Goal: Task Accomplishment & Management: Use online tool/utility

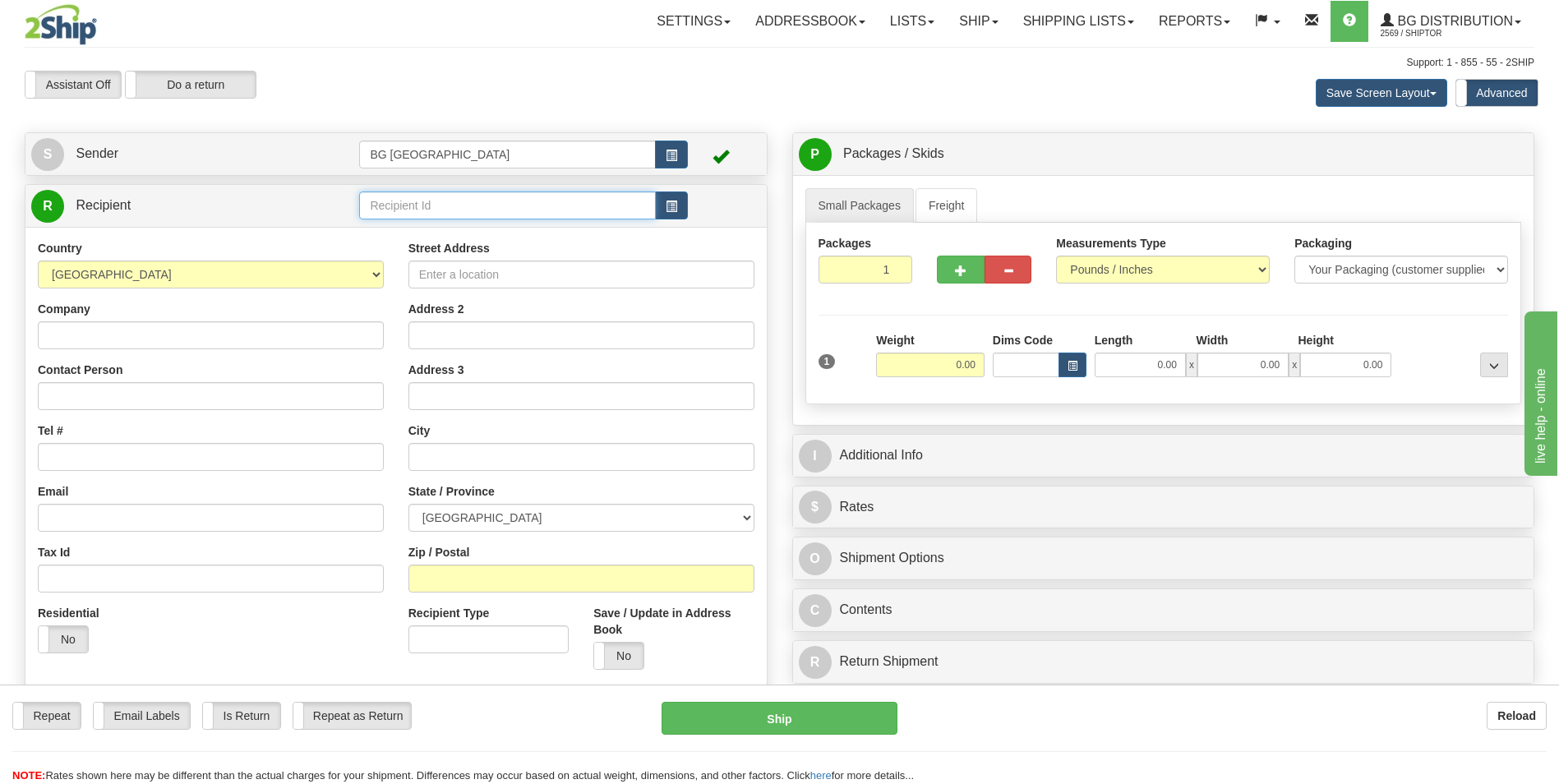
click at [425, 206] on input "text" at bounding box center [507, 205] width 296 height 28
click at [422, 221] on li "60151" at bounding box center [507, 231] width 294 height 22
type input "60151"
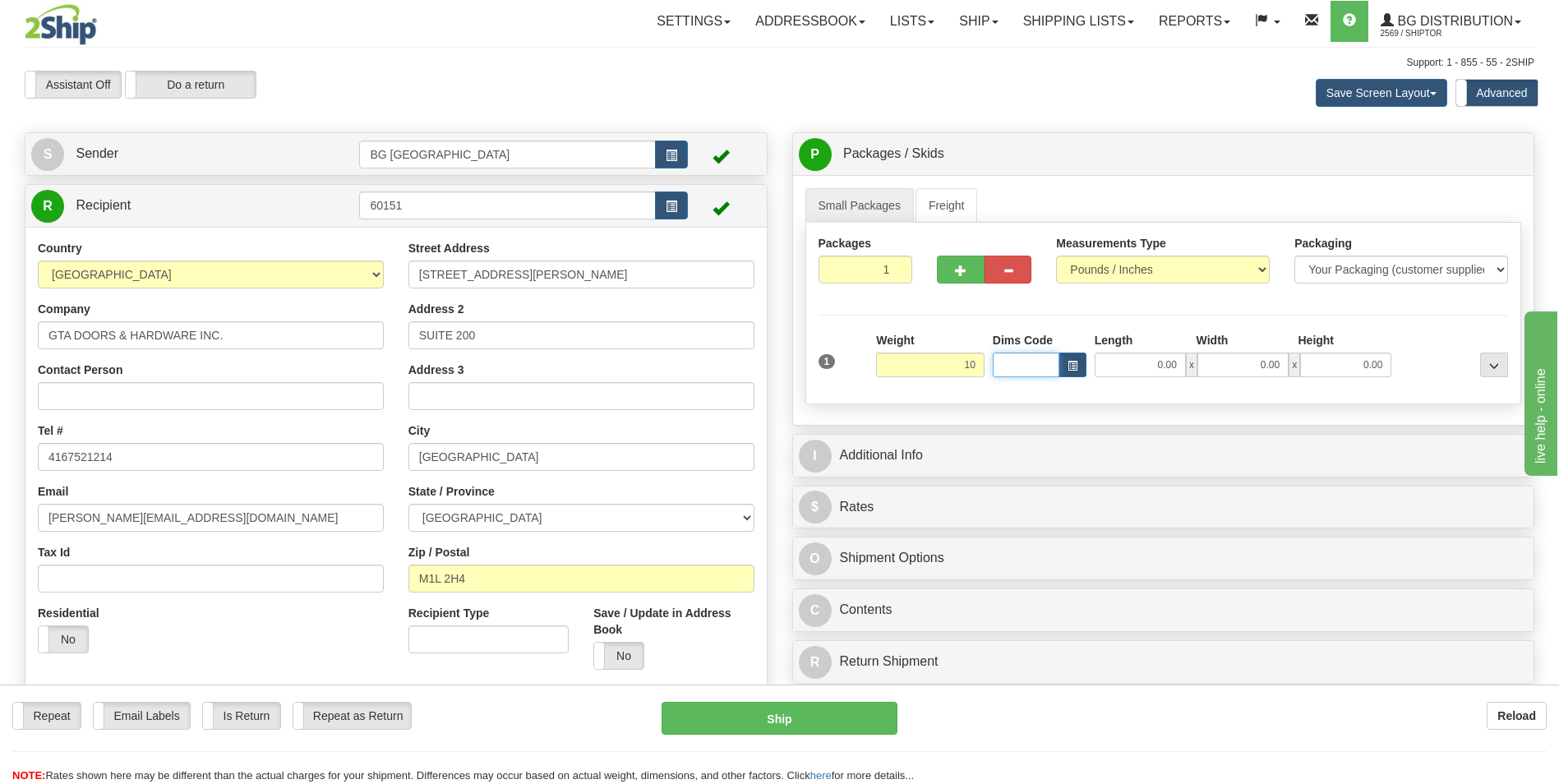
type input "10.00"
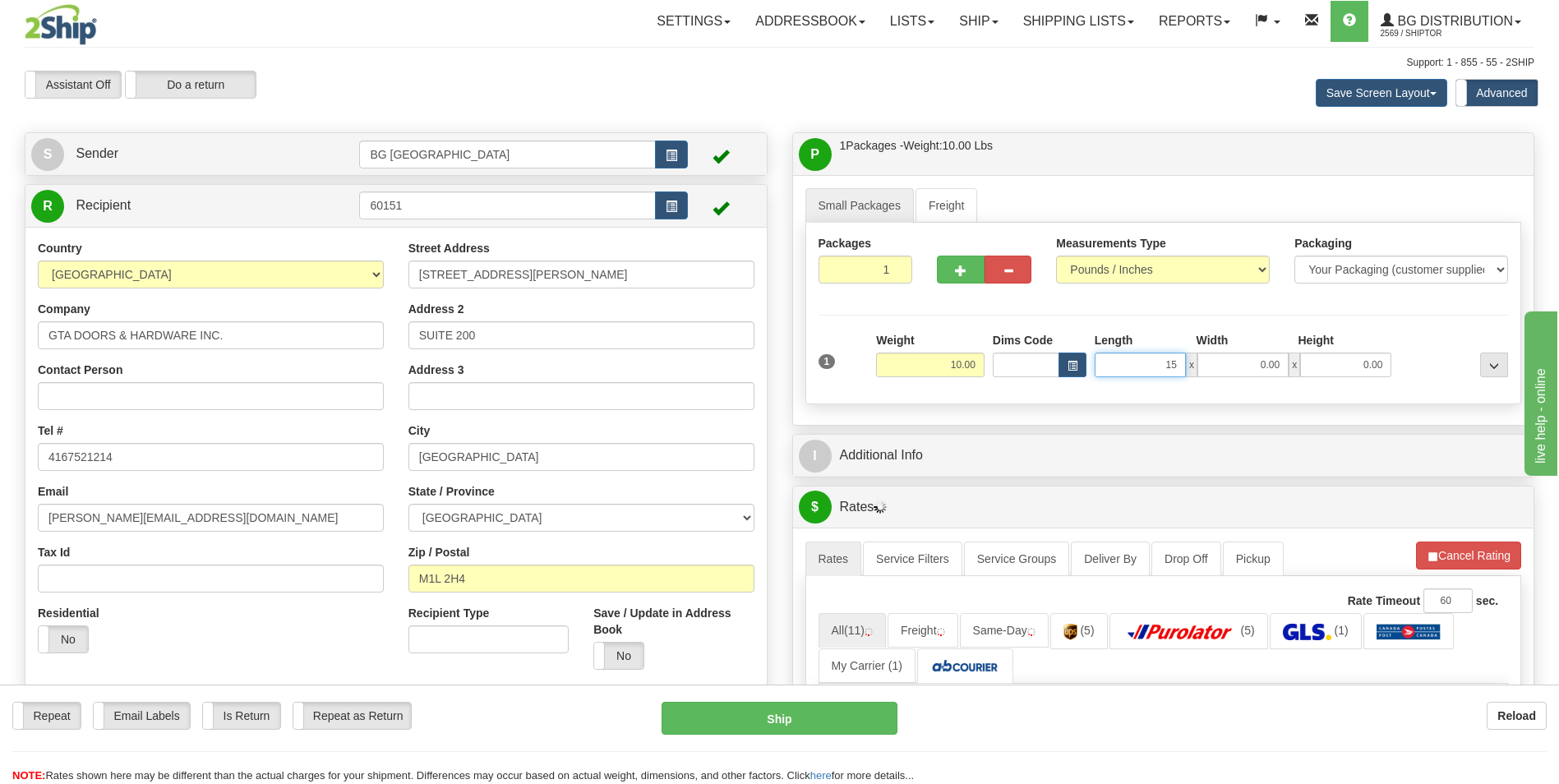
type input "15.00"
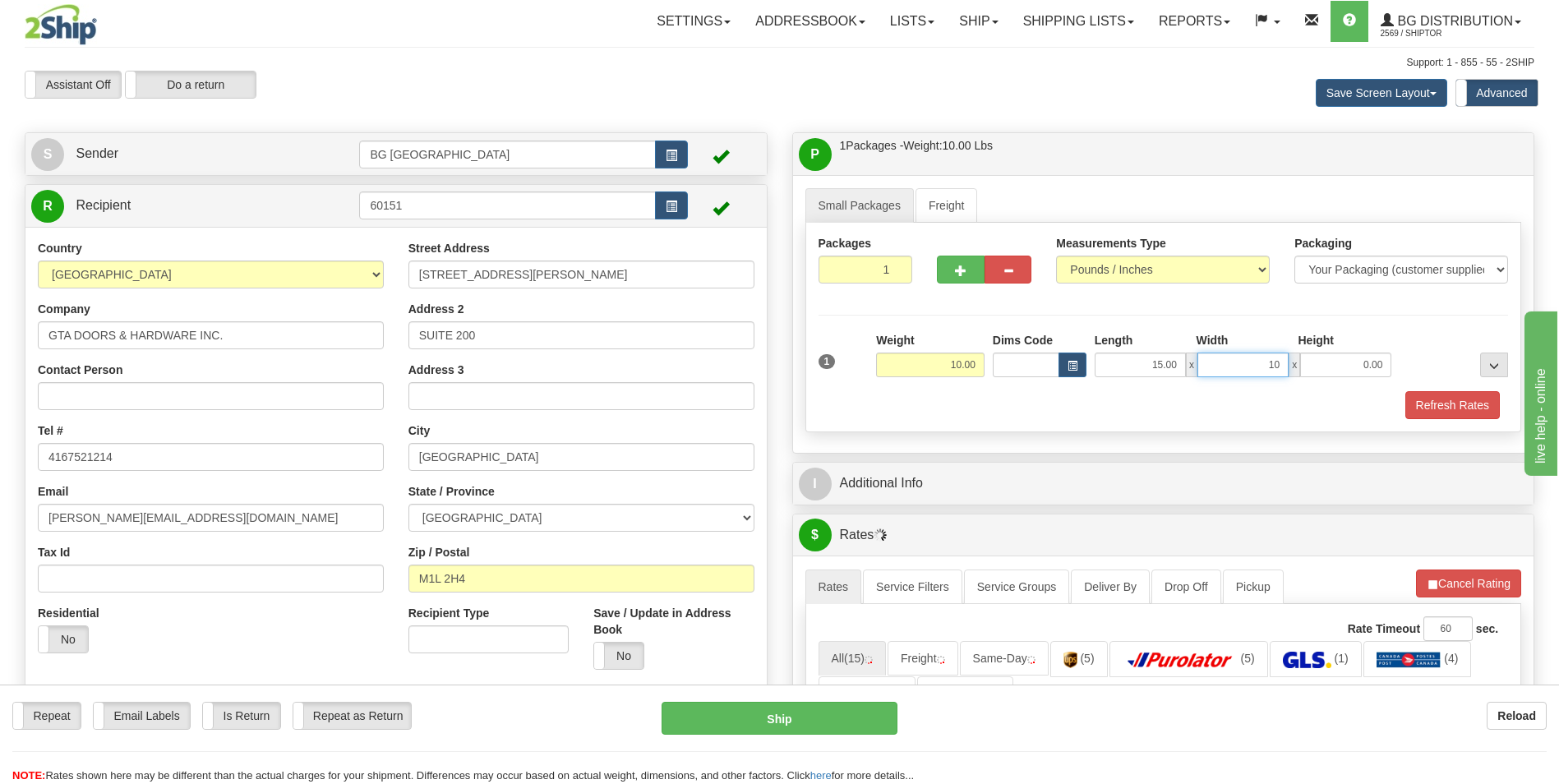
type input "10.00"
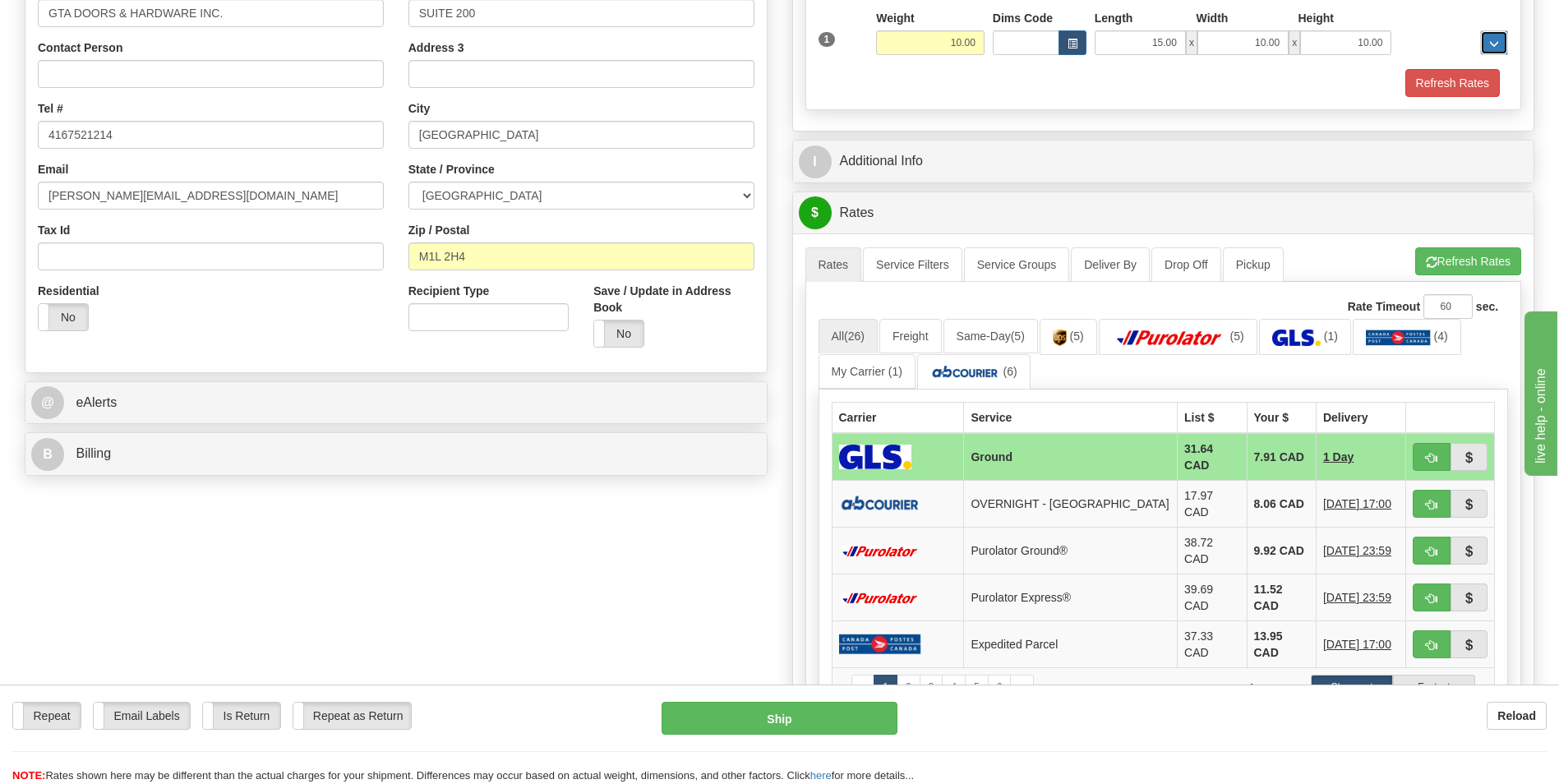
scroll to position [329, 0]
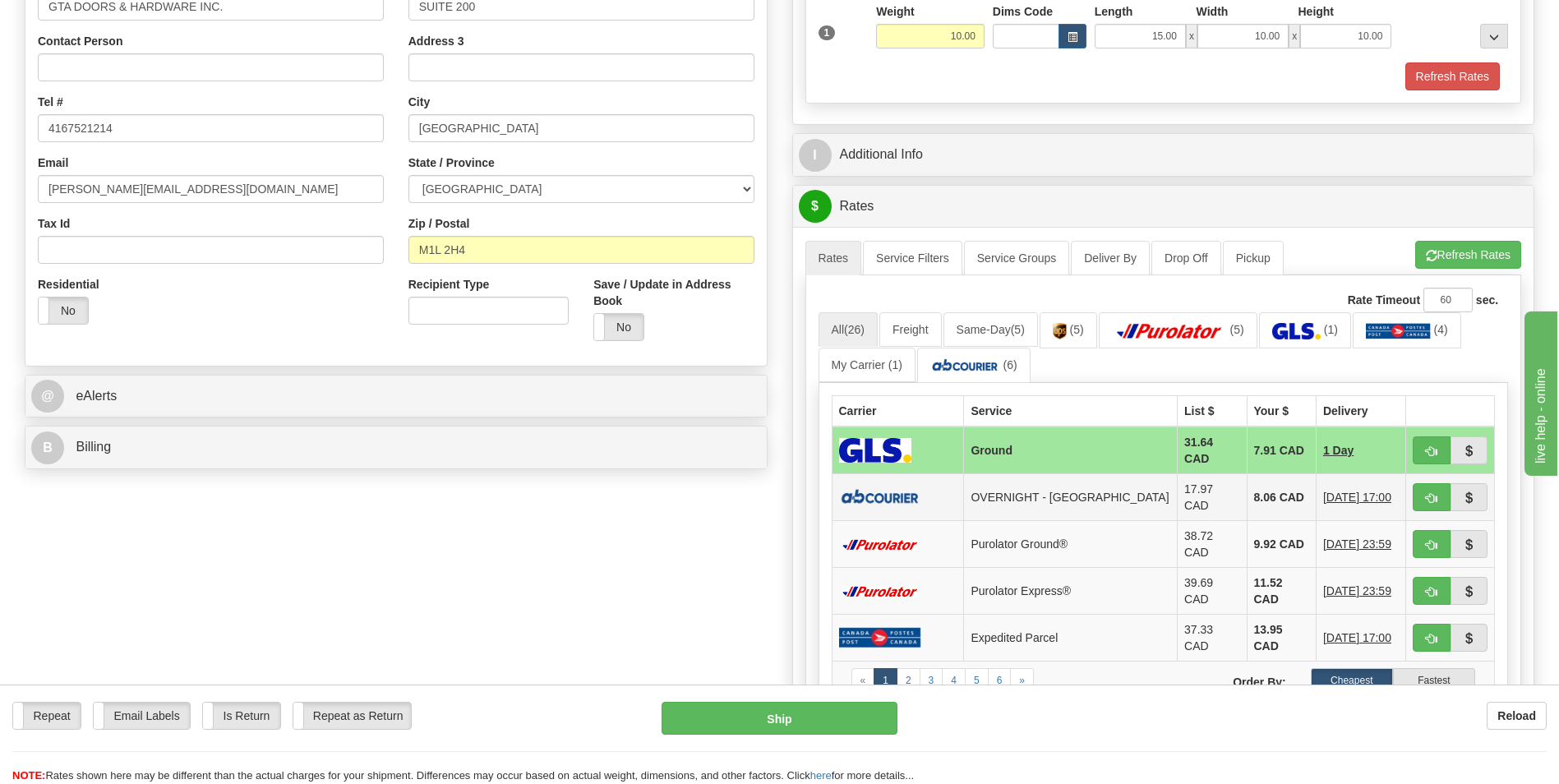
click at [1251, 498] on td "8.06 CAD" at bounding box center [1281, 497] width 69 height 46
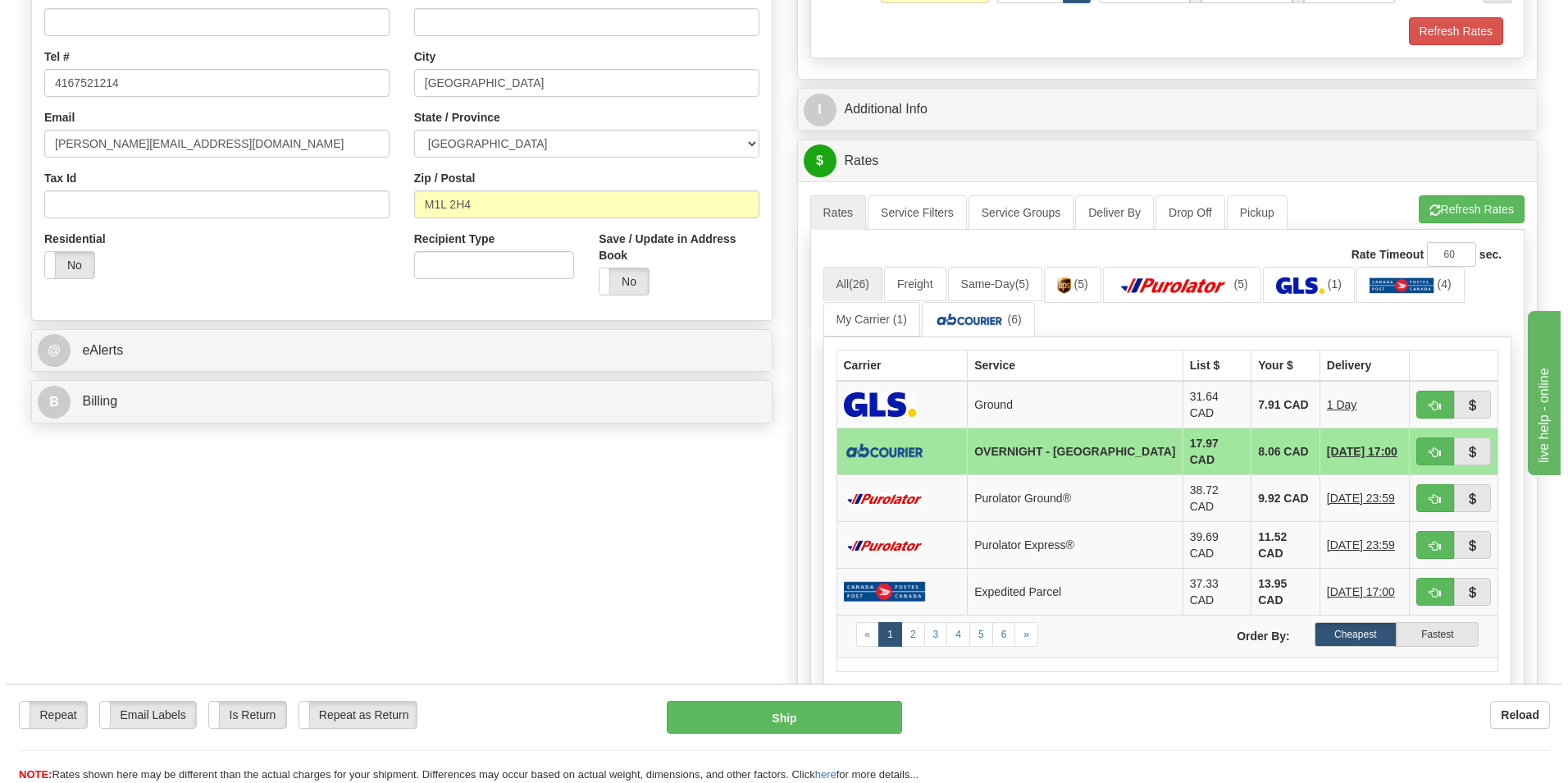
scroll to position [410, 0]
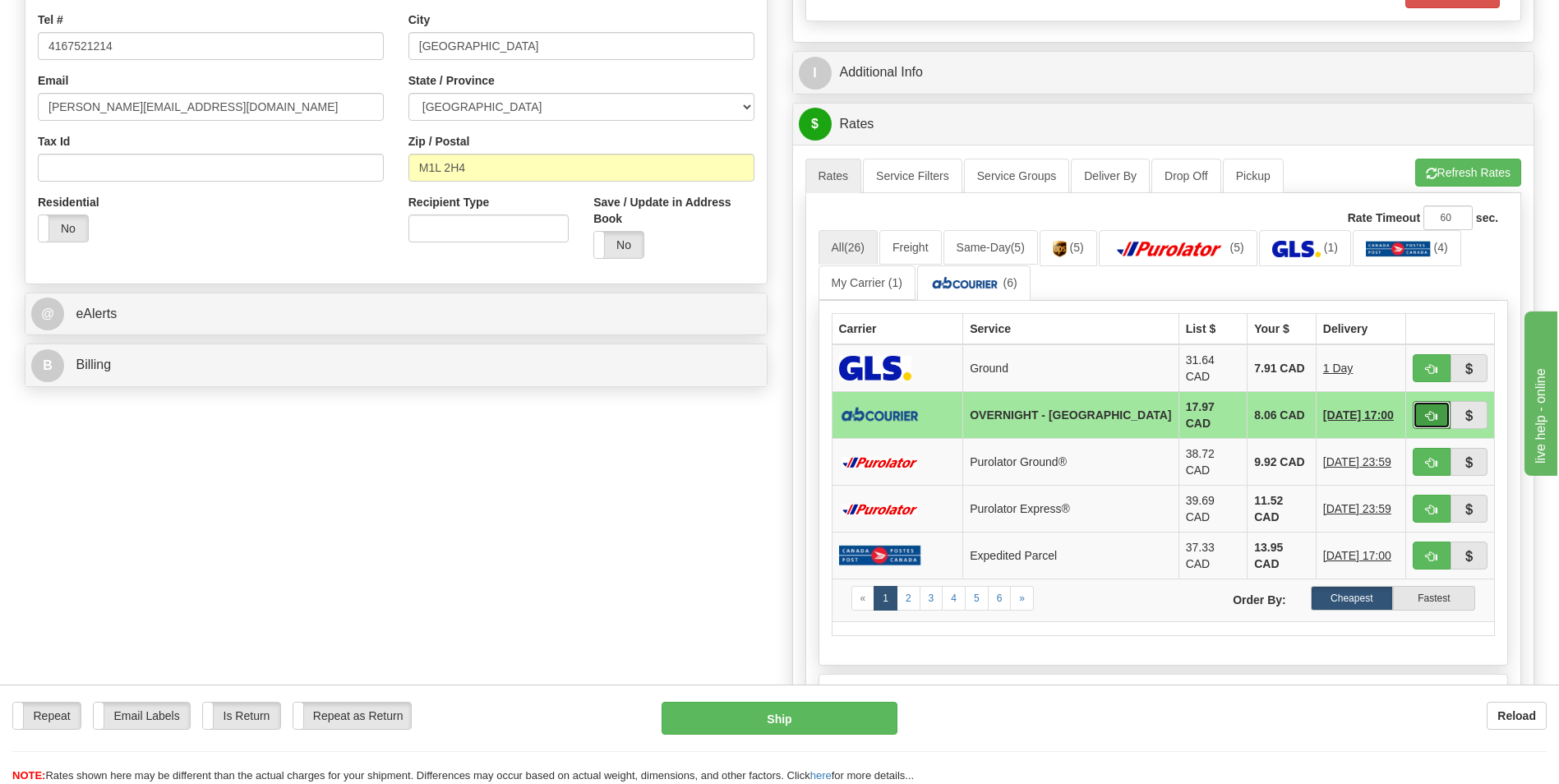
click at [1425, 402] on button "button" at bounding box center [1432, 415] width 38 height 28
type input "4"
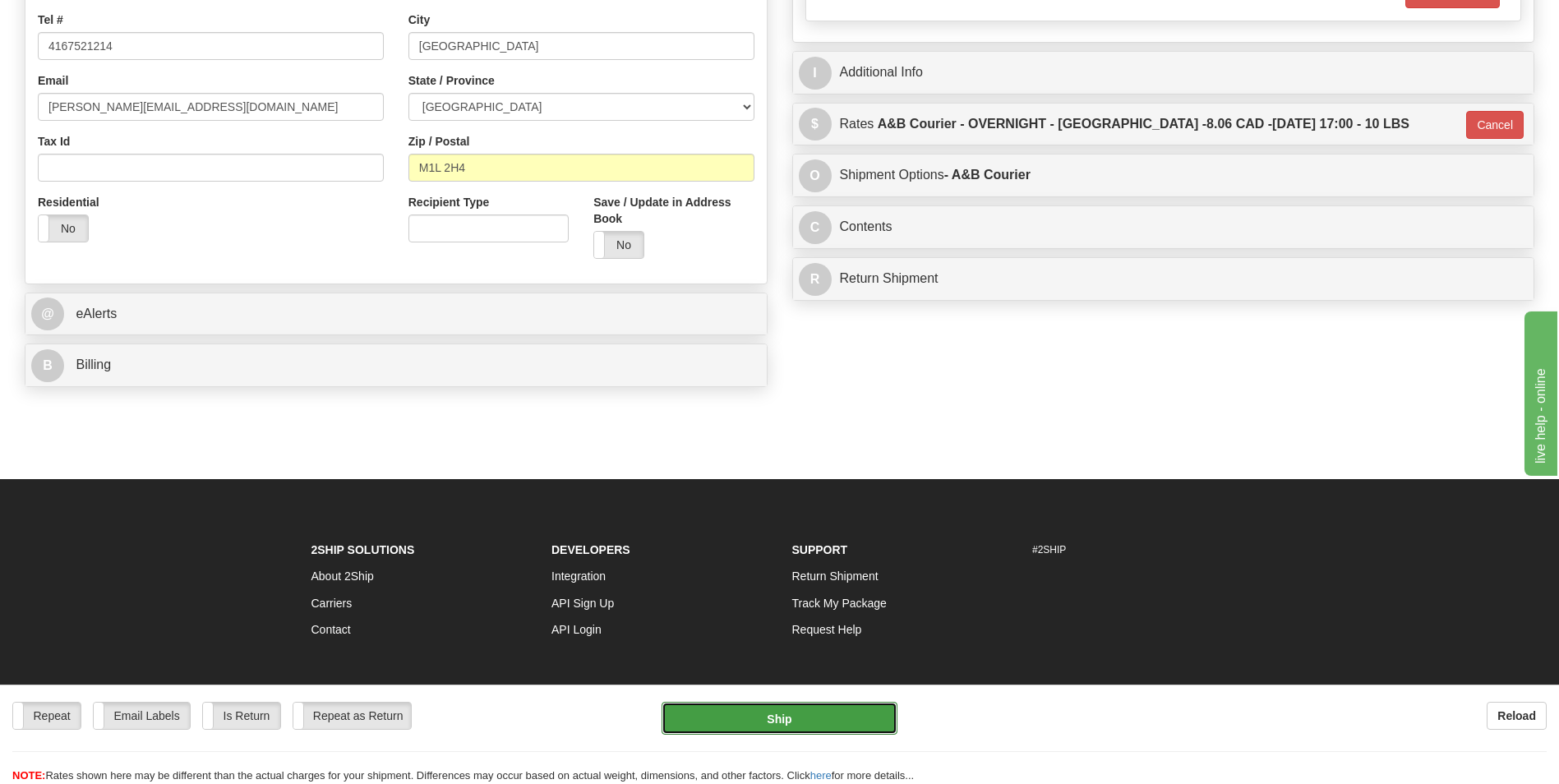
click at [788, 703] on button "Ship" at bounding box center [778, 718] width 235 height 33
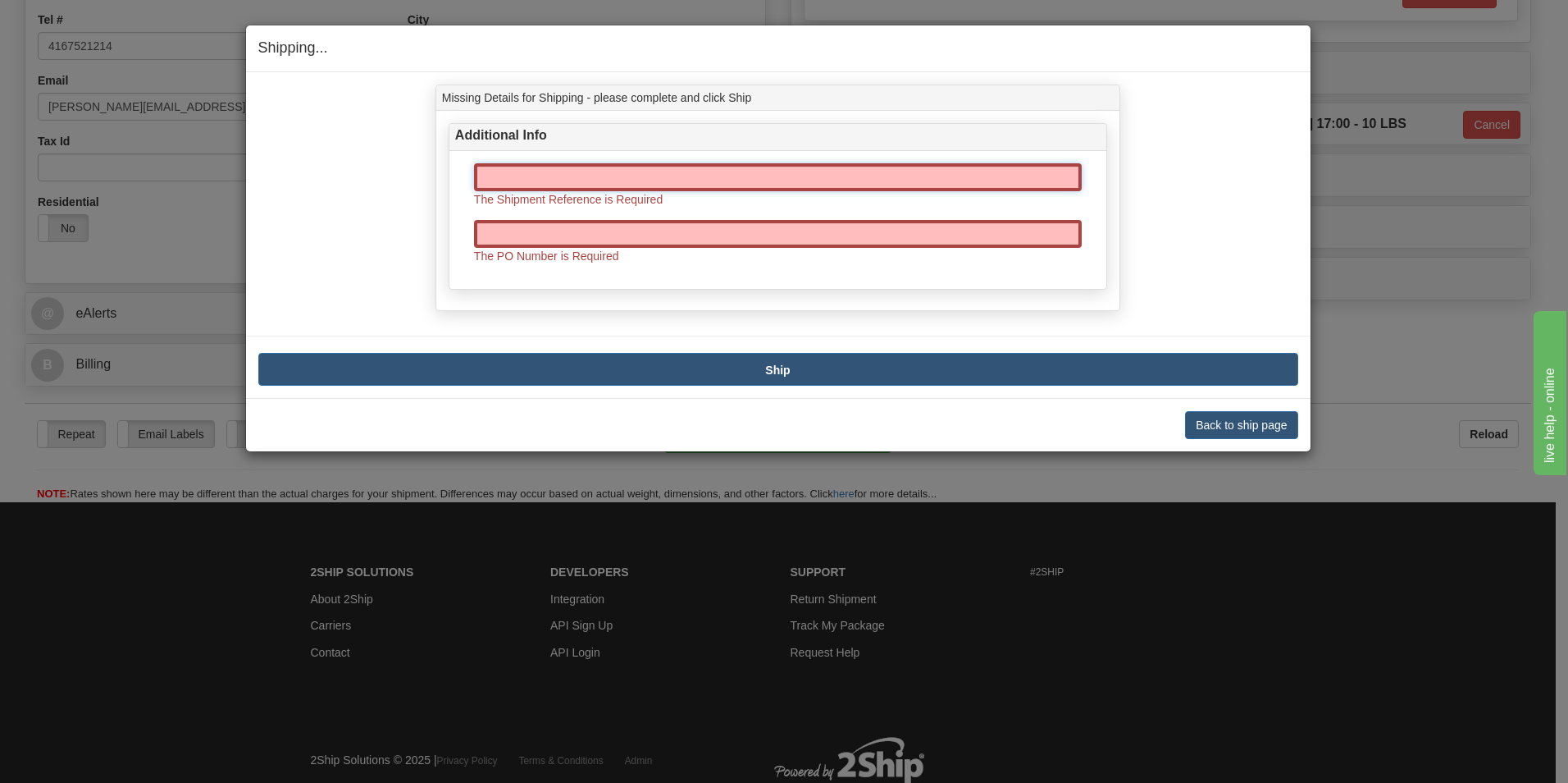
click at [548, 184] on input "text" at bounding box center [778, 177] width 607 height 28
type input "70186008-02"
click at [543, 219] on div "70186008-02 The Shipment Reference is Required" at bounding box center [778, 192] width 632 height 57
click at [540, 228] on input "text" at bounding box center [778, 234] width 607 height 28
type input "0"
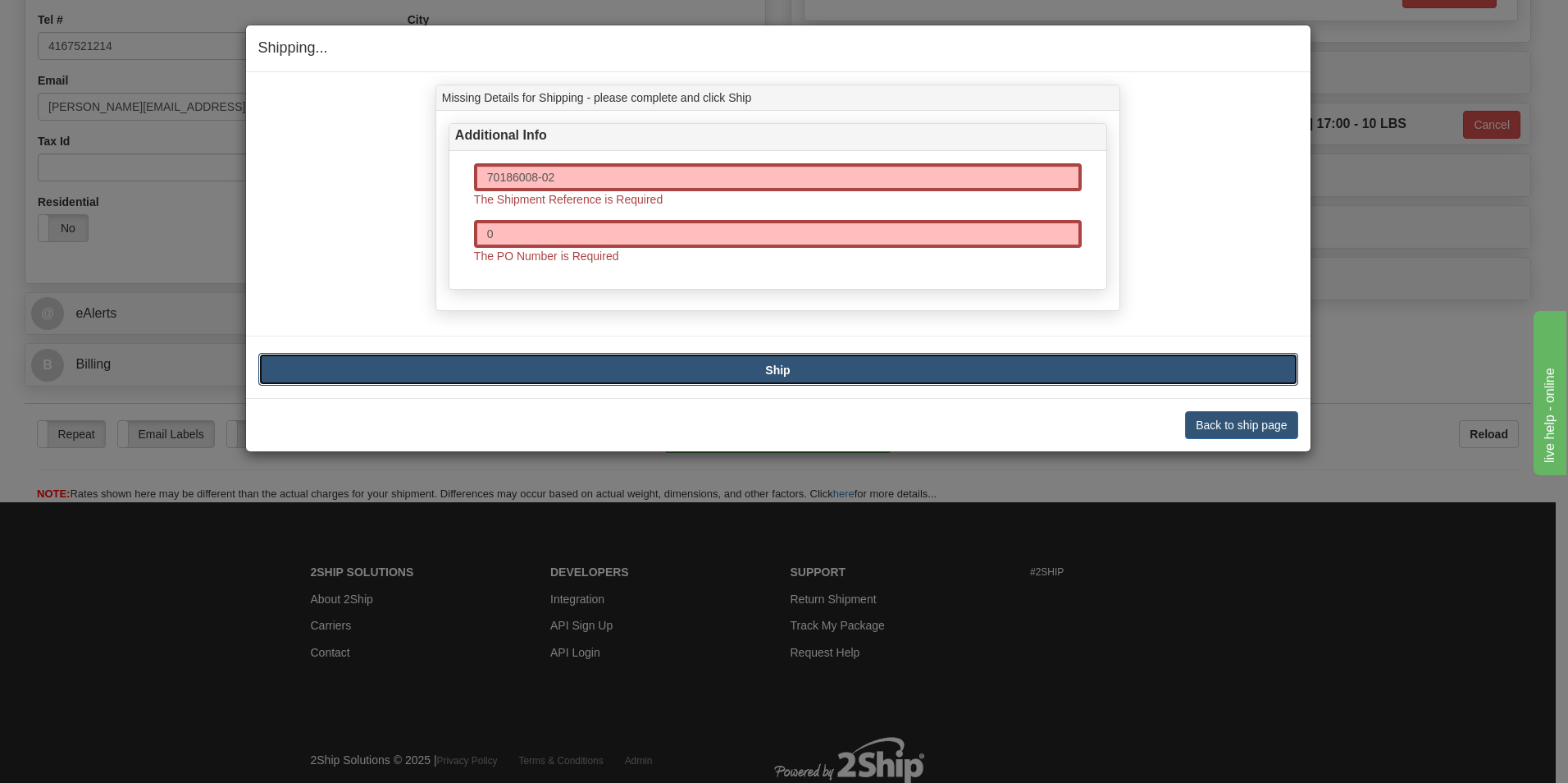
click at [842, 367] on button "Ship" at bounding box center [778, 370] width 1040 height 33
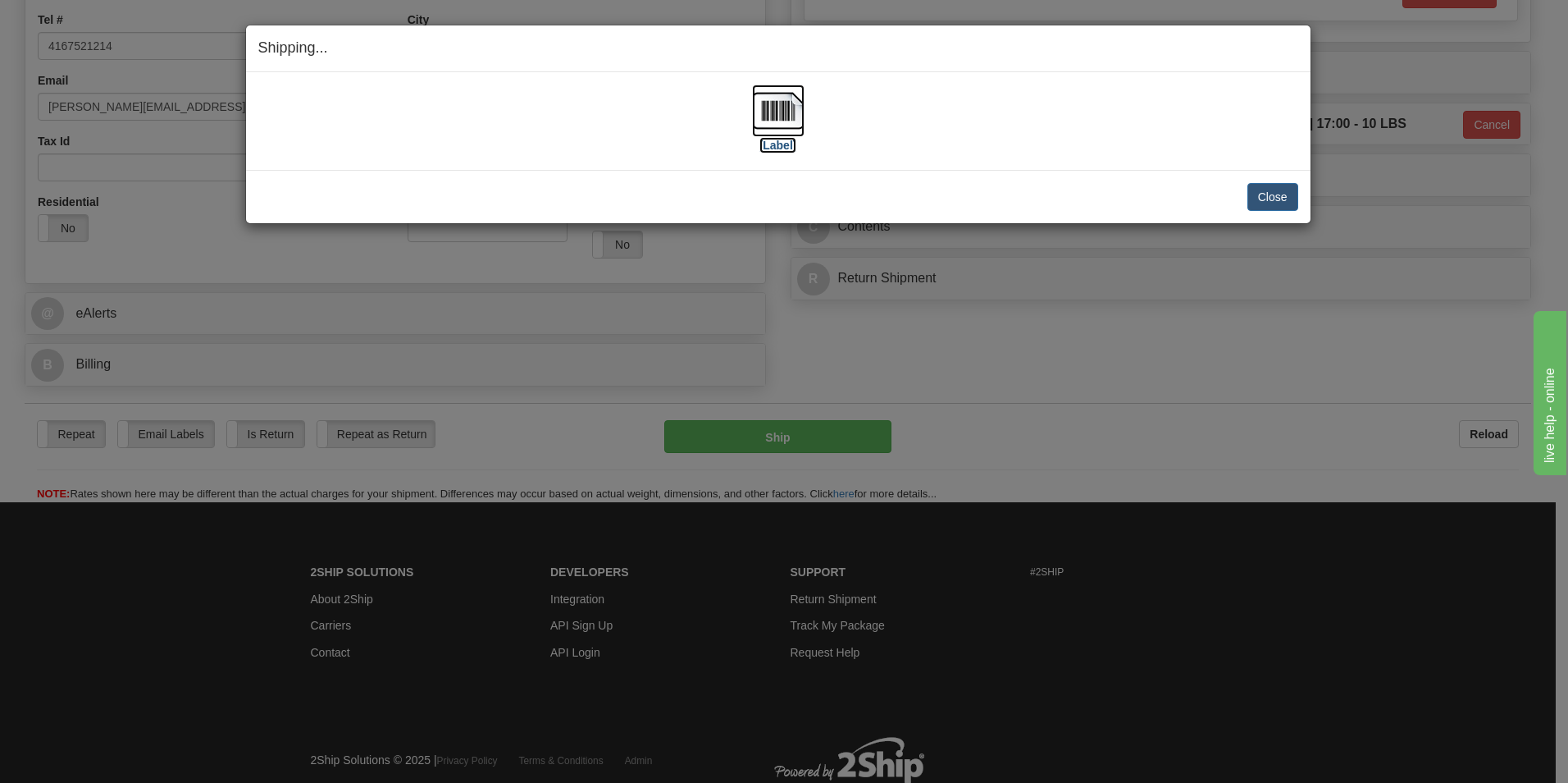
click at [785, 92] on img at bounding box center [778, 110] width 52 height 52
click at [1265, 193] on button "Close" at bounding box center [1272, 197] width 51 height 28
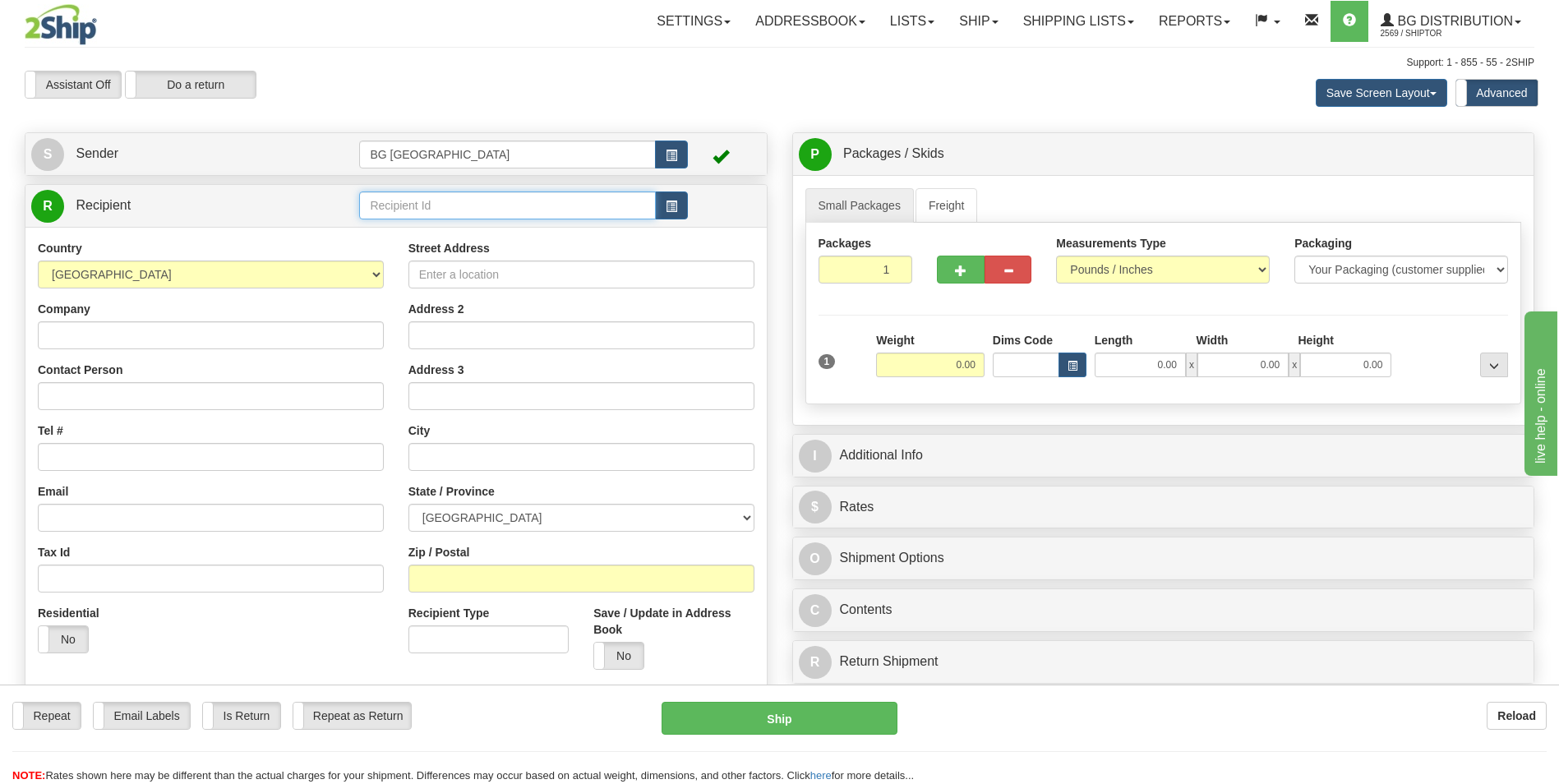
click at [433, 202] on input "text" at bounding box center [507, 205] width 296 height 28
click at [389, 231] on div "60181" at bounding box center [504, 231] width 279 height 16
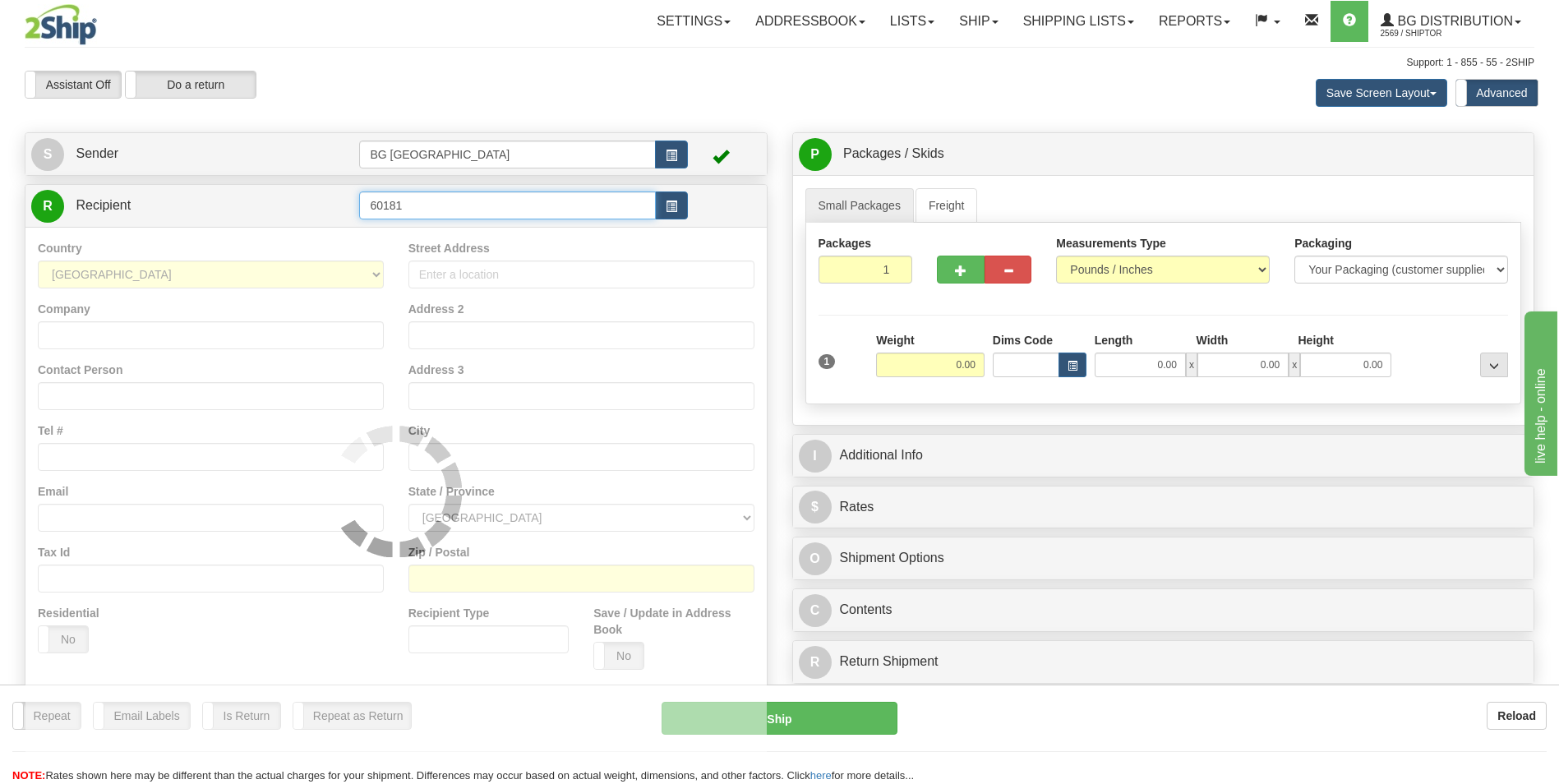
type input "60181"
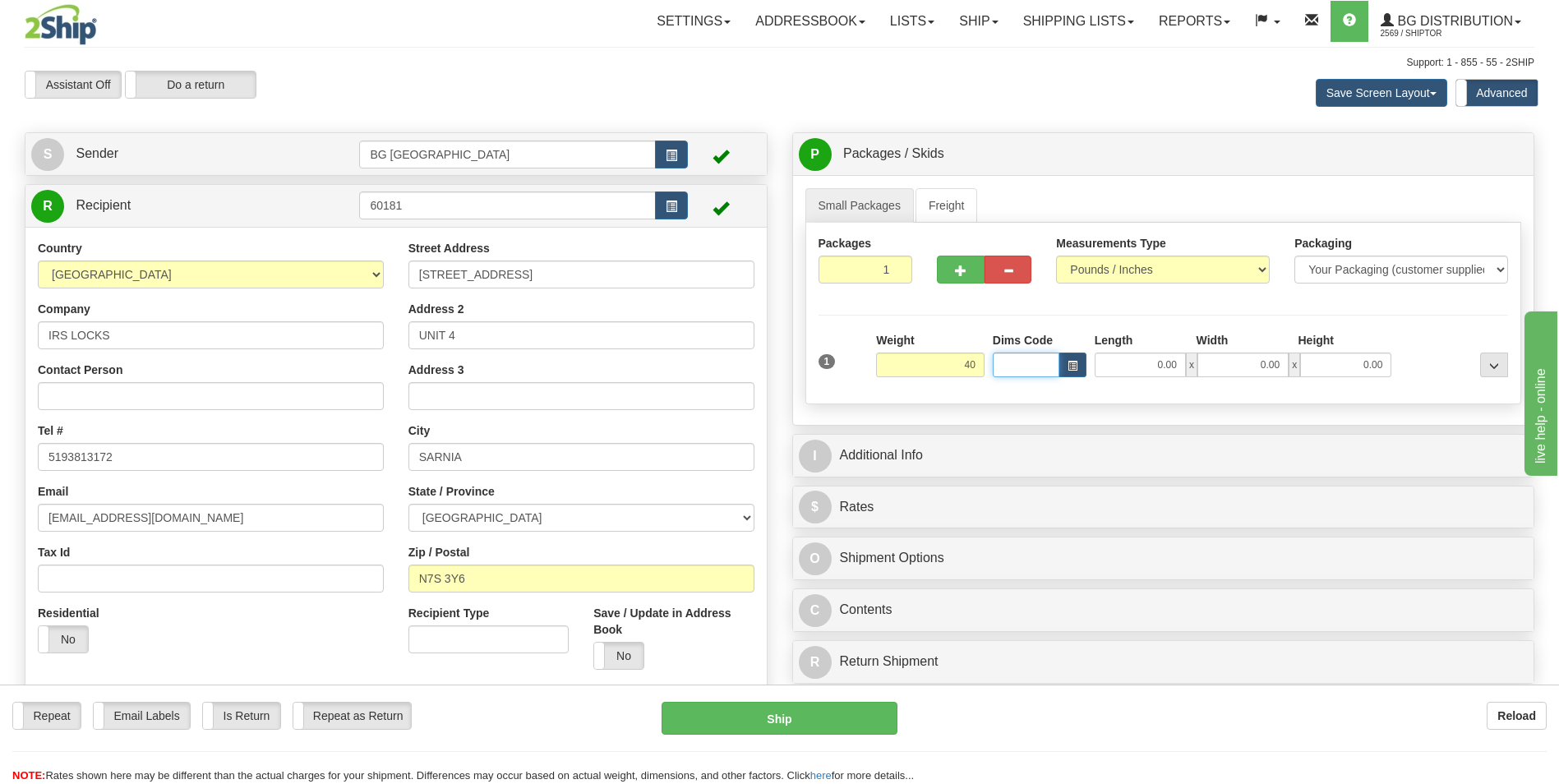
type input "40.00"
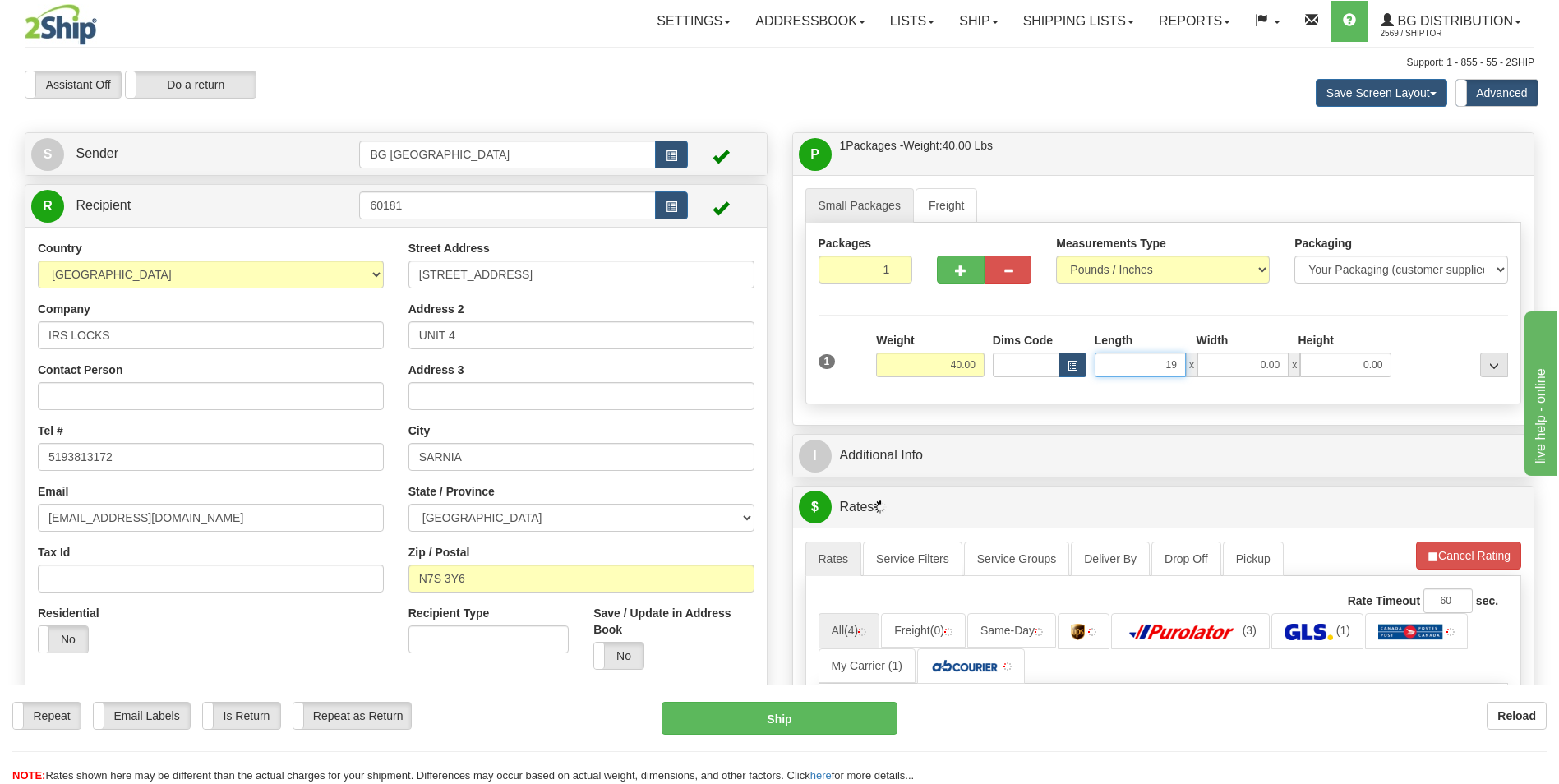
type input "19.00"
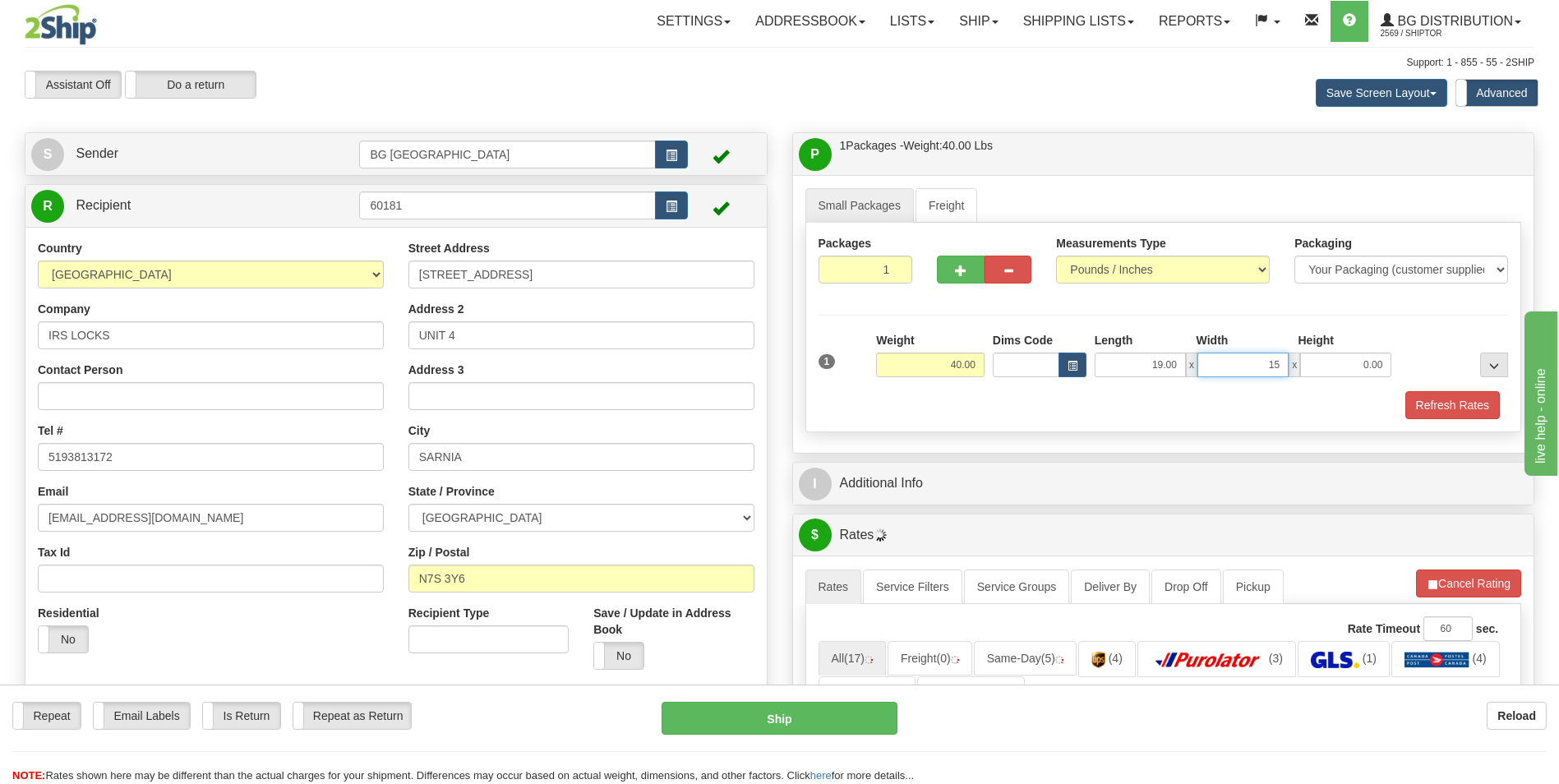
type input "15.00"
click at [924, 465] on div "I Additional Info" at bounding box center [1163, 483] width 741 height 42
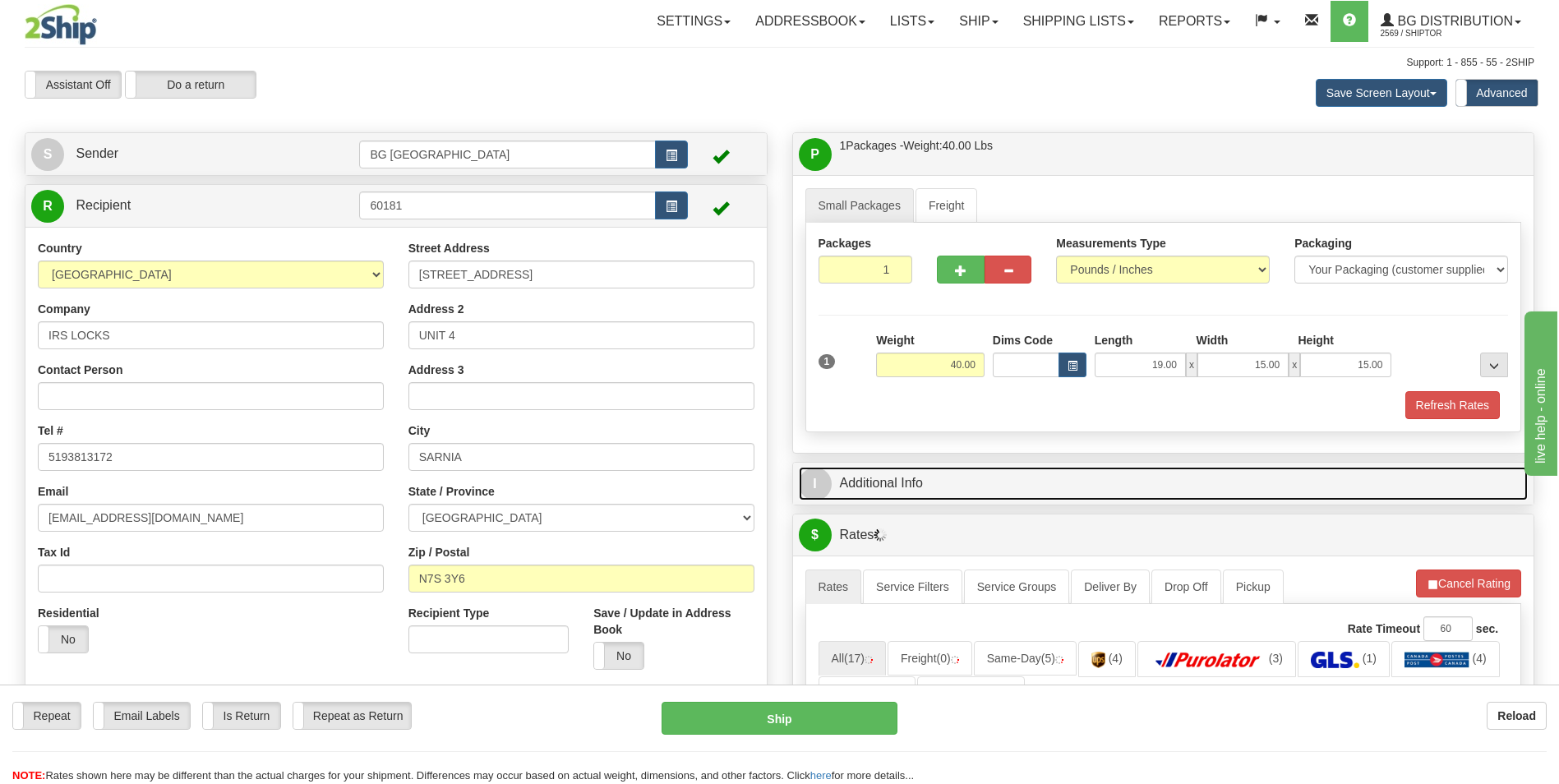
click at [923, 472] on link "I Additional Info" at bounding box center [1164, 483] width 730 height 34
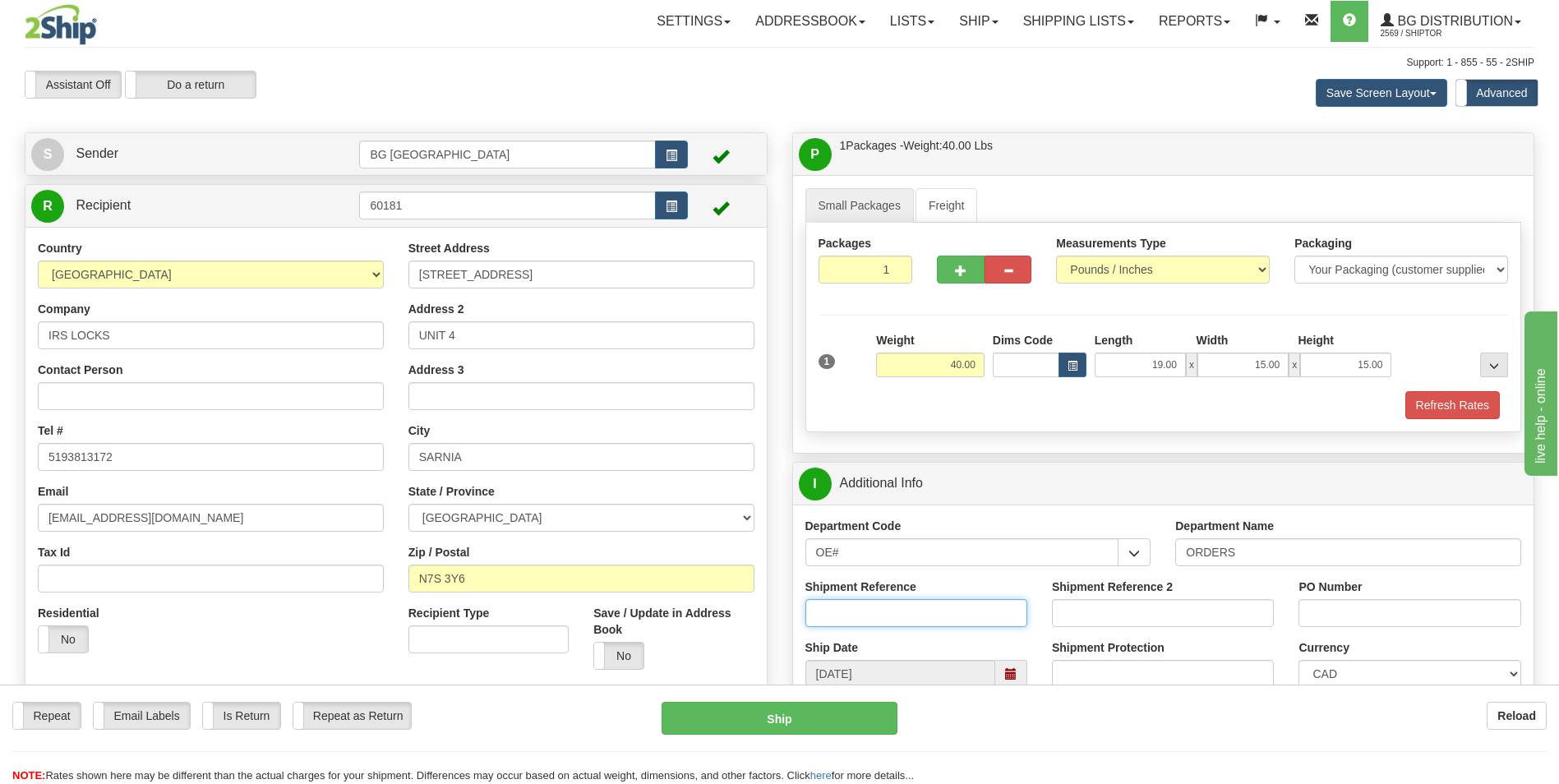
click at [926, 613] on input "Shipment Reference" at bounding box center [917, 613] width 222 height 28
type input "70185958-01"
click at [1323, 609] on input "PO Number" at bounding box center [1409, 613] width 222 height 28
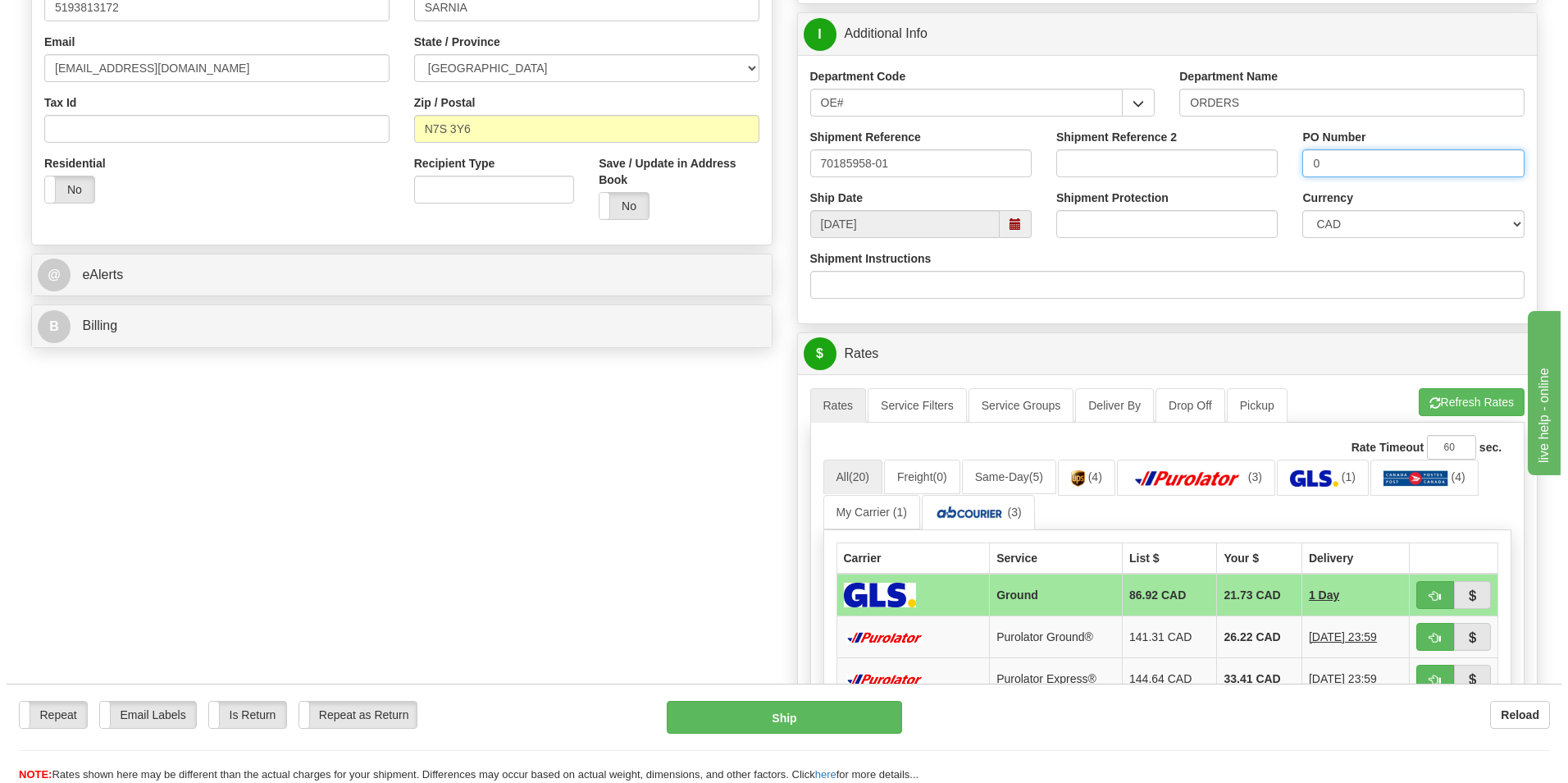
scroll to position [492, 0]
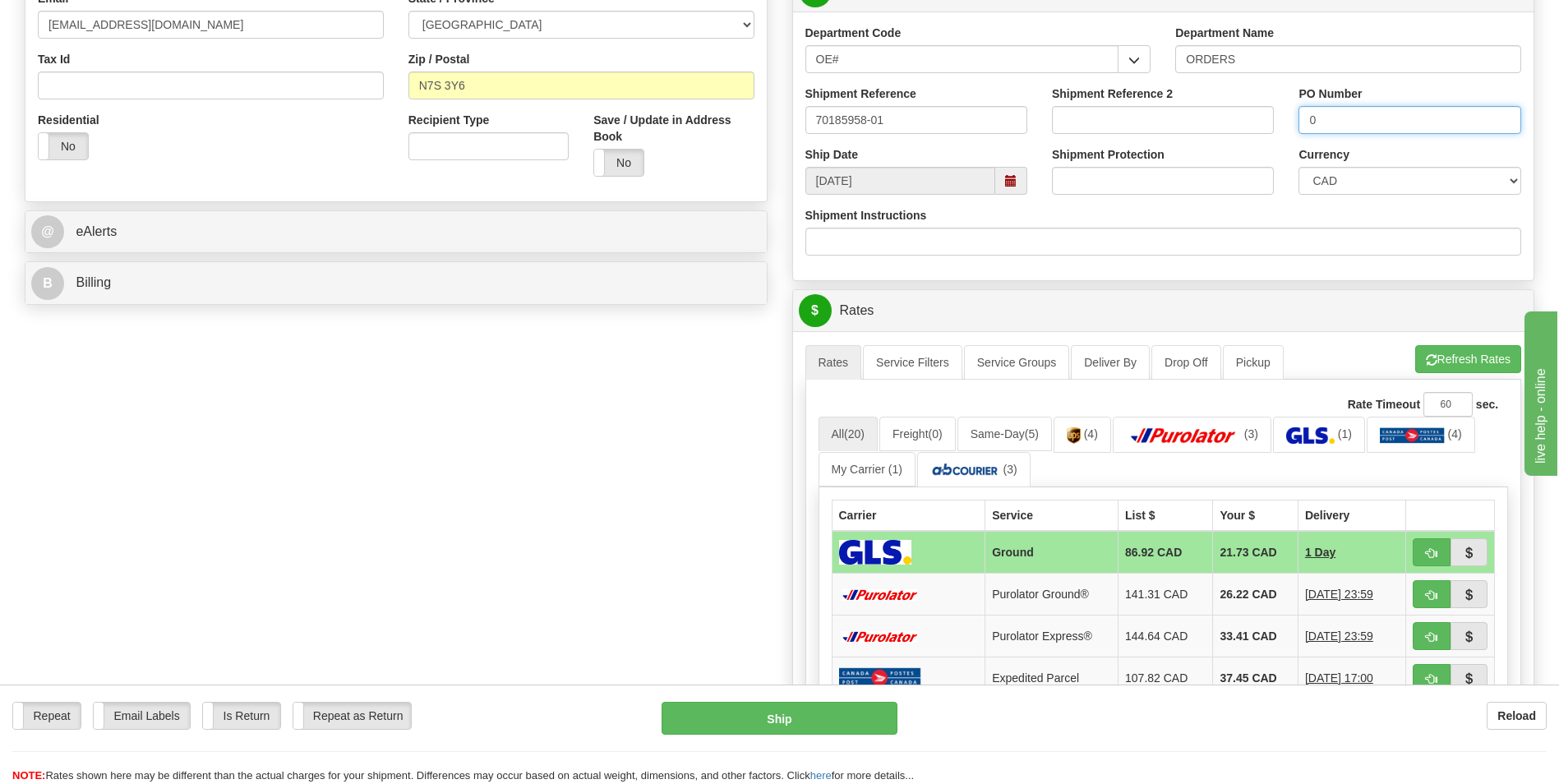
type input "0"
click at [1446, 339] on div "A change has been made which could impact your rate estimate. To ensure the est…" at bounding box center [1163, 632] width 741 height 601
click at [1443, 351] on button "Refresh Rates" at bounding box center [1468, 359] width 106 height 28
click at [1259, 585] on td "26.22 CAD" at bounding box center [1255, 594] width 84 height 42
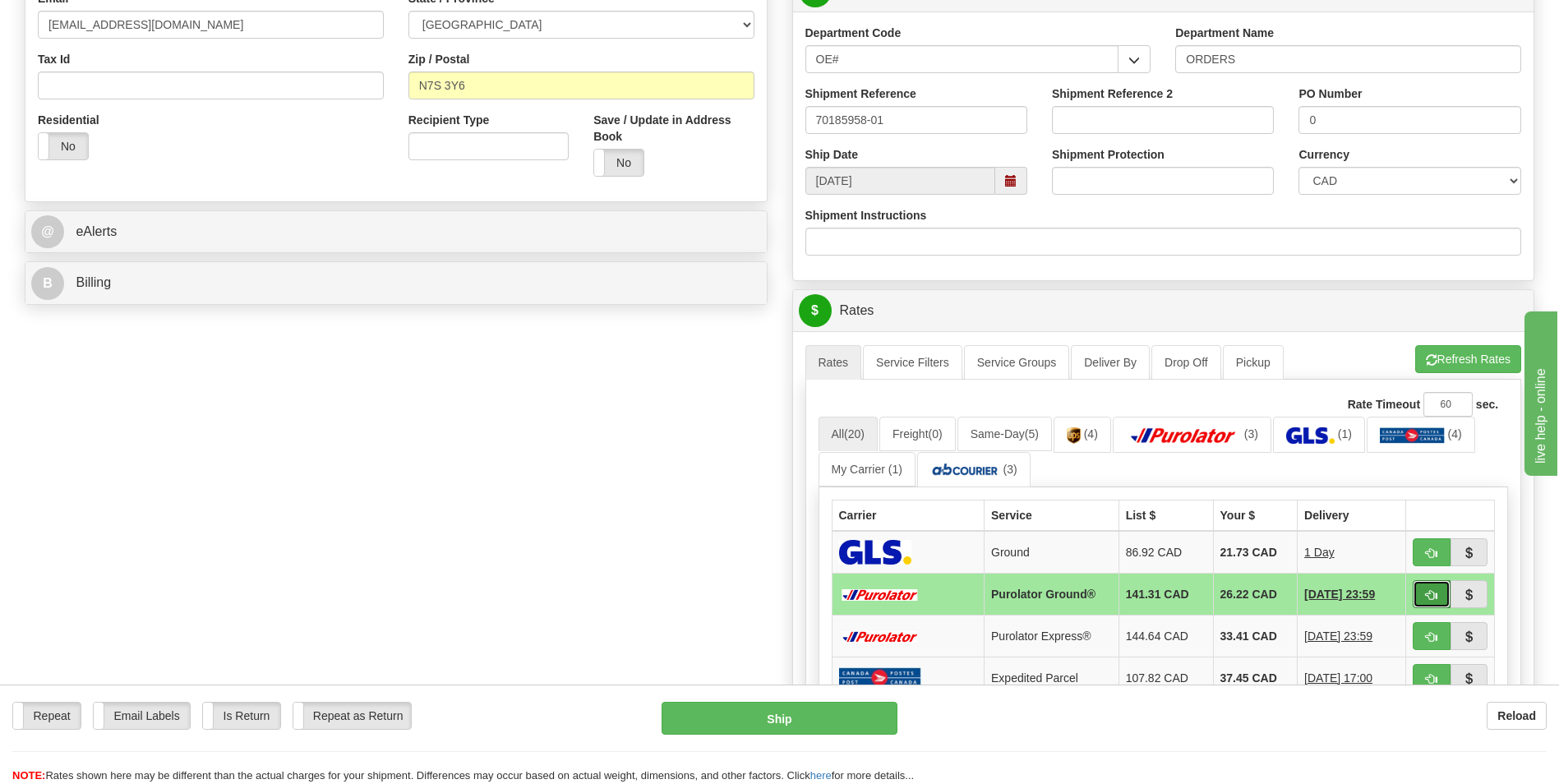
click at [1426, 592] on span "button" at bounding box center [1431, 595] width 11 height 10
type input "260"
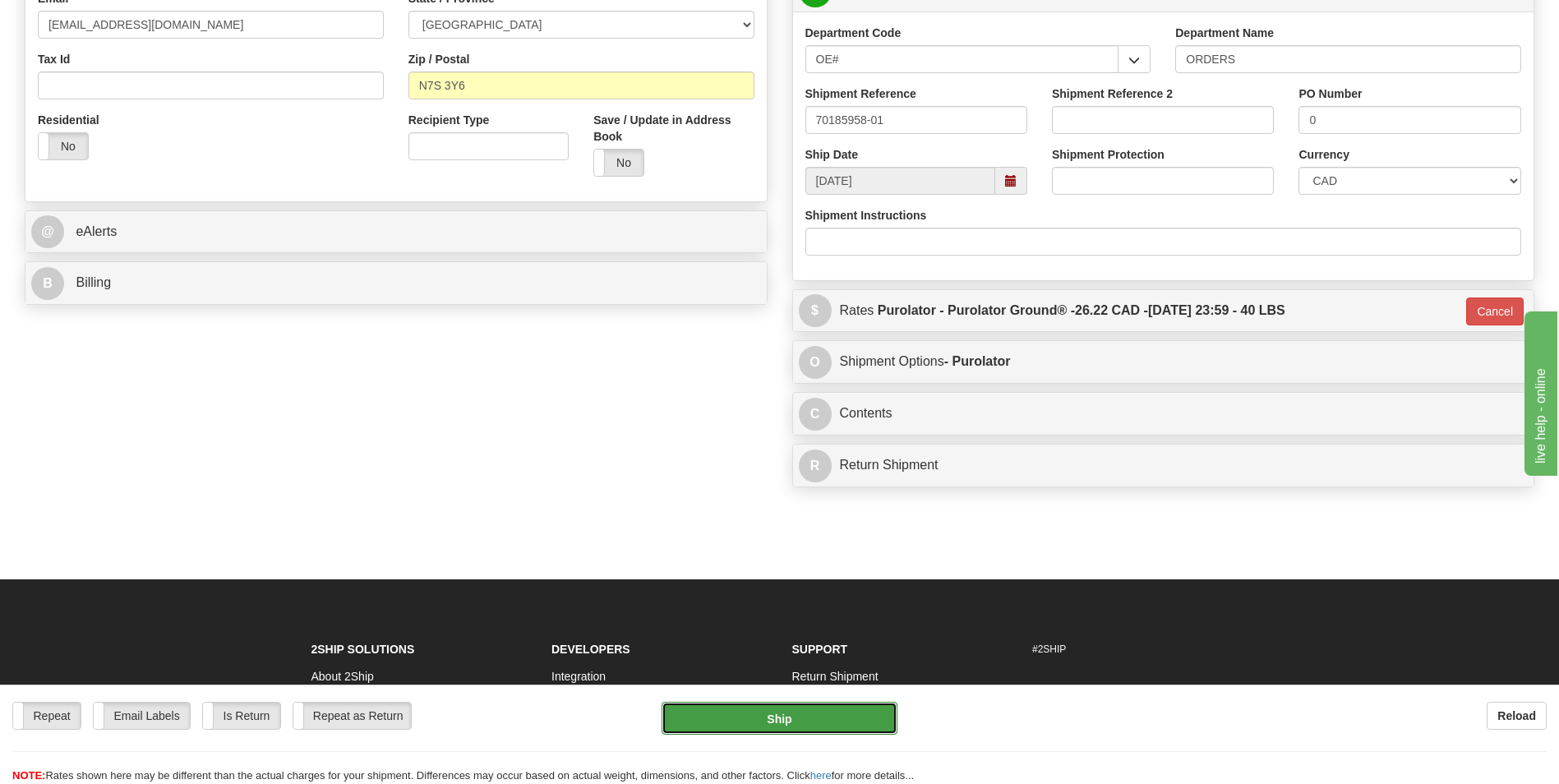
click at [829, 714] on button "Ship" at bounding box center [778, 718] width 235 height 33
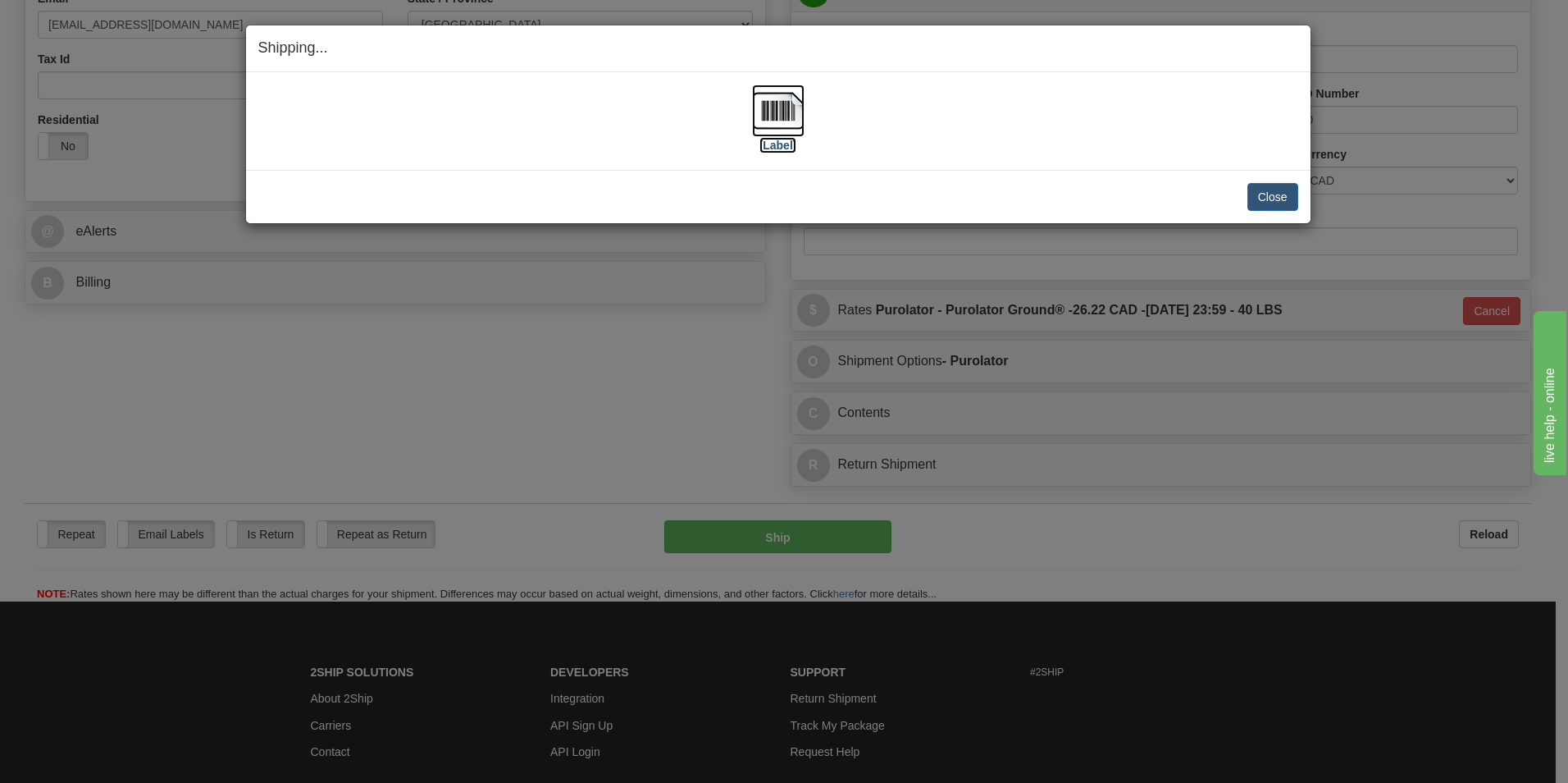
click at [794, 99] on img at bounding box center [778, 110] width 52 height 52
click at [1278, 194] on button "Close" at bounding box center [1272, 197] width 51 height 28
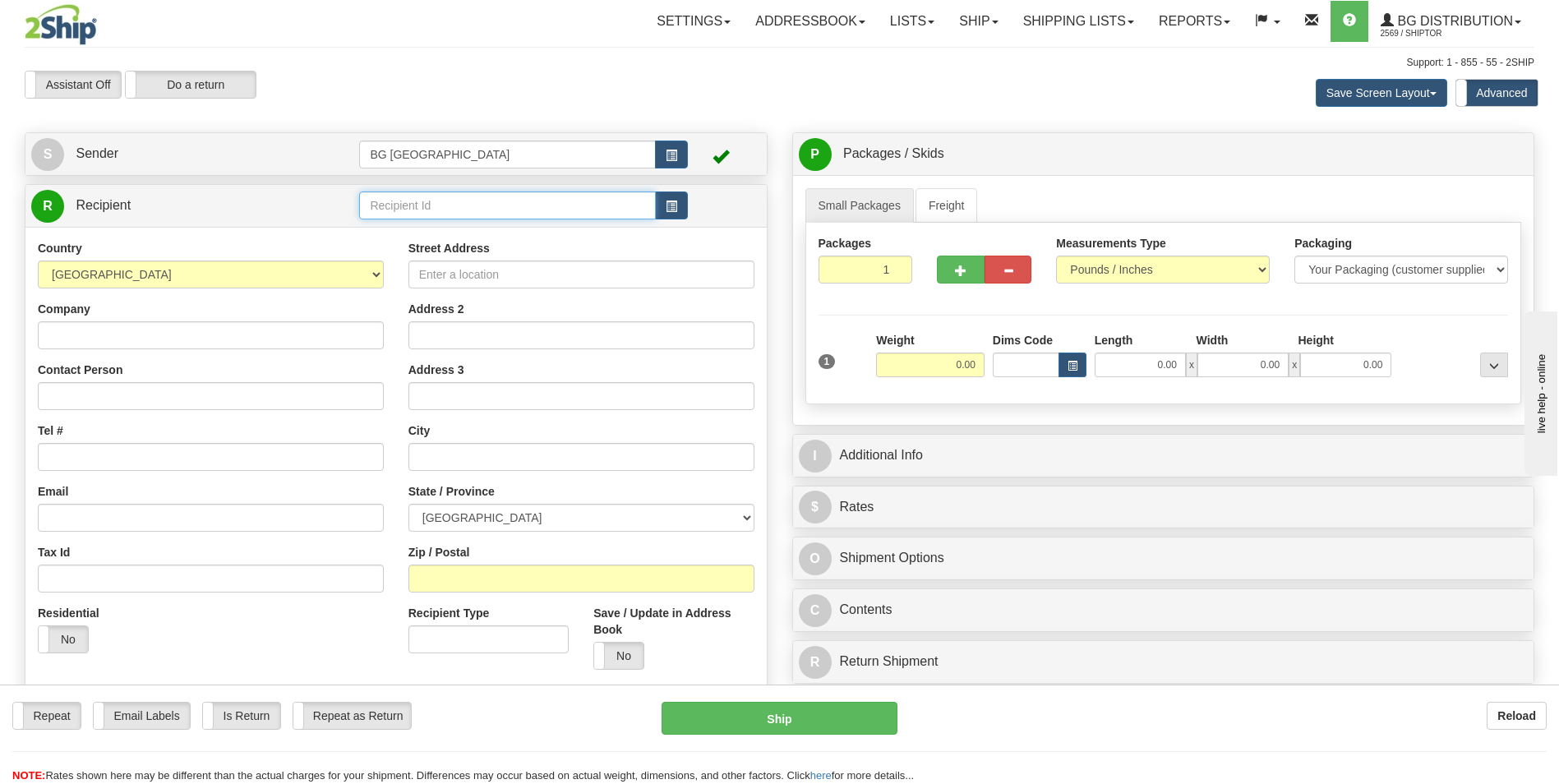
click at [420, 201] on input "text" at bounding box center [507, 205] width 296 height 28
click at [394, 231] on div "60095" at bounding box center [504, 231] width 281 height 18
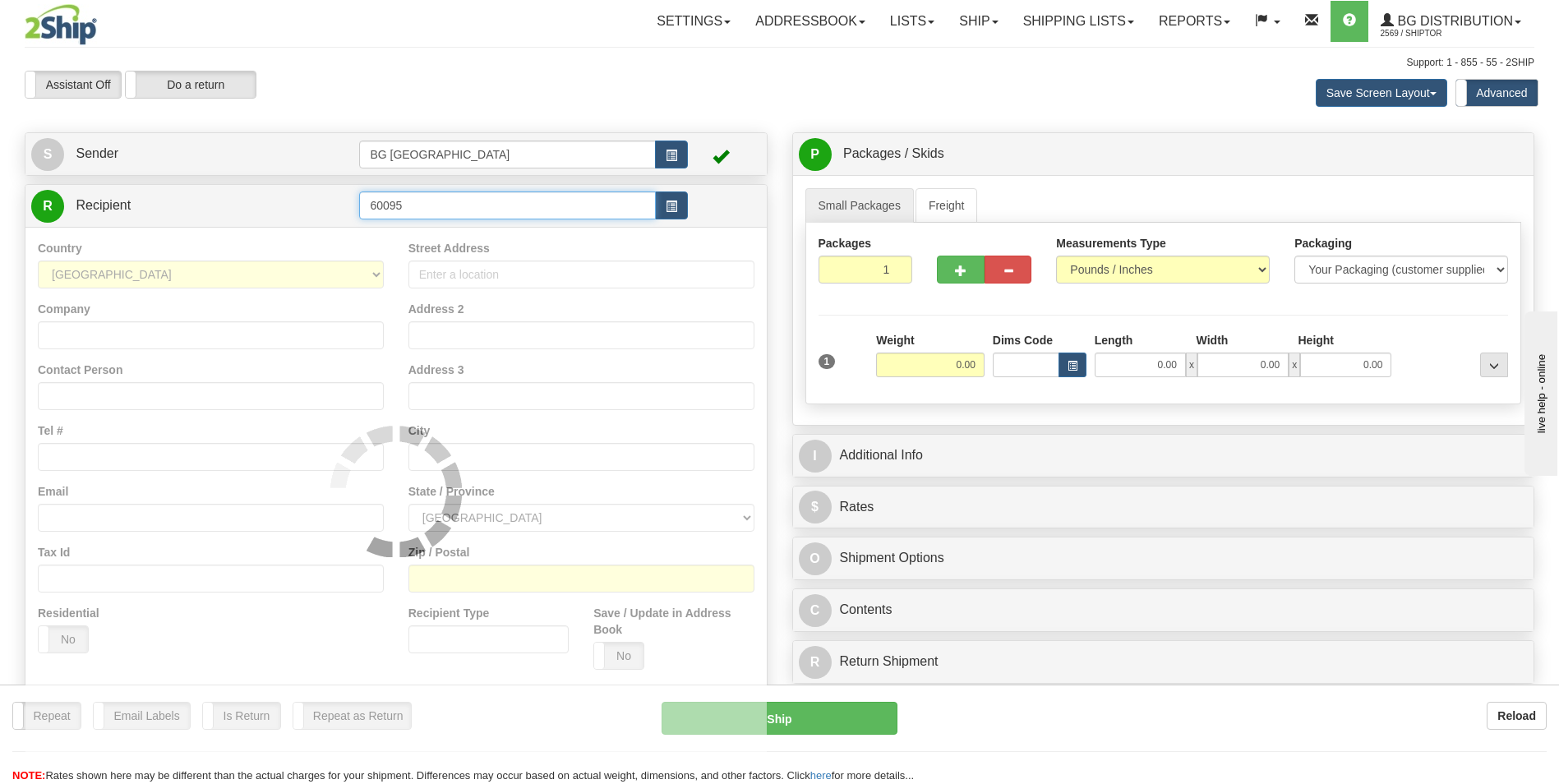
type input "60095"
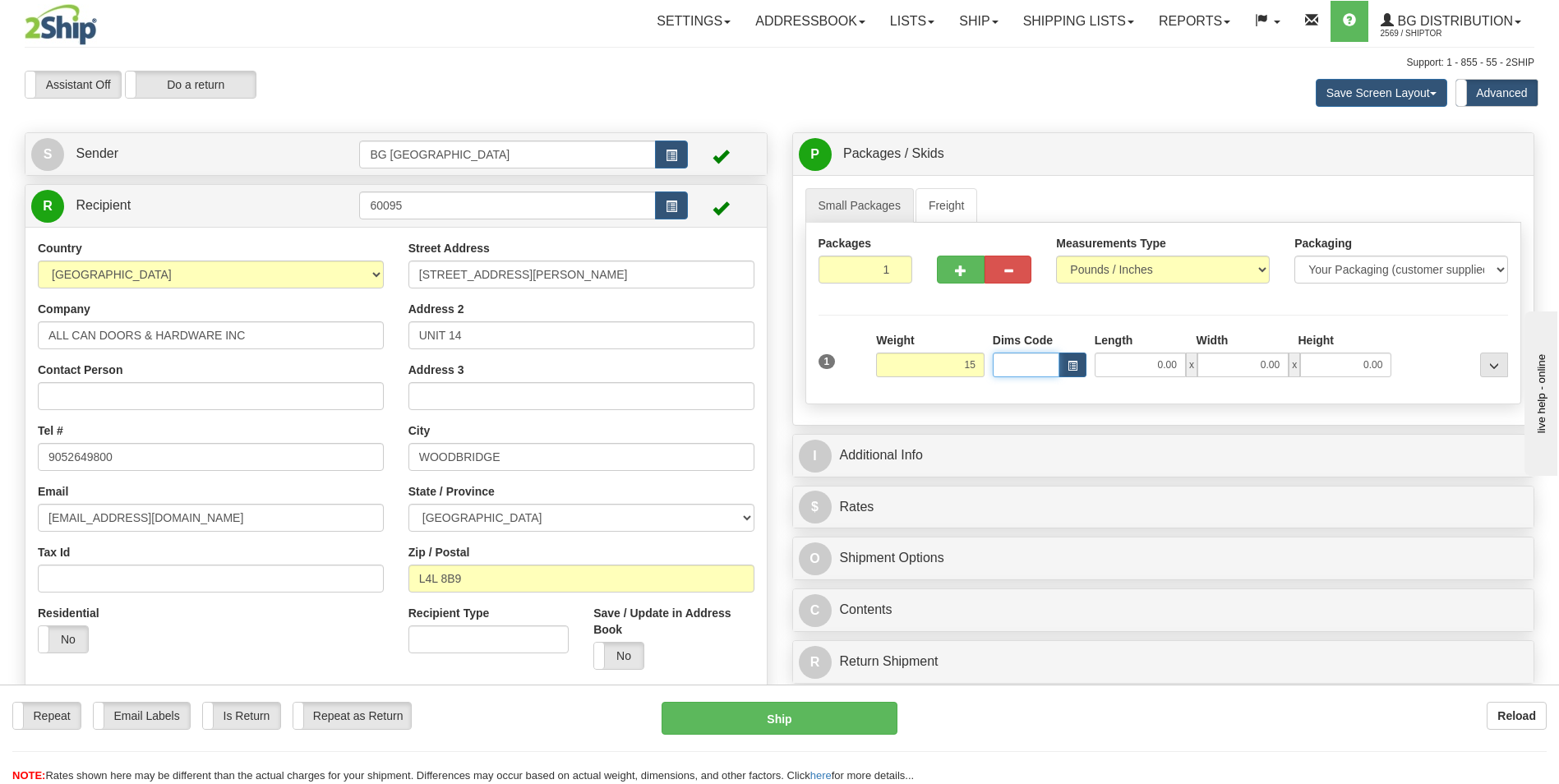
type input "15.00"
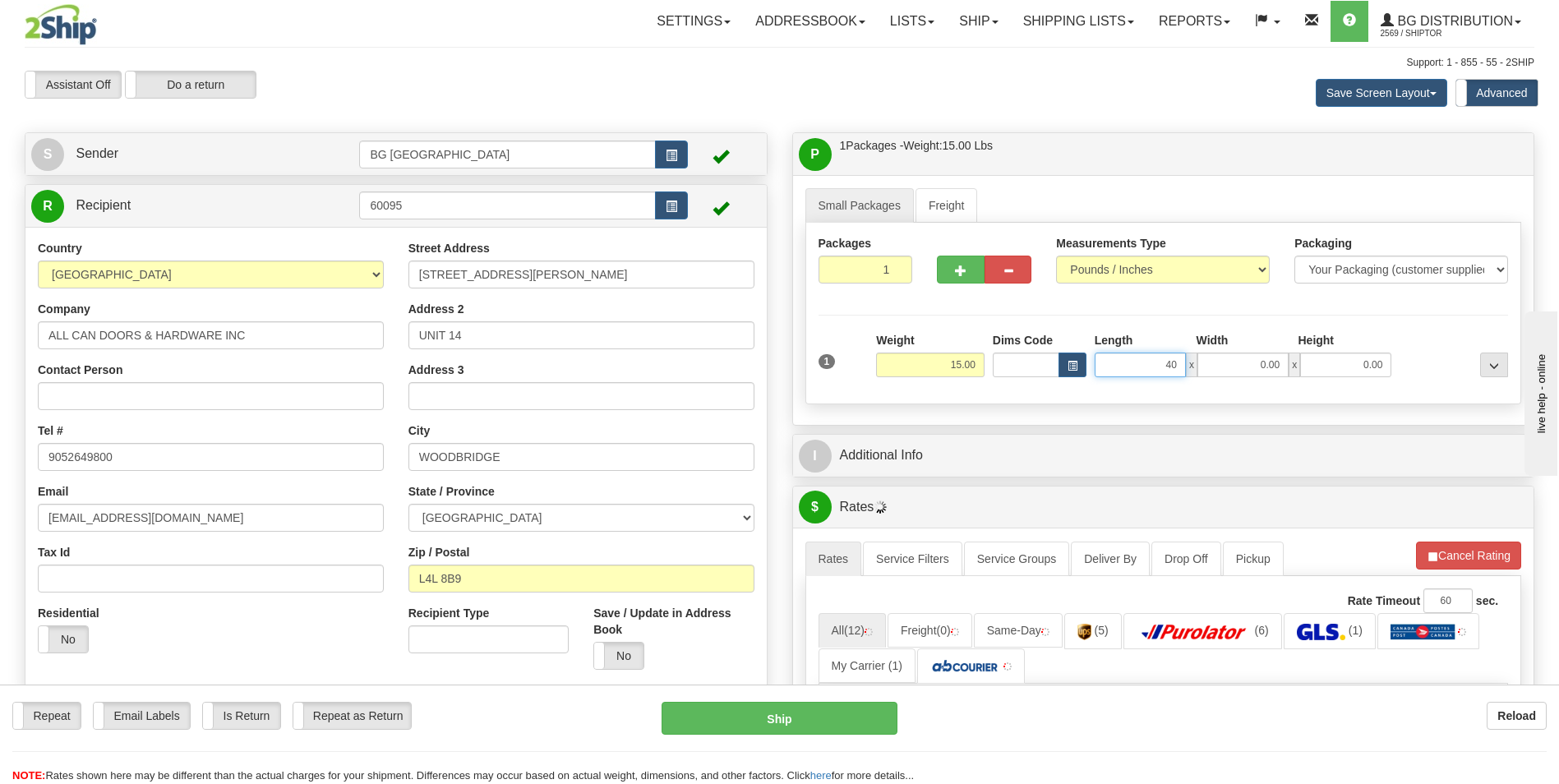
type input "40.00"
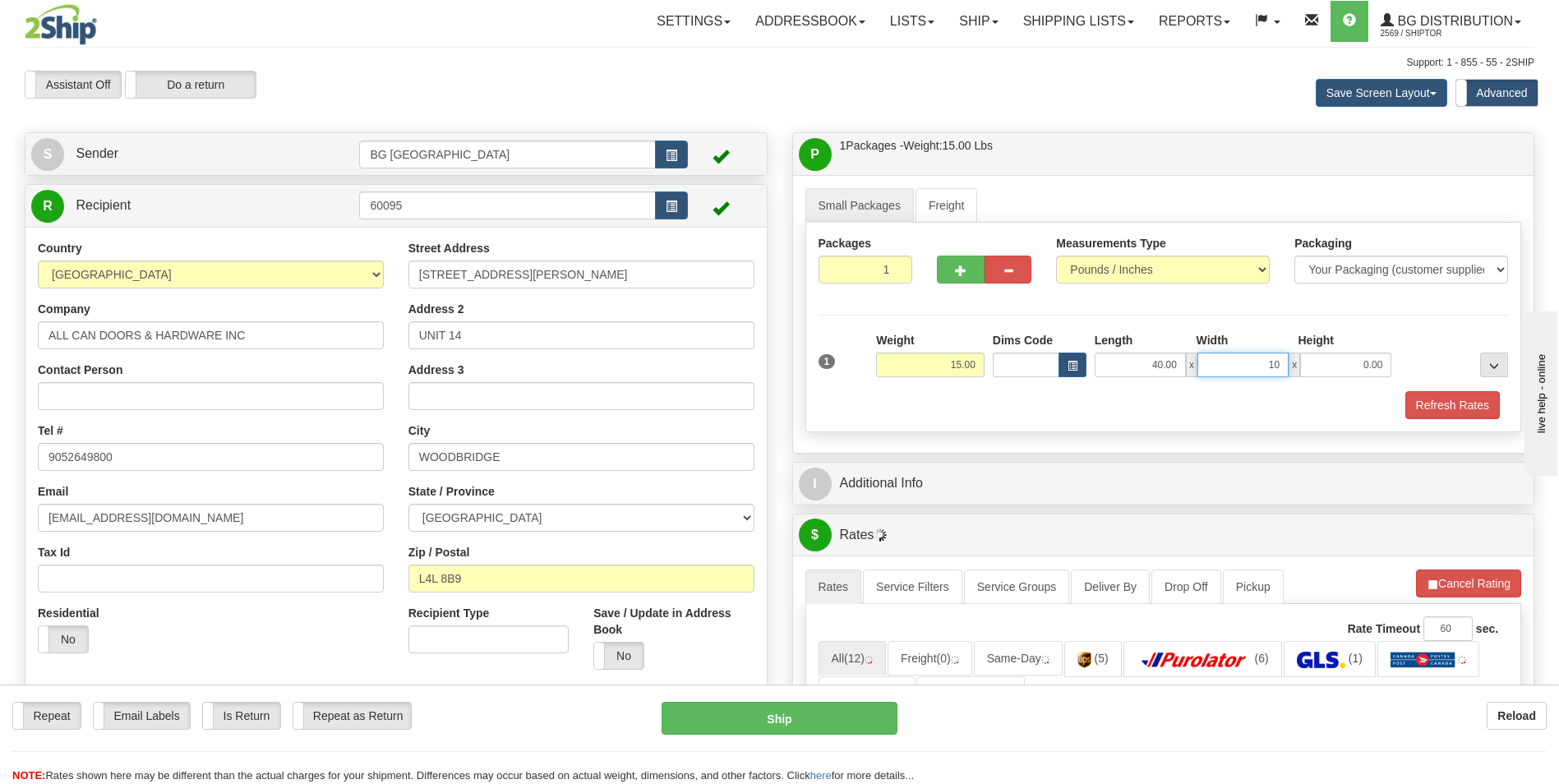
type input "10.00"
type input "5.00"
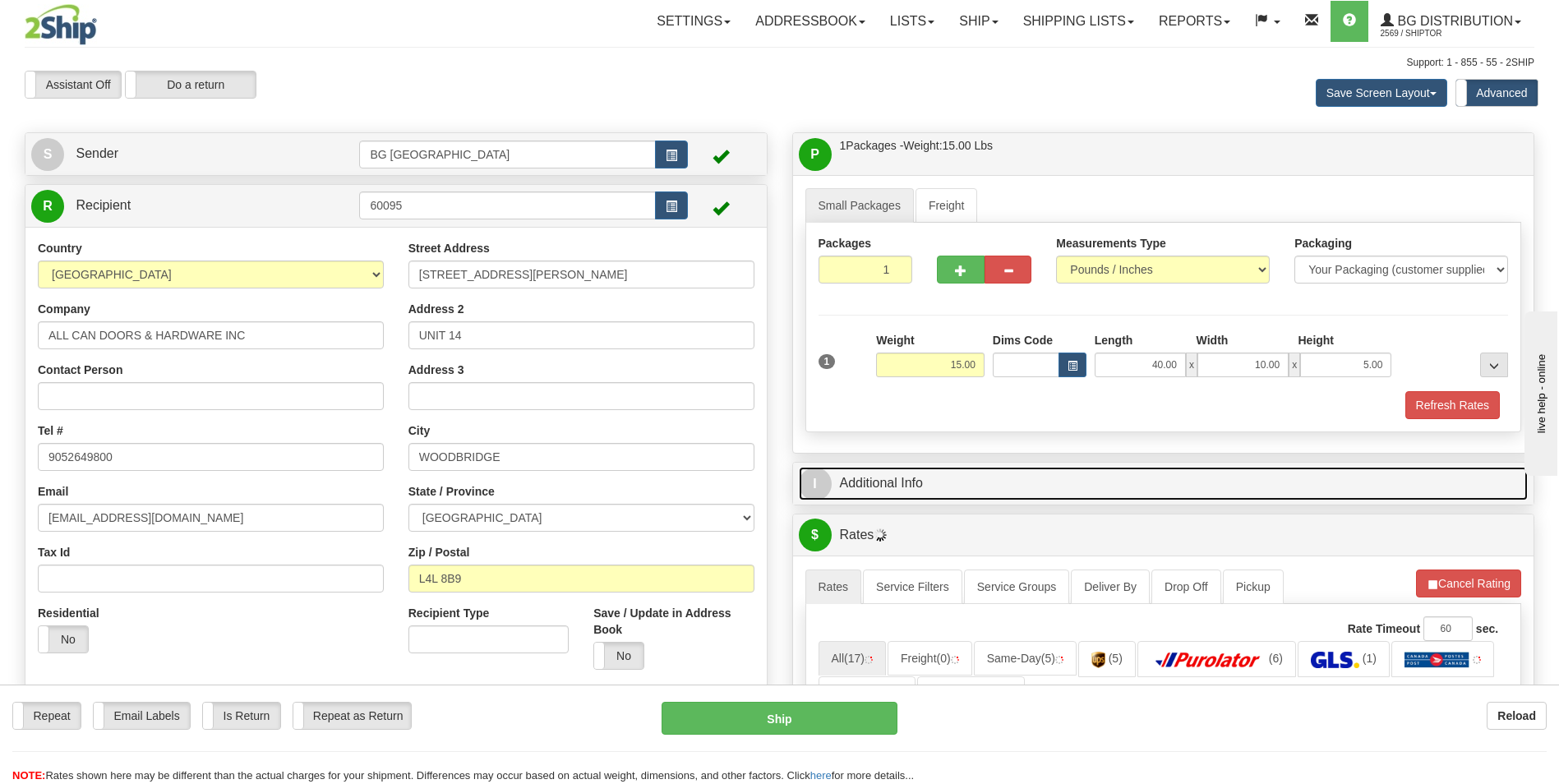
click at [874, 469] on link "I Additional Info" at bounding box center [1164, 483] width 730 height 34
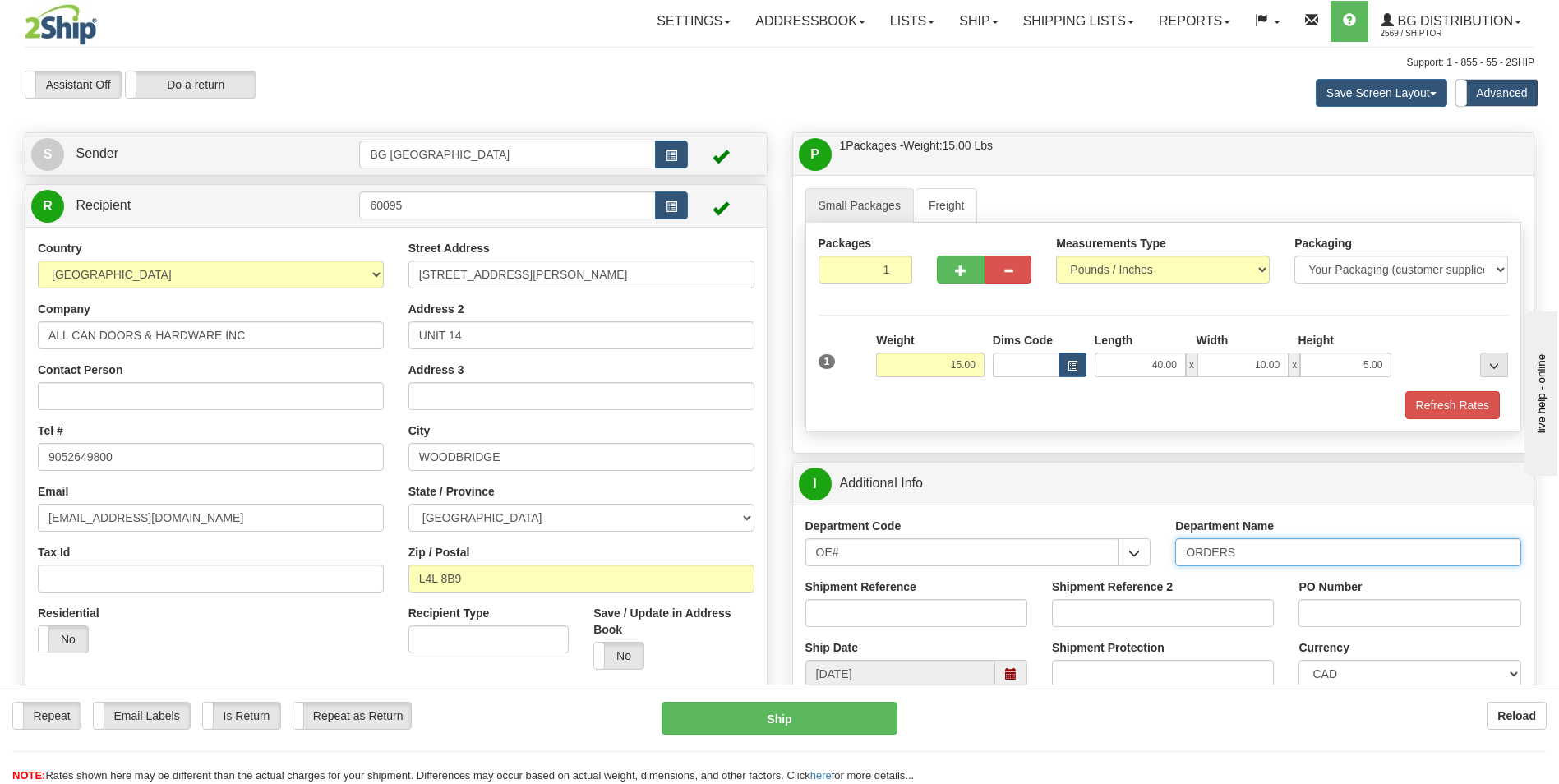
click at [1282, 553] on input "ORDERS" at bounding box center [1348, 552] width 346 height 28
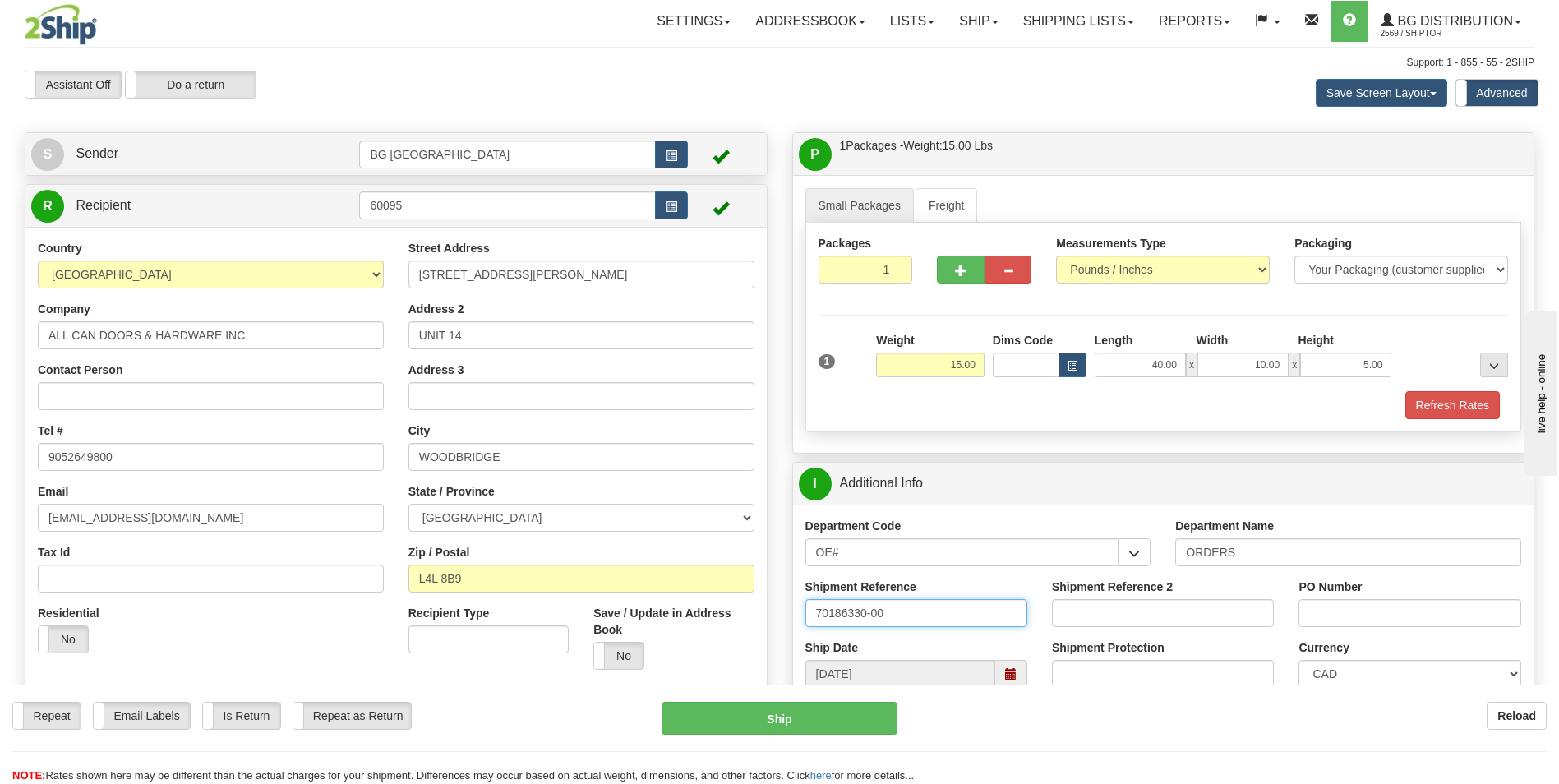
type input "70186330-00"
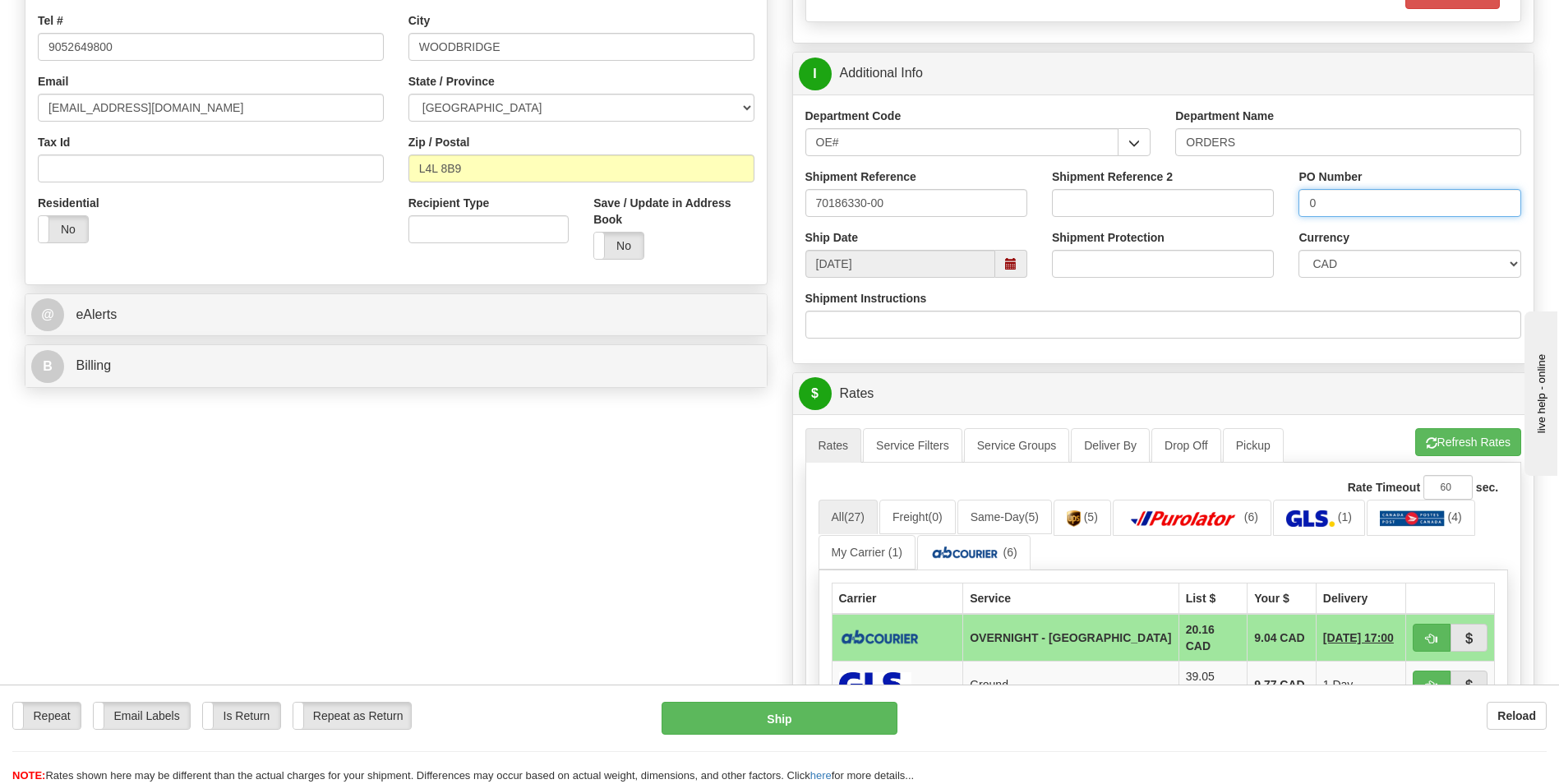
scroll to position [411, 0]
type input "0"
click at [1467, 439] on button "Refresh Rates" at bounding box center [1468, 441] width 106 height 28
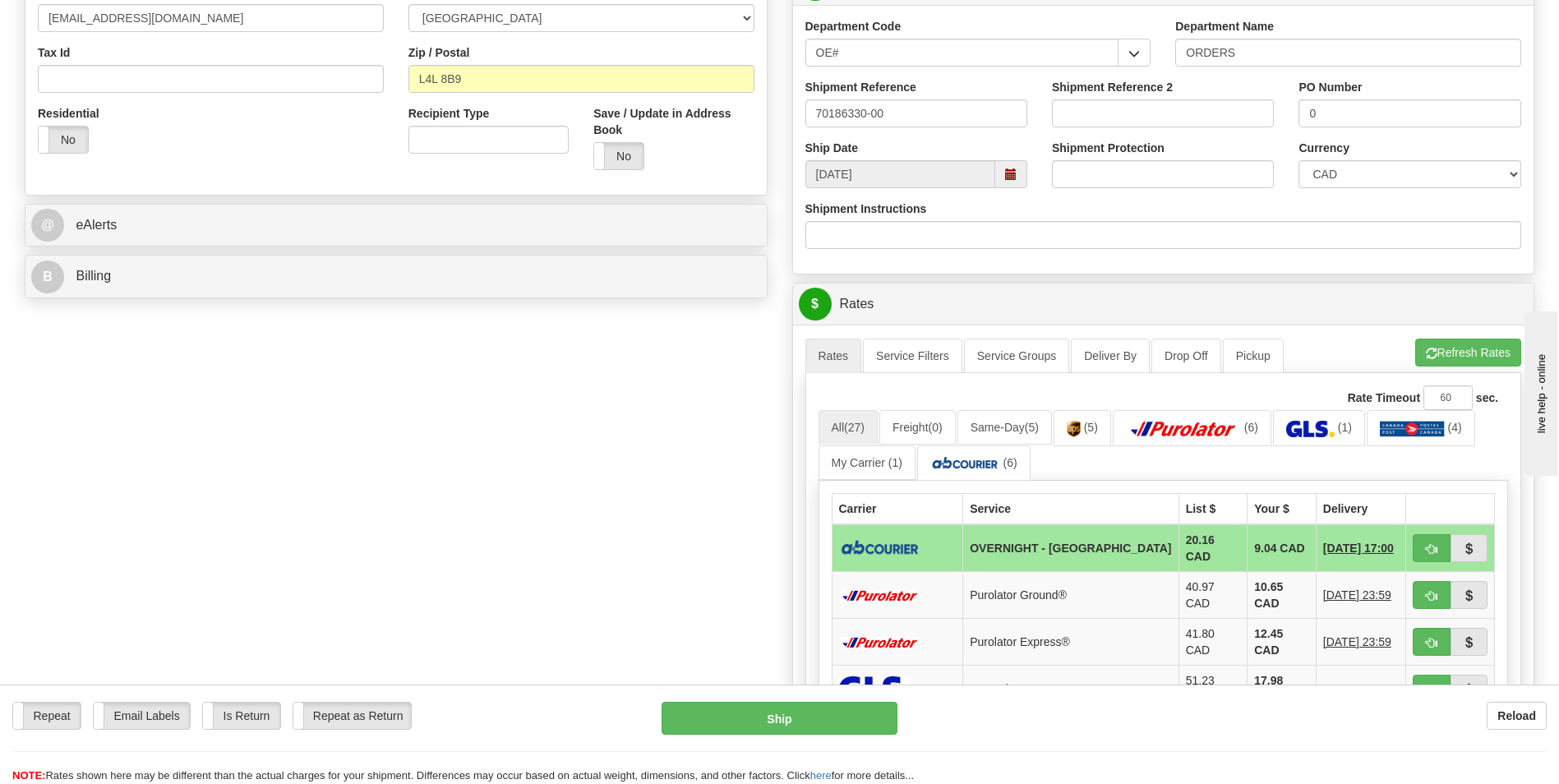
scroll to position [657, 0]
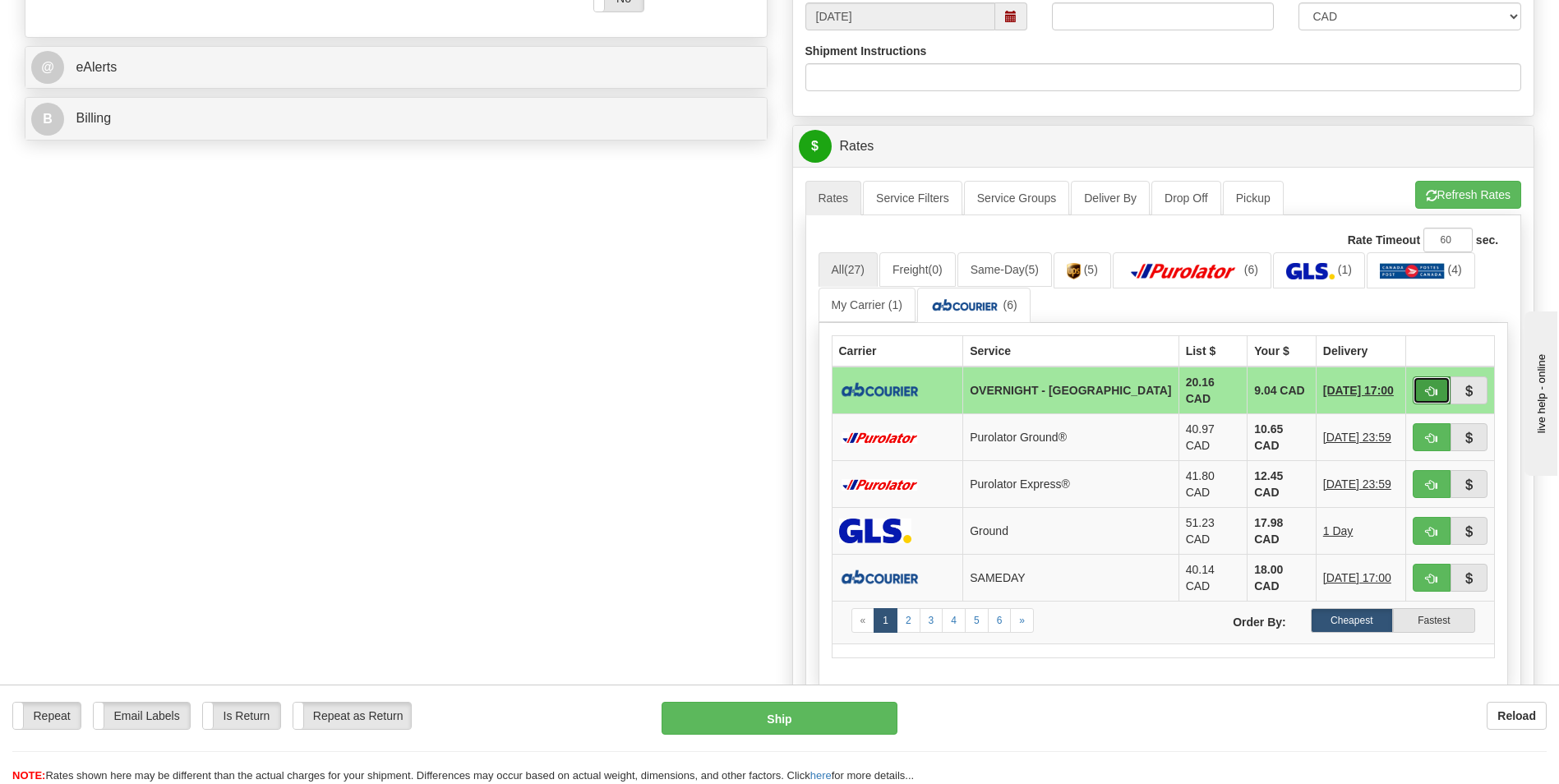
click at [1441, 390] on button "button" at bounding box center [1432, 390] width 38 height 28
type input "4"
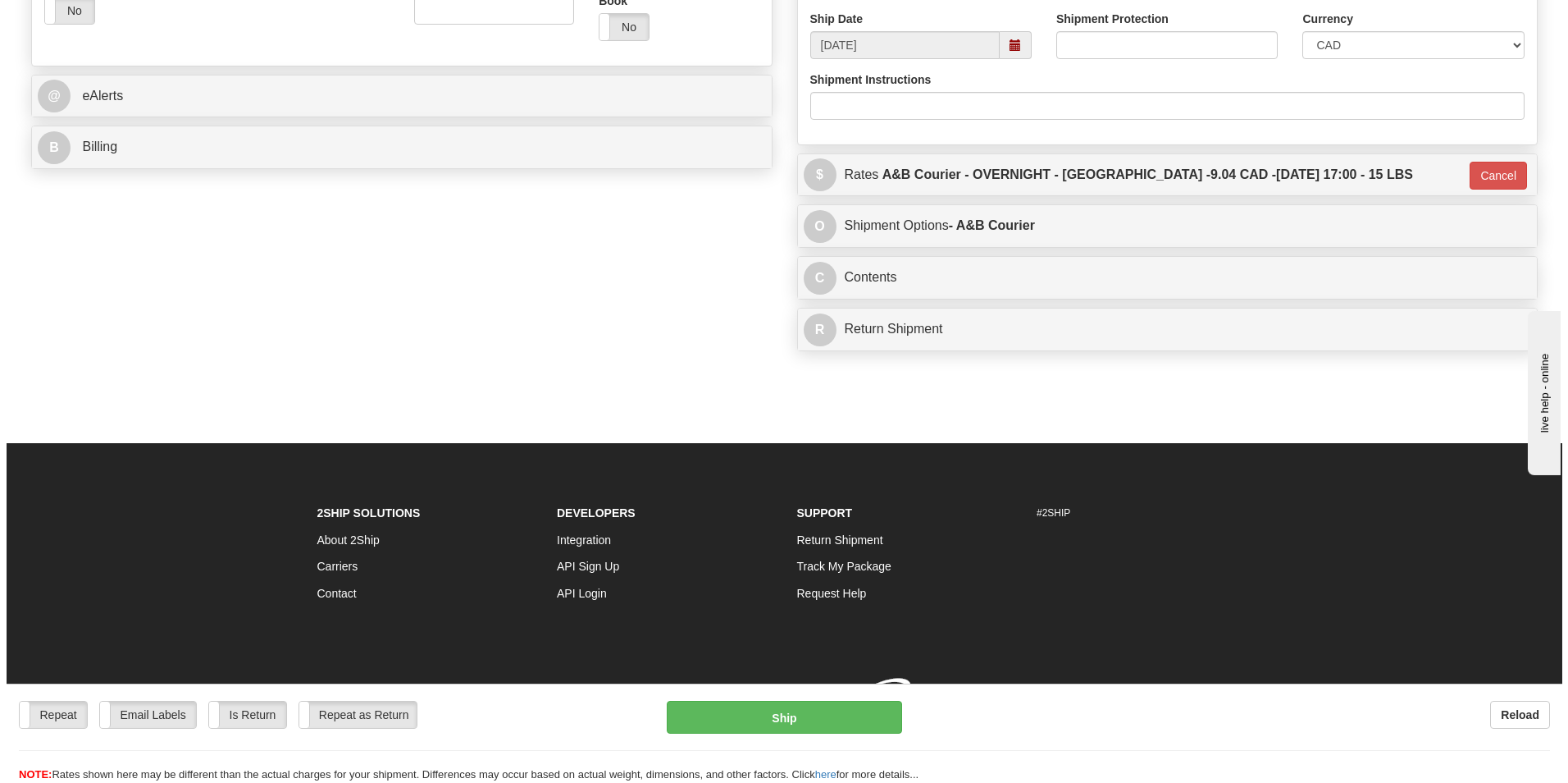
scroll to position [650, 0]
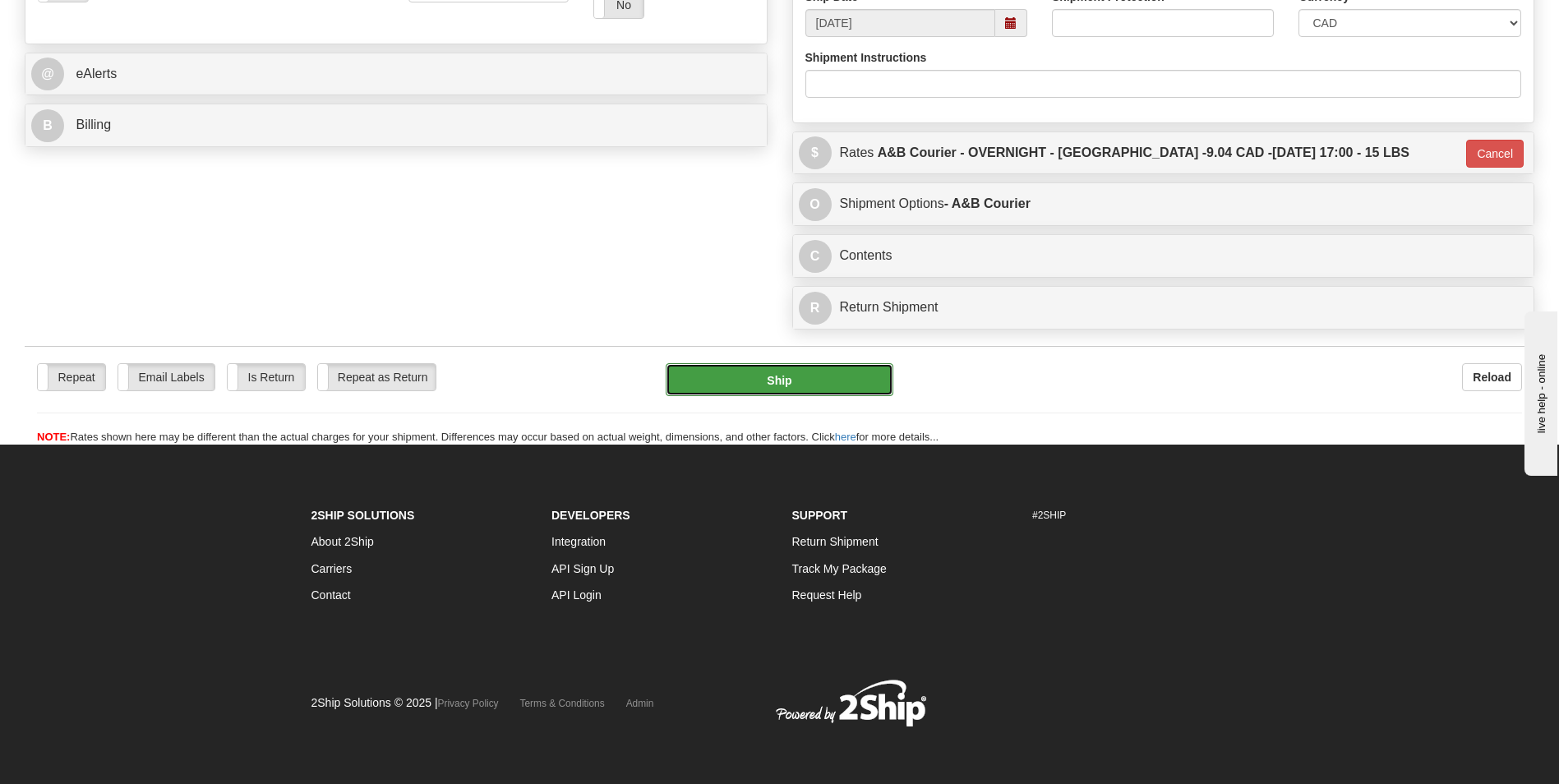
click at [744, 395] on button "Ship" at bounding box center [778, 380] width 226 height 33
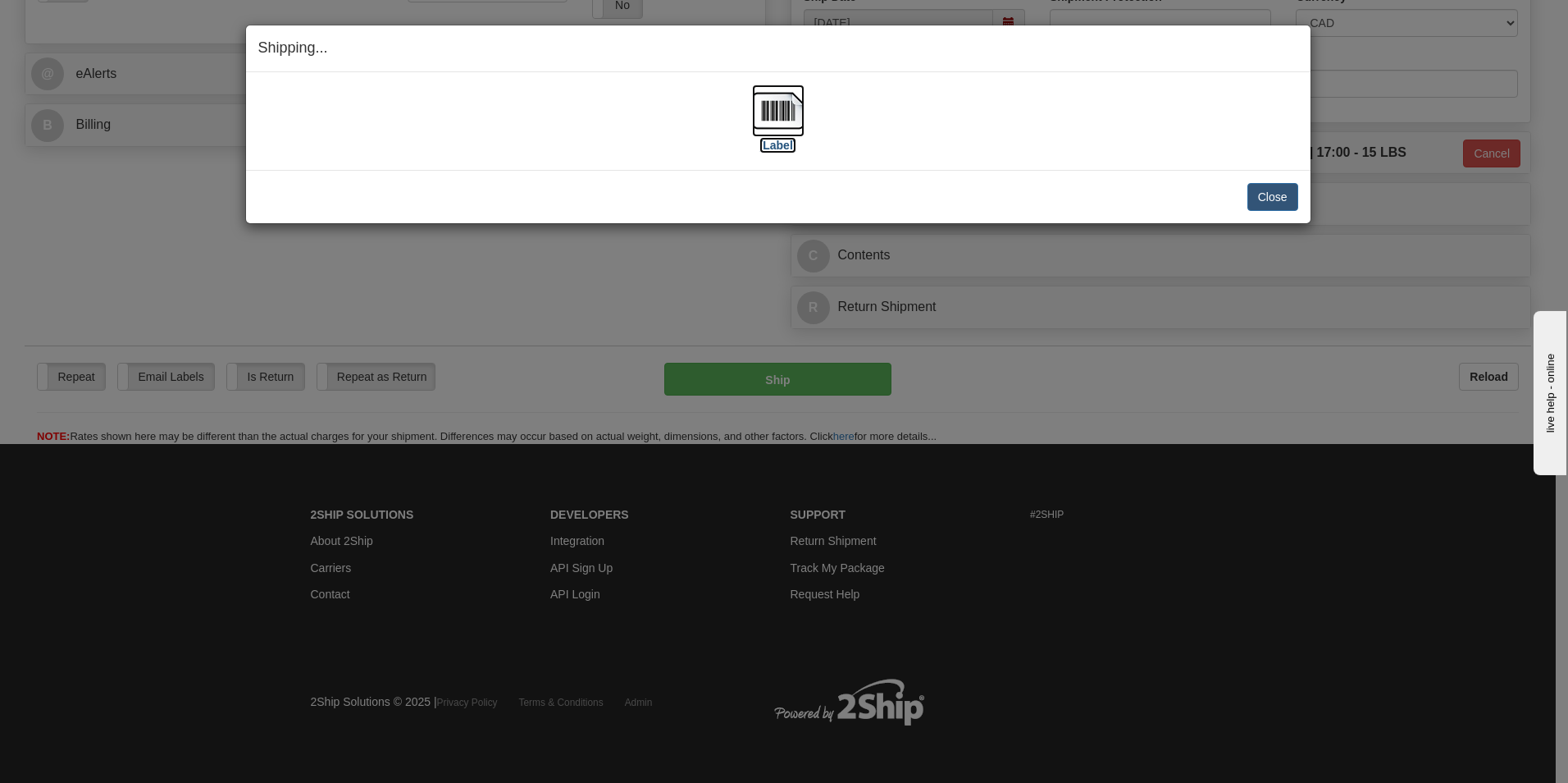
click at [789, 113] on img at bounding box center [778, 110] width 52 height 52
click at [1287, 201] on button "Close" at bounding box center [1272, 197] width 51 height 28
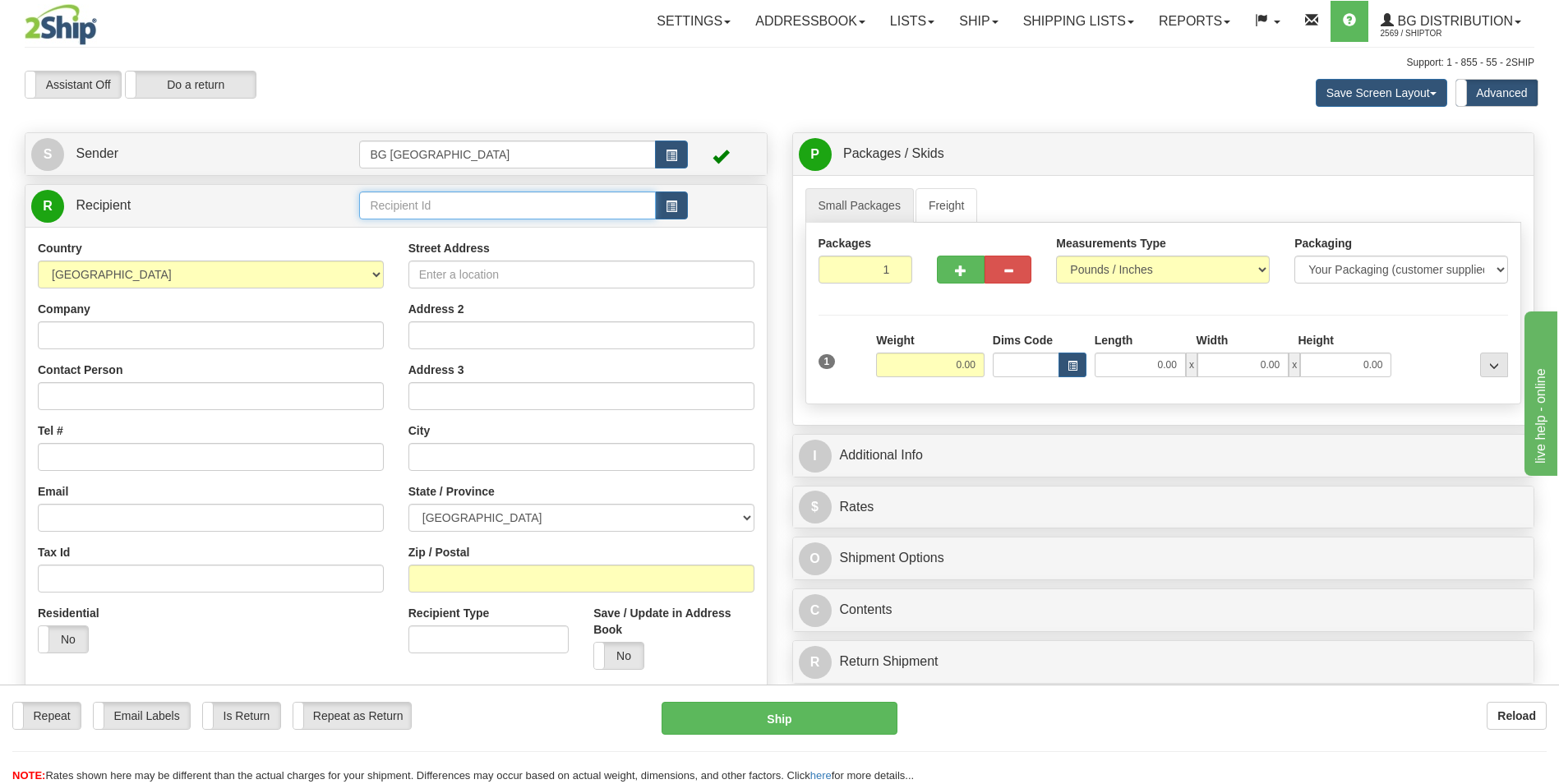
click at [428, 209] on input "text" at bounding box center [507, 205] width 296 height 28
click at [408, 233] on div "60864" at bounding box center [504, 231] width 281 height 18
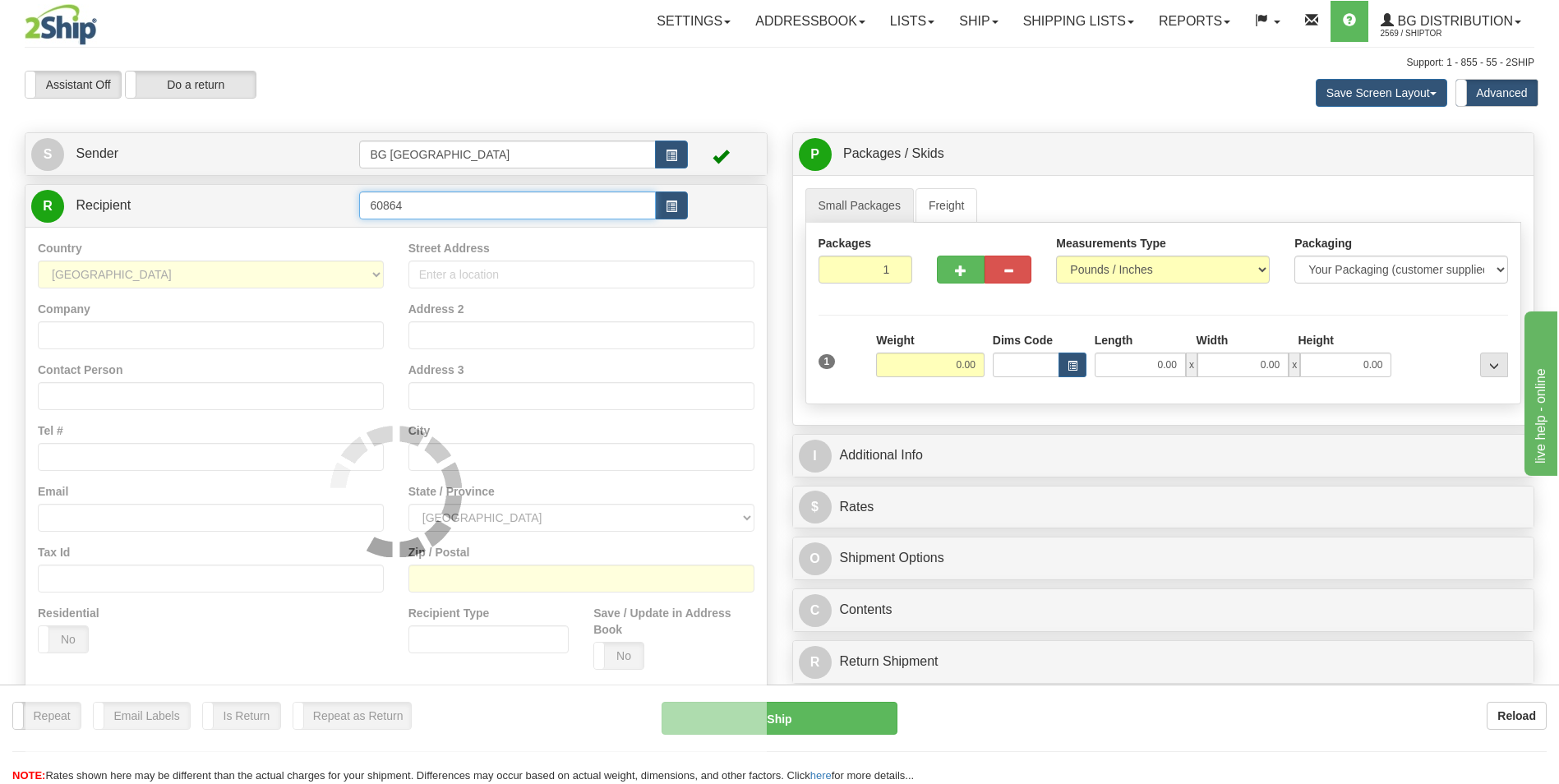
type input "60864"
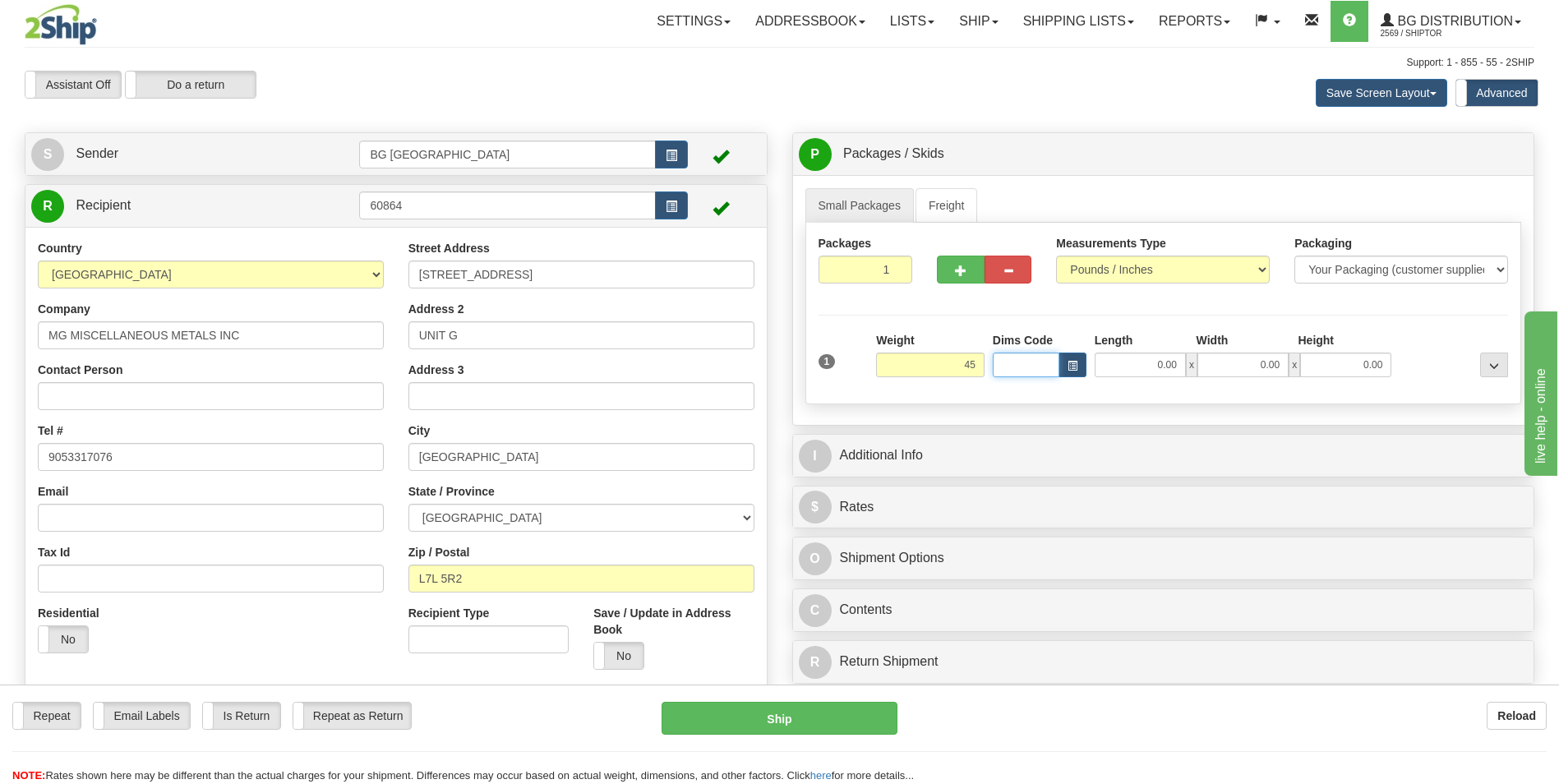
type input "45.00"
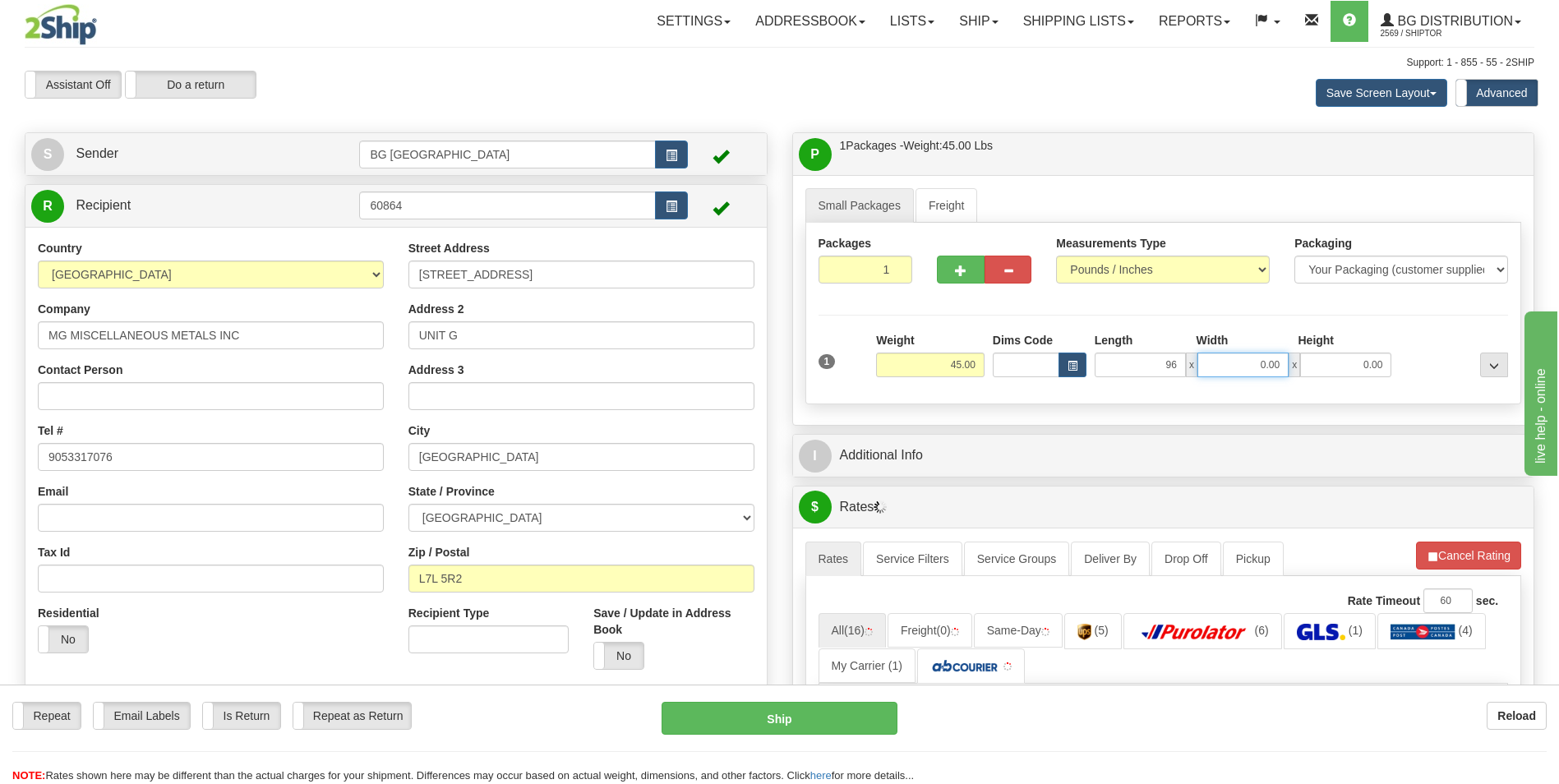
type input "96.00"
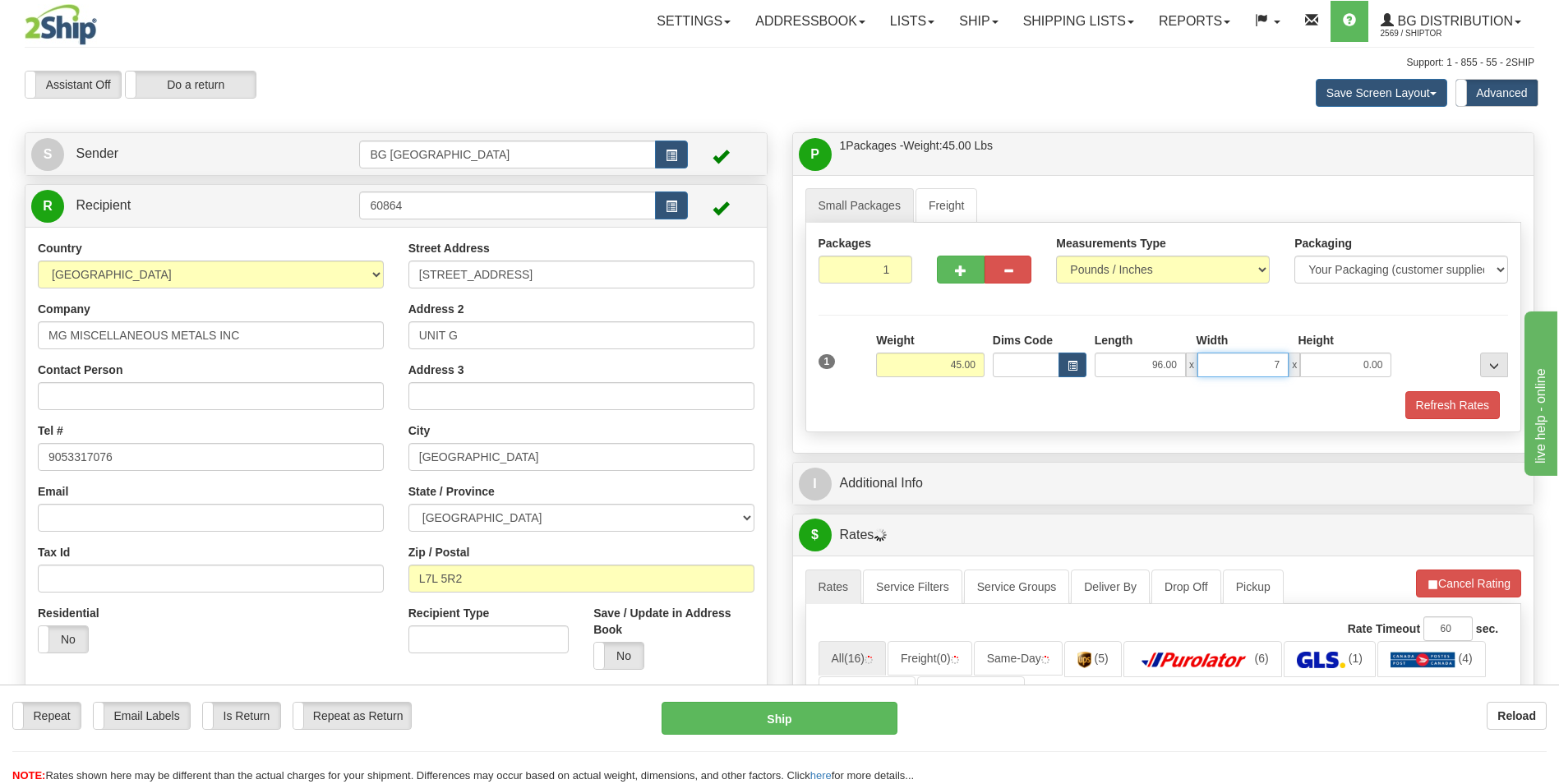
type input "7.00"
type input "4.00"
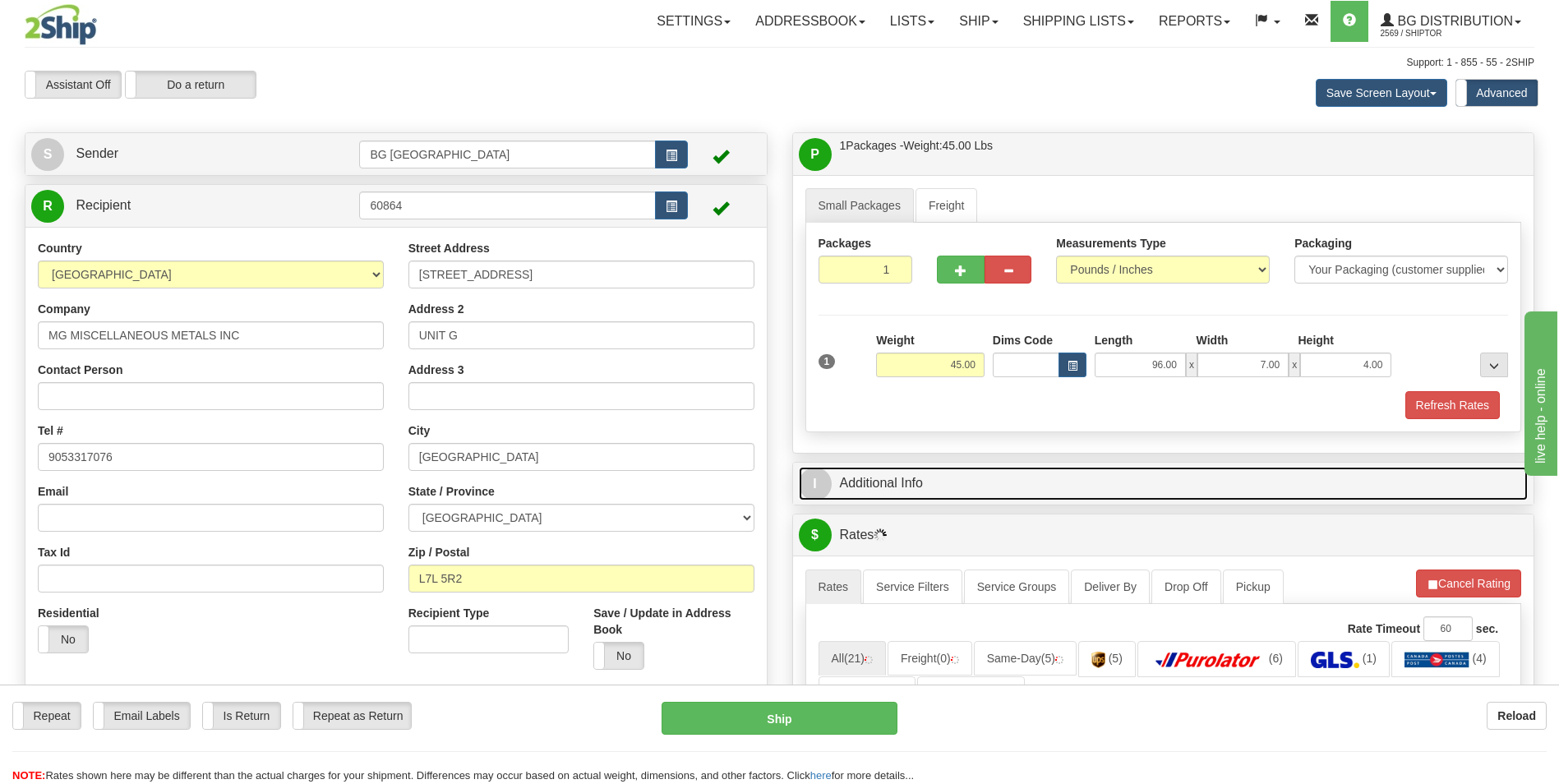
click at [888, 481] on link "I Additional Info" at bounding box center [1164, 483] width 730 height 34
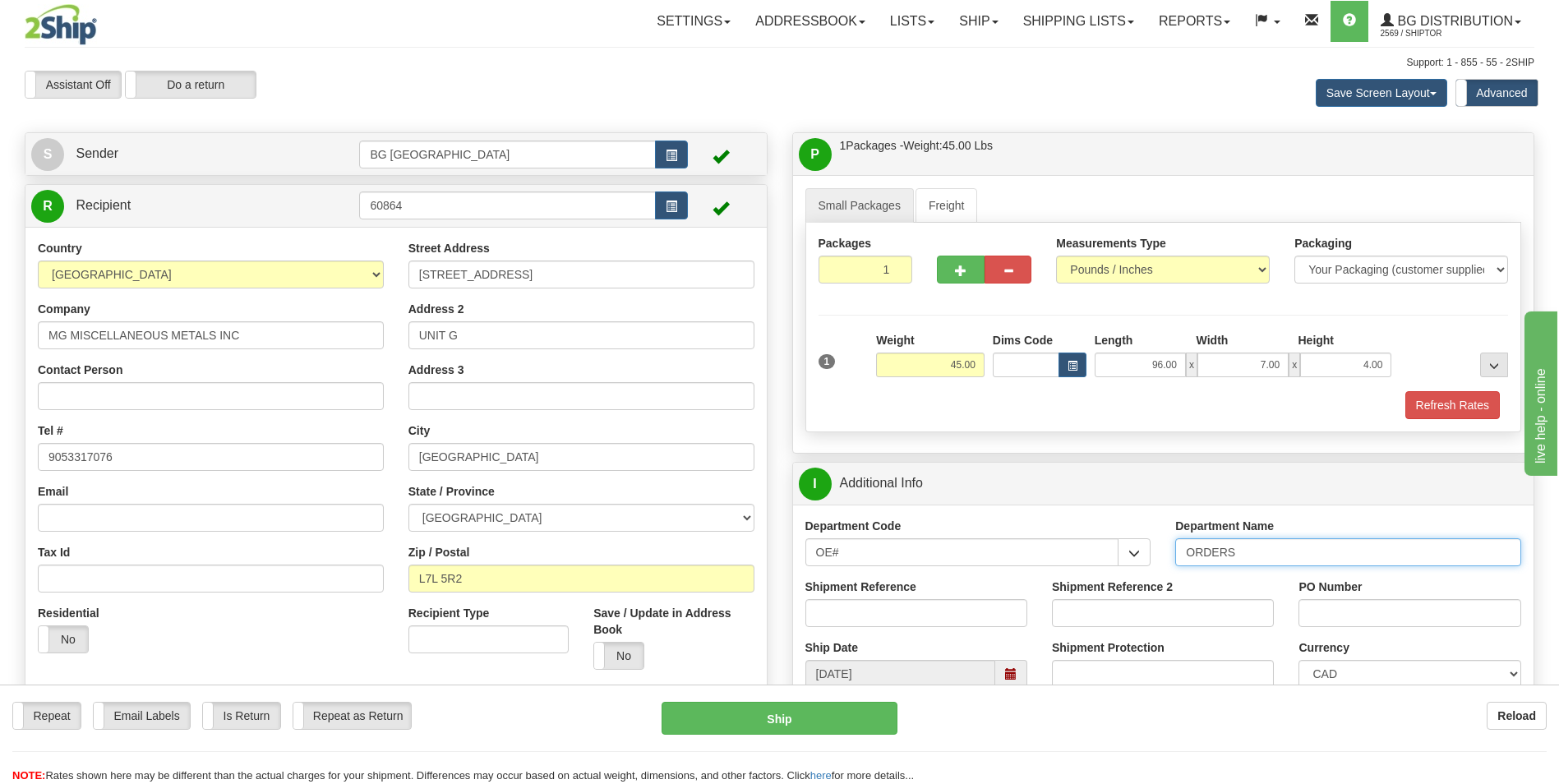
click at [1239, 557] on input "ORDERS" at bounding box center [1348, 552] width 346 height 28
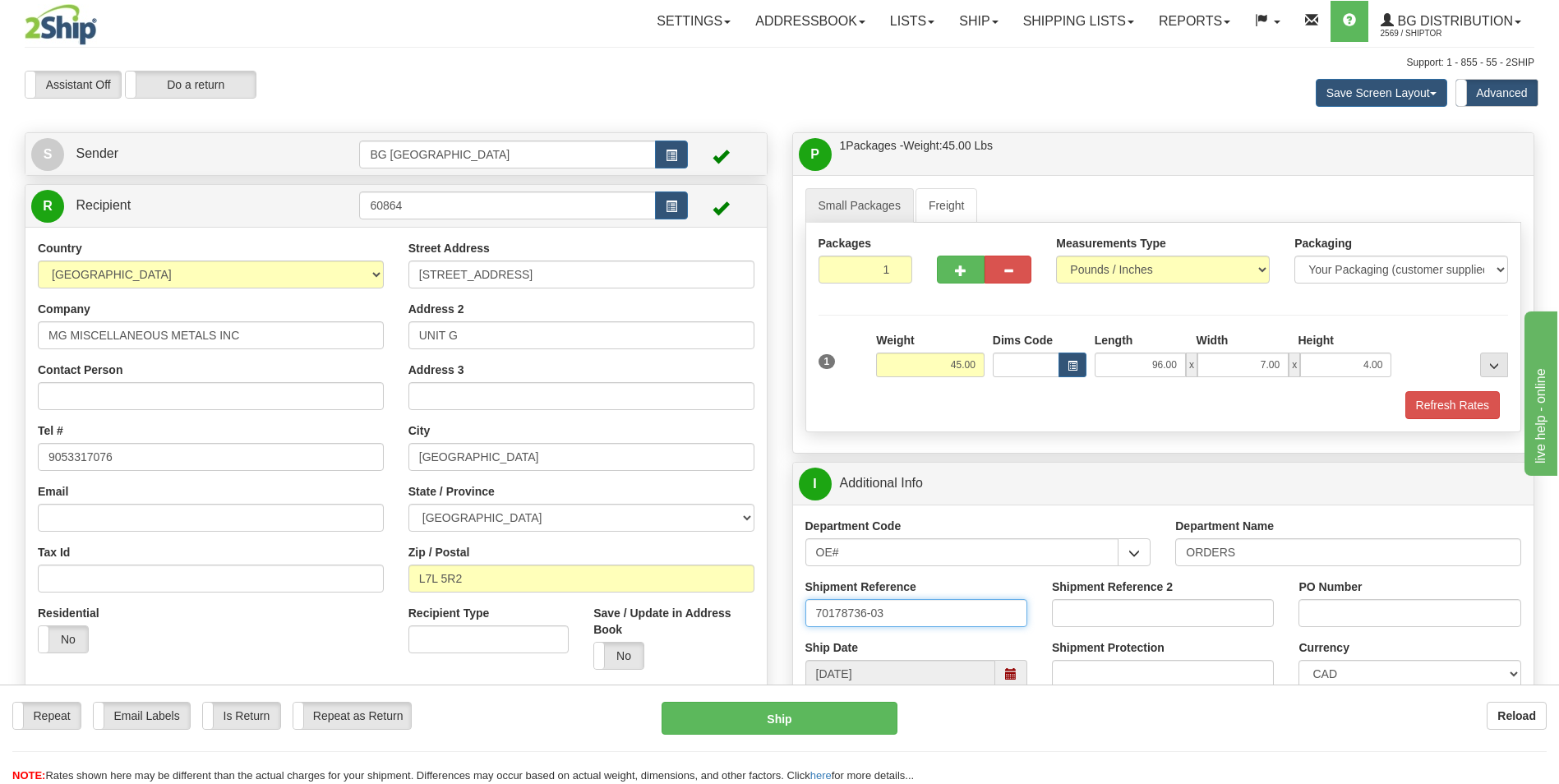
type input "70178736-03"
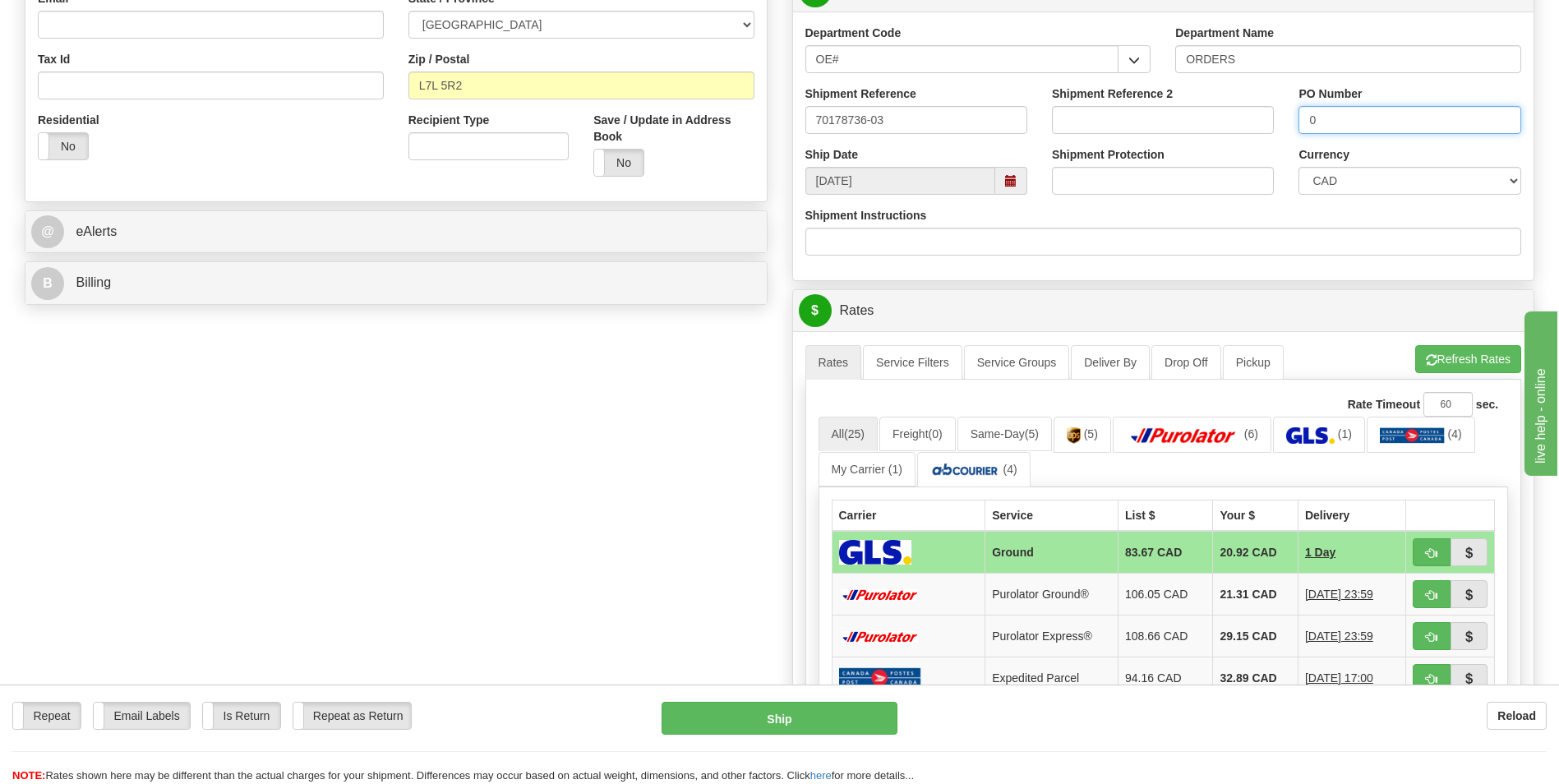
type input "0"
click at [1234, 599] on td "21.31 CAD" at bounding box center [1255, 594] width 84 height 42
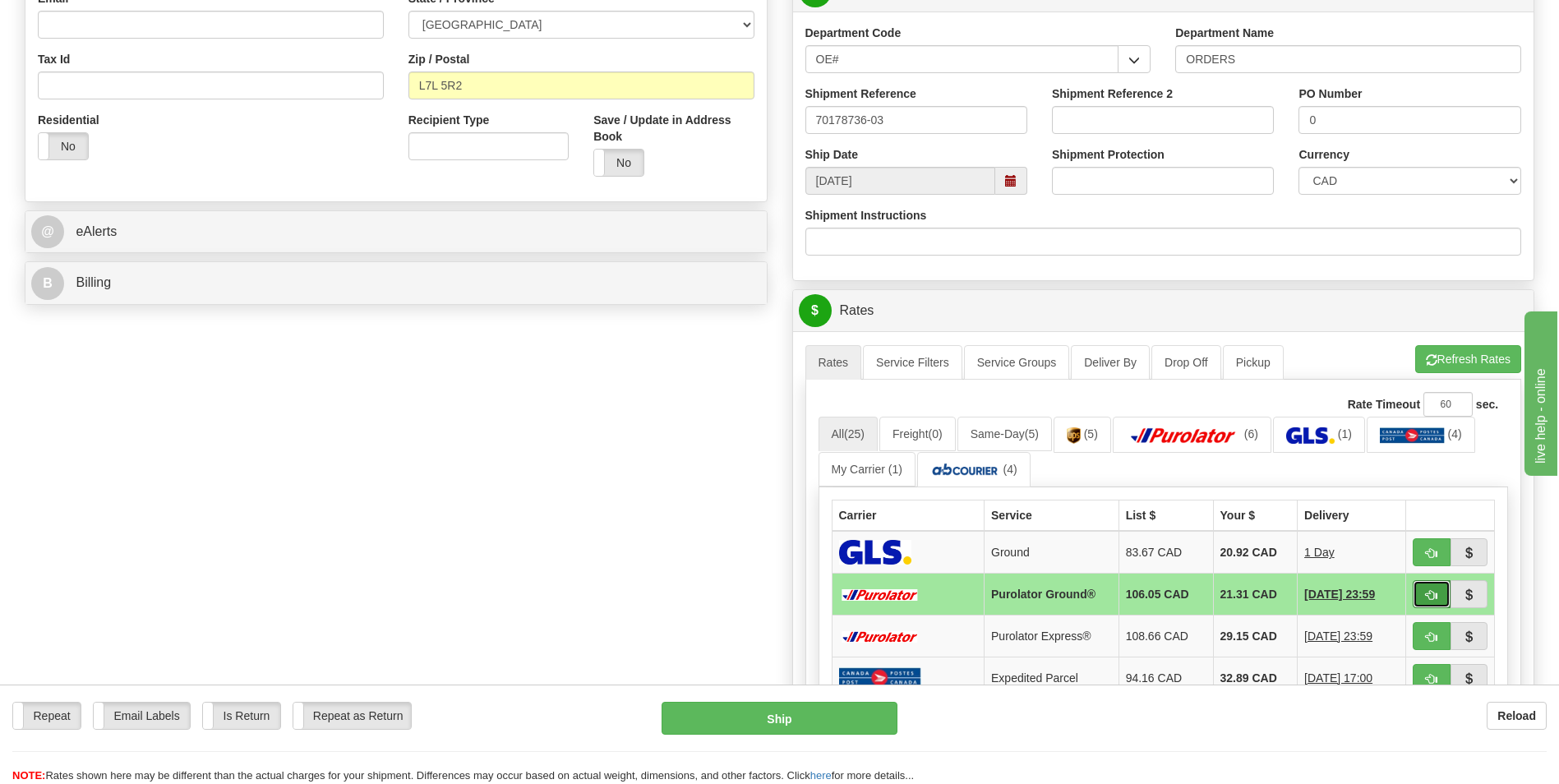
click at [1437, 590] on span "button" at bounding box center [1431, 595] width 11 height 10
type input "260"
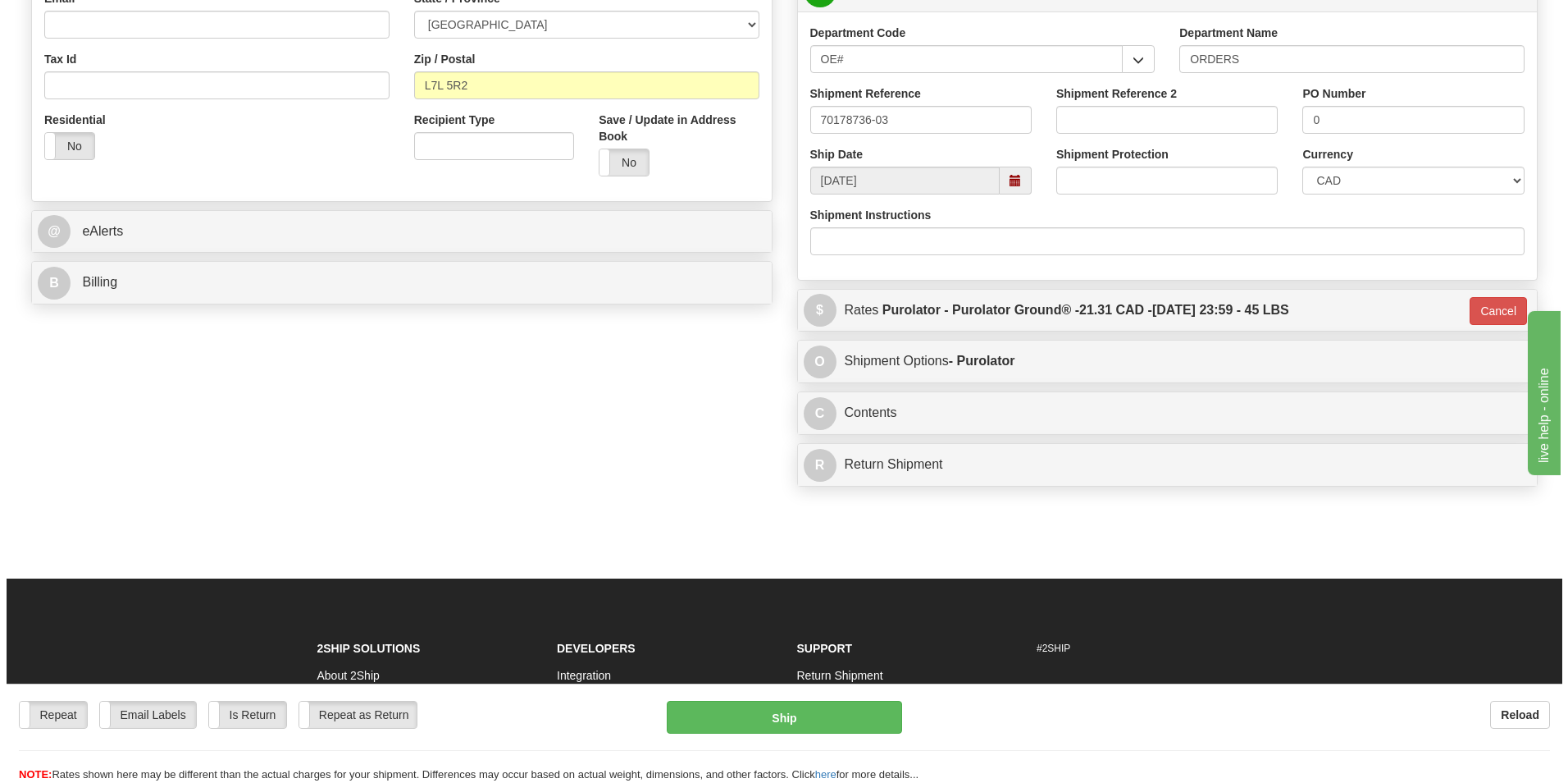
scroll to position [0, 0]
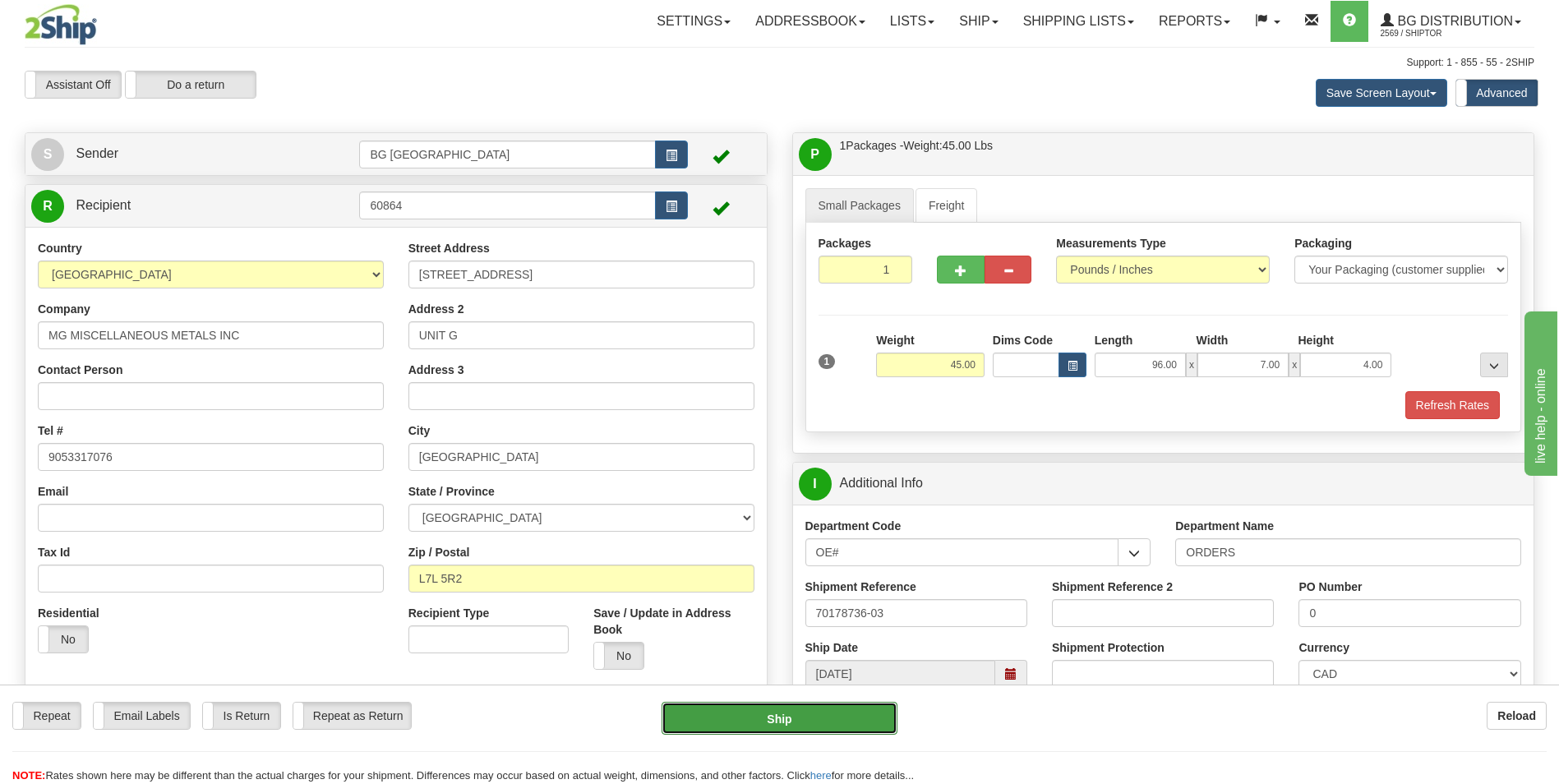
click at [751, 725] on button "Ship" at bounding box center [778, 718] width 235 height 33
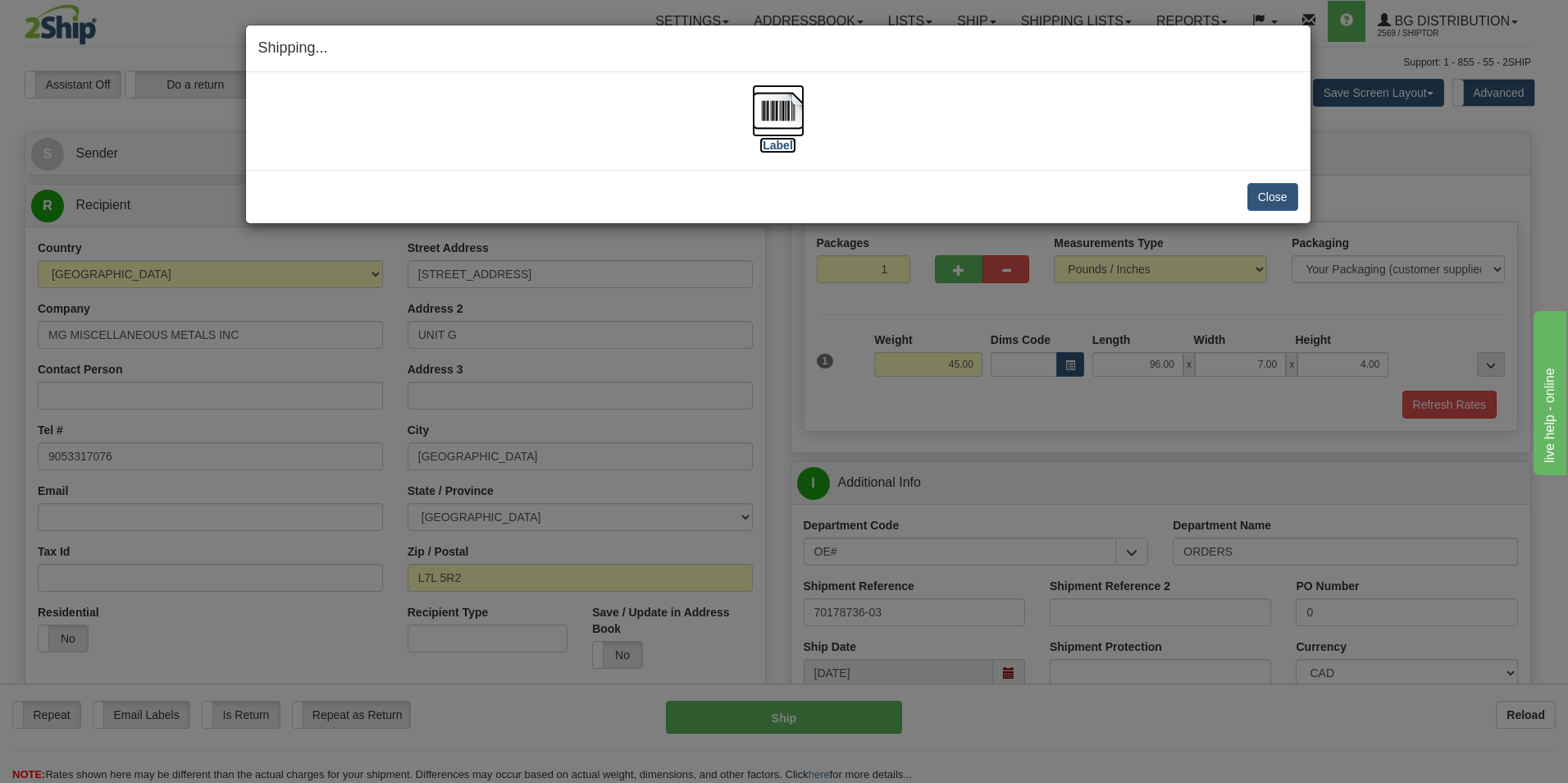
click at [801, 107] on img at bounding box center [778, 110] width 52 height 52
click at [1266, 192] on button "Close" at bounding box center [1272, 197] width 51 height 28
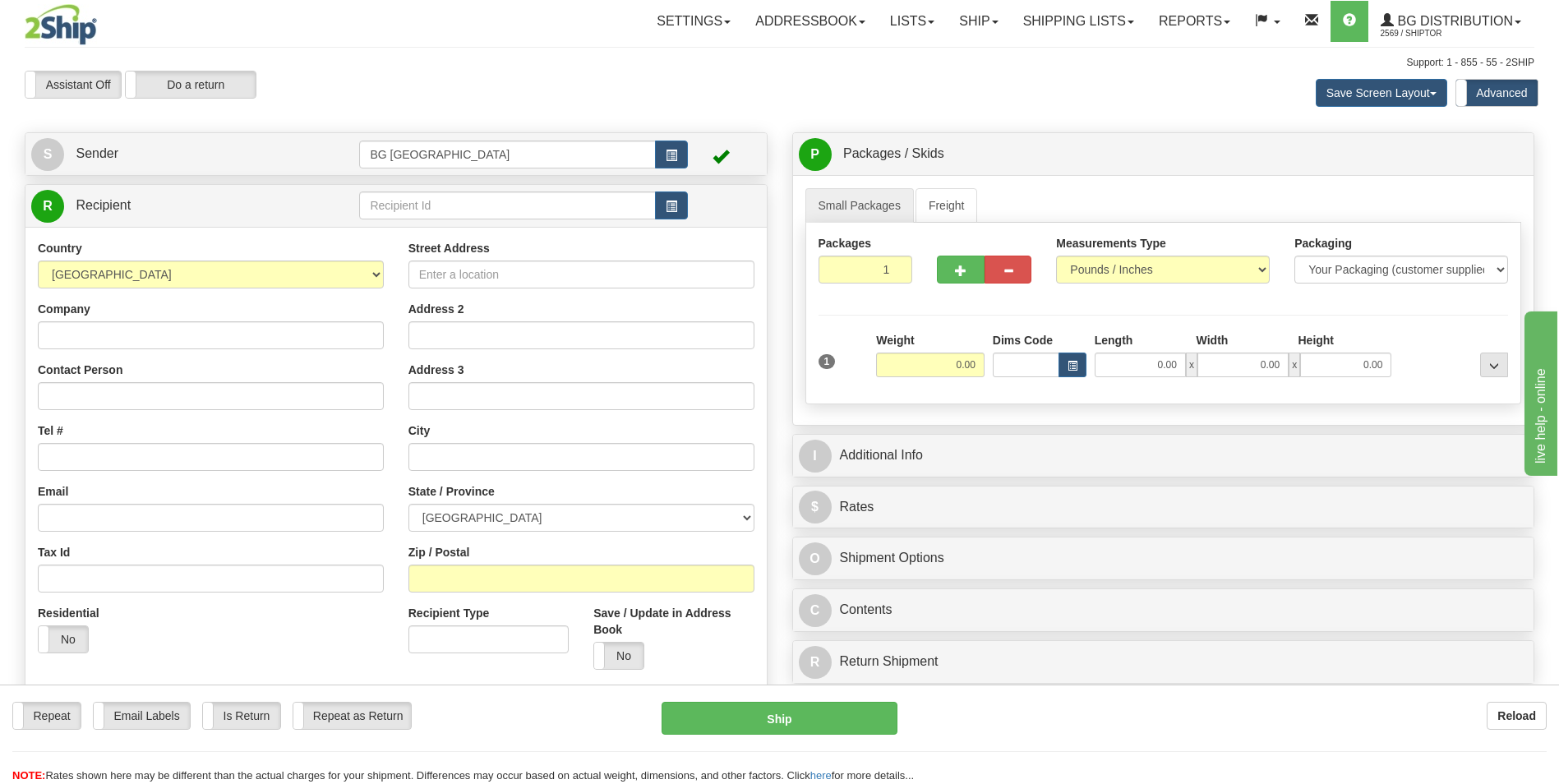
click at [434, 190] on td at bounding box center [523, 206] width 328 height 34
click at [418, 207] on input "text" at bounding box center [507, 205] width 296 height 28
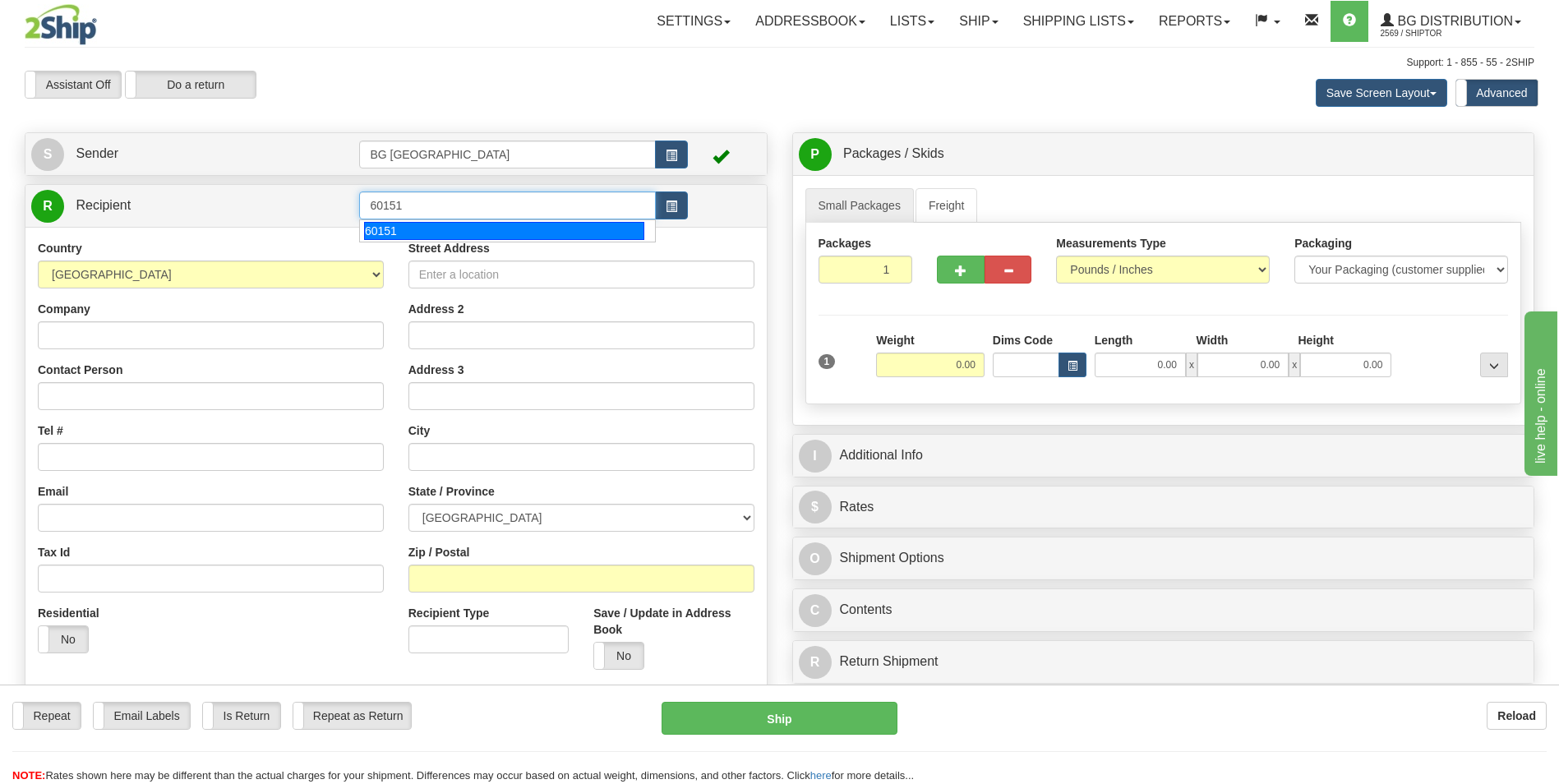
click at [393, 228] on div "60151" at bounding box center [504, 231] width 281 height 18
type input "60151"
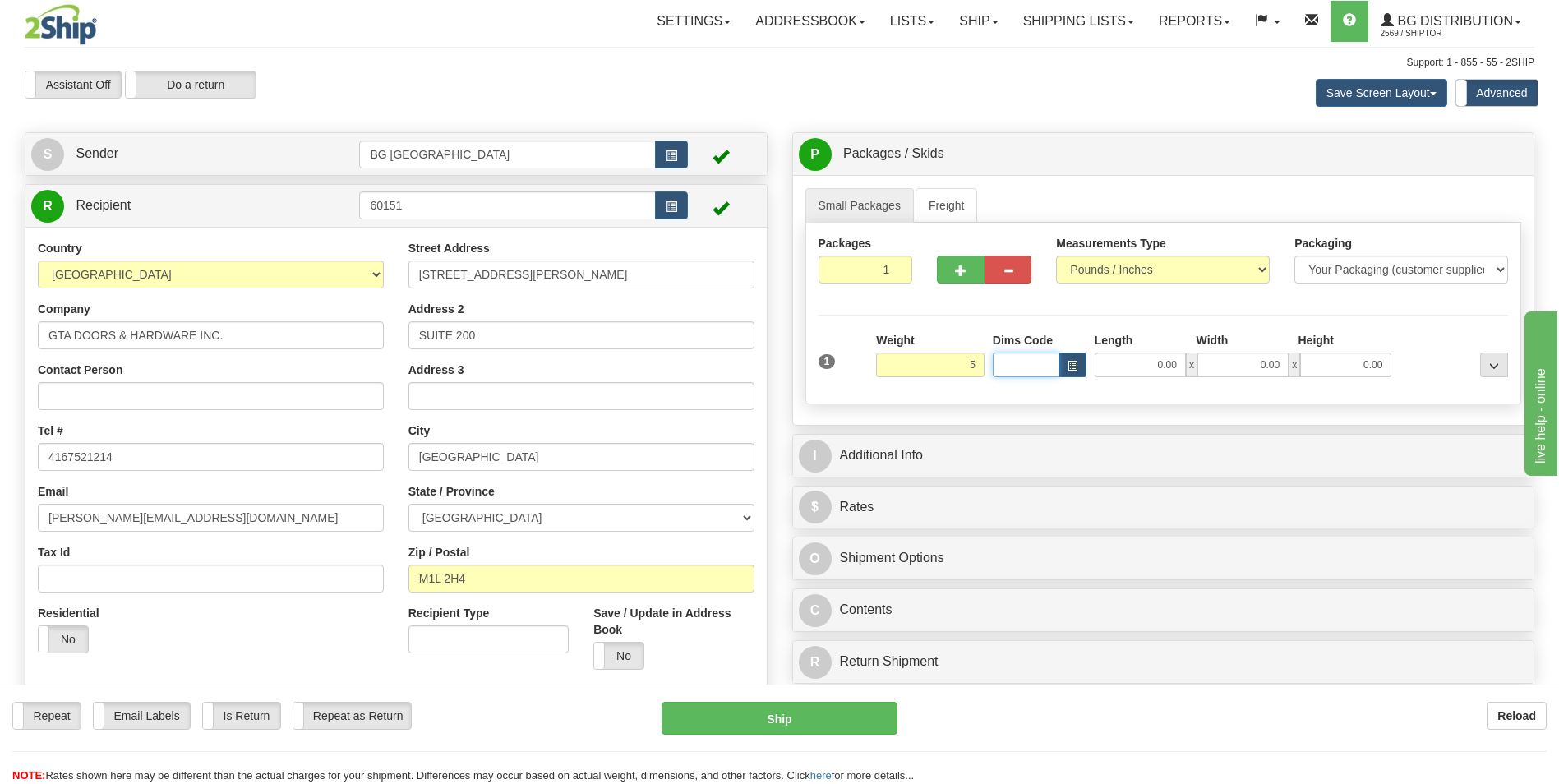
type input "5.00"
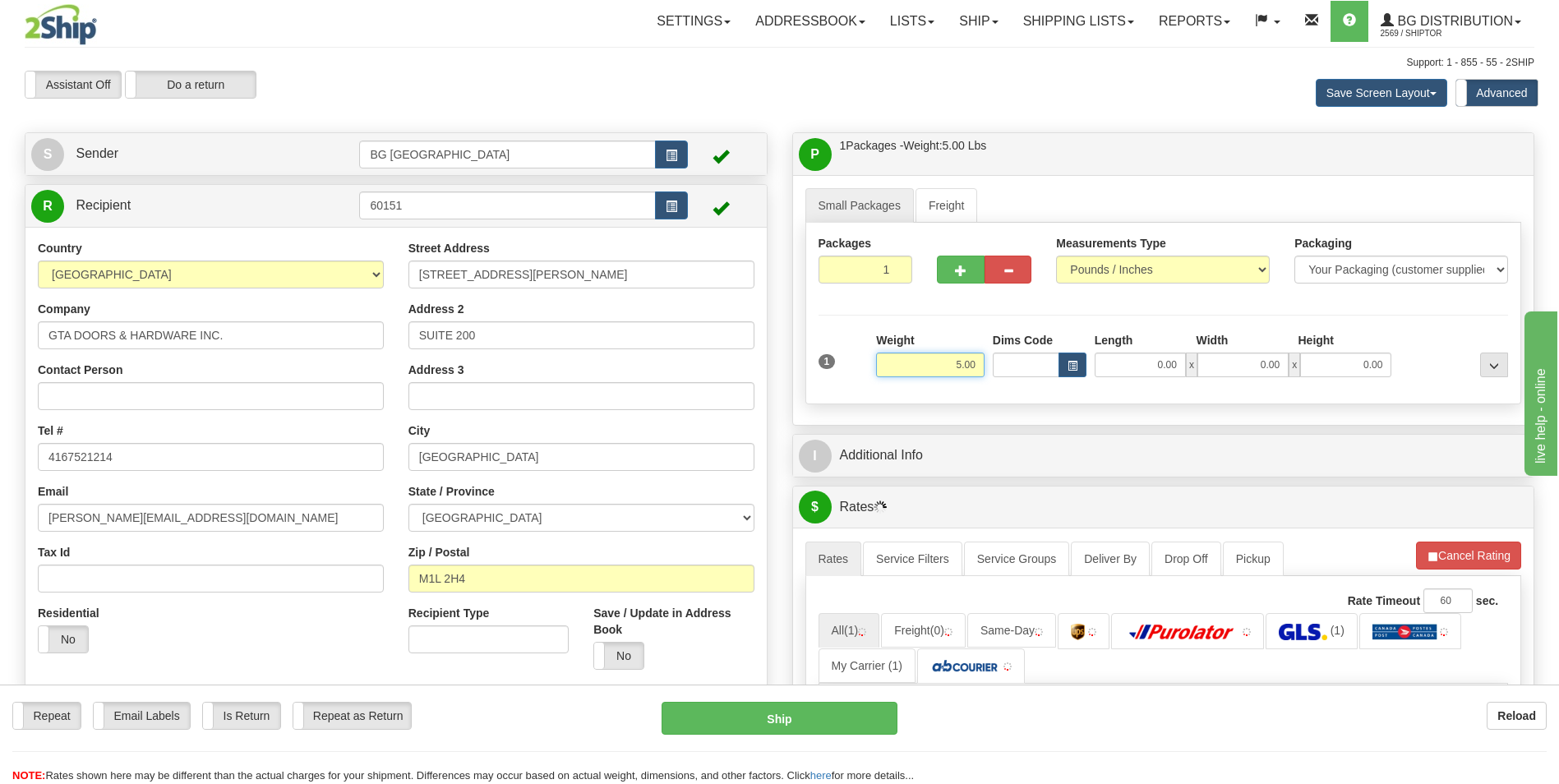
click at [908, 369] on input "5.00" at bounding box center [931, 365] width 108 height 25
type input "15.00"
type input "40.00"
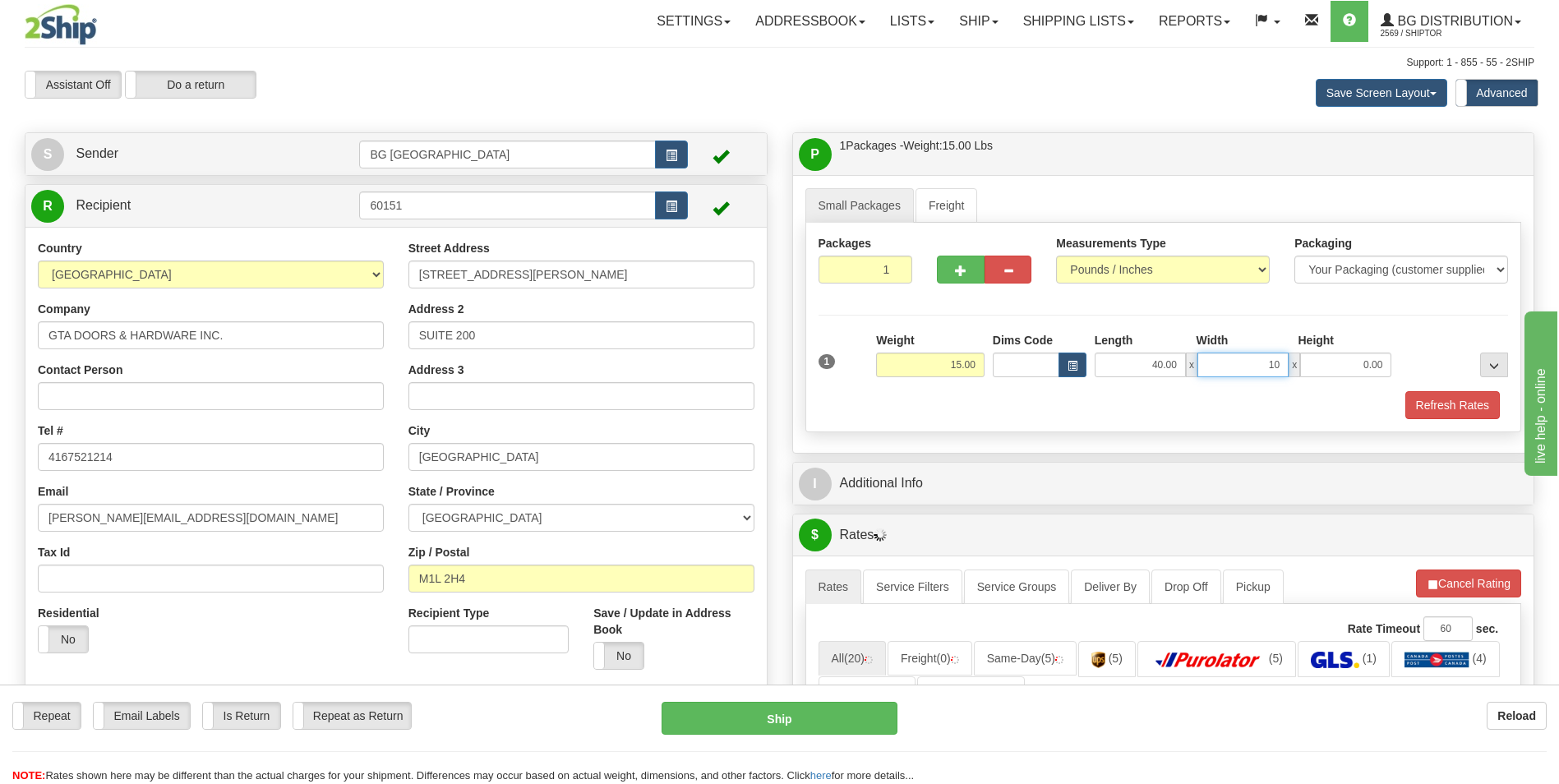
type input "10.00"
type input "5.00"
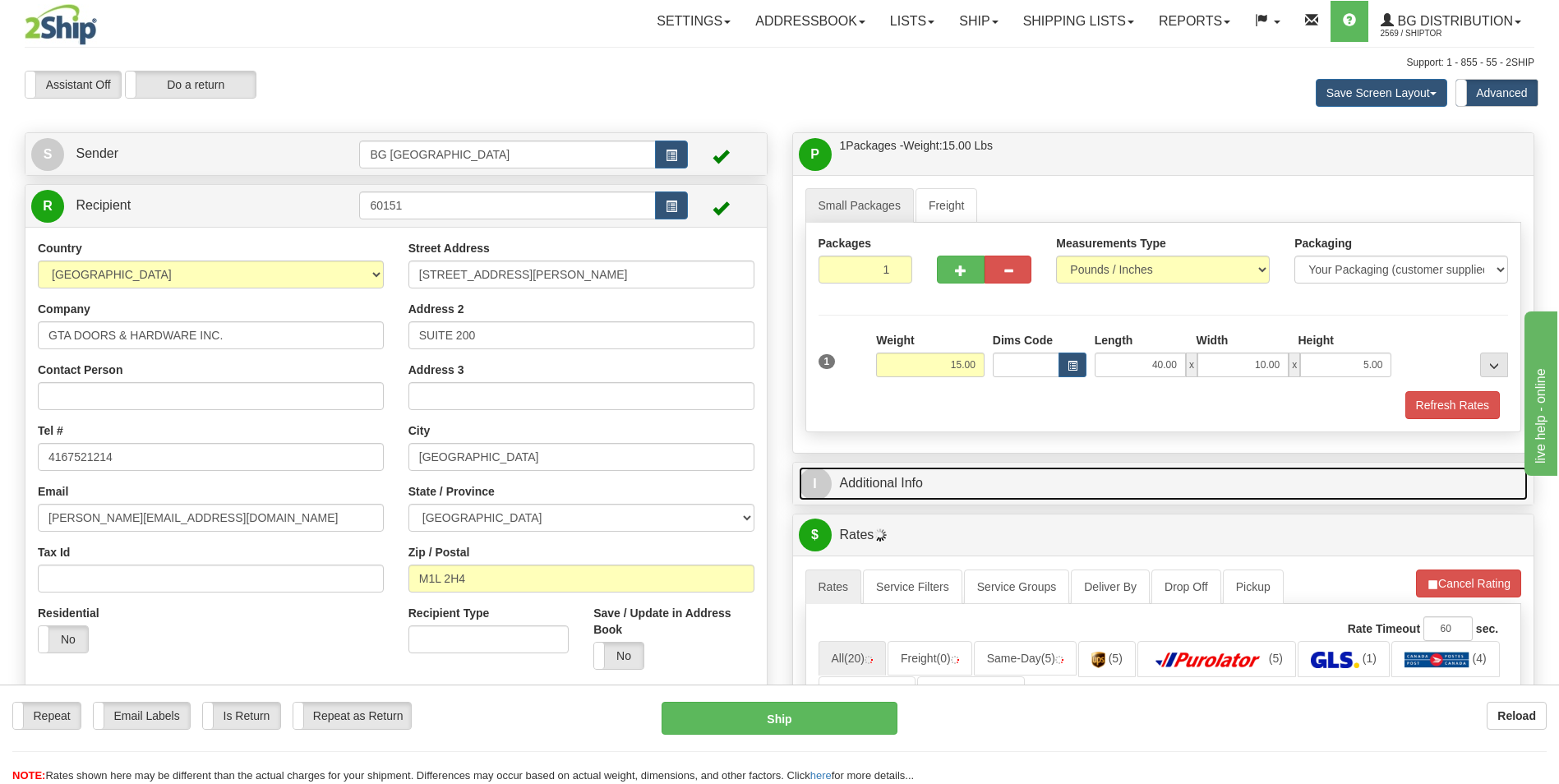
click at [913, 467] on link "I Additional Info" at bounding box center [1164, 483] width 730 height 34
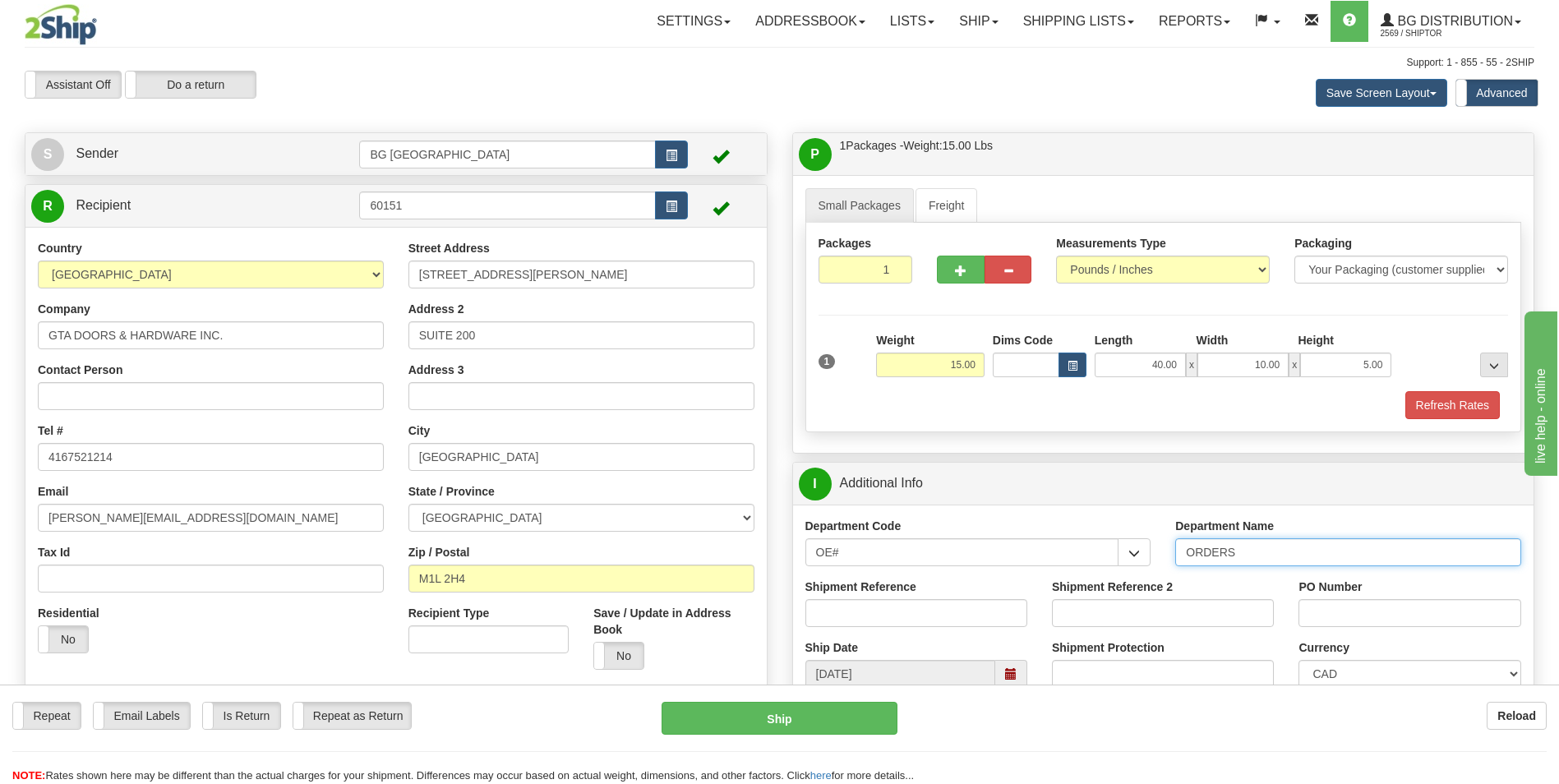
click at [1316, 561] on input "ORDERS" at bounding box center [1348, 552] width 346 height 28
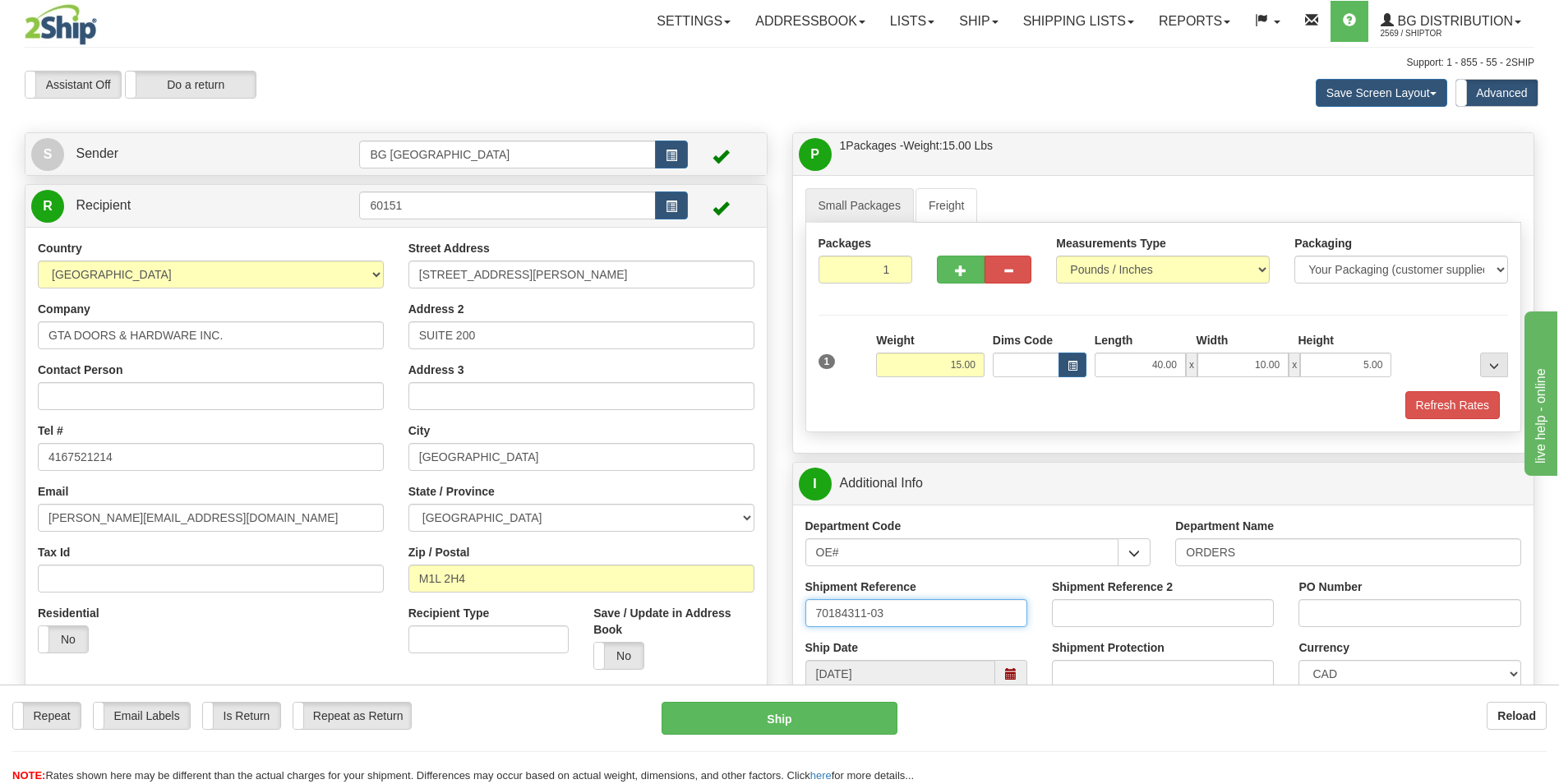
type input "70184311-03"
click at [1313, 600] on div "PO Number" at bounding box center [1409, 602] width 222 height 48
click at [1313, 615] on input "PO Number" at bounding box center [1409, 613] width 222 height 28
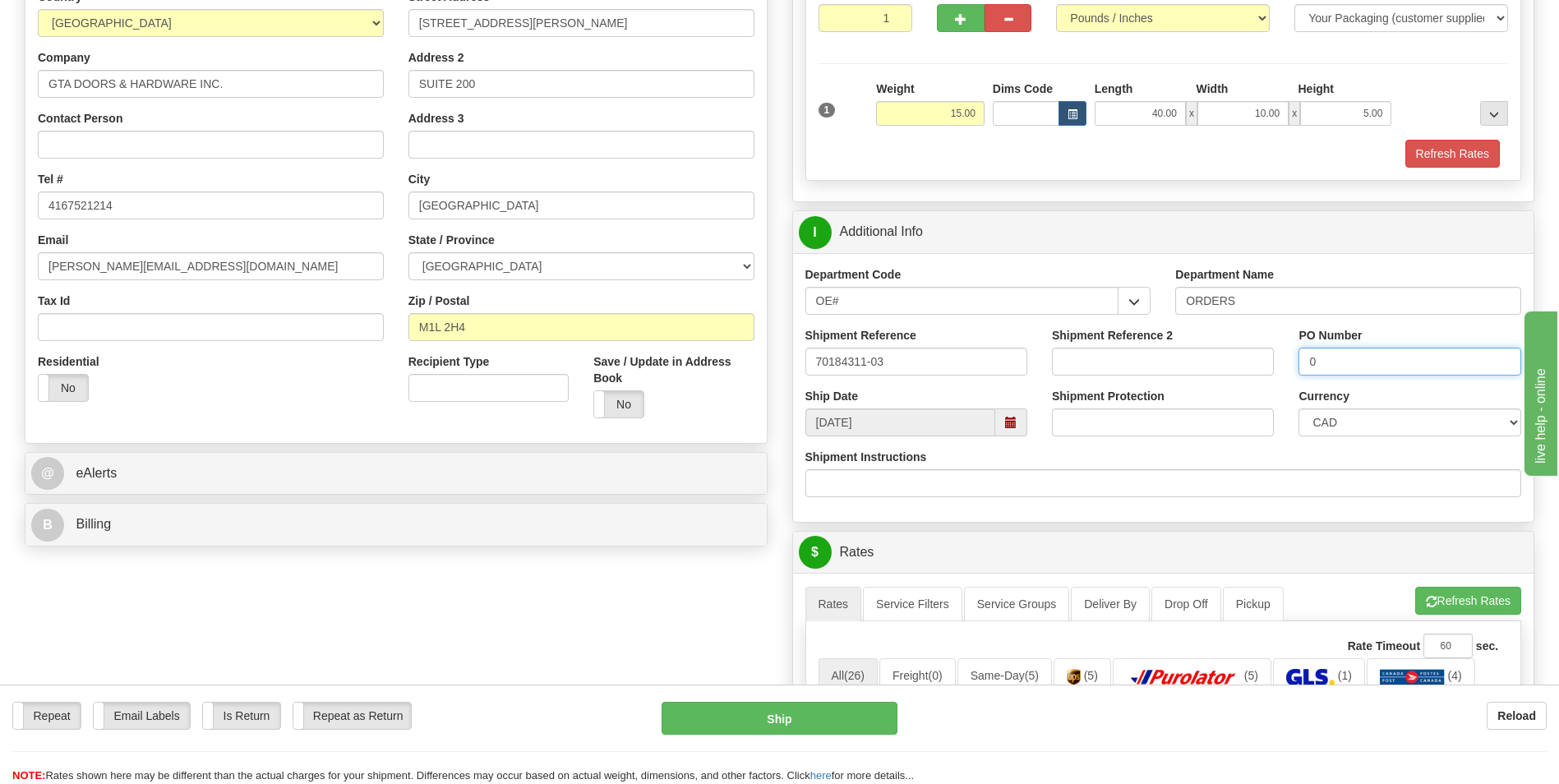
scroll to position [411, 0]
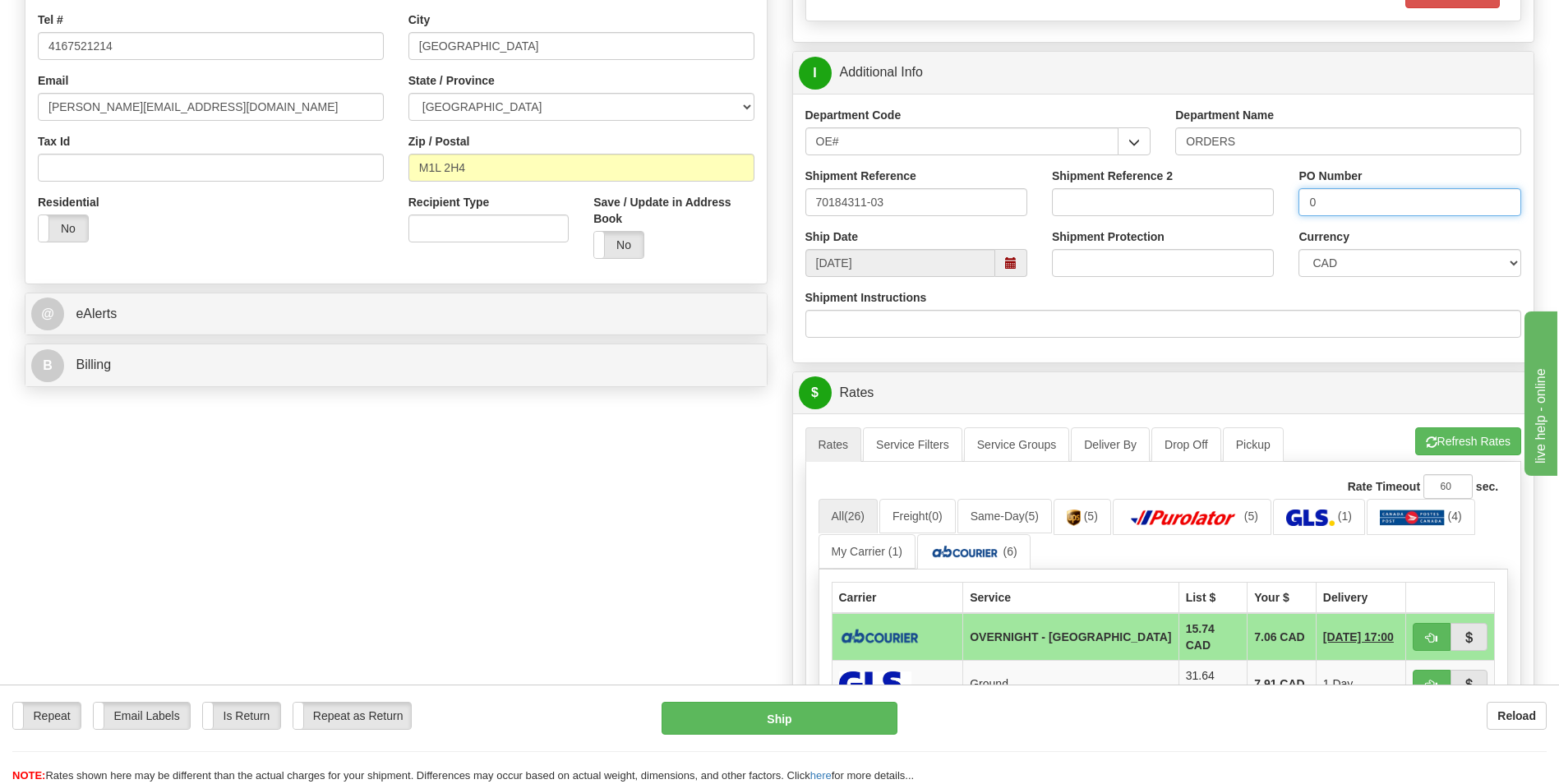
type input "0"
click at [1434, 419] on div "A change has been made which could impact your rate estimate. To ensure the est…" at bounding box center [1163, 725] width 741 height 625
click at [1428, 435] on button "Refresh Rates" at bounding box center [1468, 441] width 106 height 28
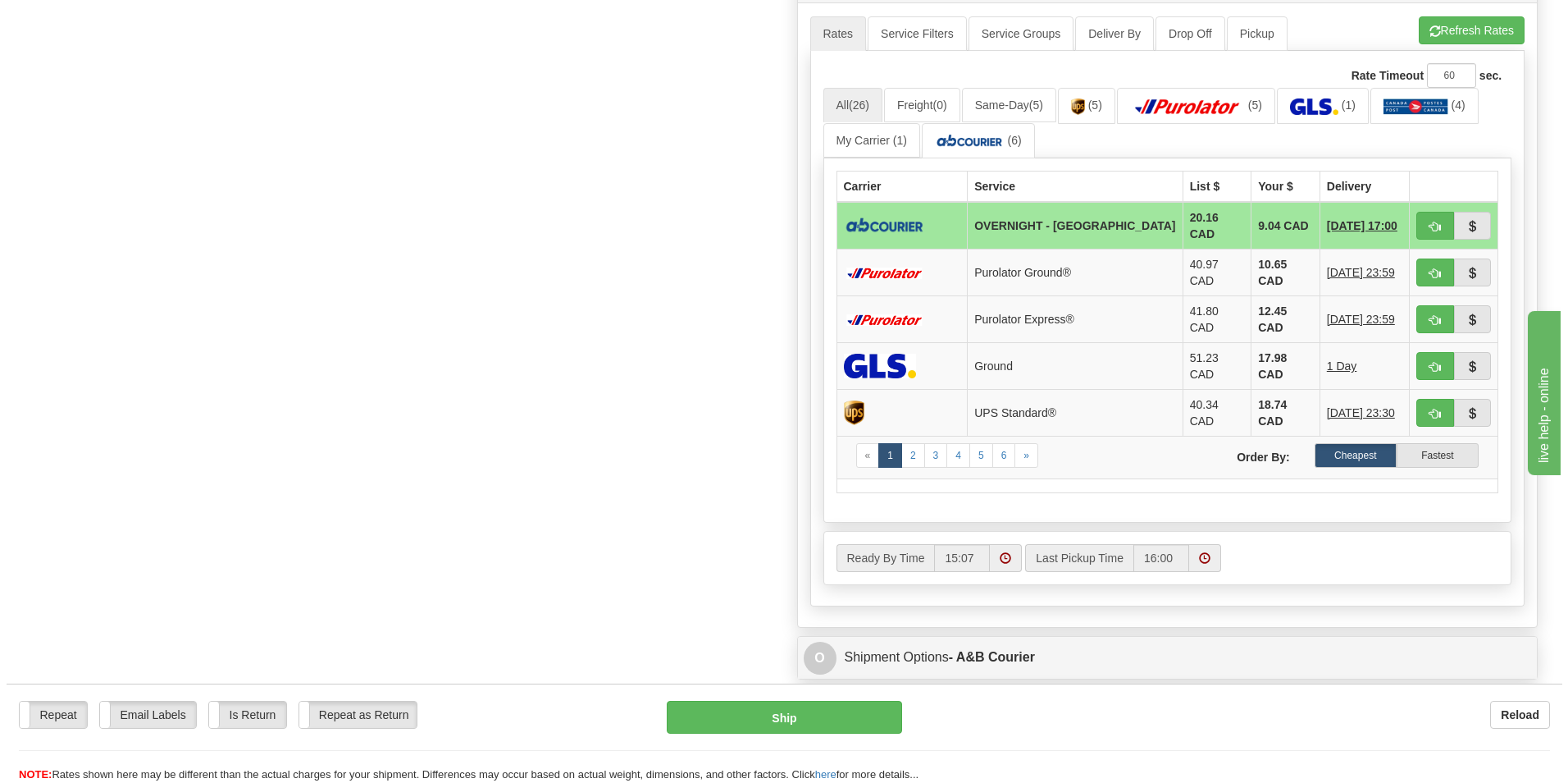
scroll to position [574, 0]
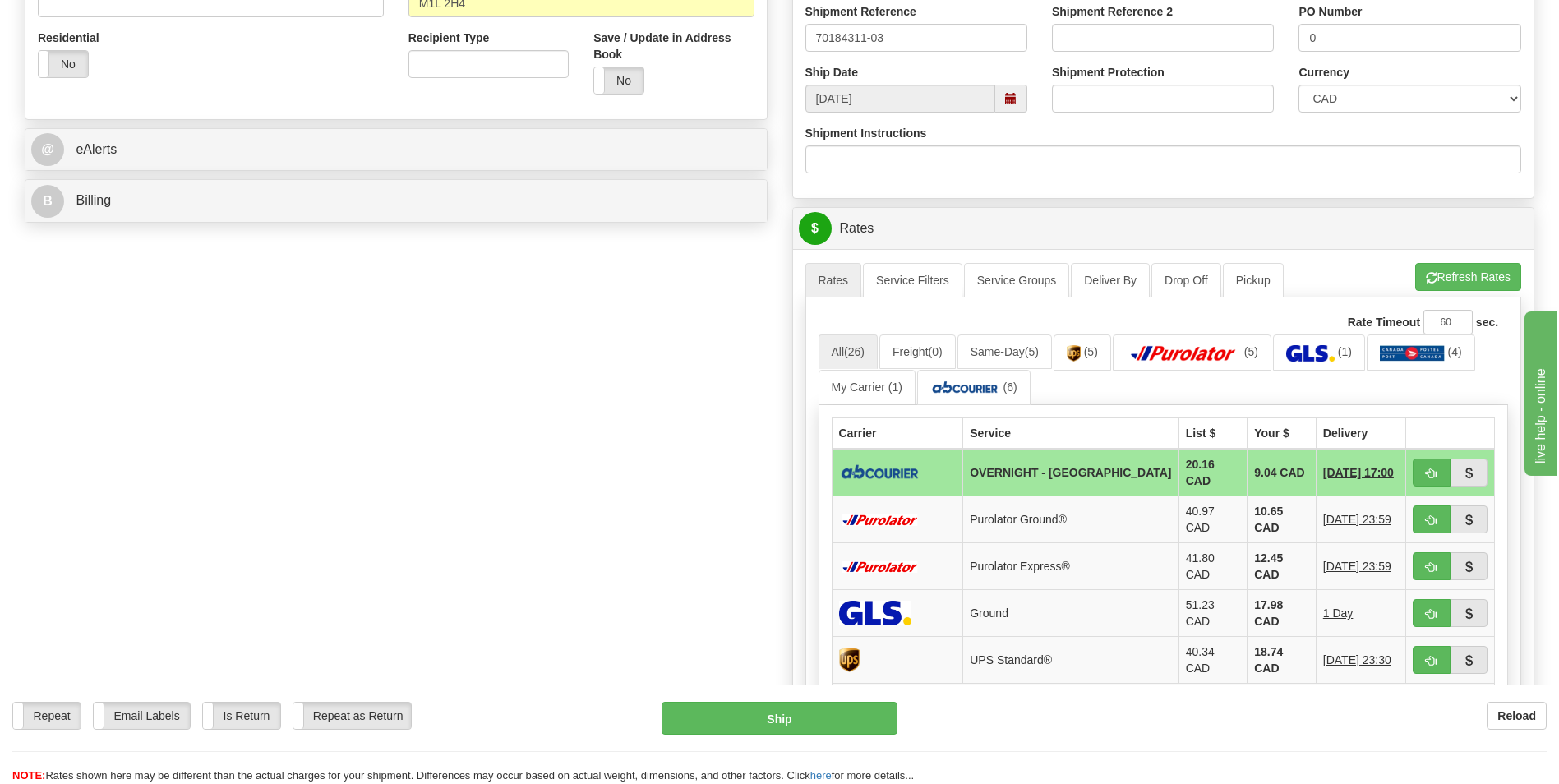
click at [1247, 485] on td "9.04 CAD" at bounding box center [1282, 472] width 69 height 47
click at [1428, 472] on span "button" at bounding box center [1431, 473] width 11 height 10
type input "4"
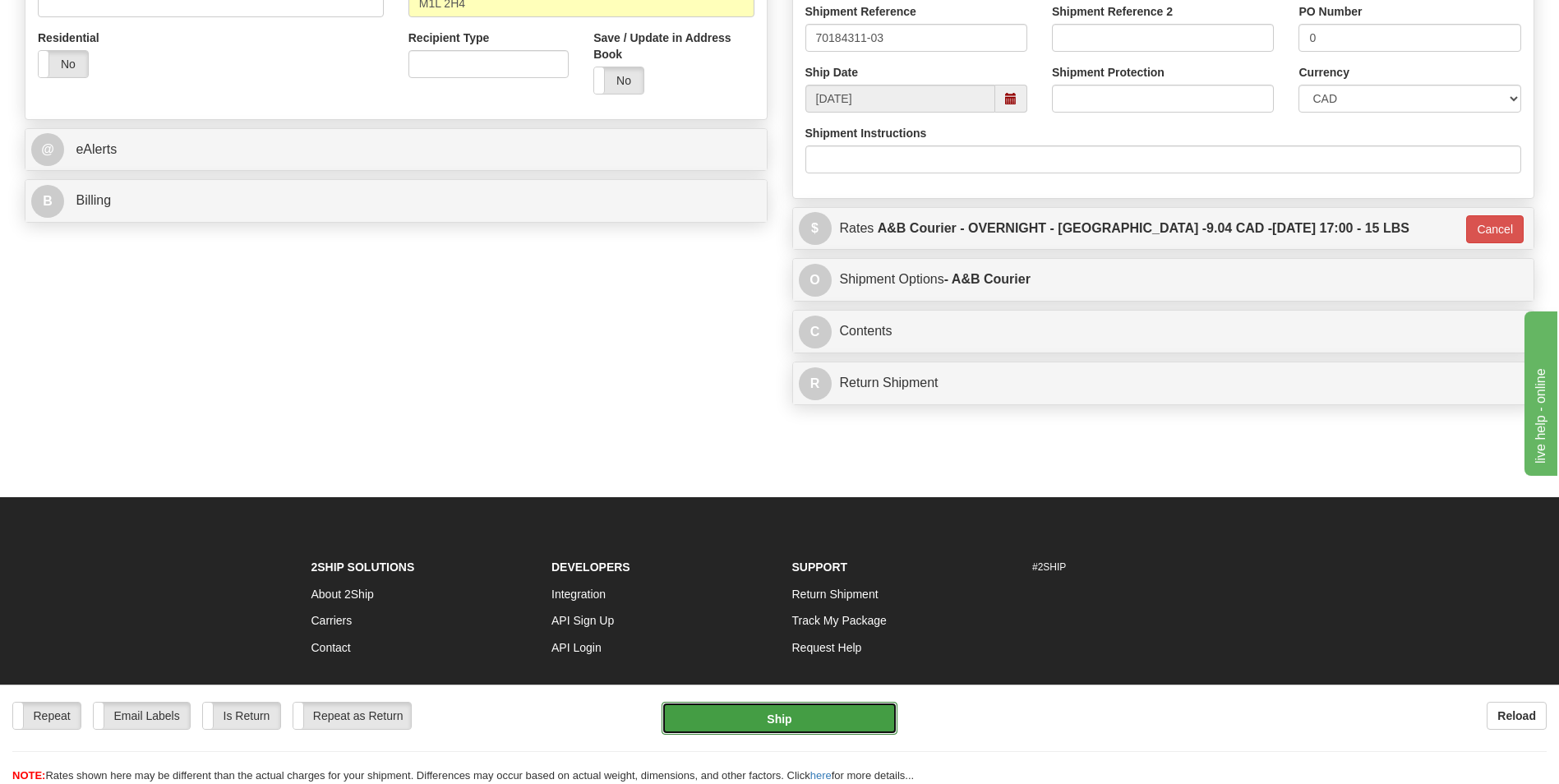
click at [807, 702] on button "Ship" at bounding box center [778, 718] width 235 height 33
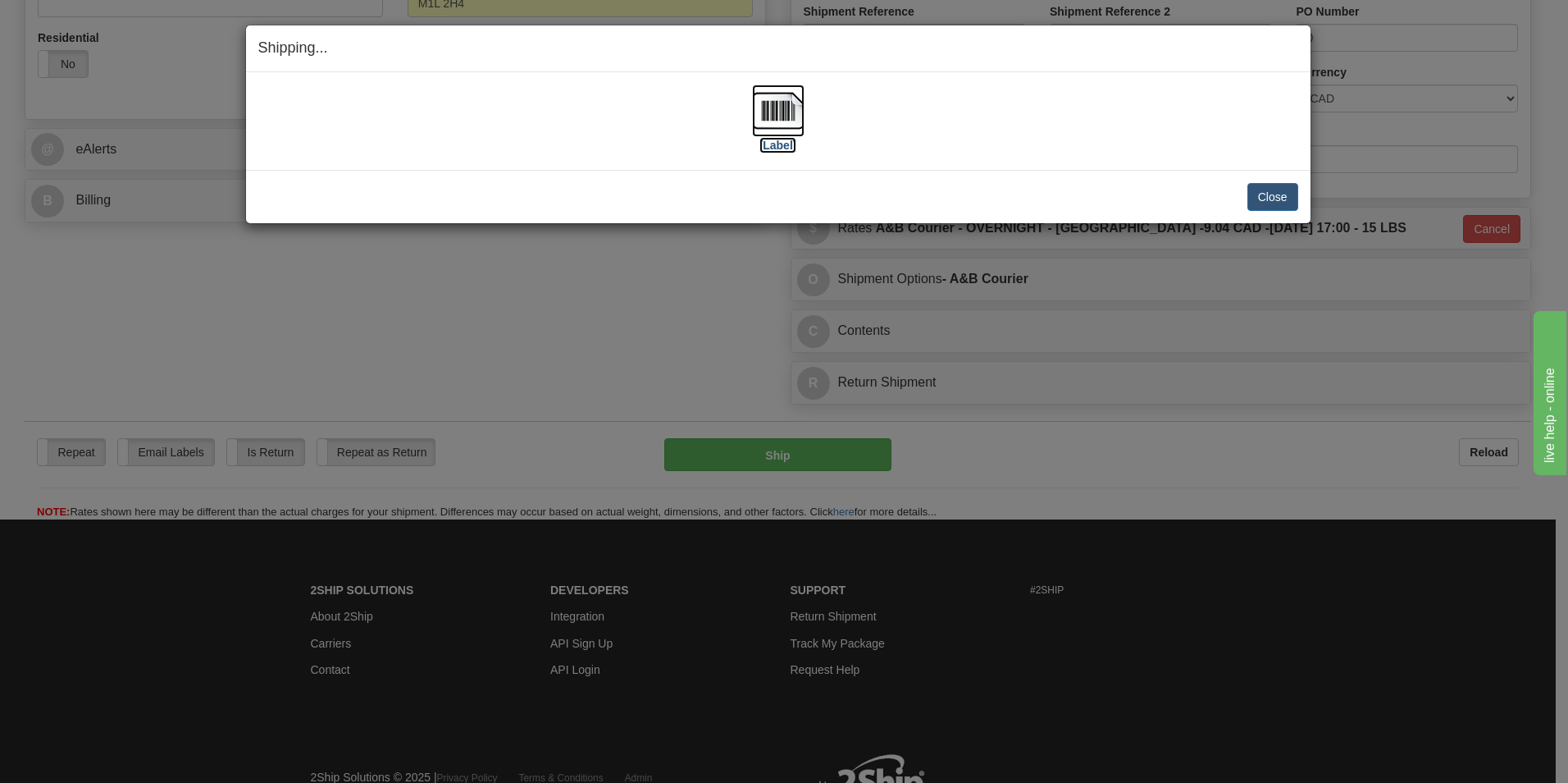
click at [776, 119] on img at bounding box center [778, 110] width 52 height 52
click at [1267, 191] on button "Close" at bounding box center [1272, 197] width 51 height 28
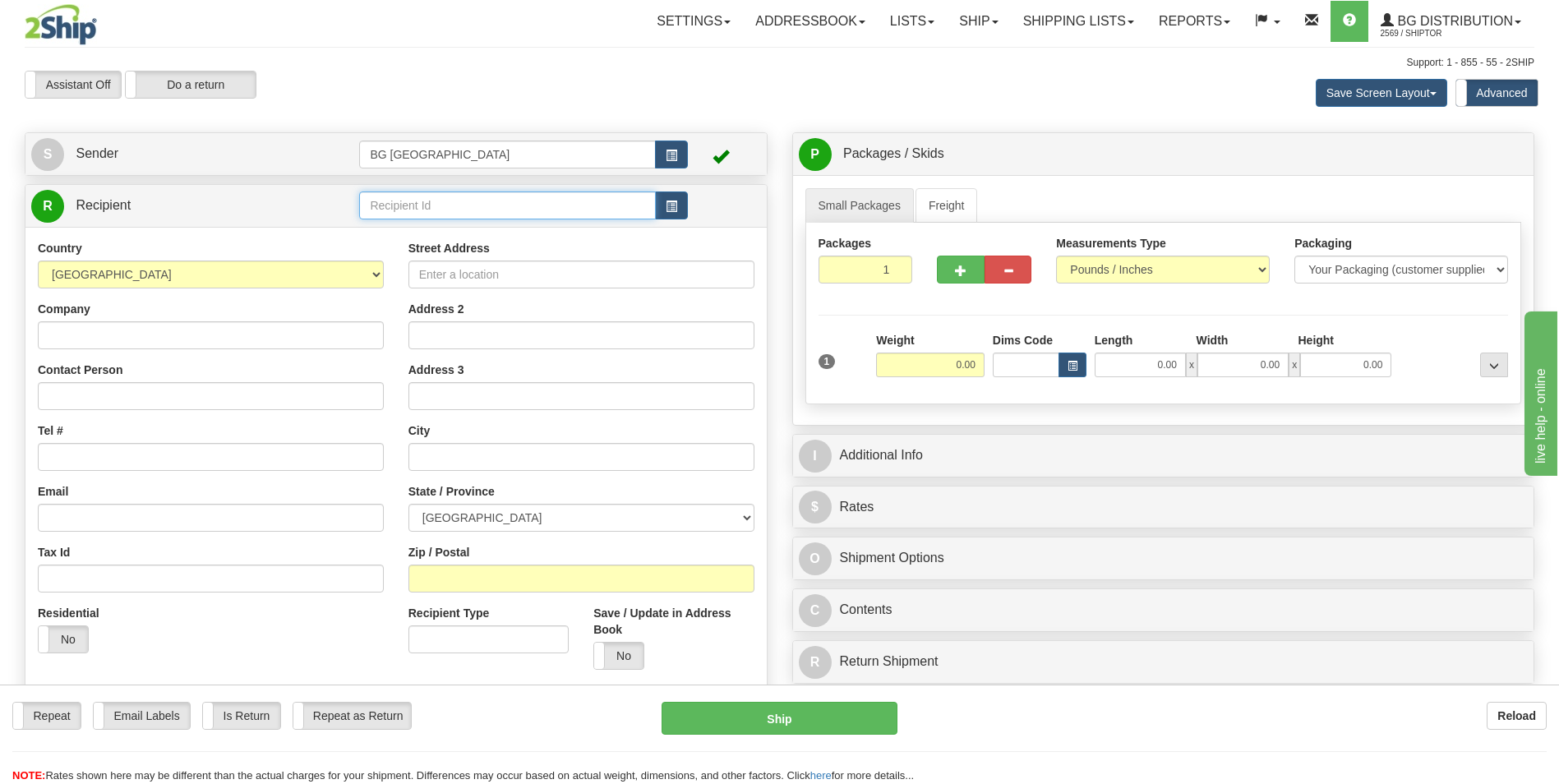
click at [432, 205] on input "text" at bounding box center [507, 205] width 296 height 28
click at [411, 222] on div "60020" at bounding box center [504, 231] width 281 height 18
type input "60020"
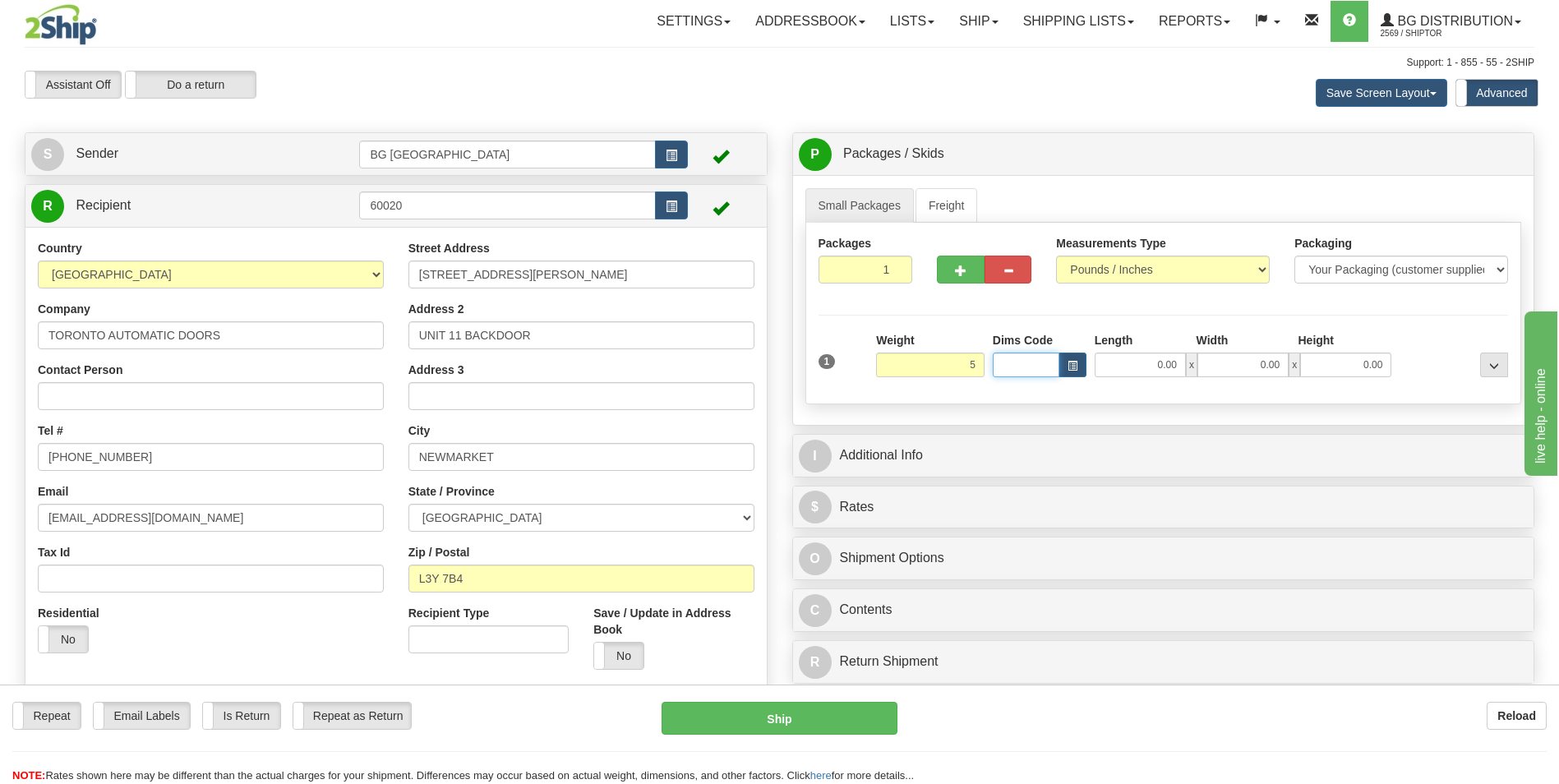
type input "5.00"
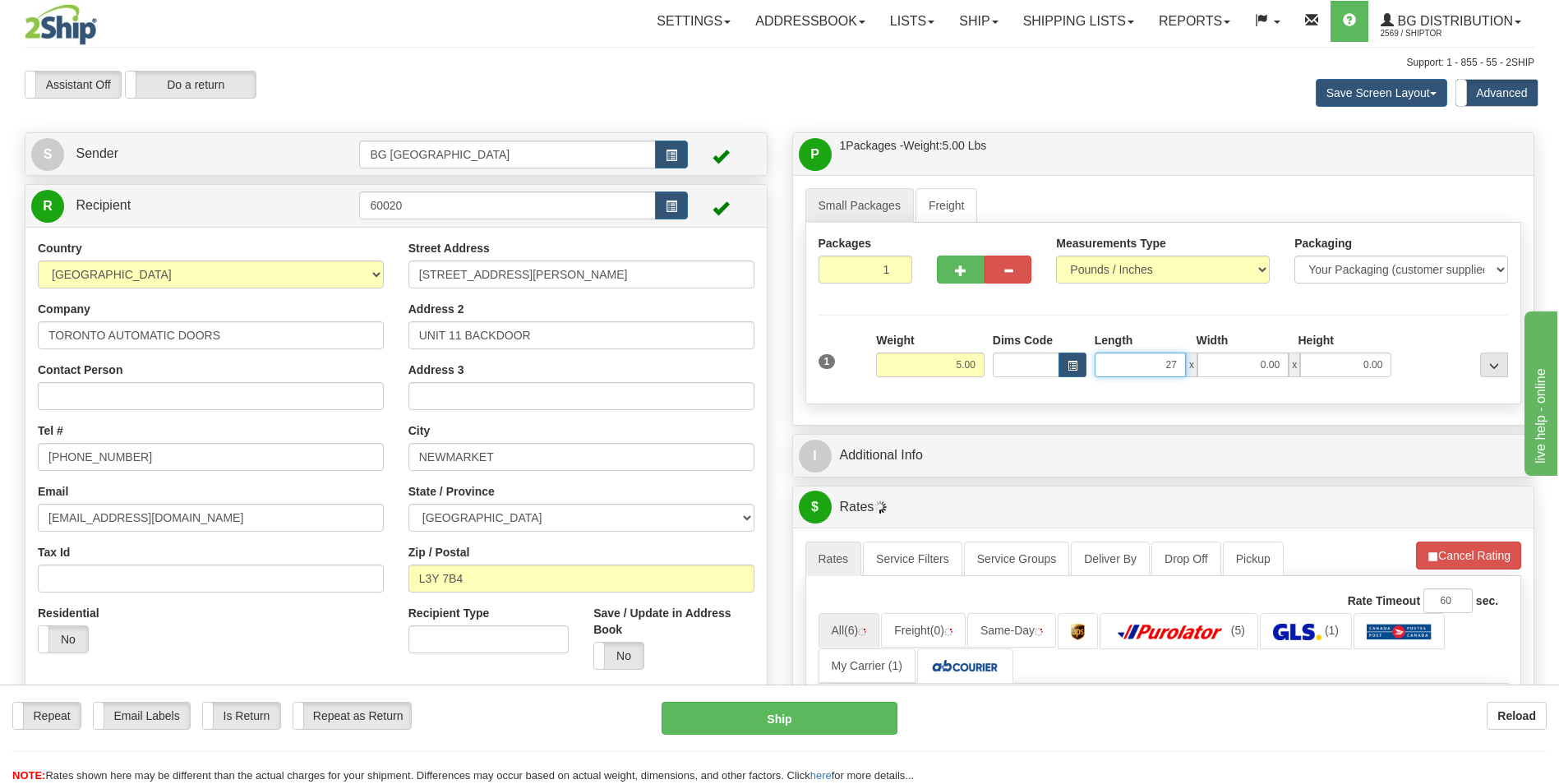
type input "27.00"
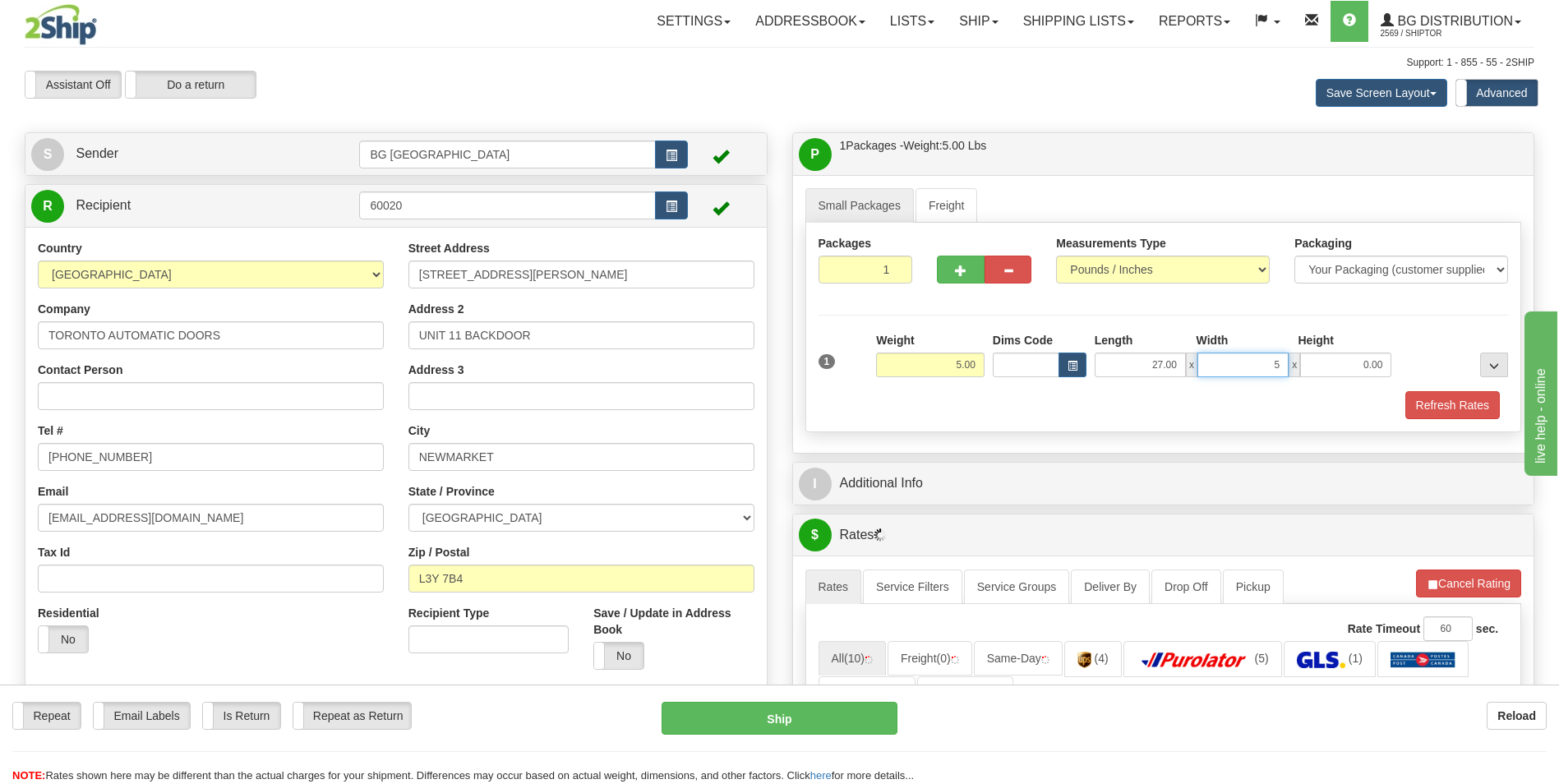
type input "5.00"
type input "2.00"
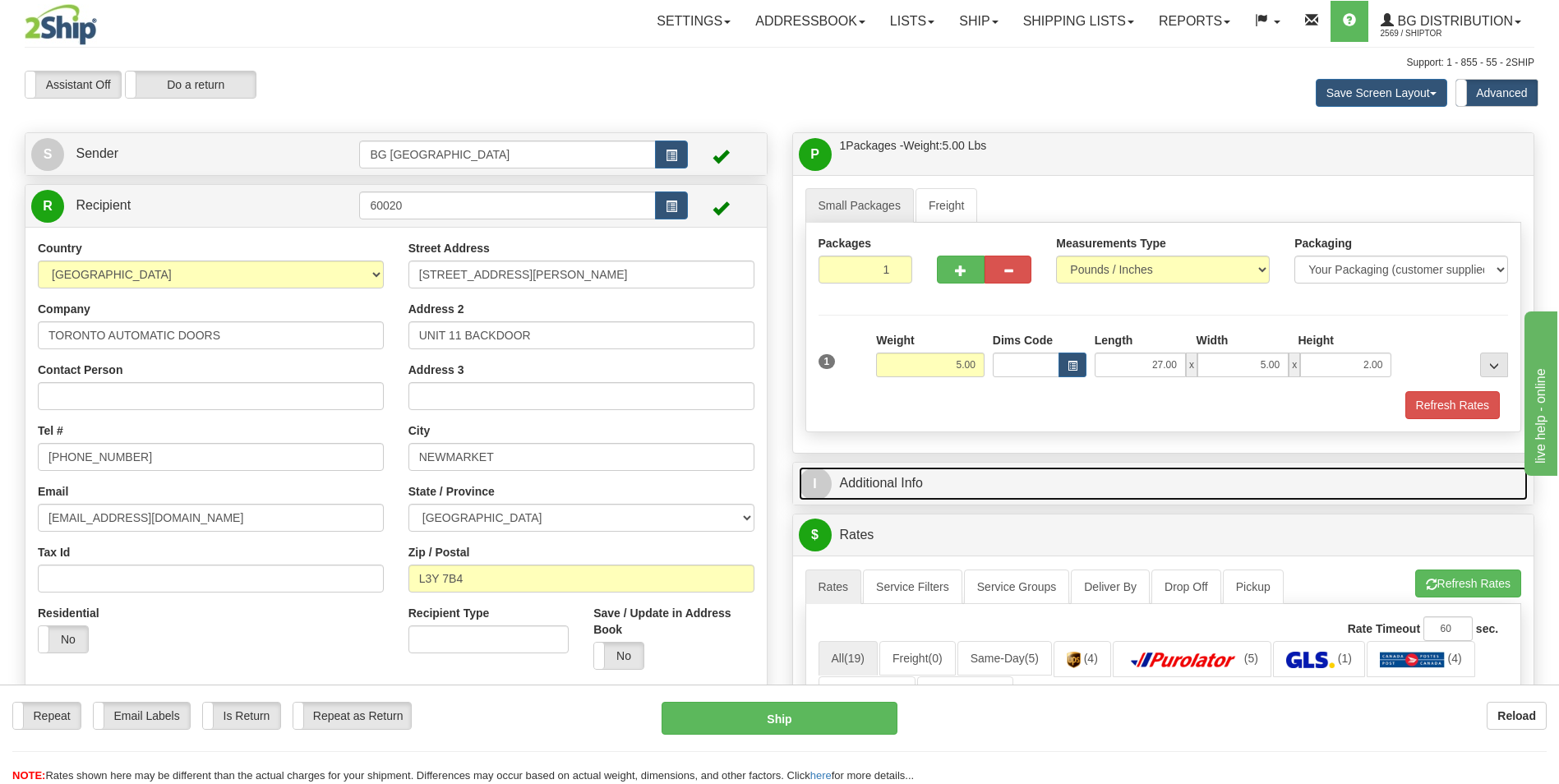
click at [879, 485] on link "I Additional Info" at bounding box center [1164, 483] width 730 height 34
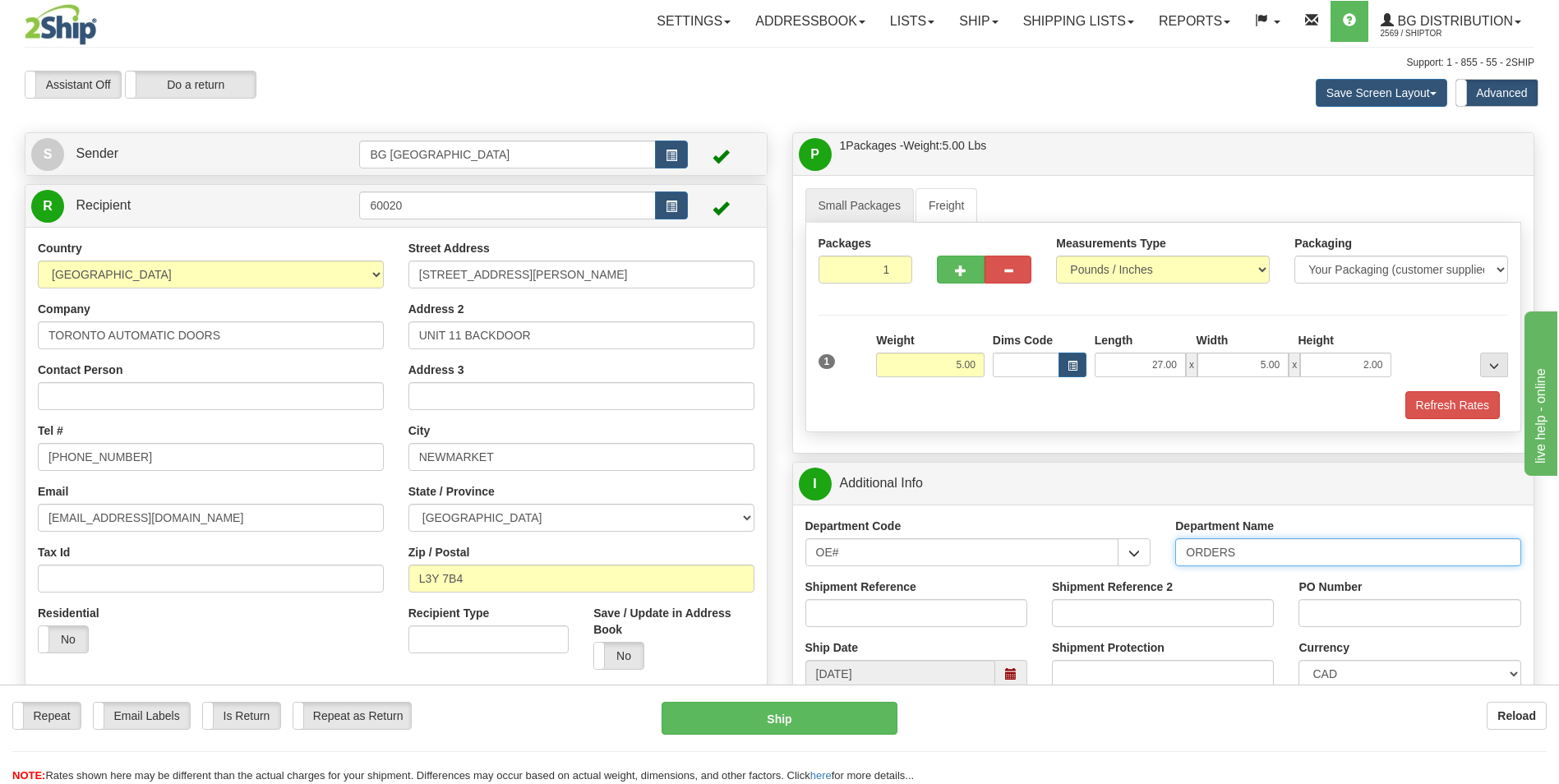
click at [1289, 545] on input "ORDERS" at bounding box center [1348, 552] width 346 height 28
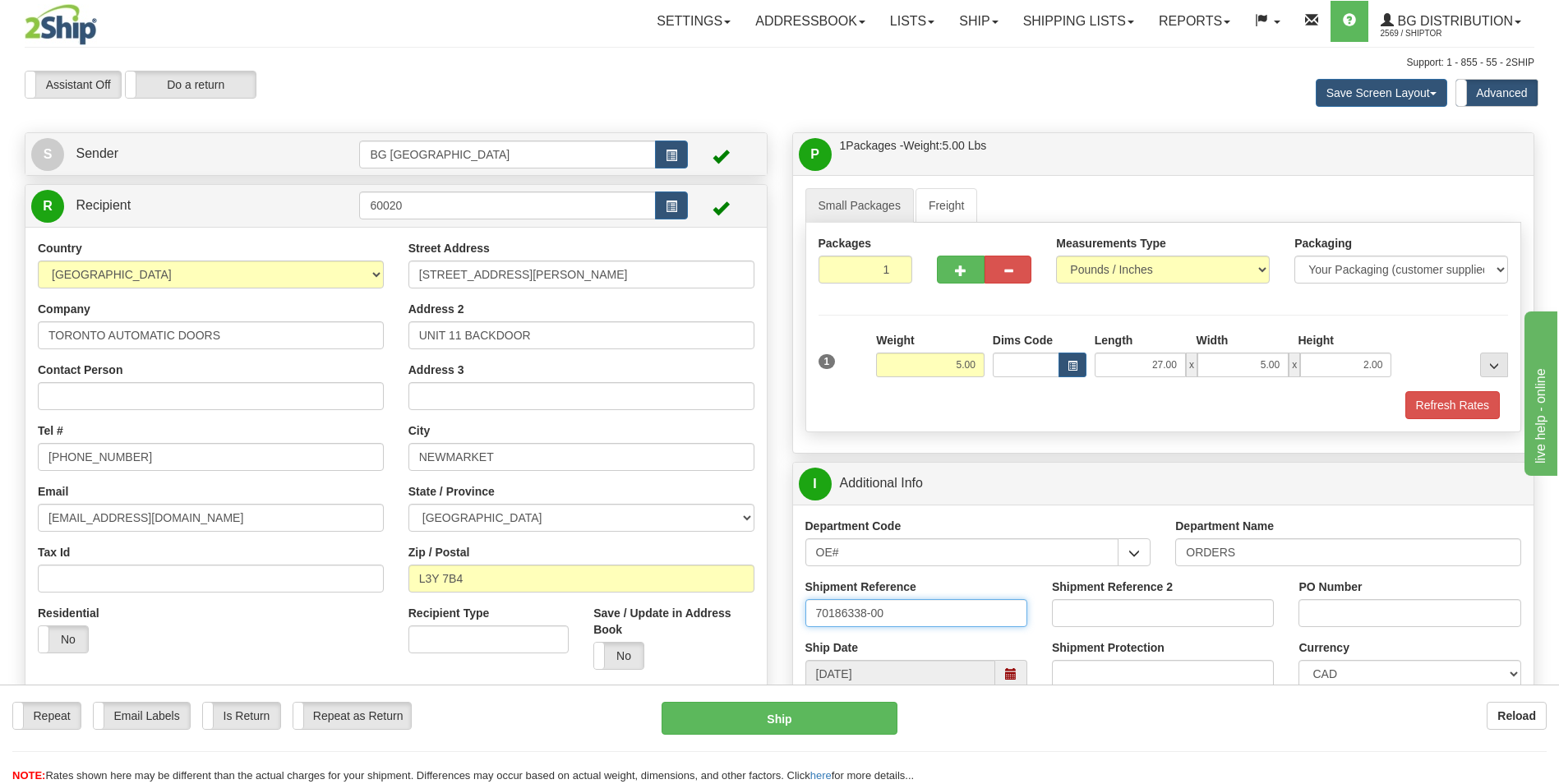
type input "70186338-00"
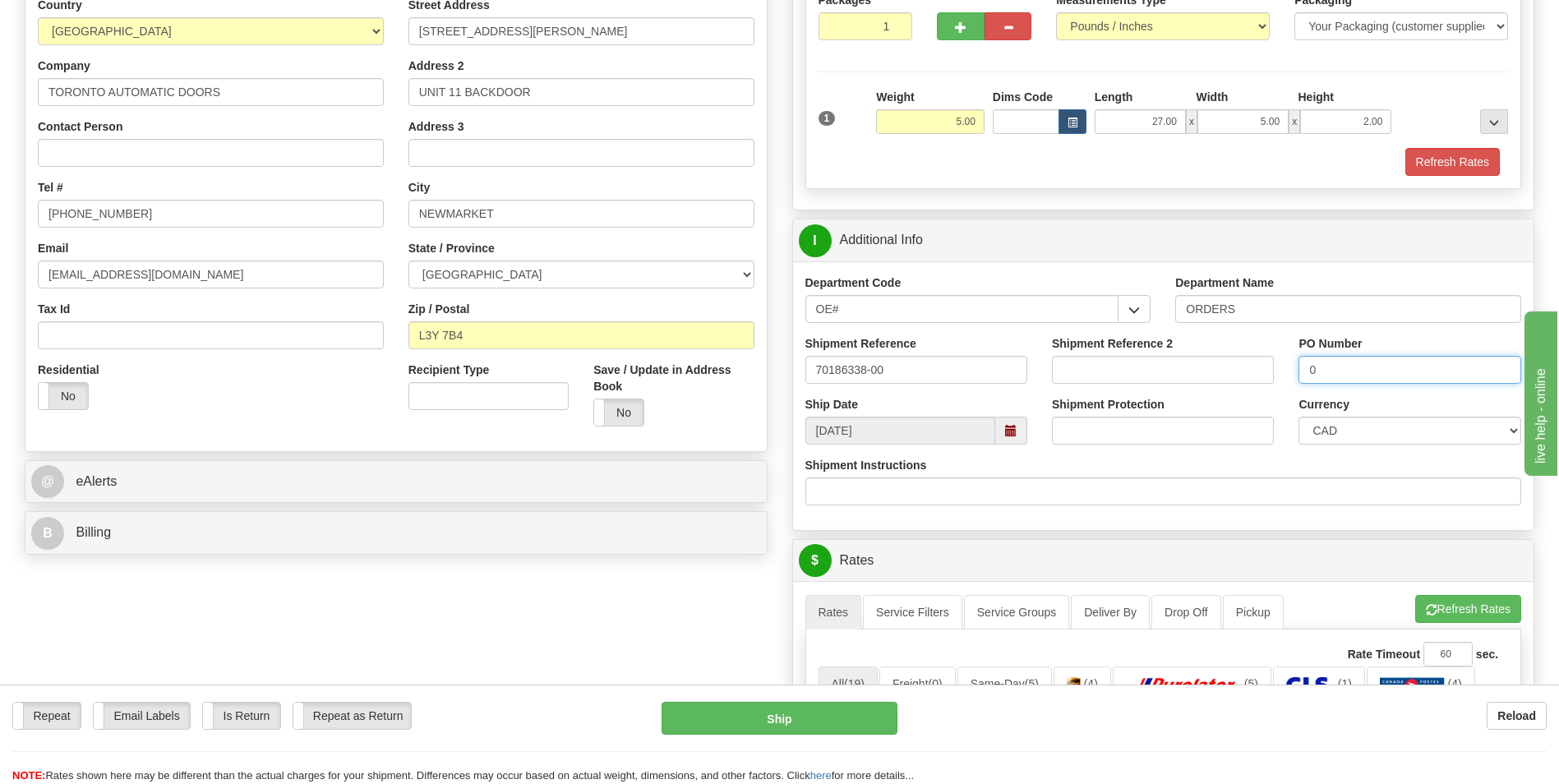
scroll to position [329, 0]
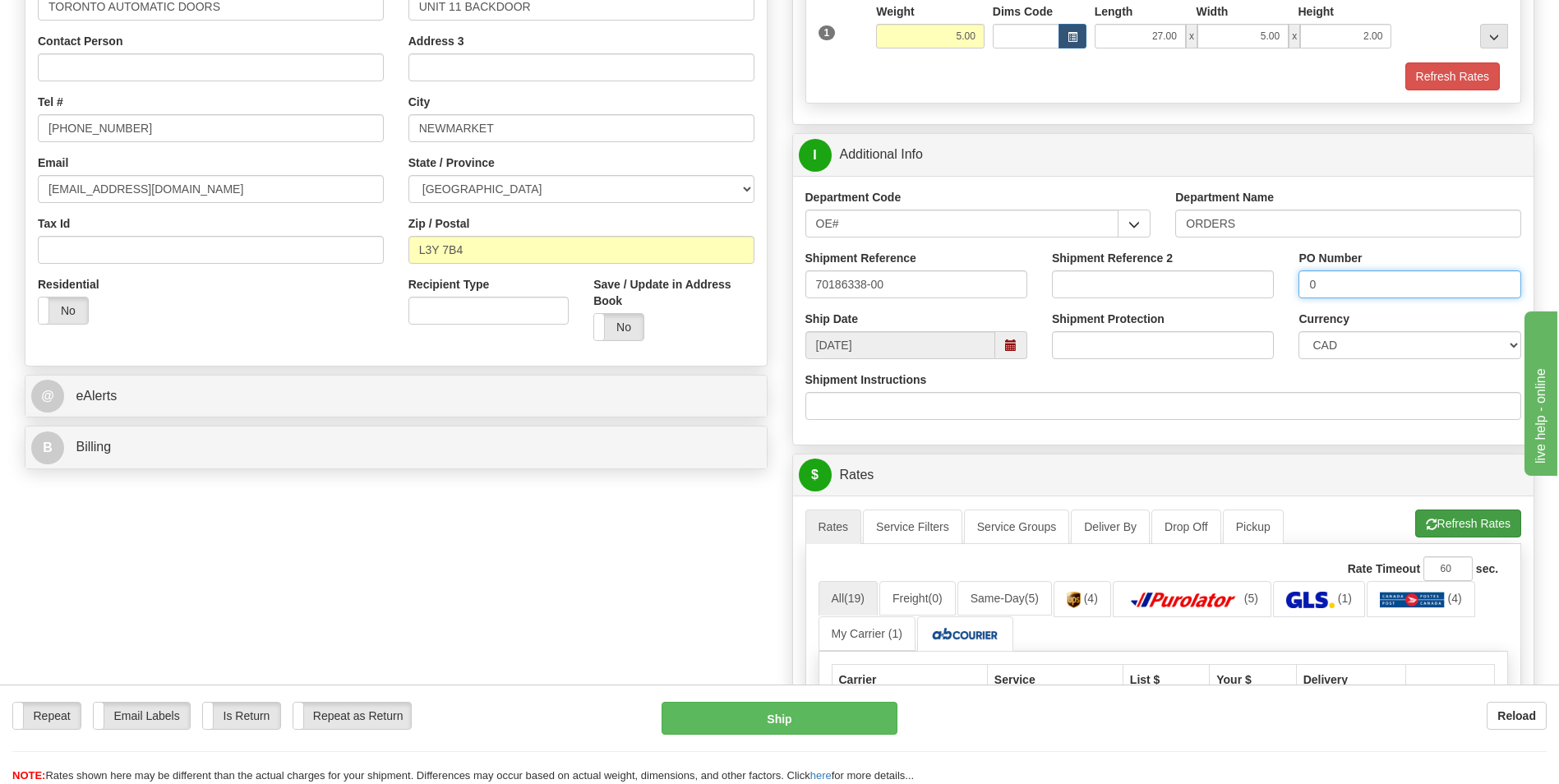
type input "0"
click at [1437, 520] on button "Refresh Rates" at bounding box center [1468, 523] width 106 height 28
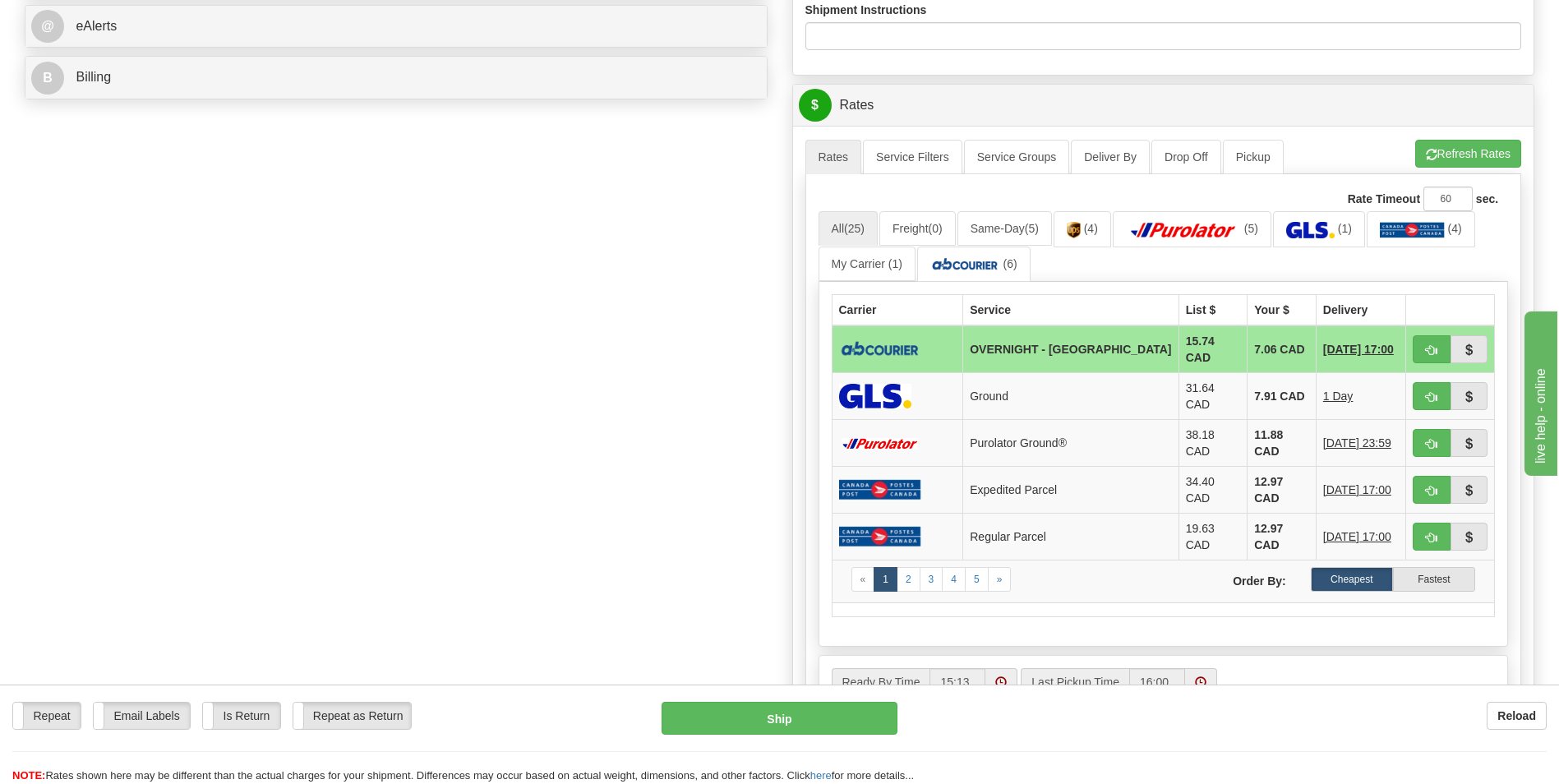
scroll to position [739, 0]
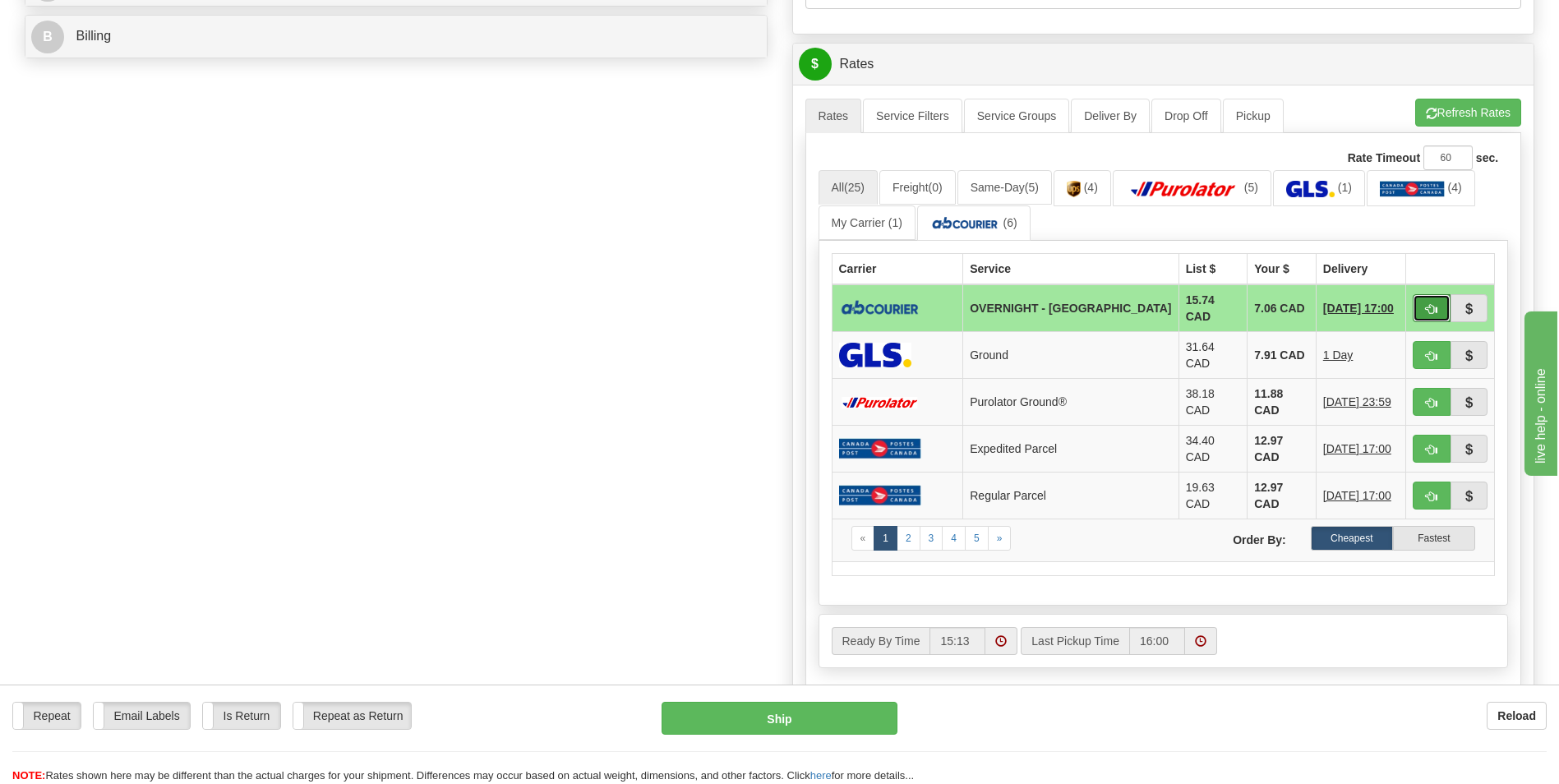
click at [1431, 298] on button "button" at bounding box center [1432, 308] width 38 height 28
type input "4"
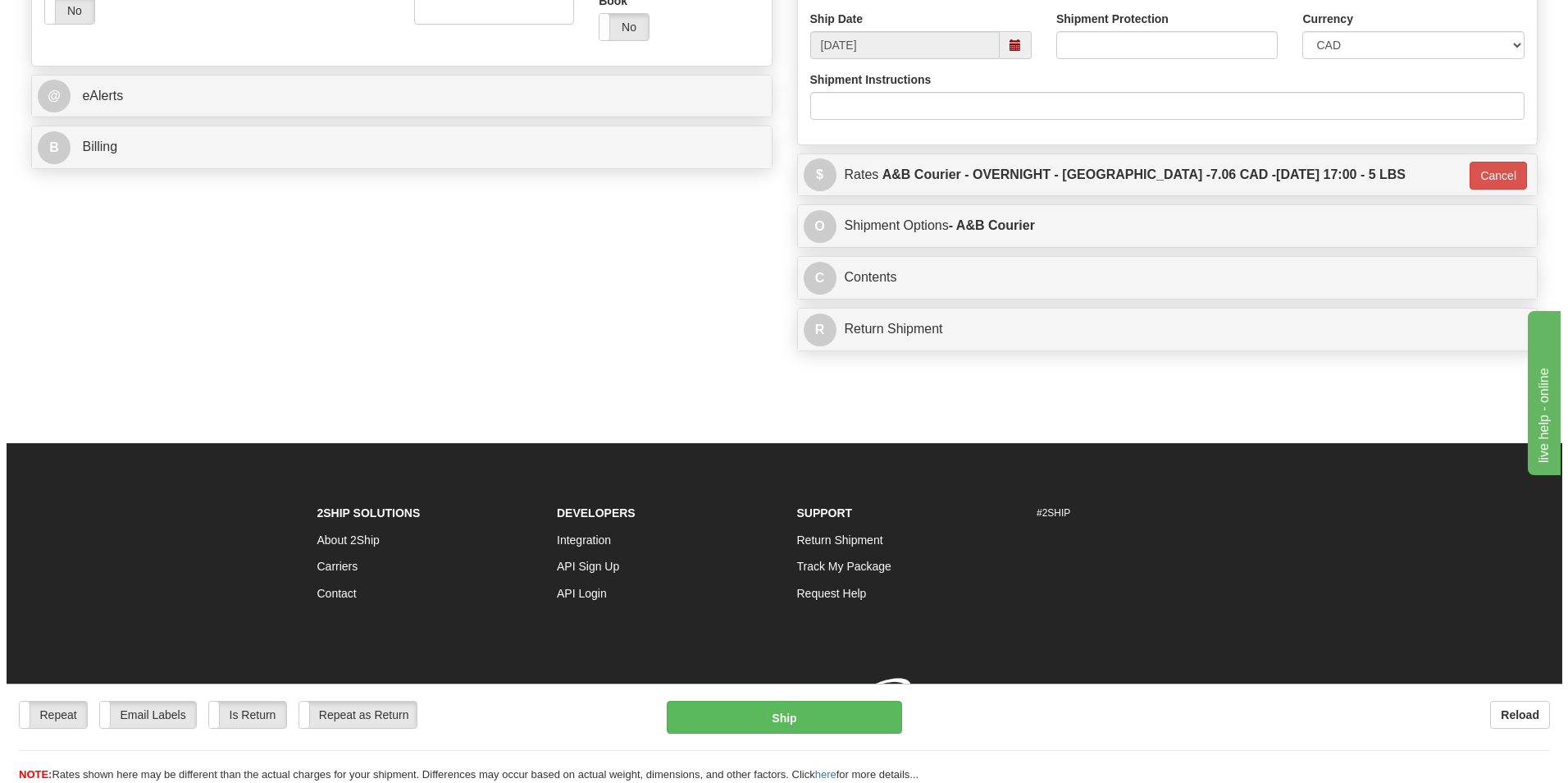
scroll to position [651, 0]
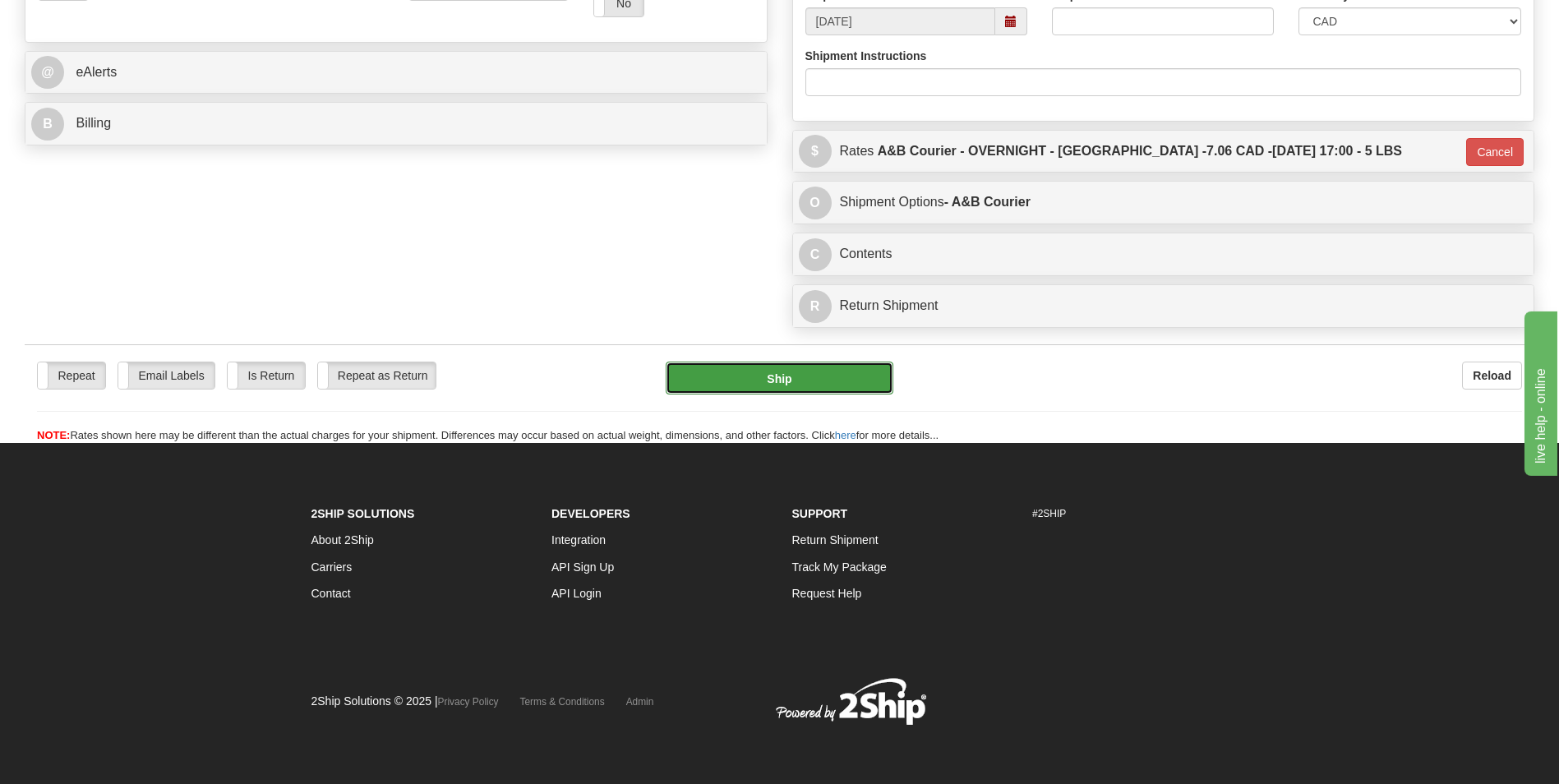
click at [771, 388] on button "Ship" at bounding box center [778, 378] width 226 height 33
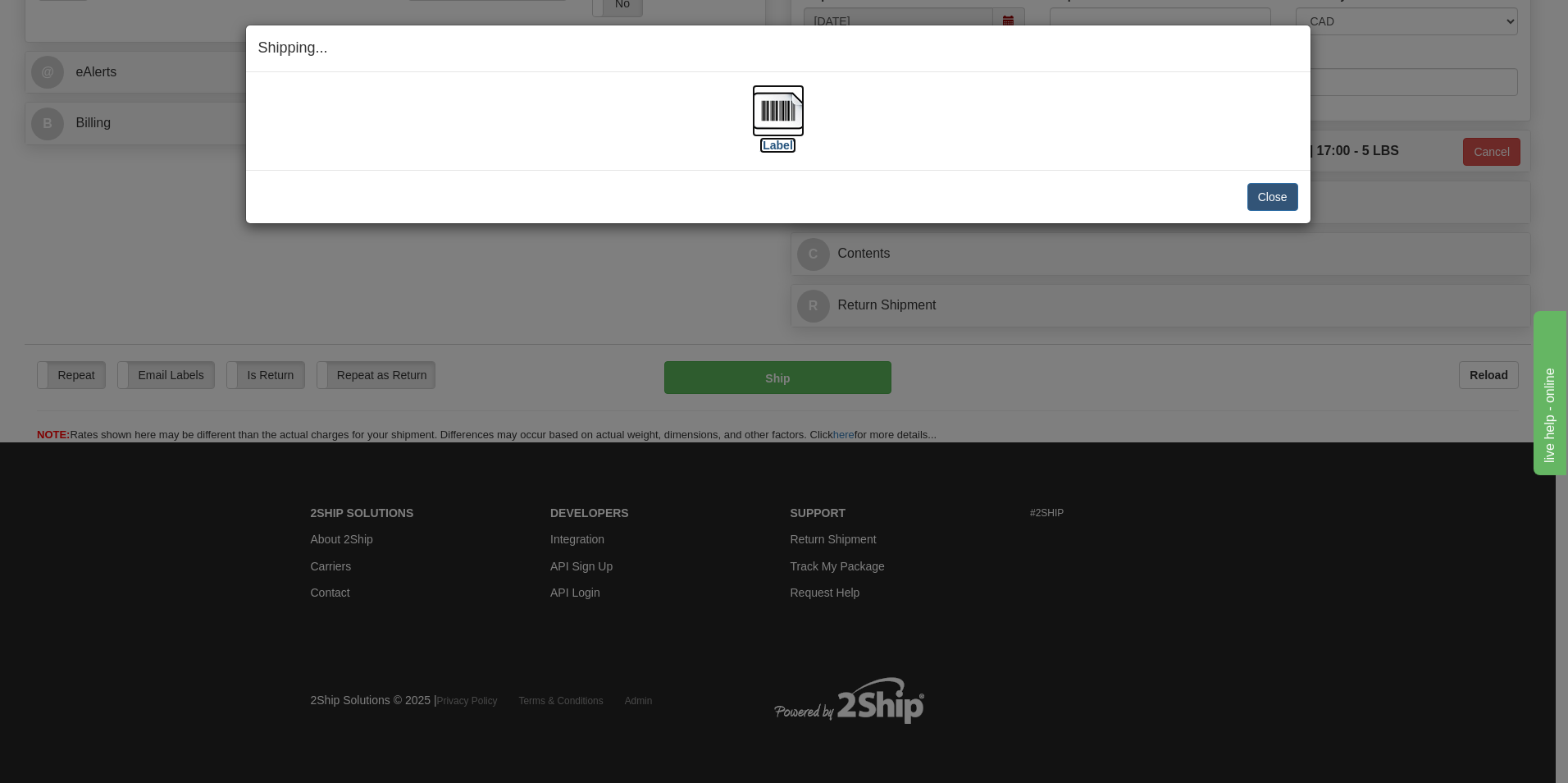
click at [779, 107] on img at bounding box center [778, 110] width 52 height 52
click at [1281, 193] on button "Close" at bounding box center [1272, 197] width 51 height 28
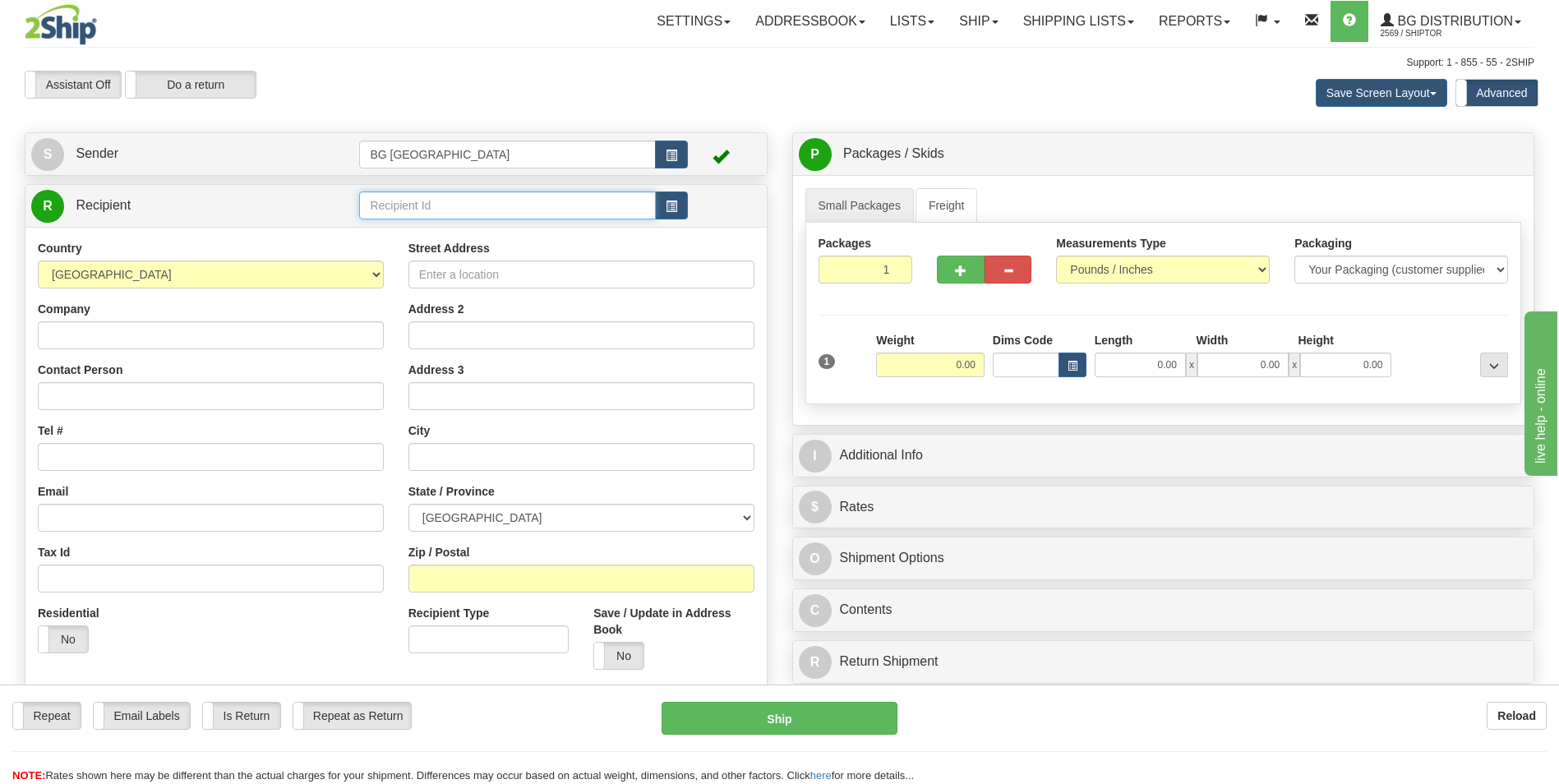
click at [477, 205] on input "text" at bounding box center [507, 205] width 296 height 28
click at [444, 225] on div "60677" at bounding box center [504, 231] width 281 height 18
type input "60677"
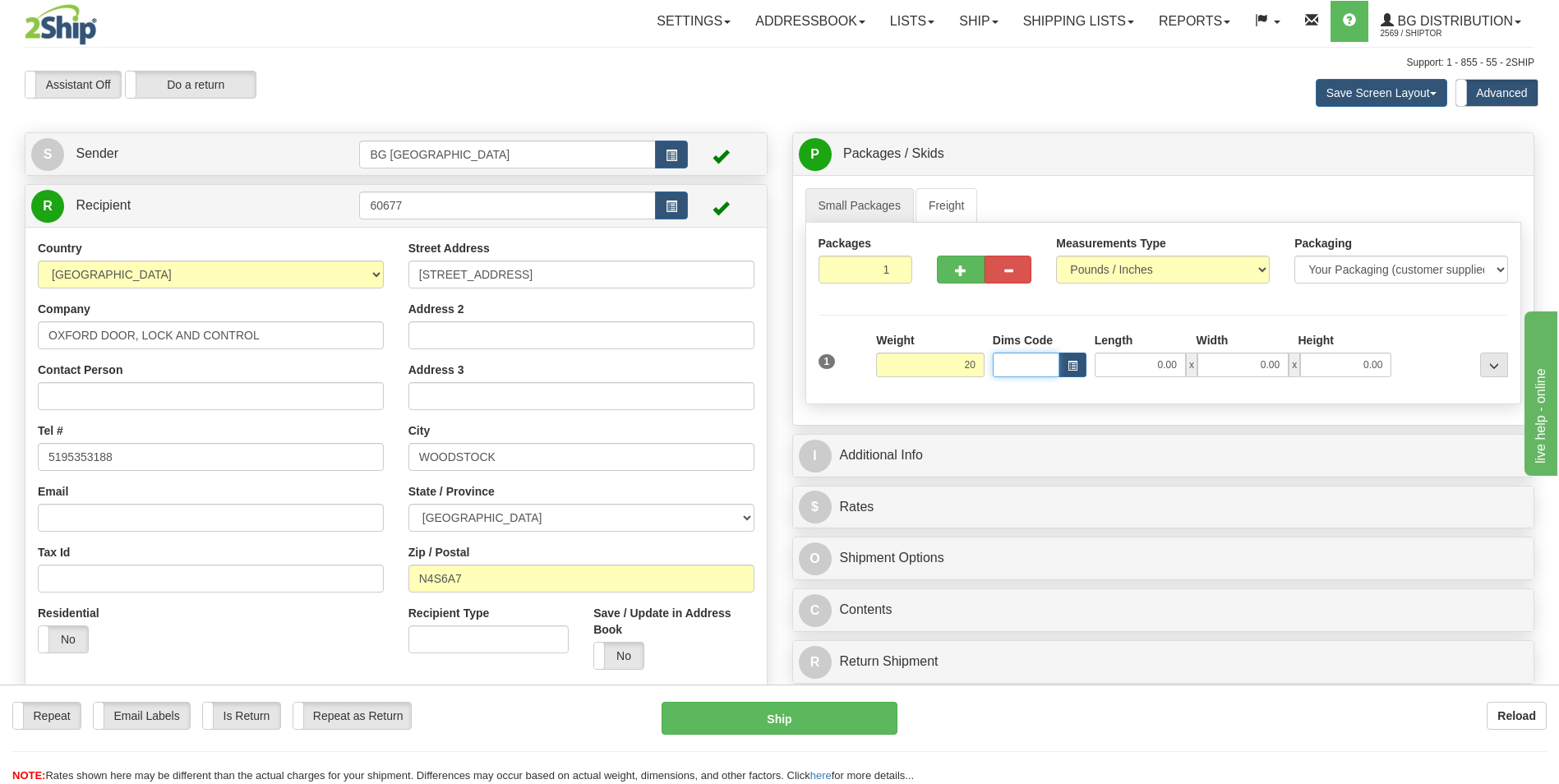
type input "20.00"
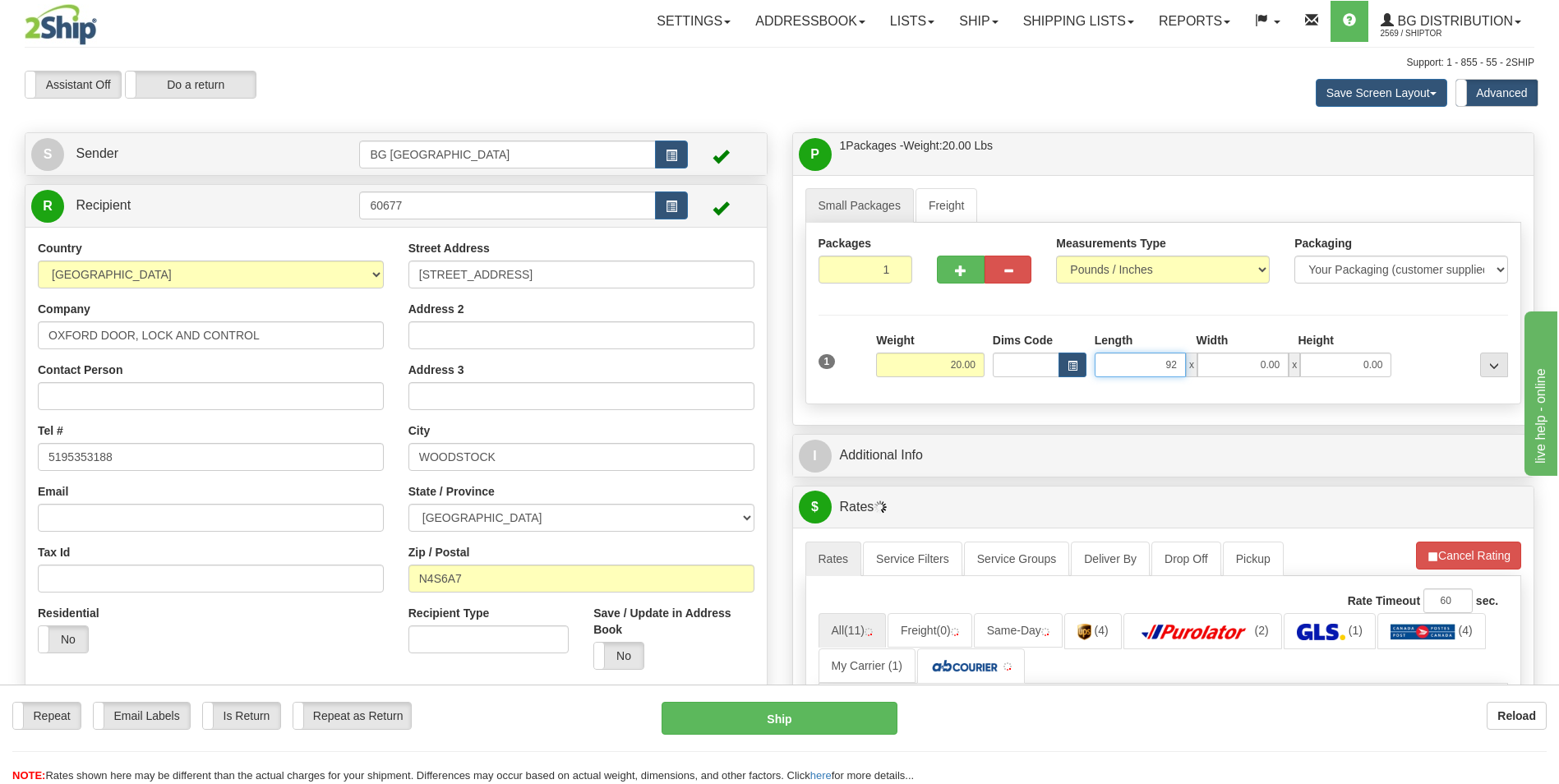
type input "92.00"
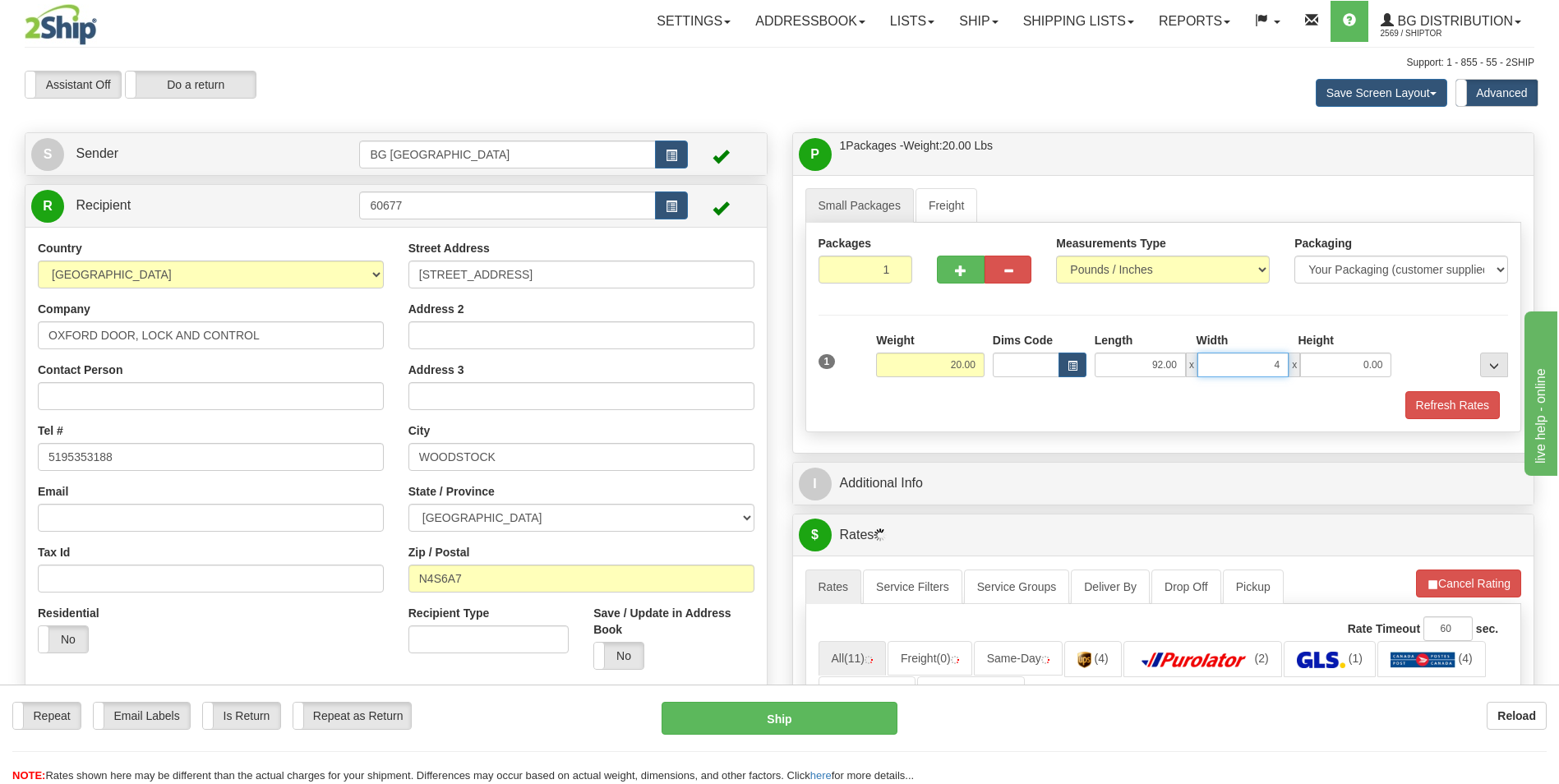
type input "4.00"
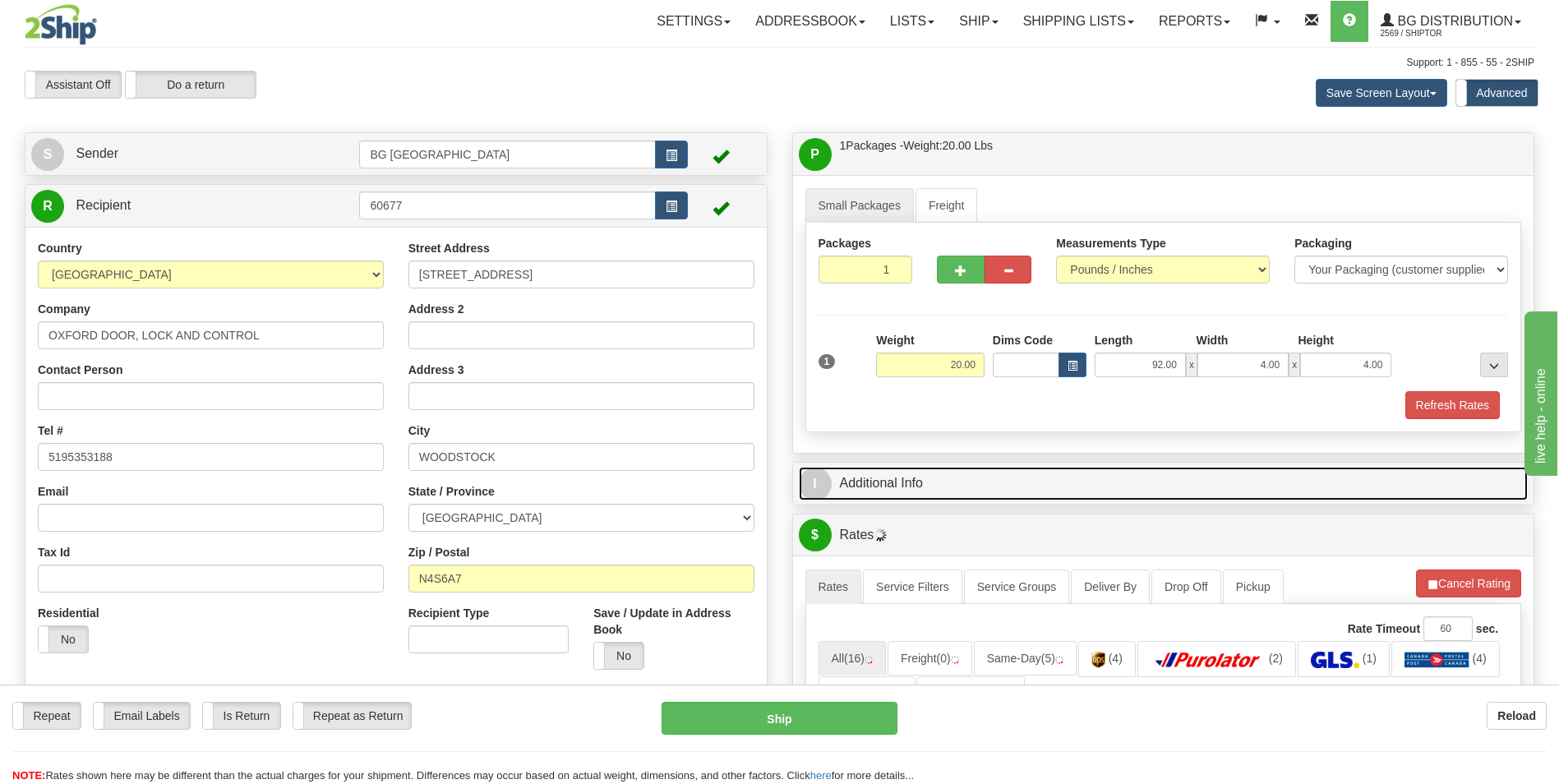
click at [933, 482] on link "I Additional Info" at bounding box center [1164, 483] width 730 height 34
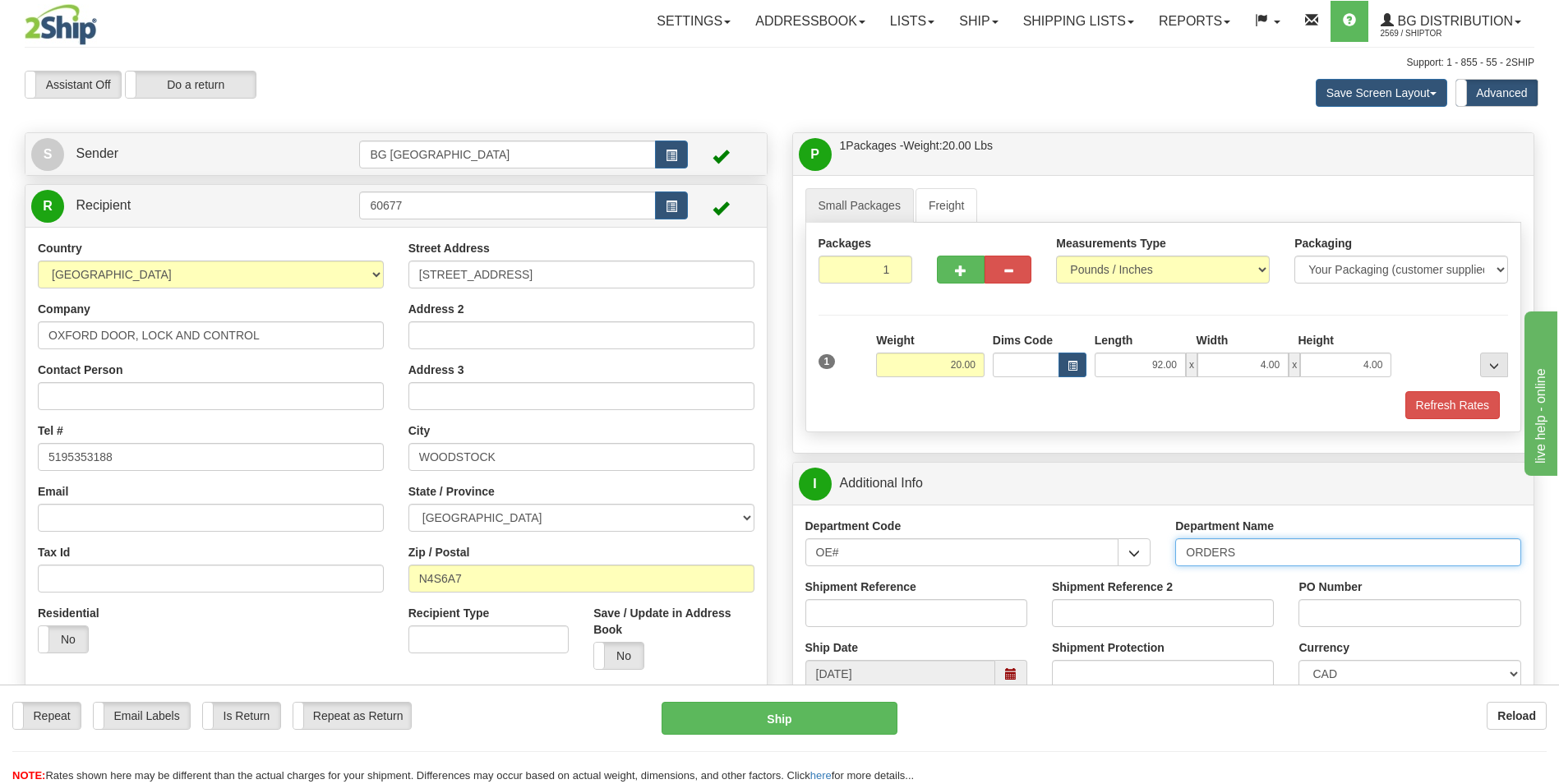
click at [1252, 552] on input "ORDERS" at bounding box center [1348, 552] width 346 height 28
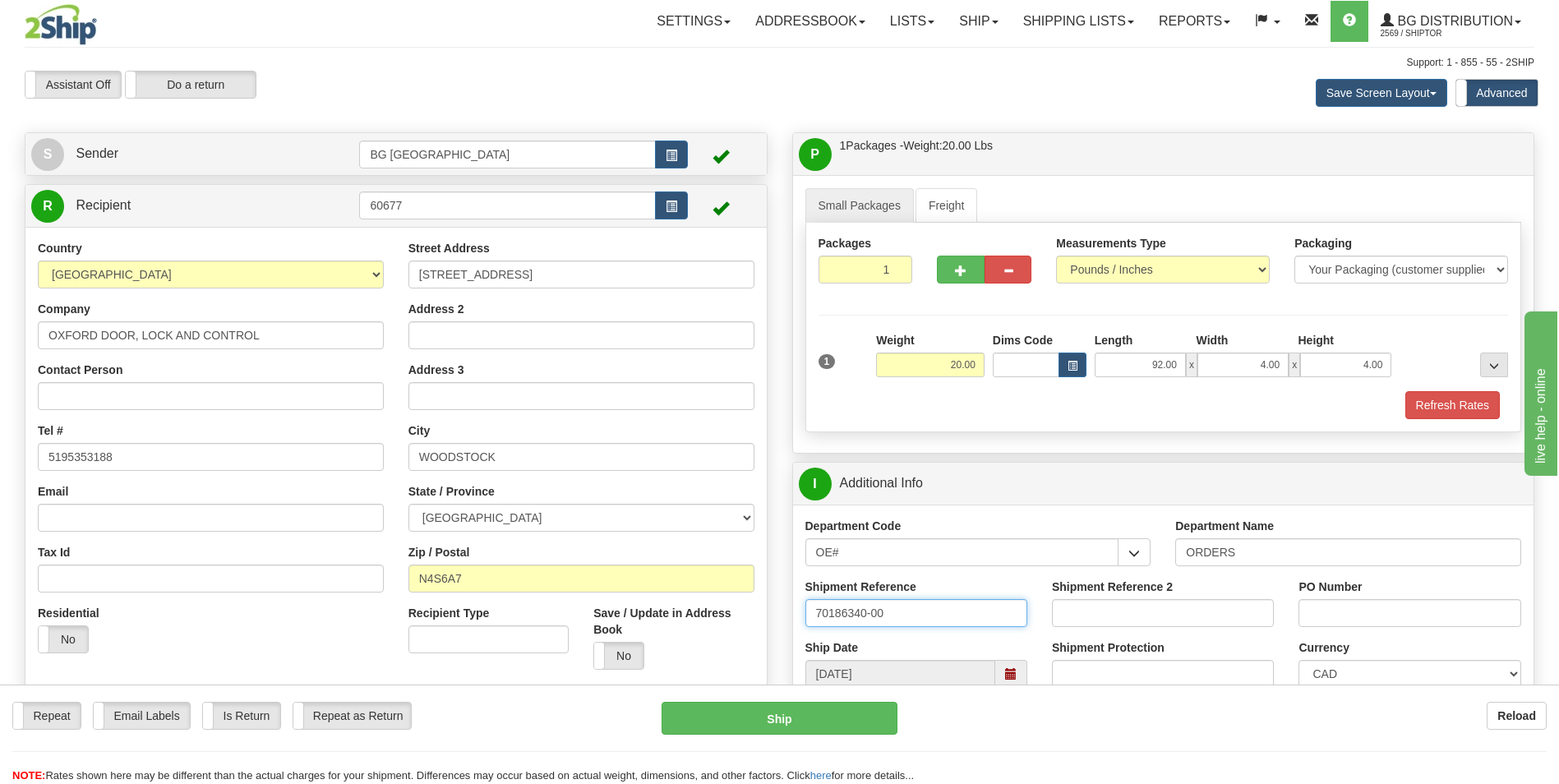
type input "70186340-00"
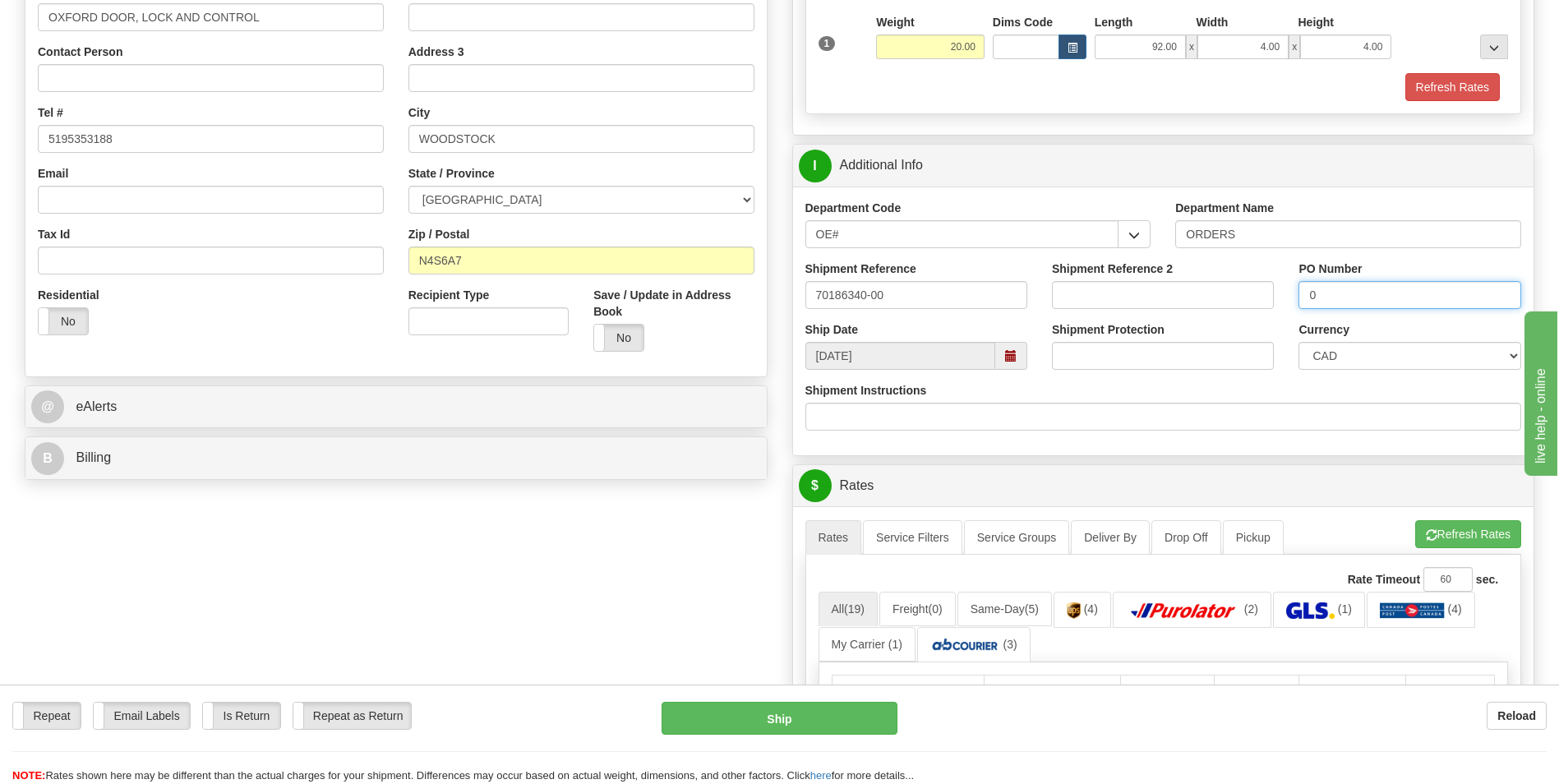
scroll to position [329, 0]
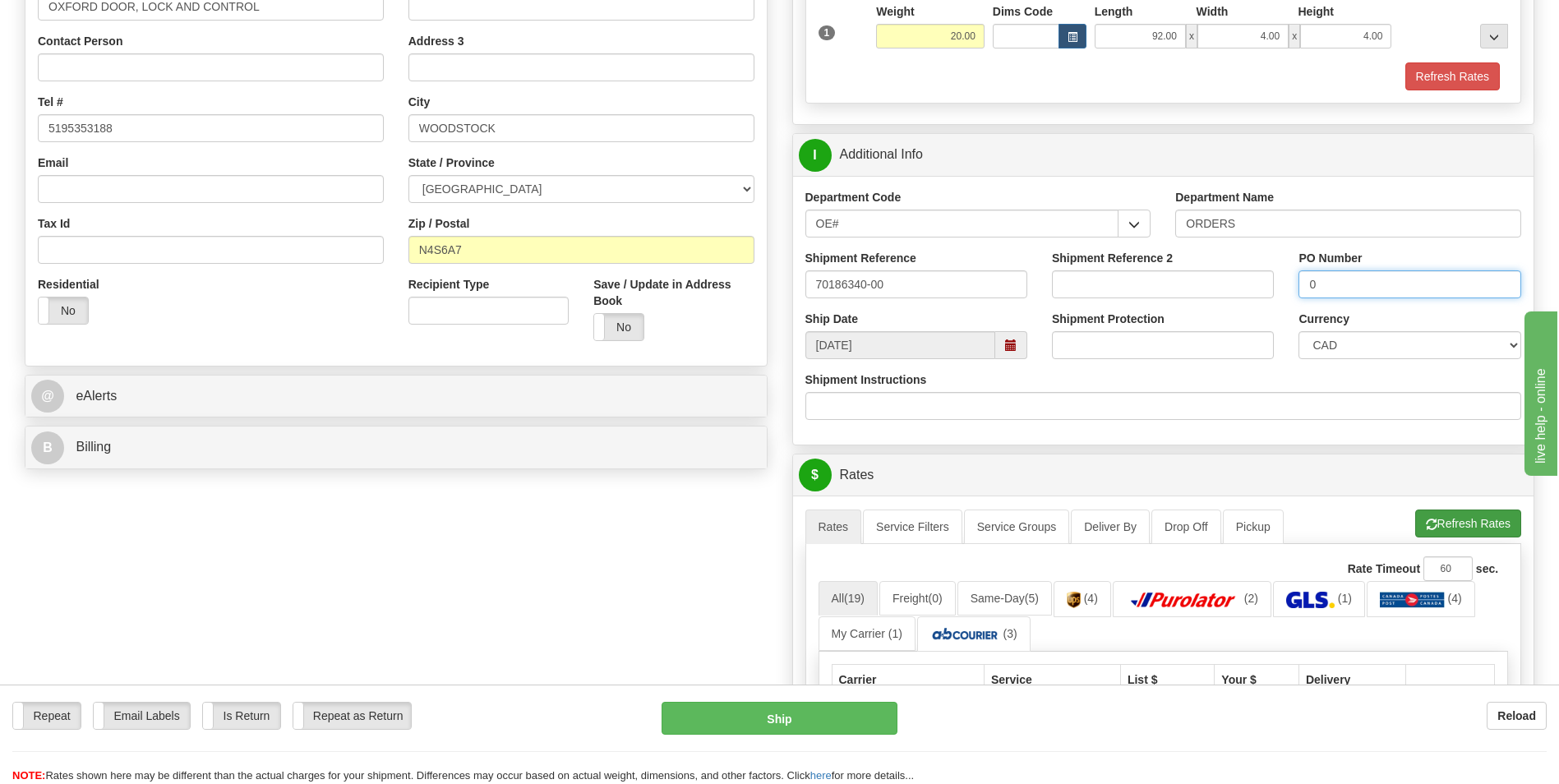
type input "0"
click at [1486, 515] on button "Refresh Rates" at bounding box center [1468, 523] width 106 height 28
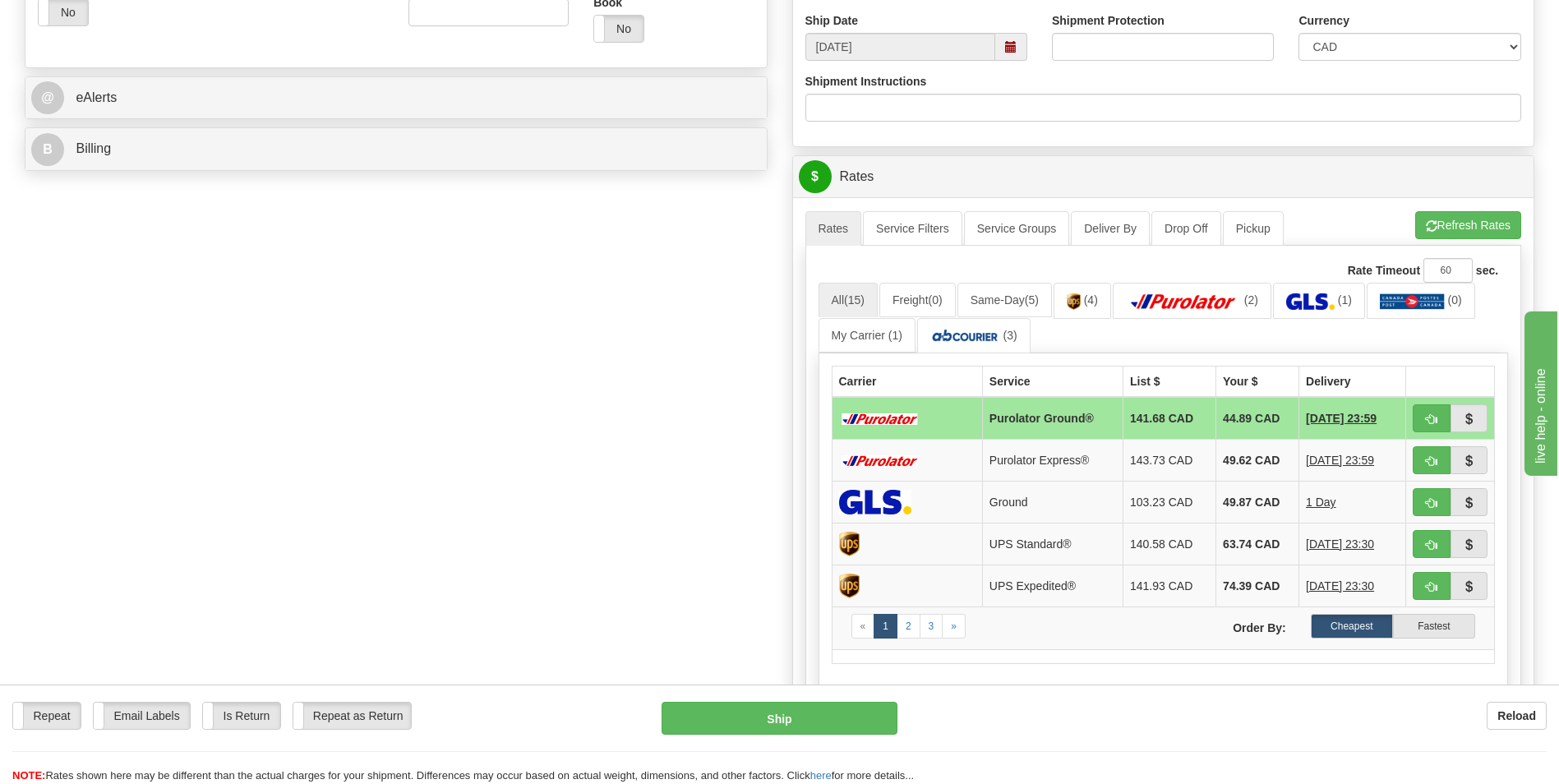
scroll to position [657, 0]
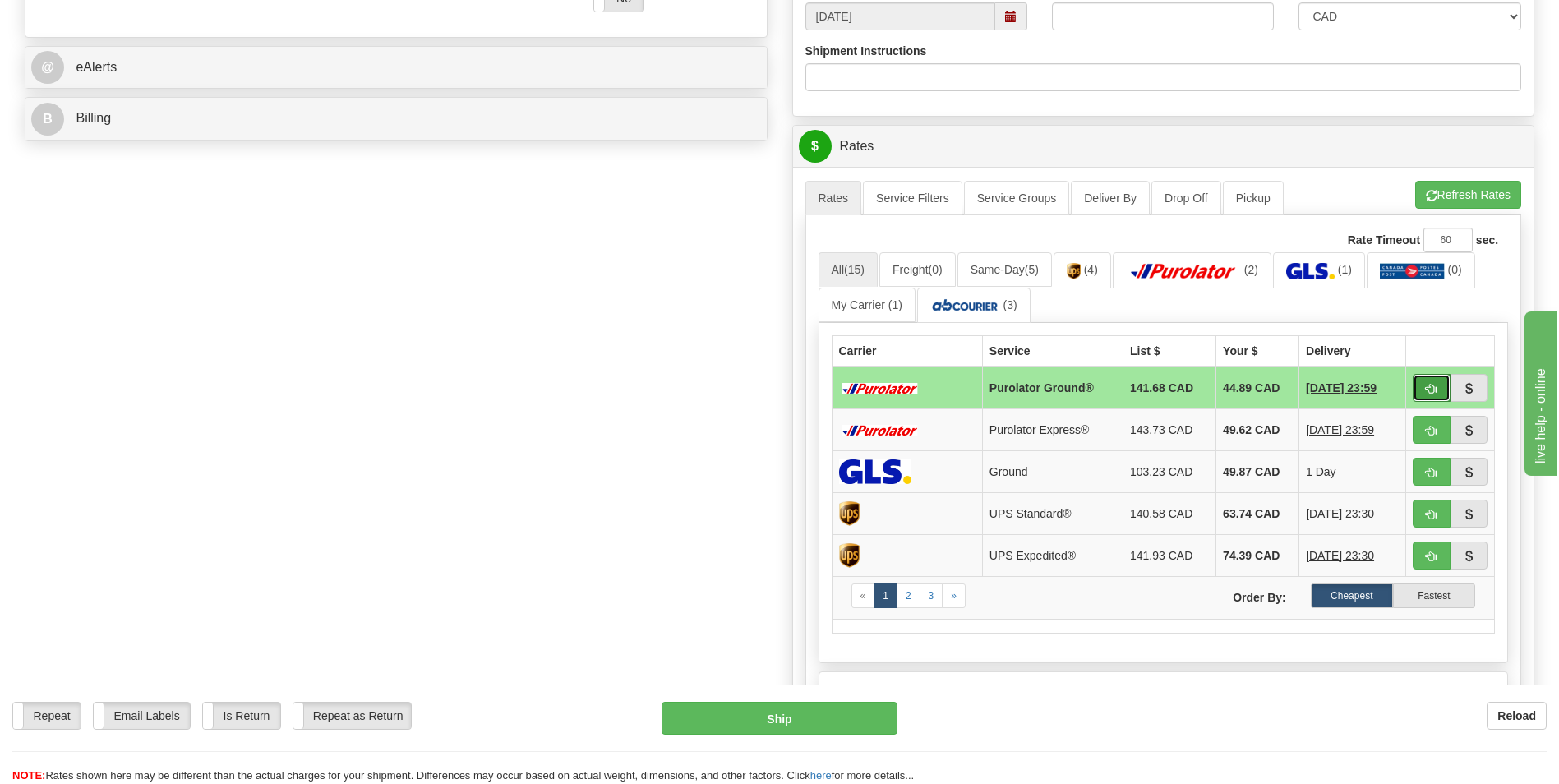
click at [1438, 380] on button "button" at bounding box center [1432, 387] width 38 height 28
type input "260"
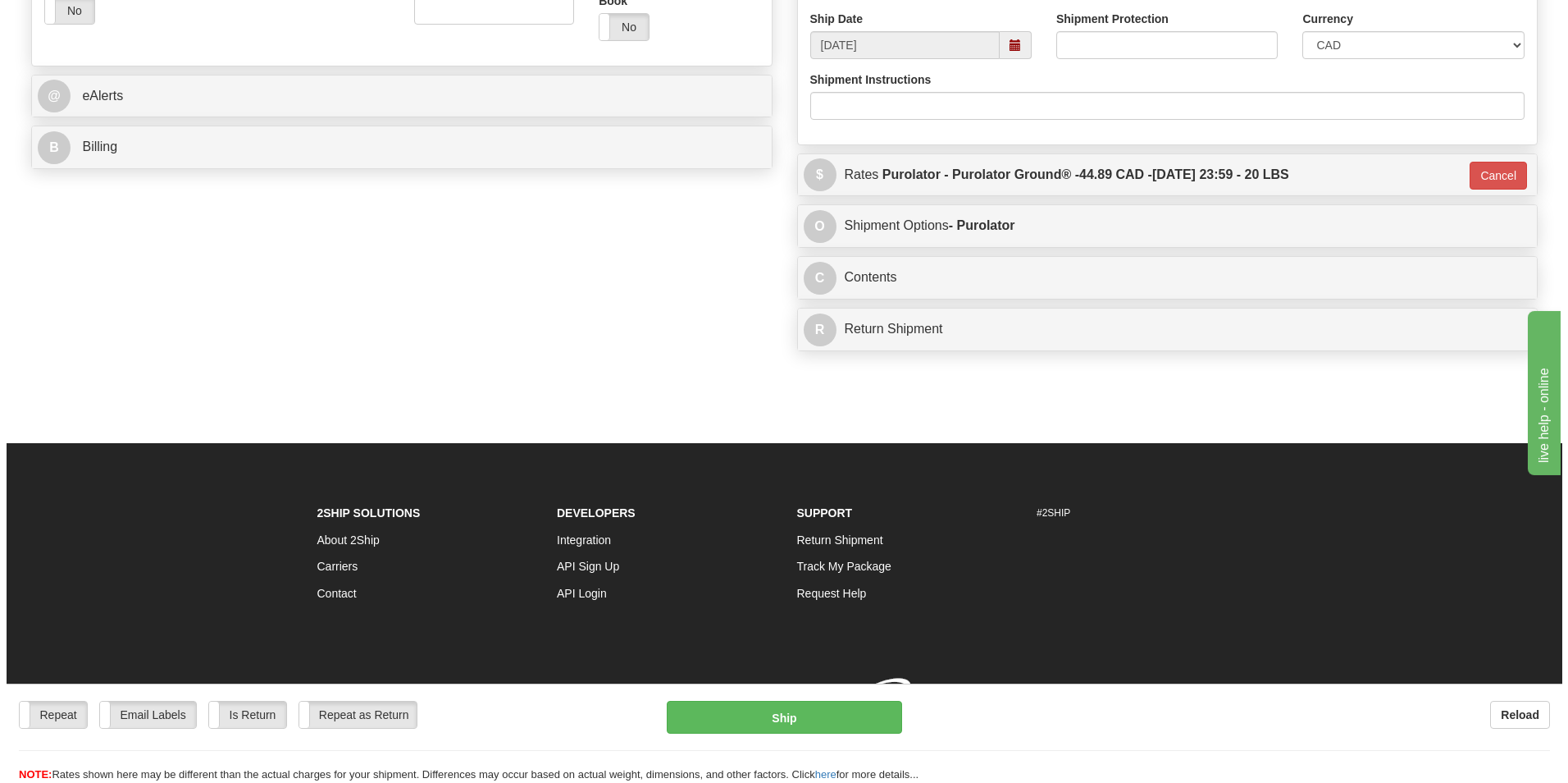
scroll to position [642, 0]
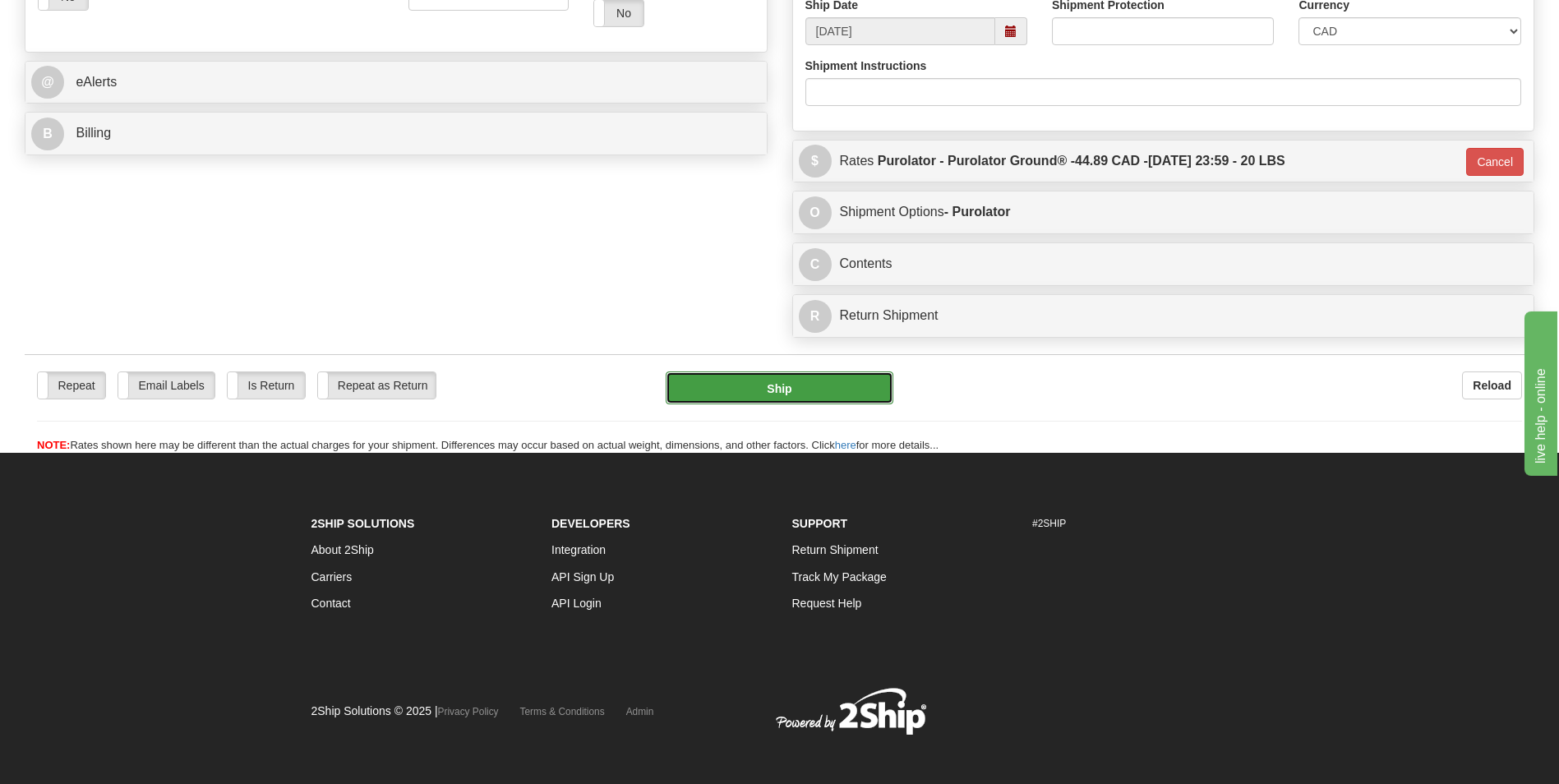
click at [749, 383] on button "Ship" at bounding box center [778, 388] width 226 height 33
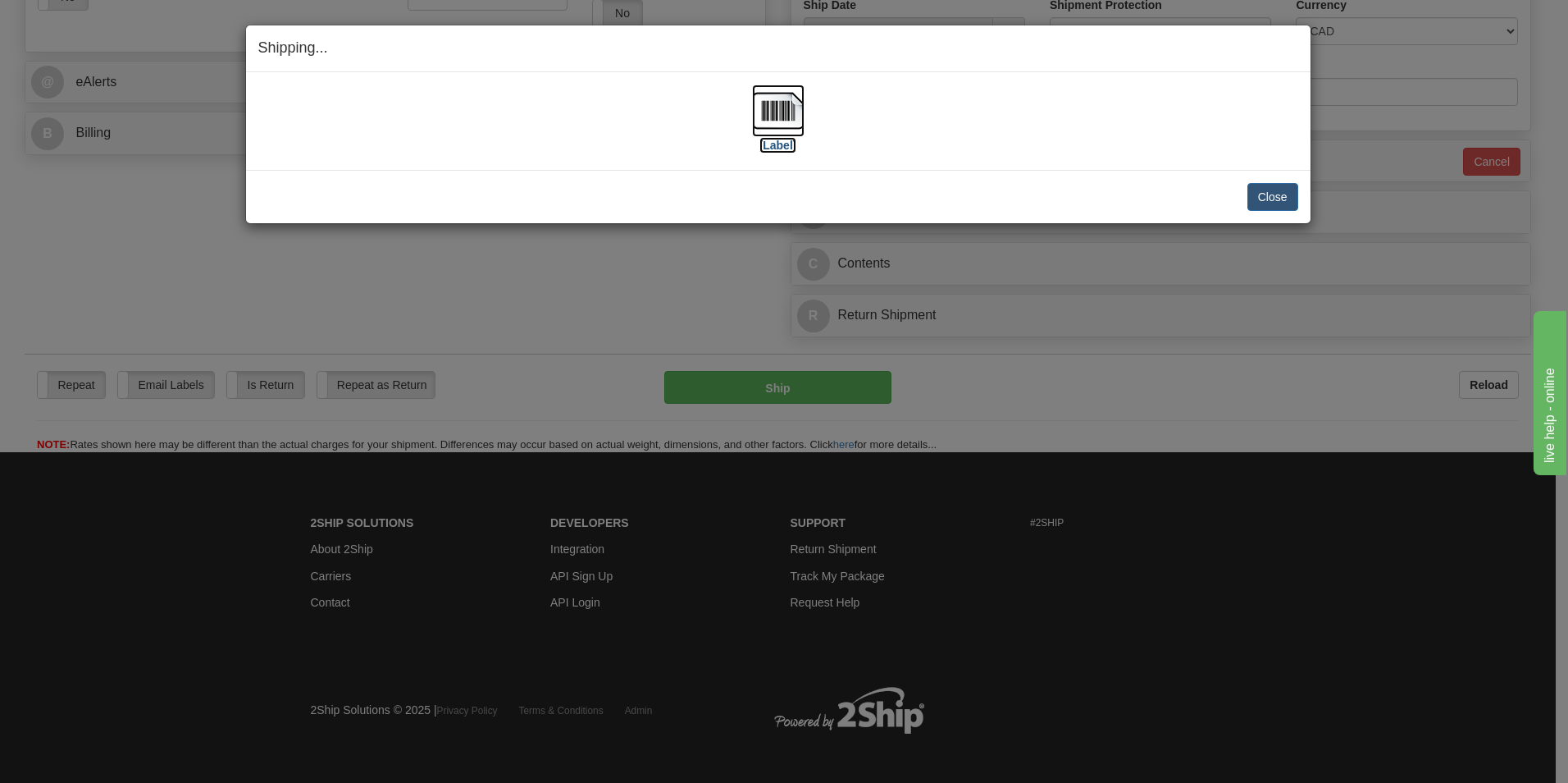
click at [761, 123] on img at bounding box center [778, 110] width 52 height 52
click at [1266, 190] on button "Close" at bounding box center [1272, 197] width 51 height 28
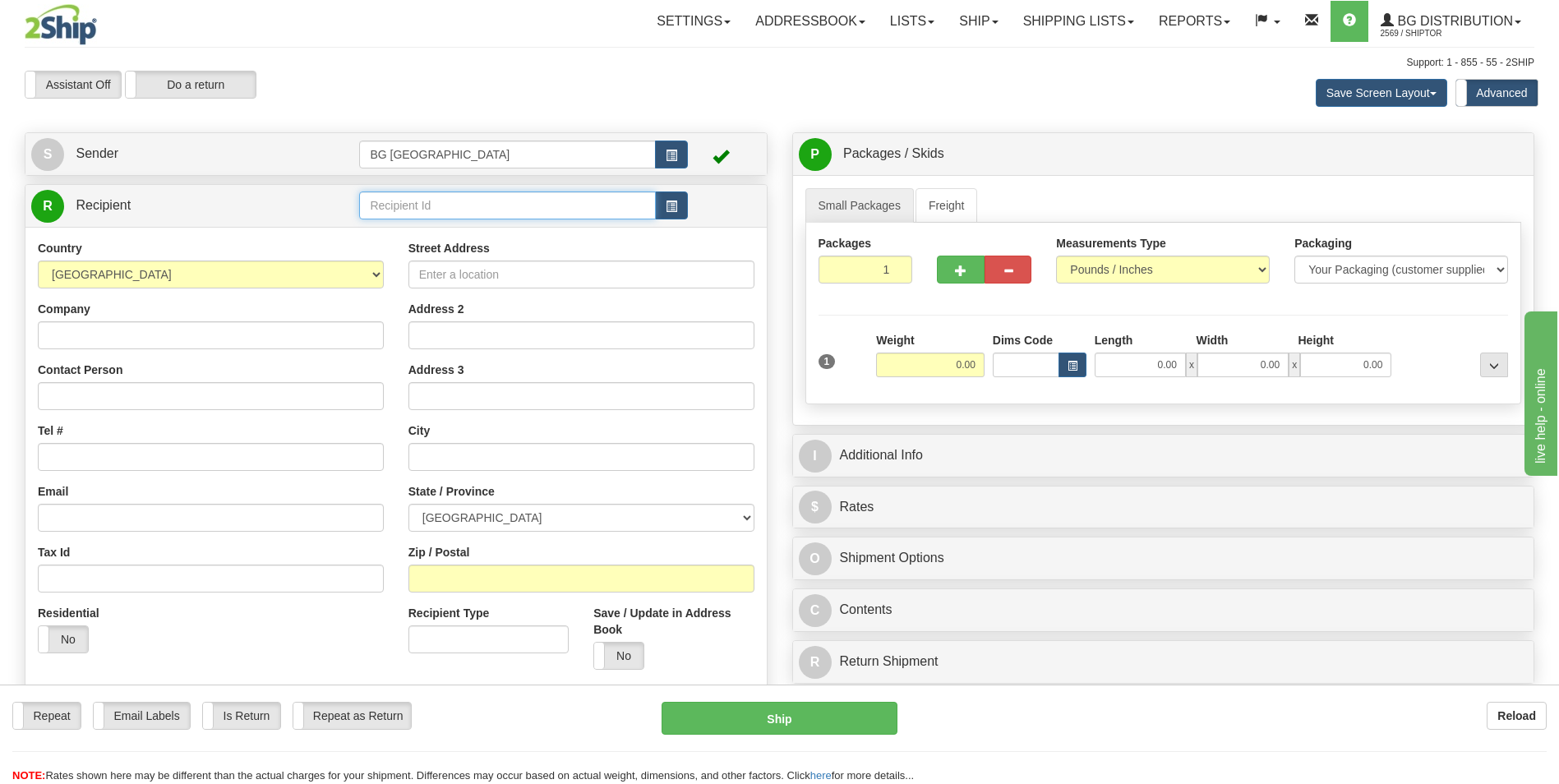
click at [506, 209] on input "text" at bounding box center [507, 205] width 296 height 28
click at [437, 229] on div "60163" at bounding box center [504, 231] width 281 height 18
type input "60163"
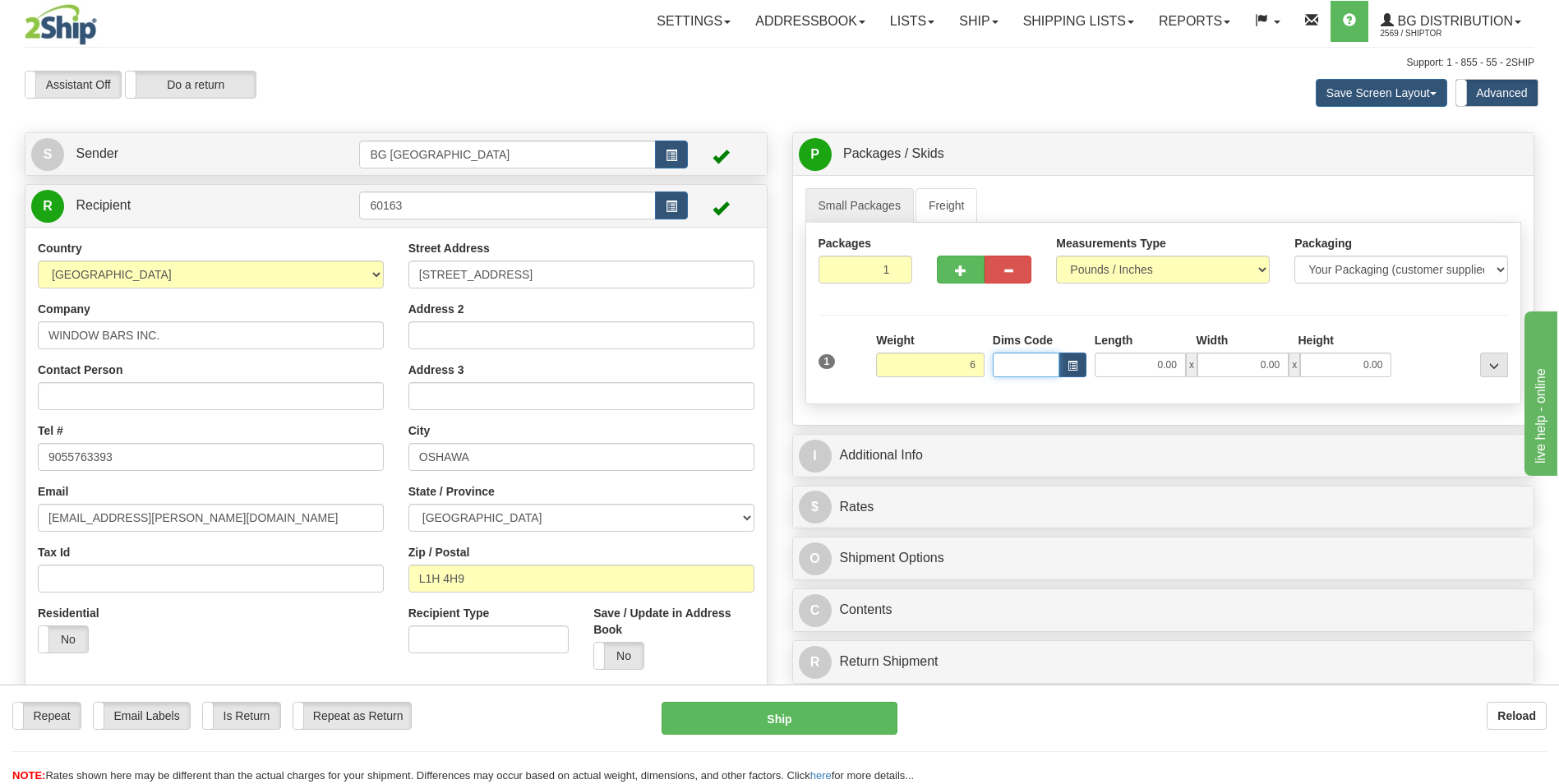
type input "6.00"
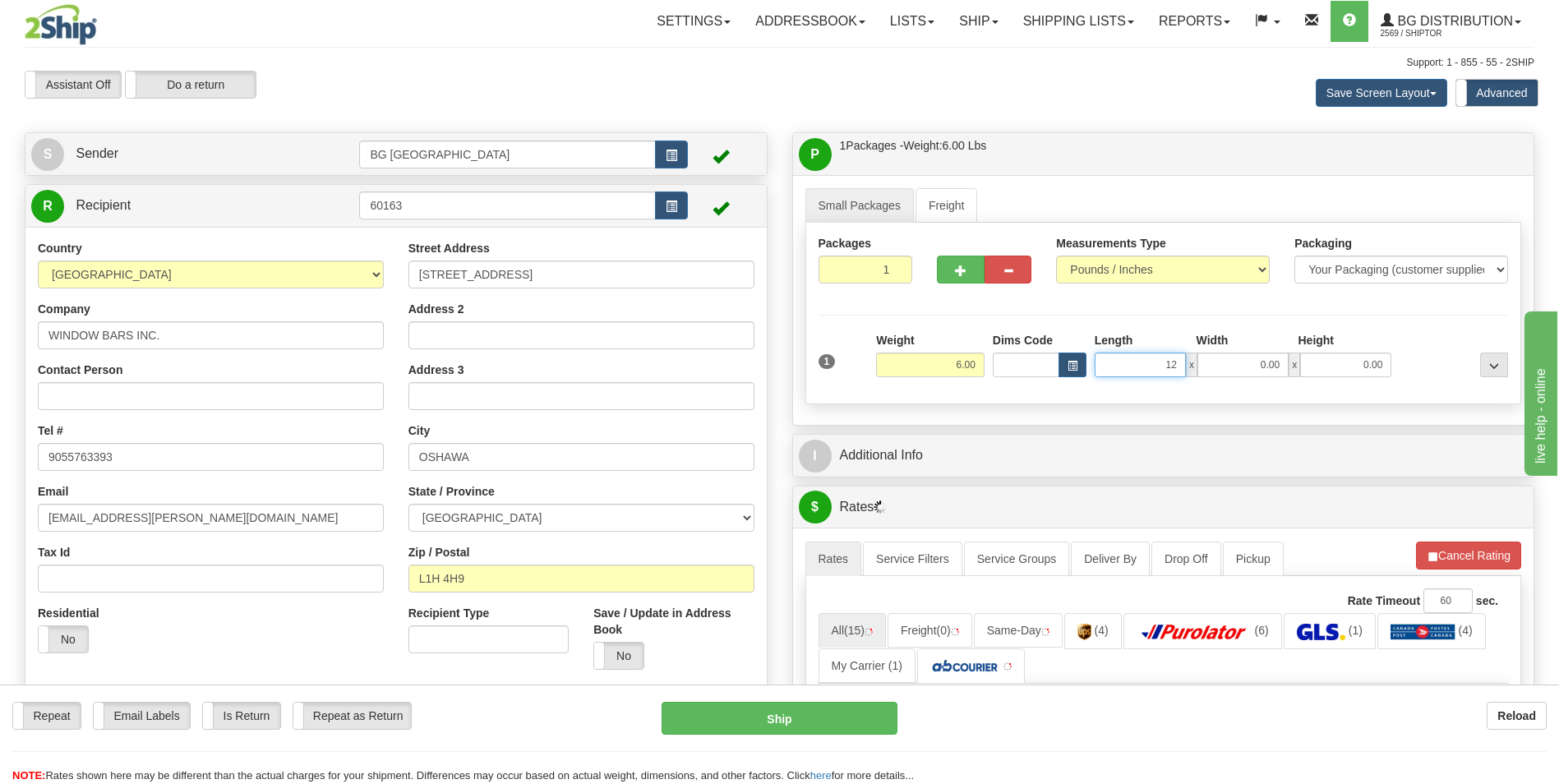
type input "12.00"
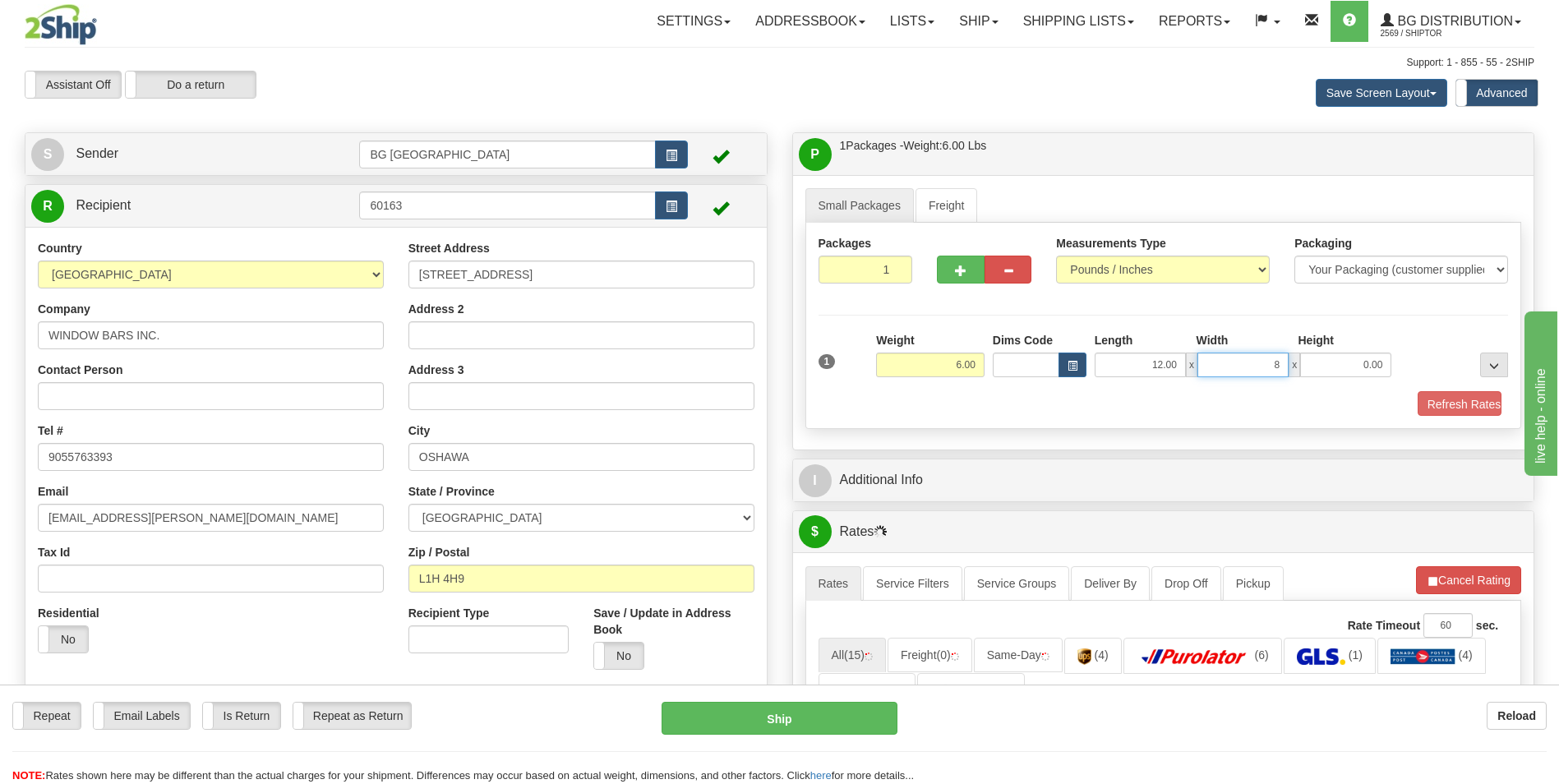
type input "8.00"
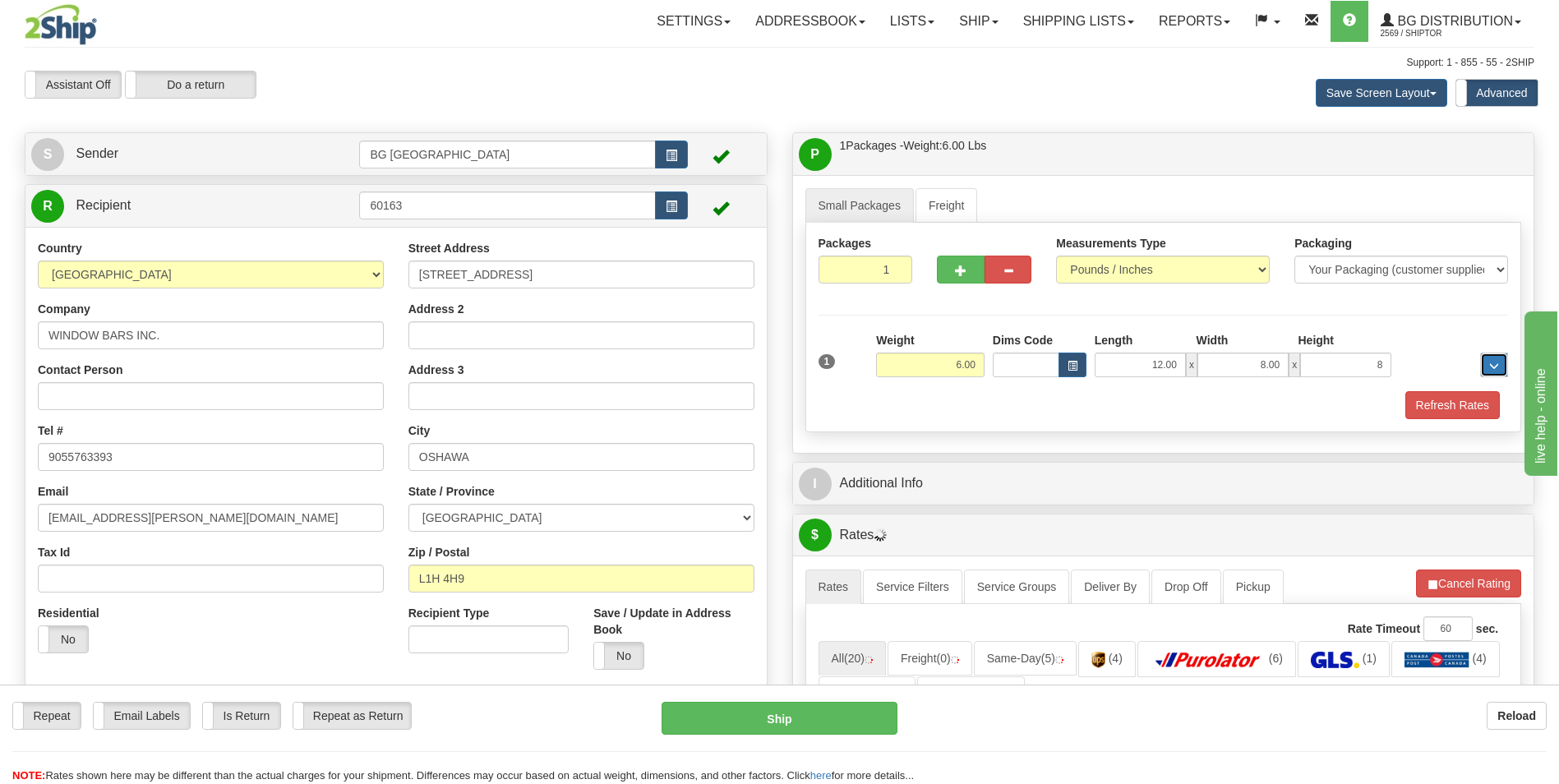
type input "8.00"
click at [906, 502] on div "I Additional Info" at bounding box center [1163, 483] width 741 height 42
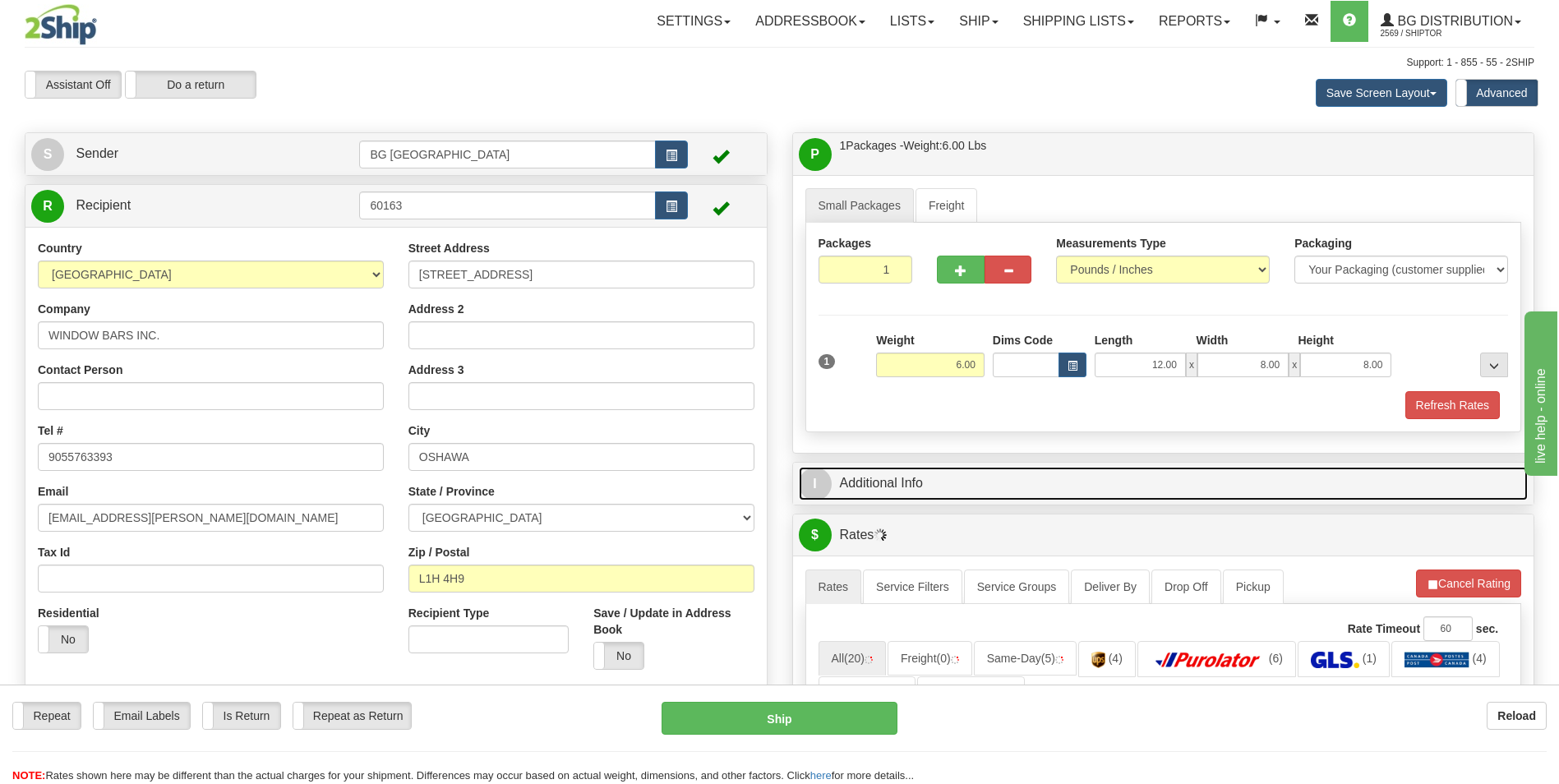
click at [913, 485] on link "I Additional Info" at bounding box center [1164, 483] width 730 height 34
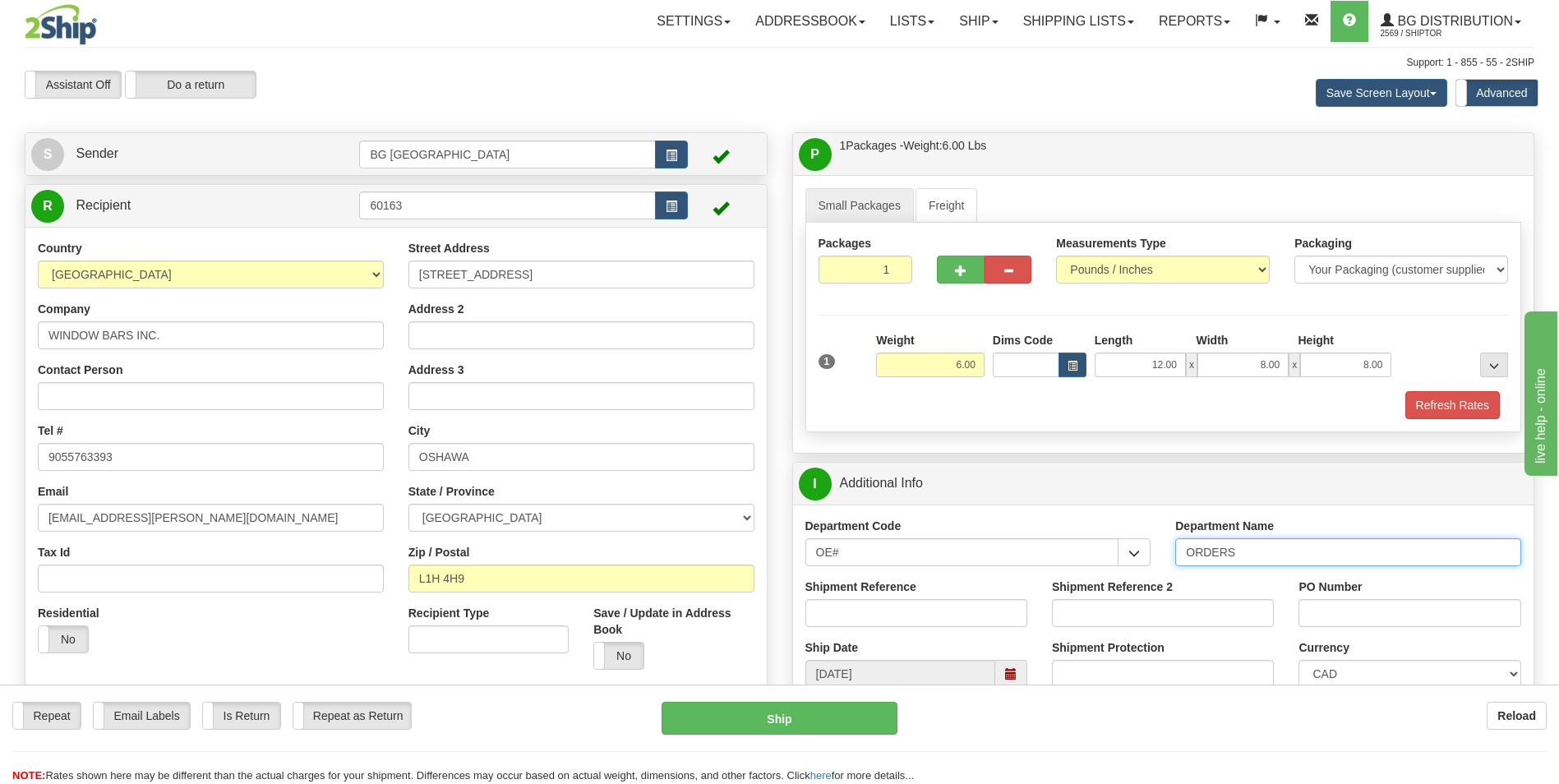
click at [1293, 553] on input "ORDERS" at bounding box center [1348, 552] width 346 height 28
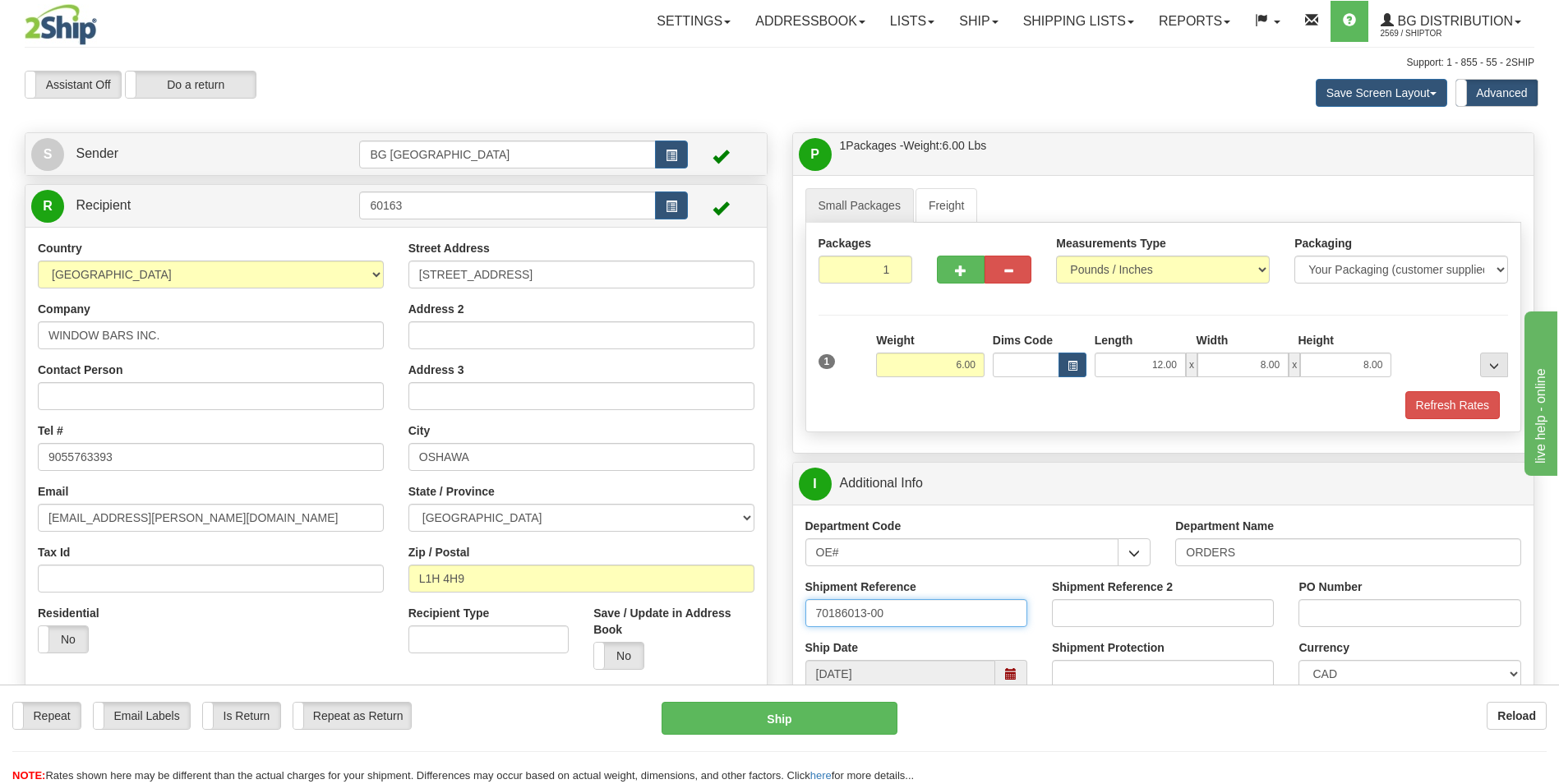
type input "70186013-00"
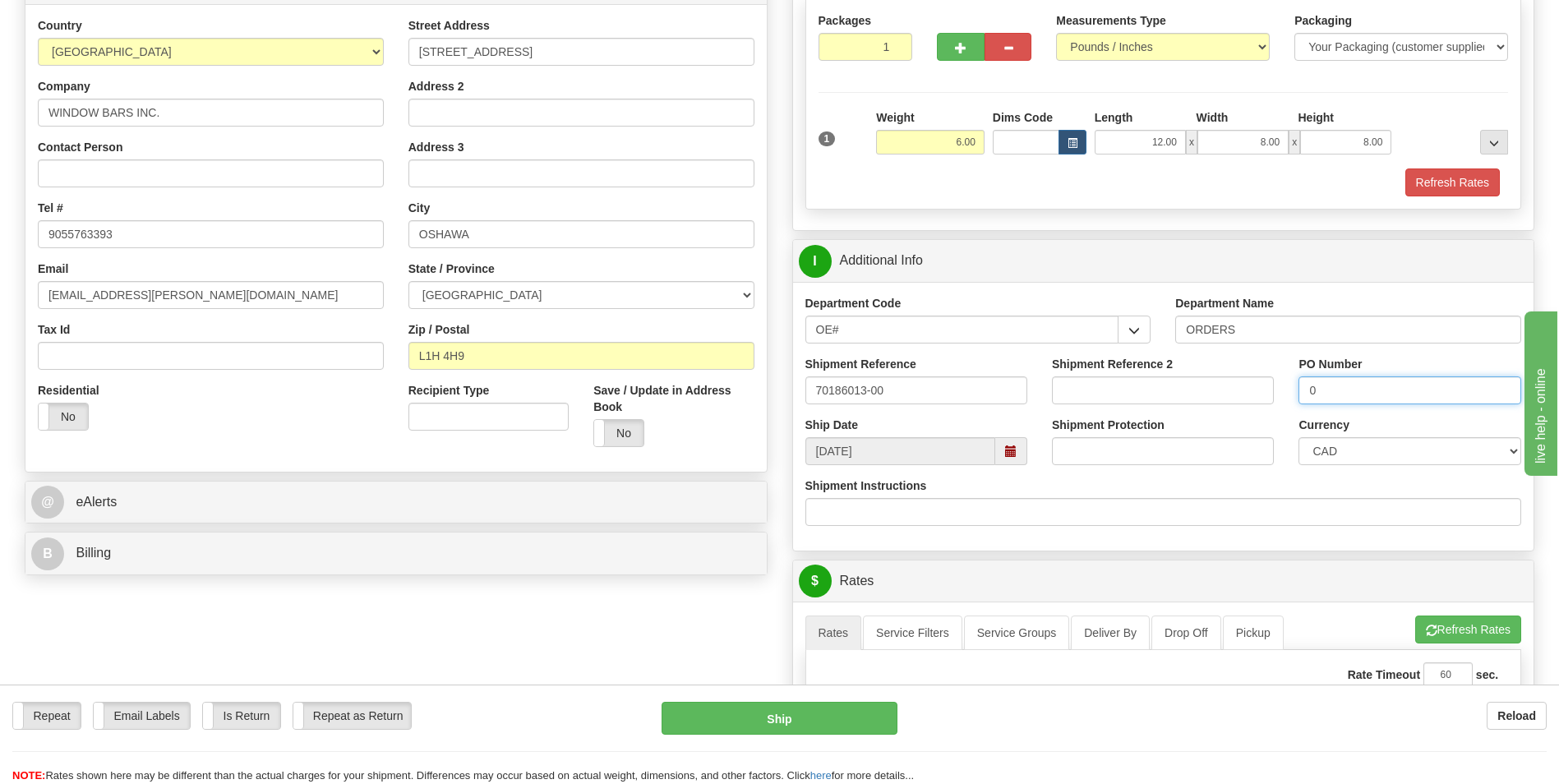
scroll to position [246, 0]
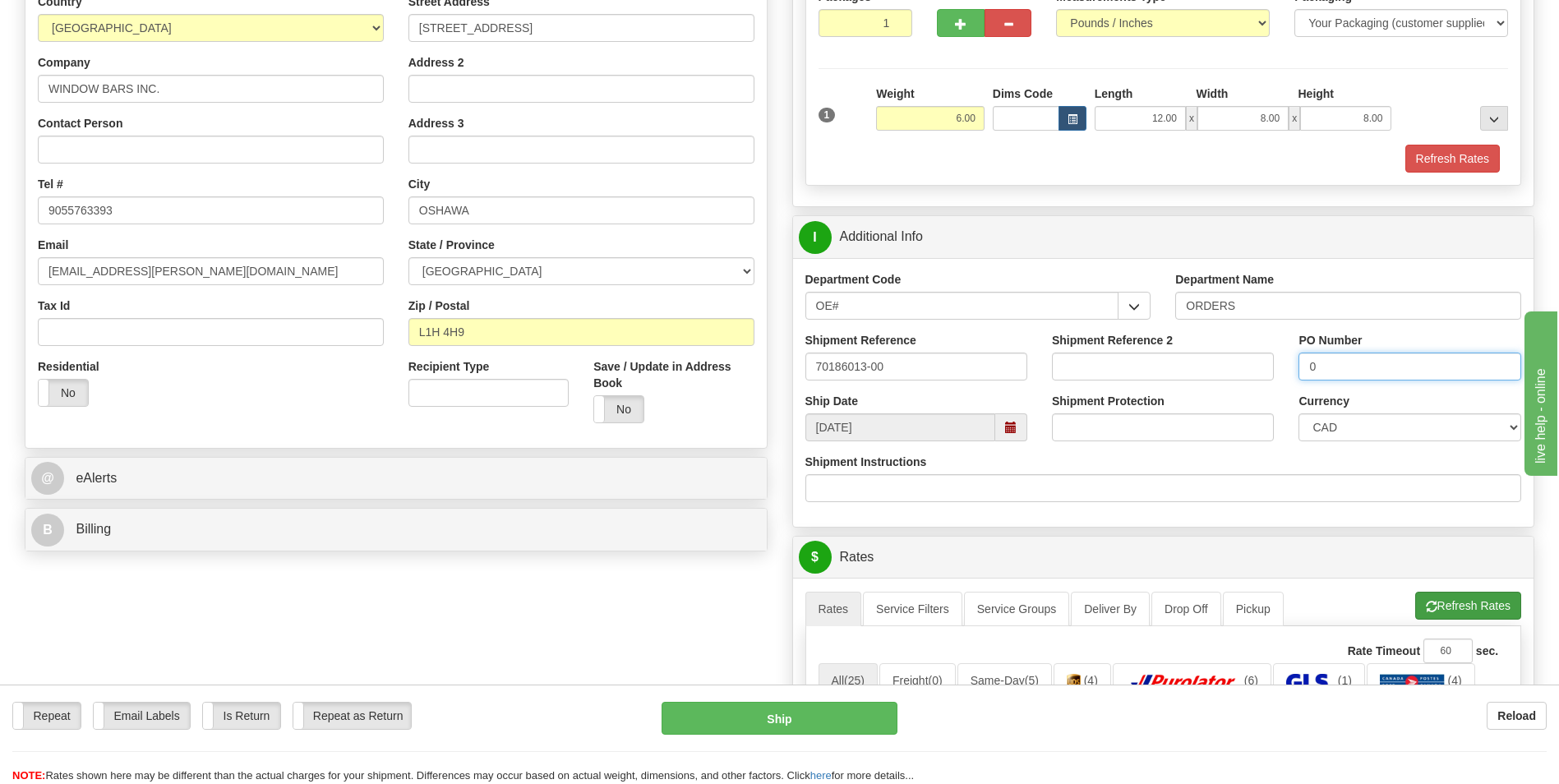
type input "0"
click at [1429, 595] on button "Refresh Rates" at bounding box center [1468, 605] width 106 height 28
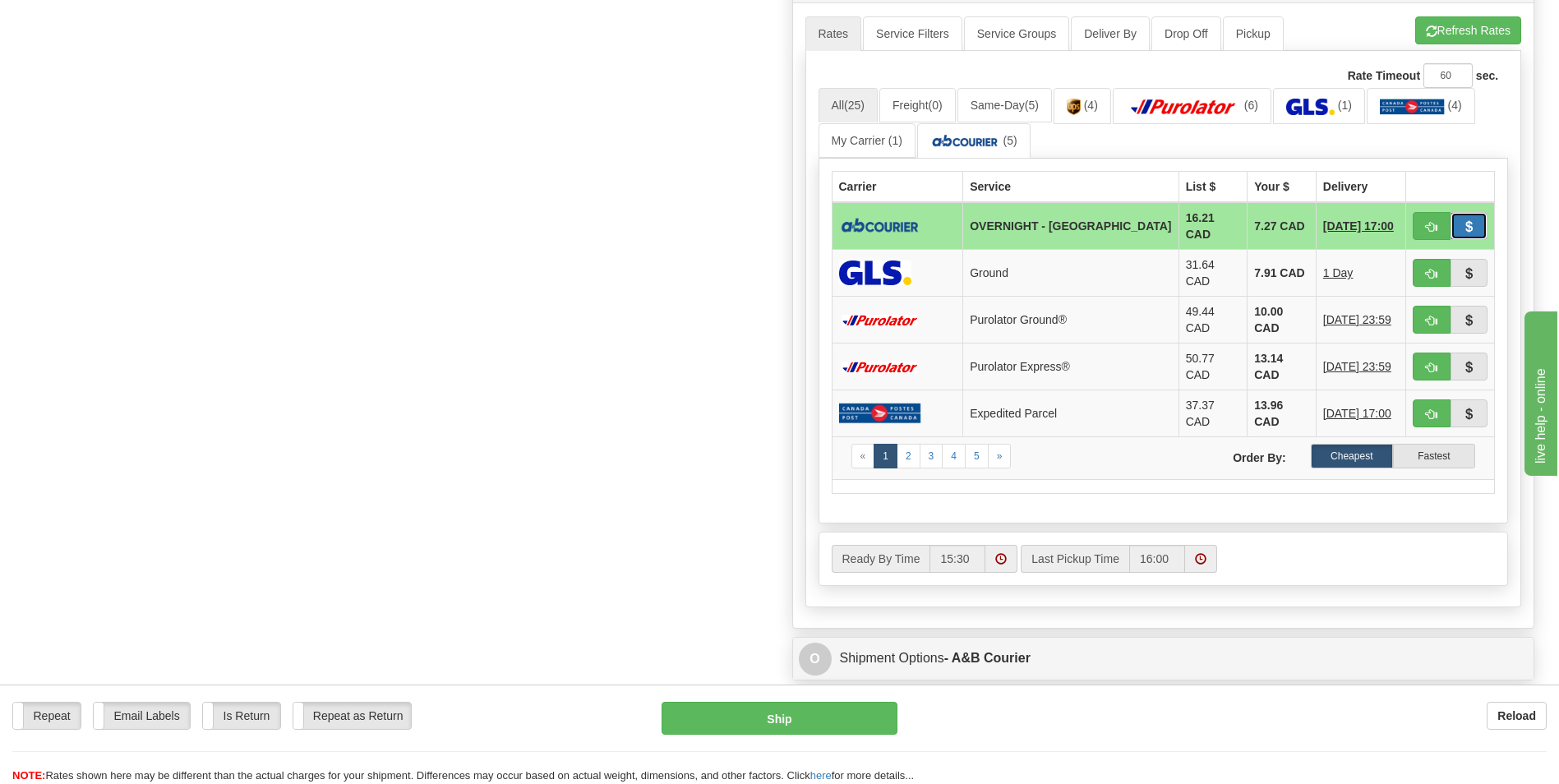
click at [1468, 222] on span "button" at bounding box center [1468, 227] width 11 height 10
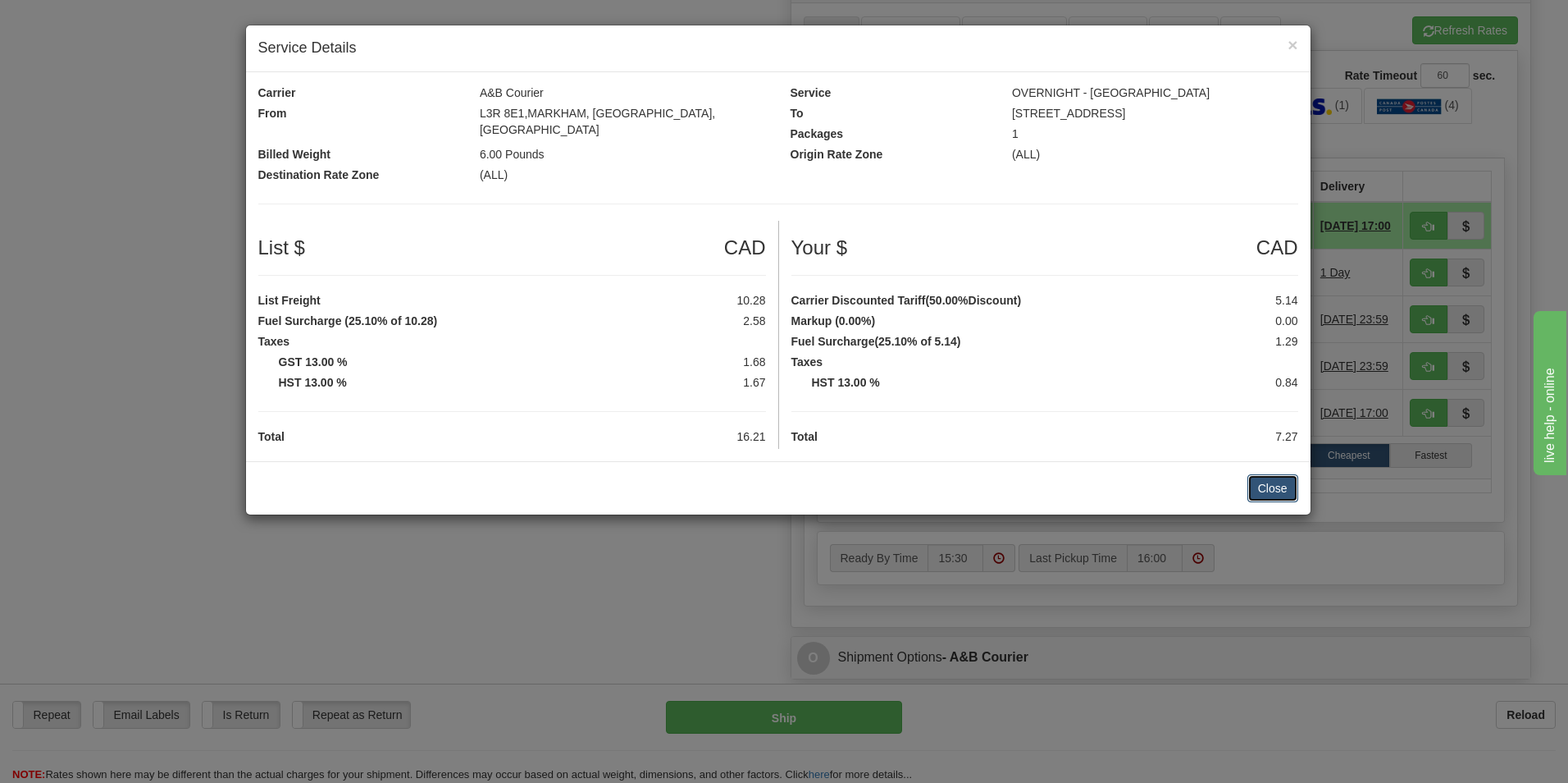
click at [1256, 474] on button "Close" at bounding box center [1272, 488] width 51 height 28
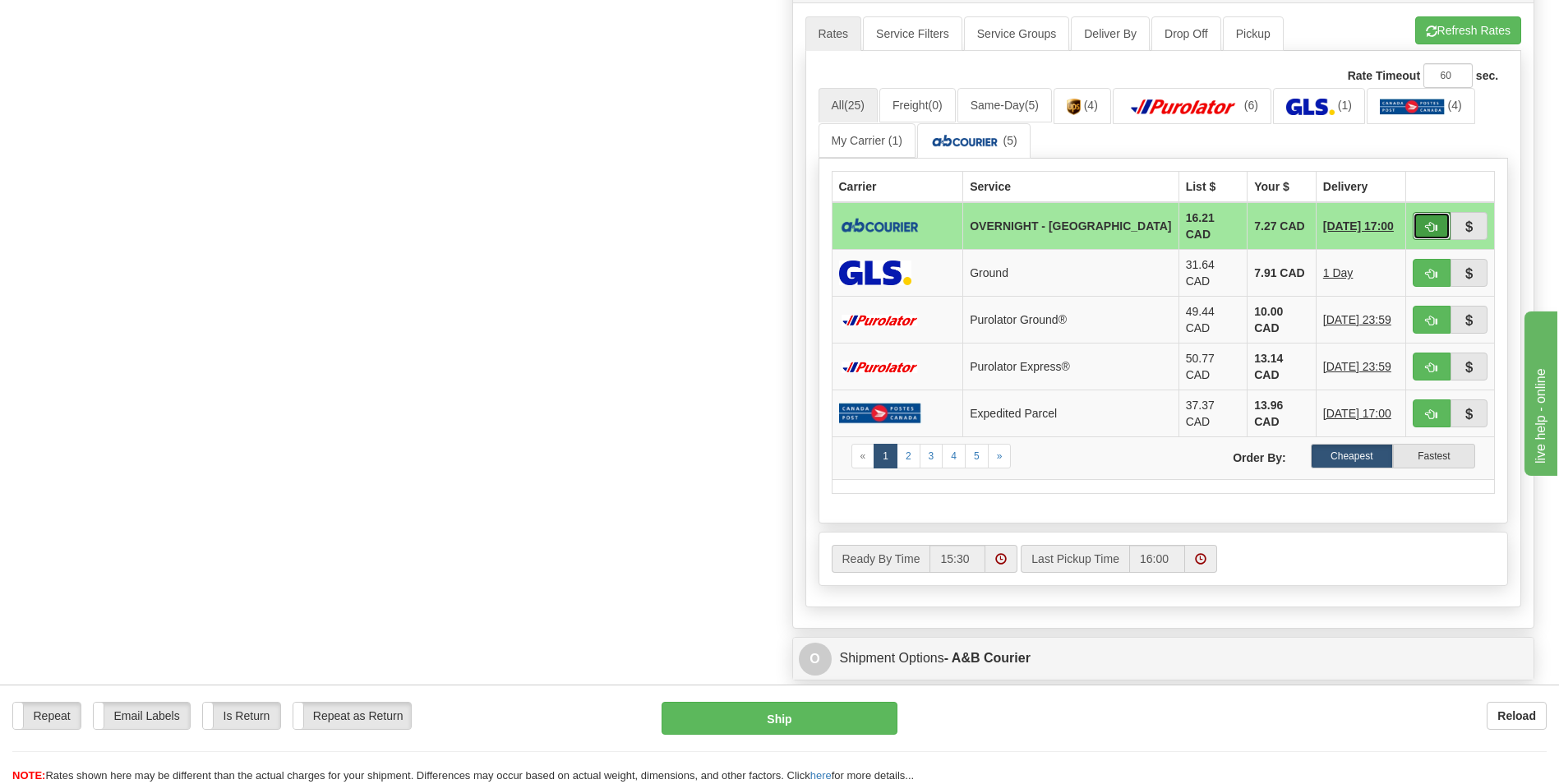
click at [1432, 222] on span "button" at bounding box center [1431, 227] width 11 height 10
type input "4"
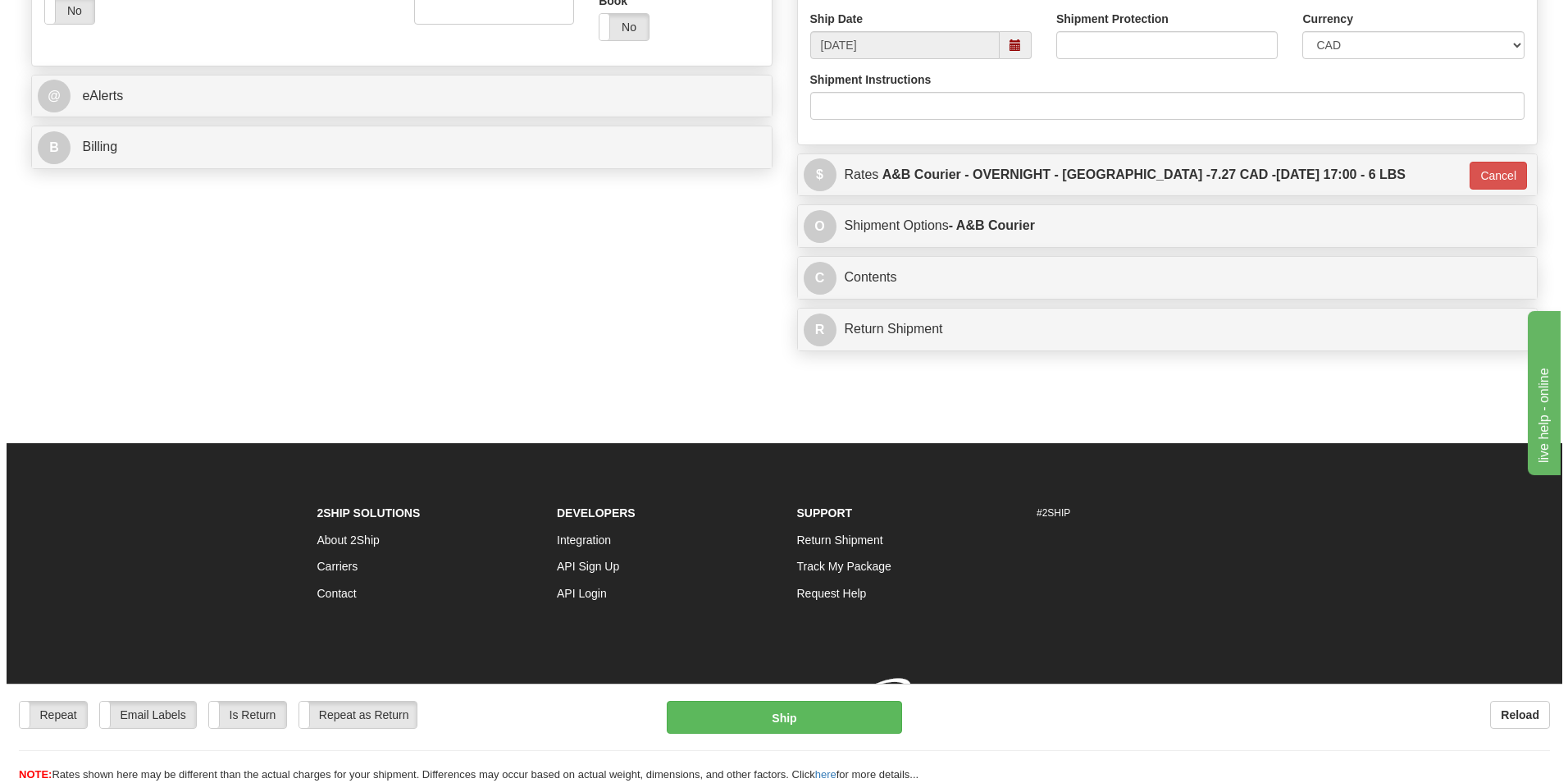
scroll to position [651, 0]
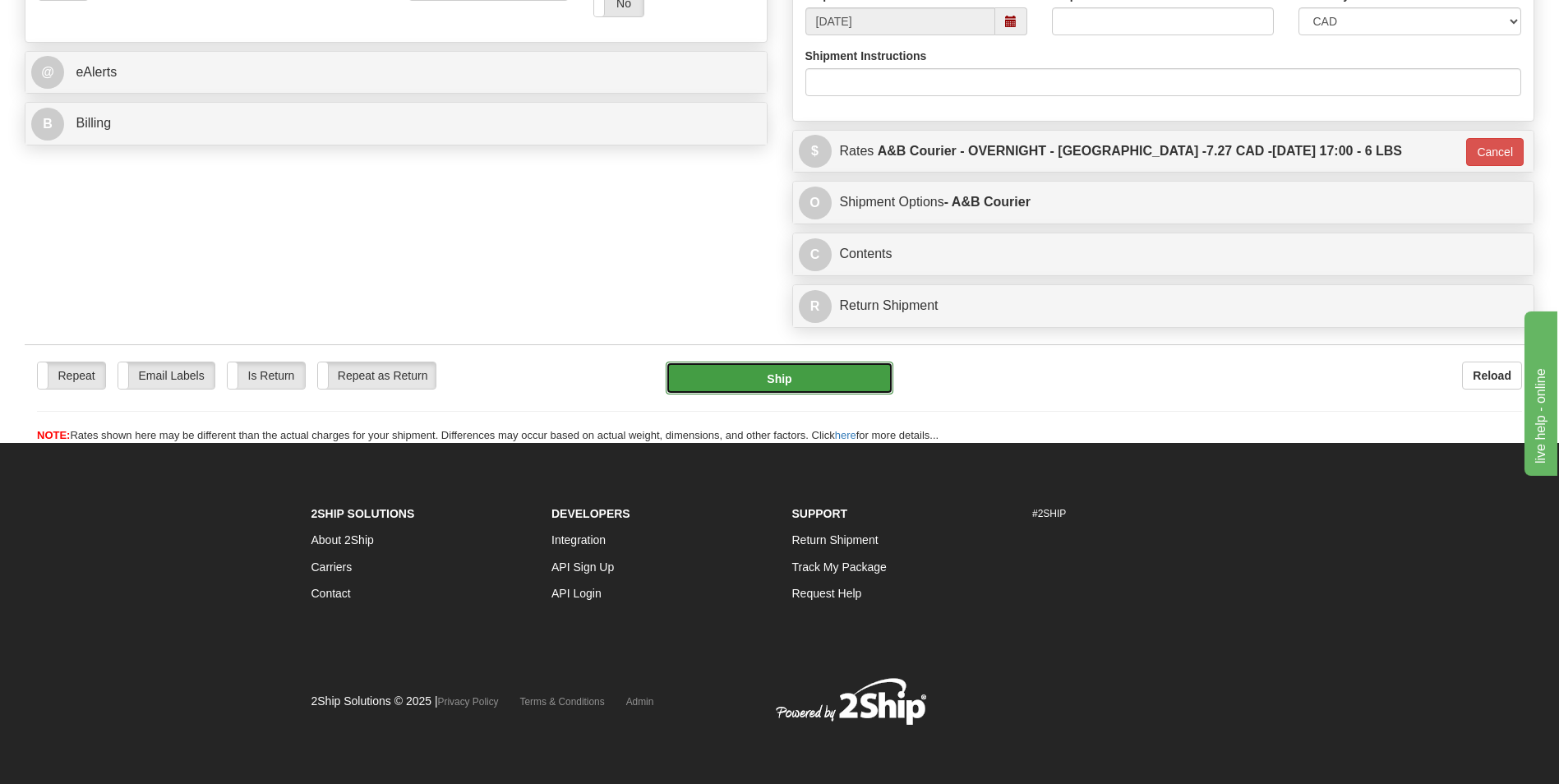
click at [789, 381] on button "Ship" at bounding box center [778, 378] width 226 height 33
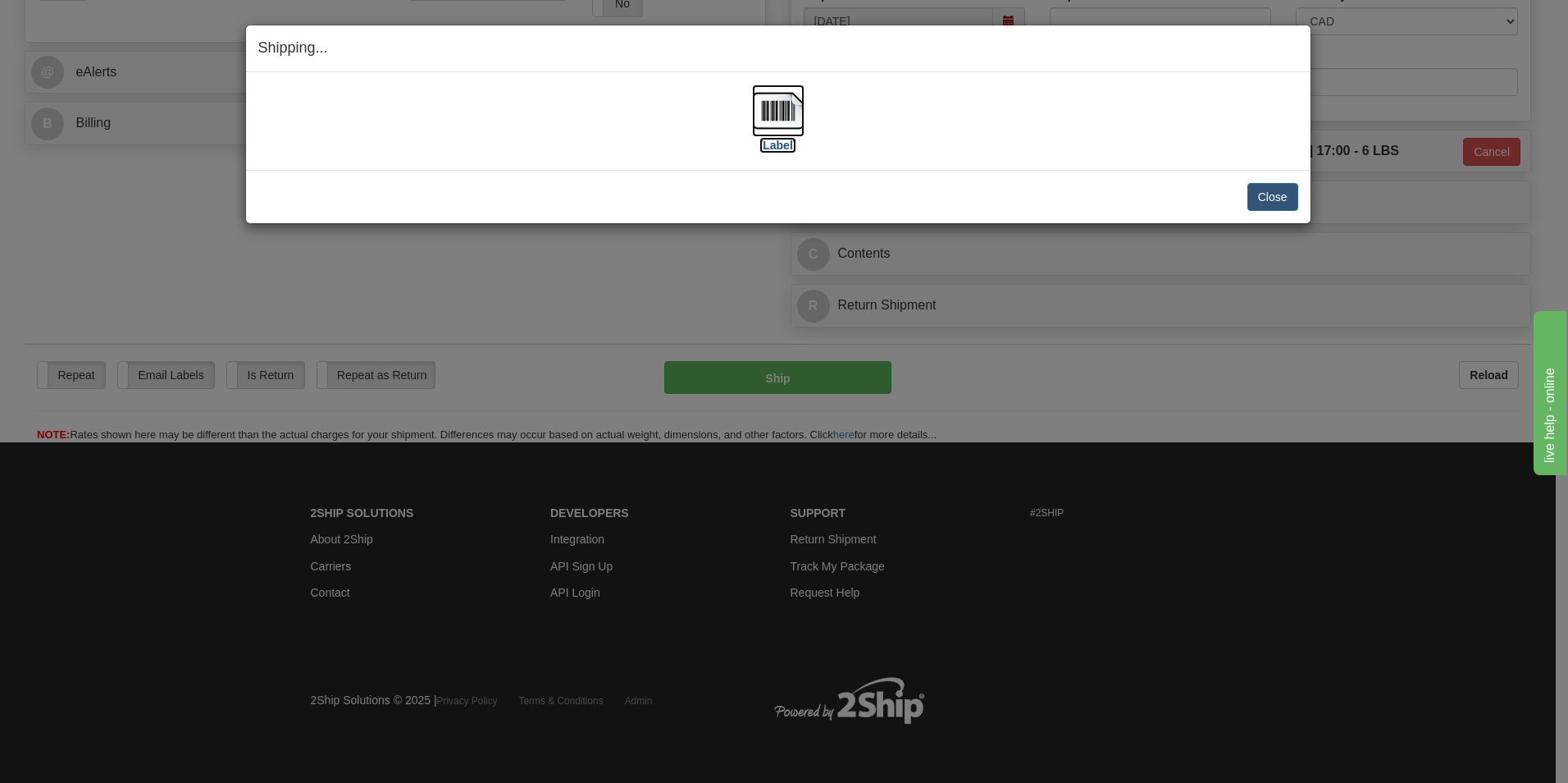
click at [769, 125] on img at bounding box center [778, 110] width 52 height 52
click at [1296, 205] on button "Close" at bounding box center [1272, 197] width 51 height 28
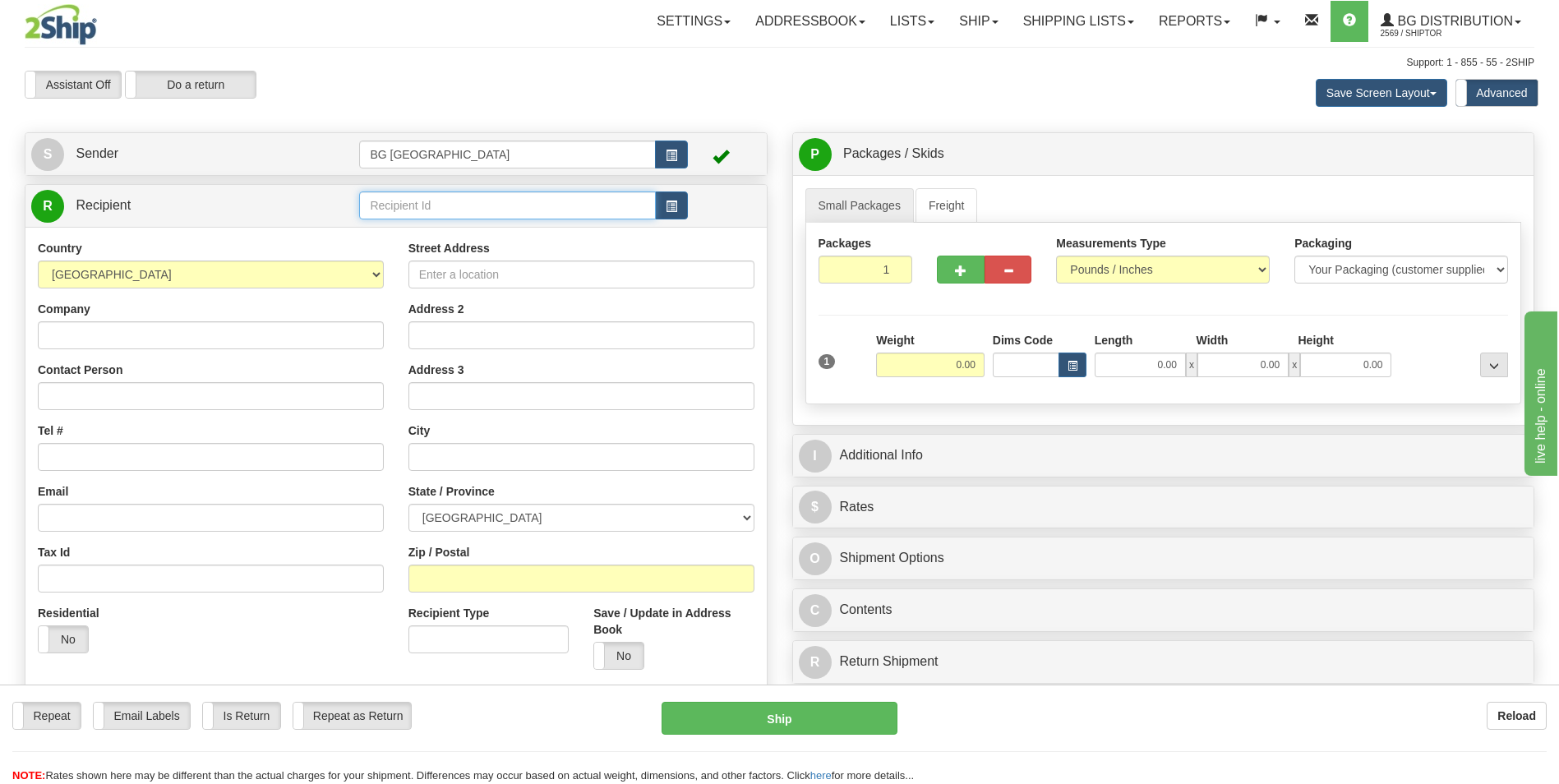
click at [465, 214] on input "text" at bounding box center [507, 205] width 296 height 28
click at [454, 220] on li "60837" at bounding box center [507, 231] width 294 height 22
type input "60837"
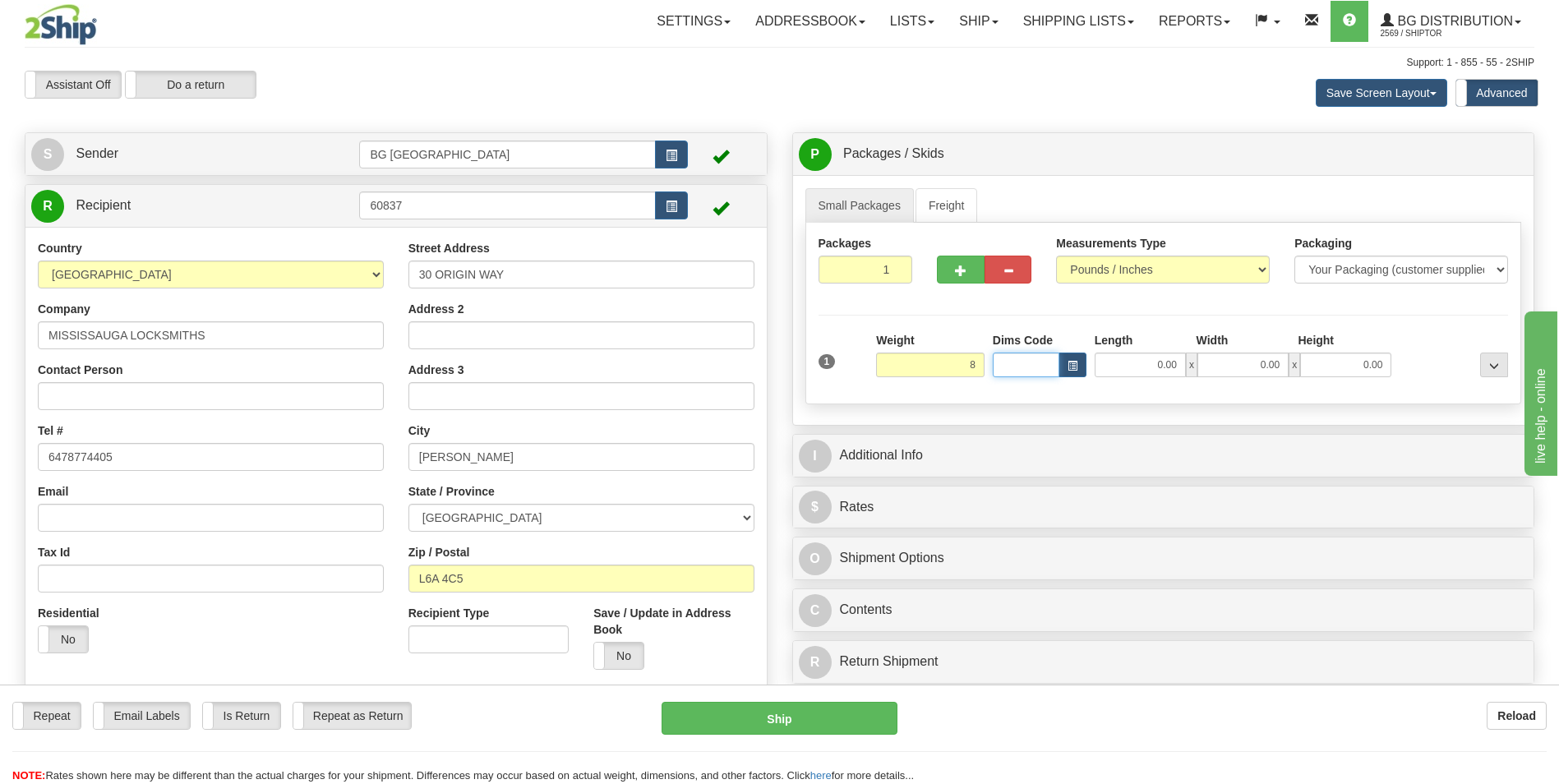
type input "8.00"
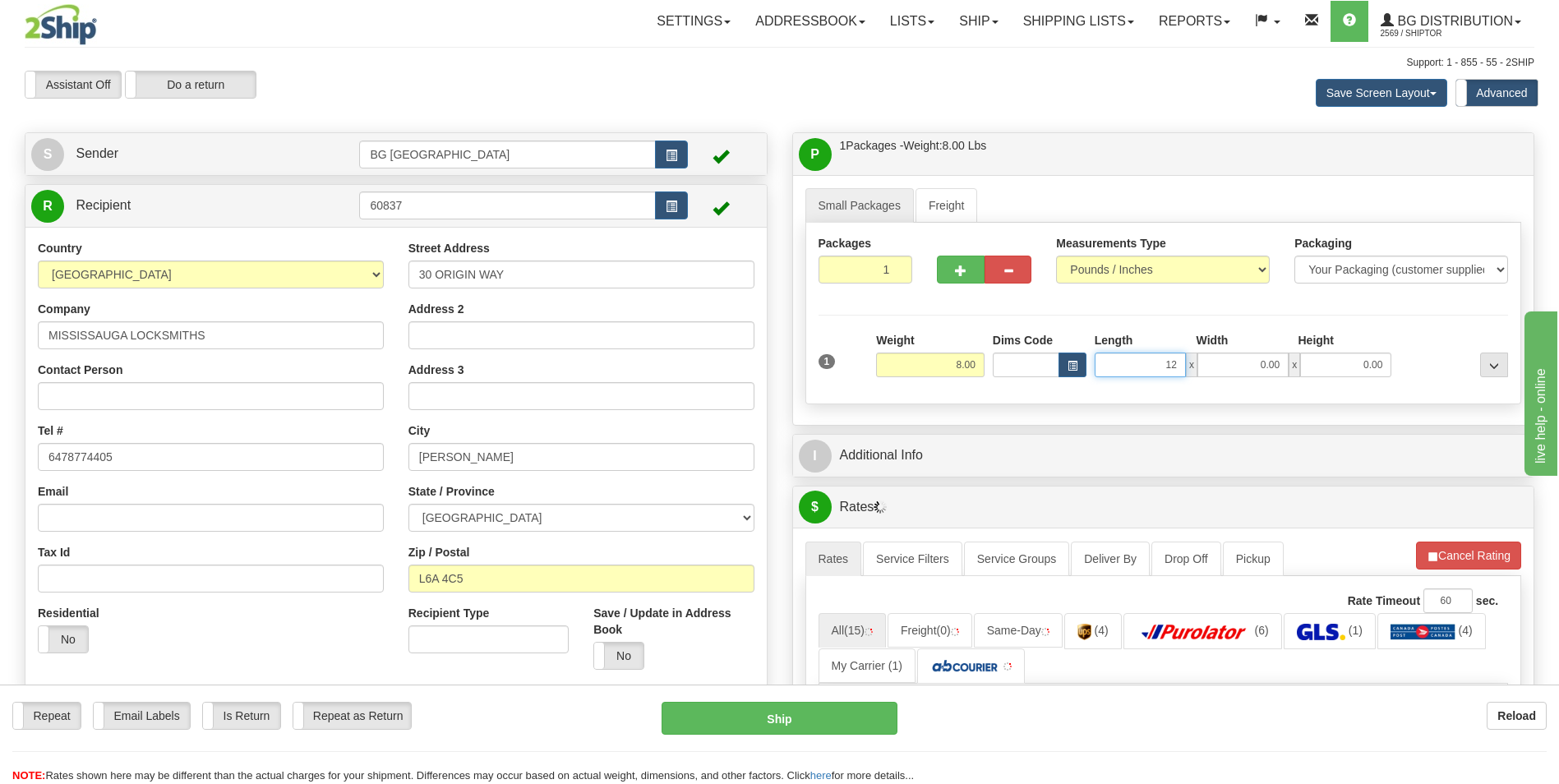
type input "12.00"
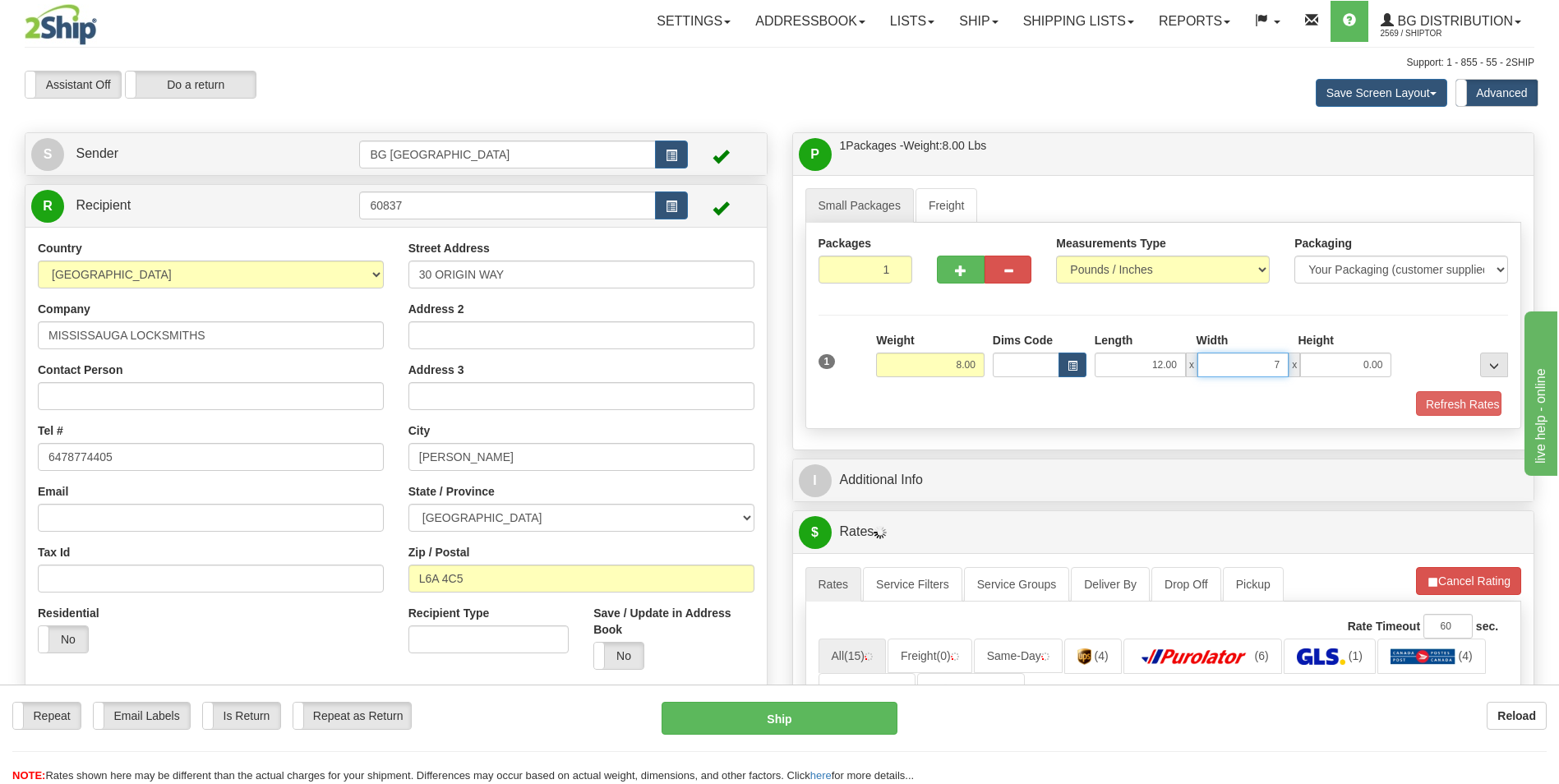
type input "7.00"
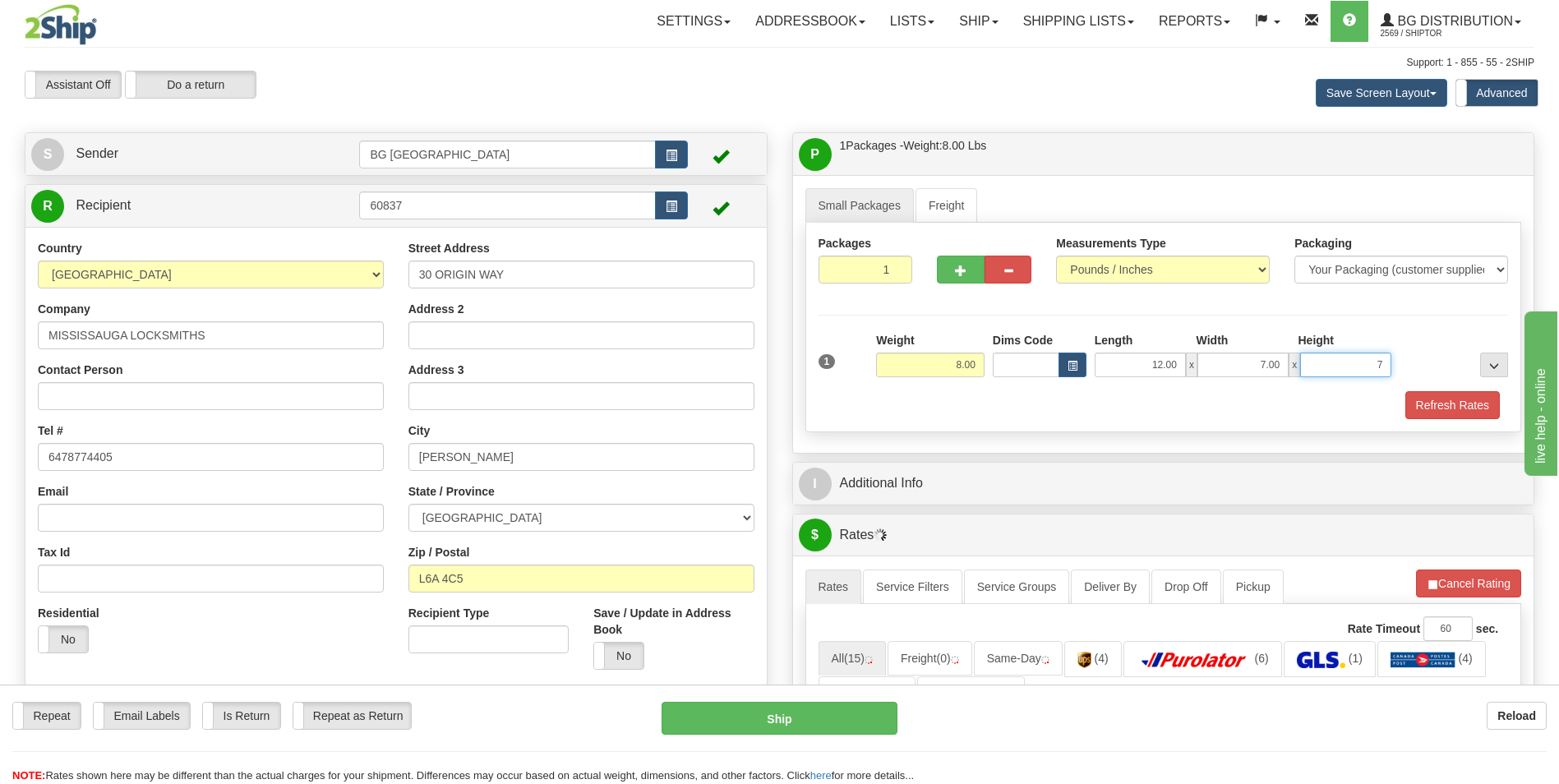
type input "7.00"
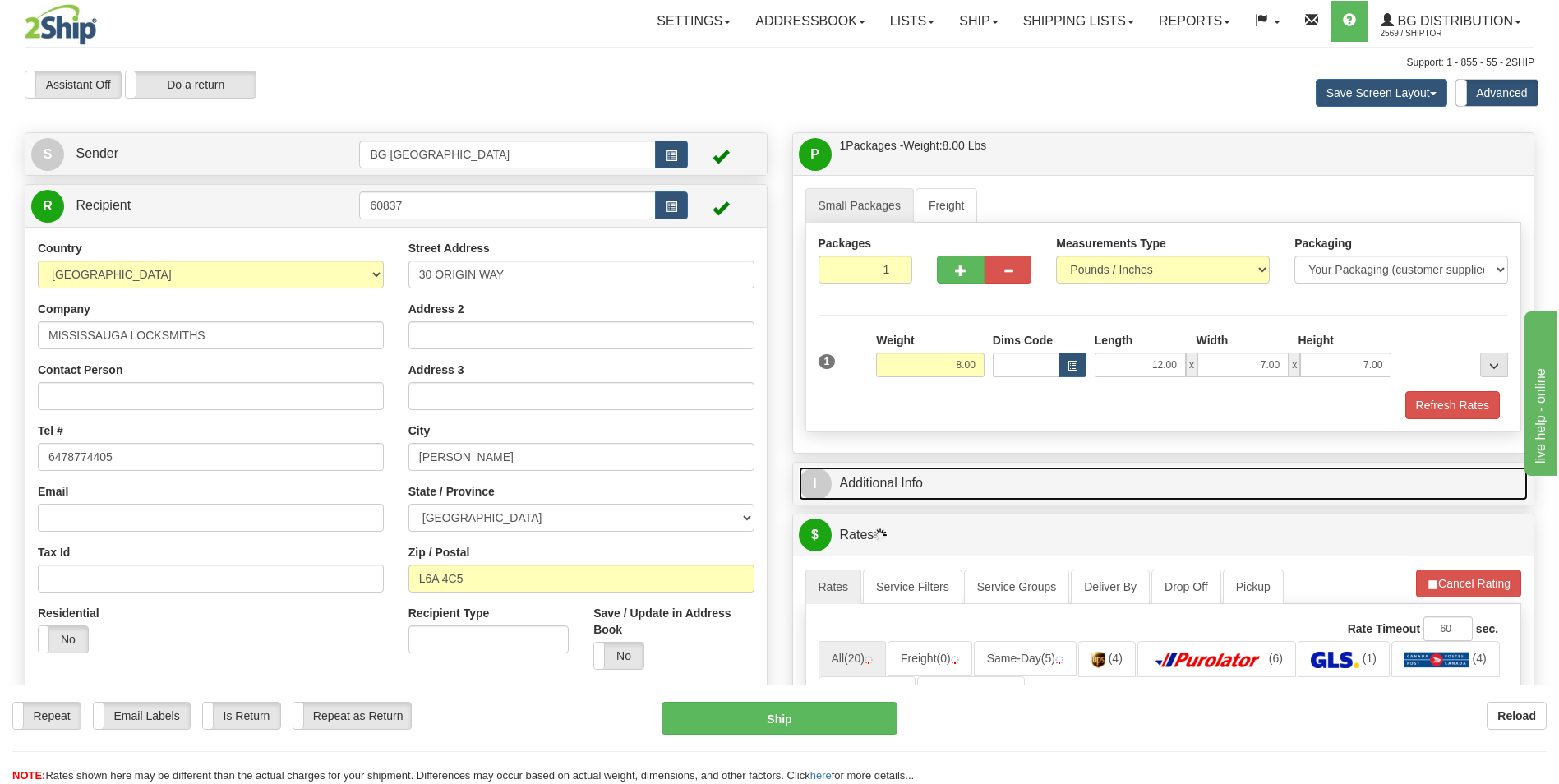
click at [893, 485] on link "I Additional Info" at bounding box center [1164, 483] width 730 height 34
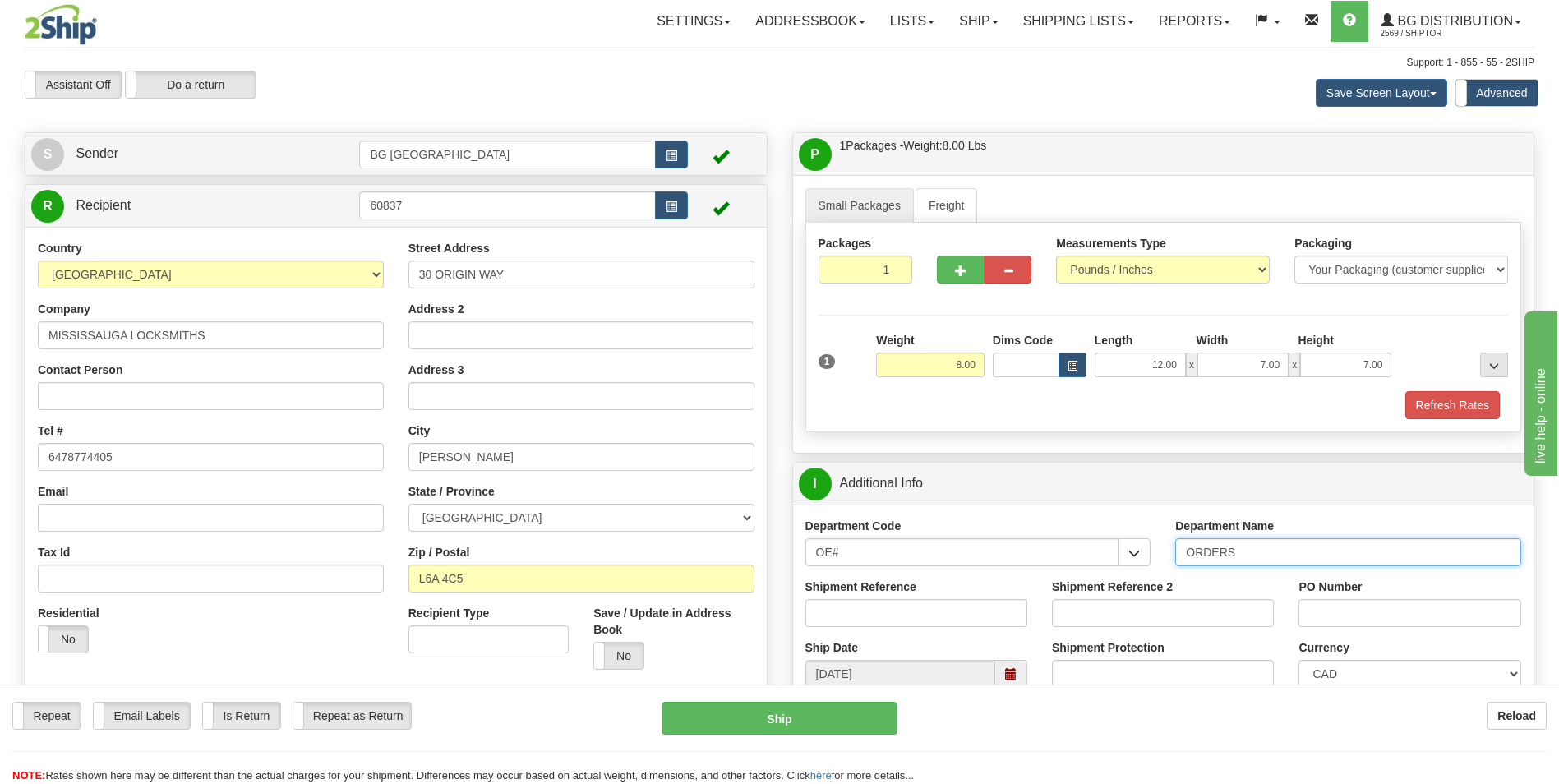
click at [1247, 543] on input "ORDERS" at bounding box center [1348, 552] width 346 height 28
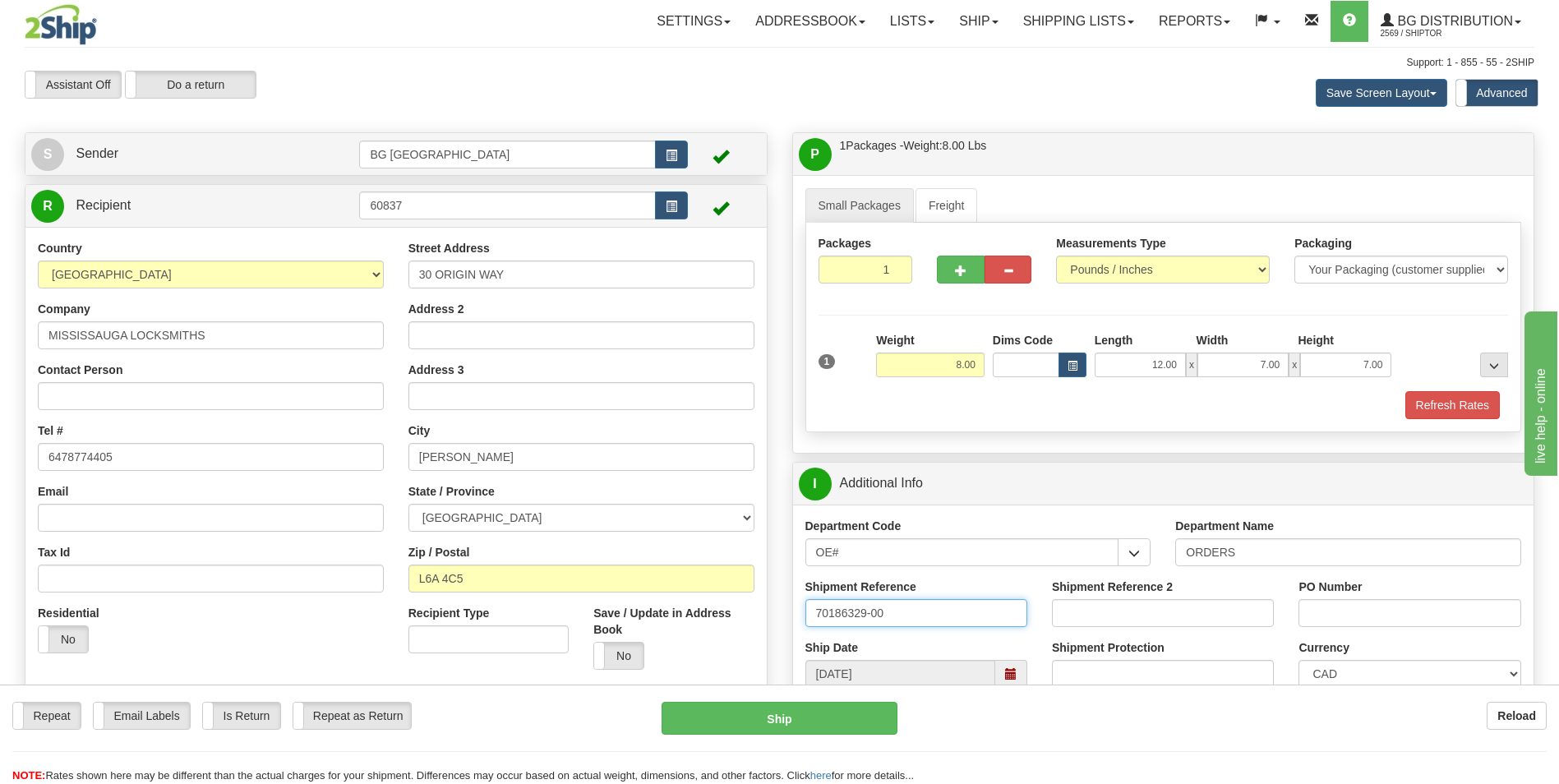
type input "70186329-00"
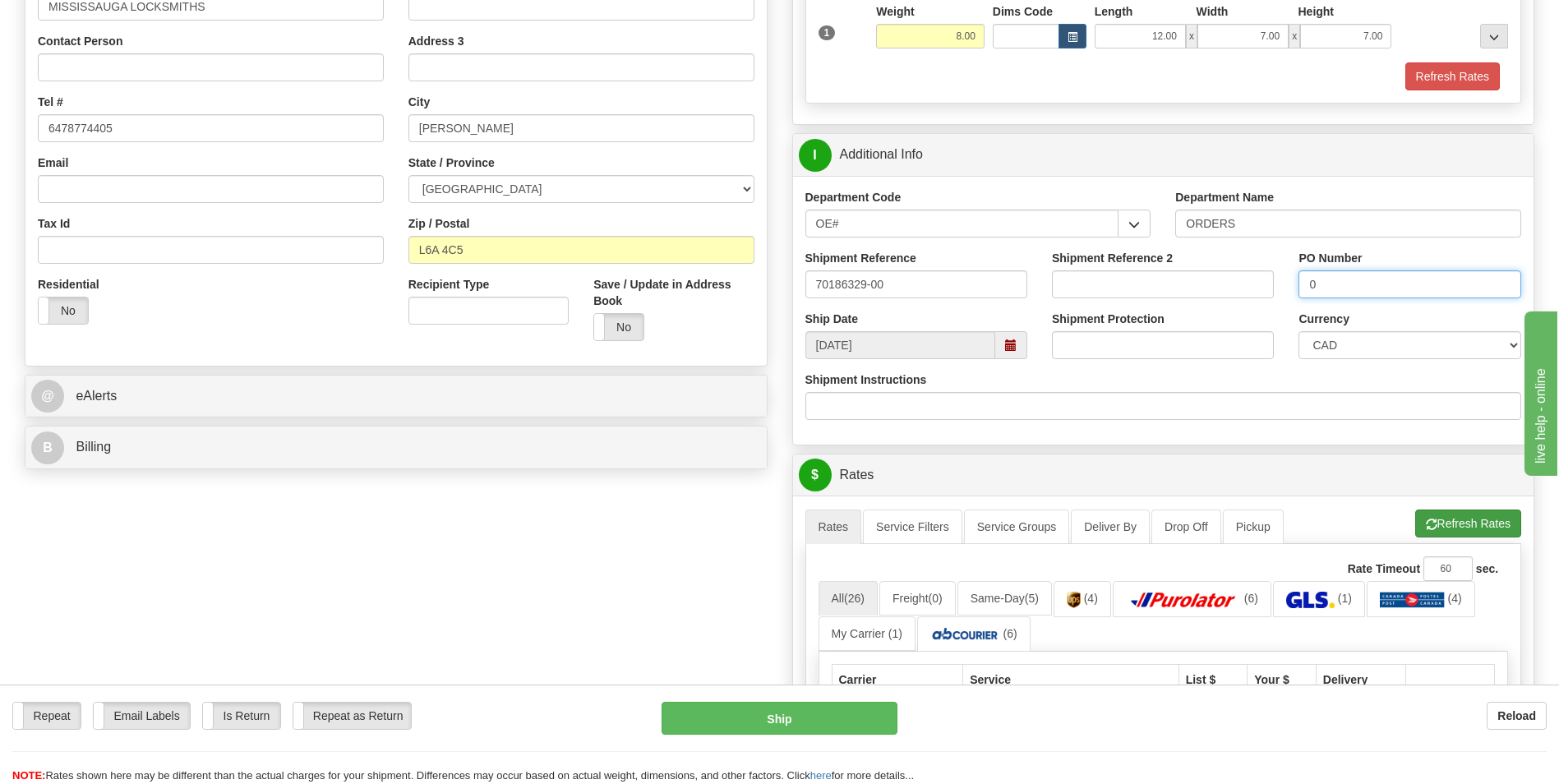
type input "0"
click at [1423, 514] on button "Refresh Rates" at bounding box center [1468, 523] width 106 height 28
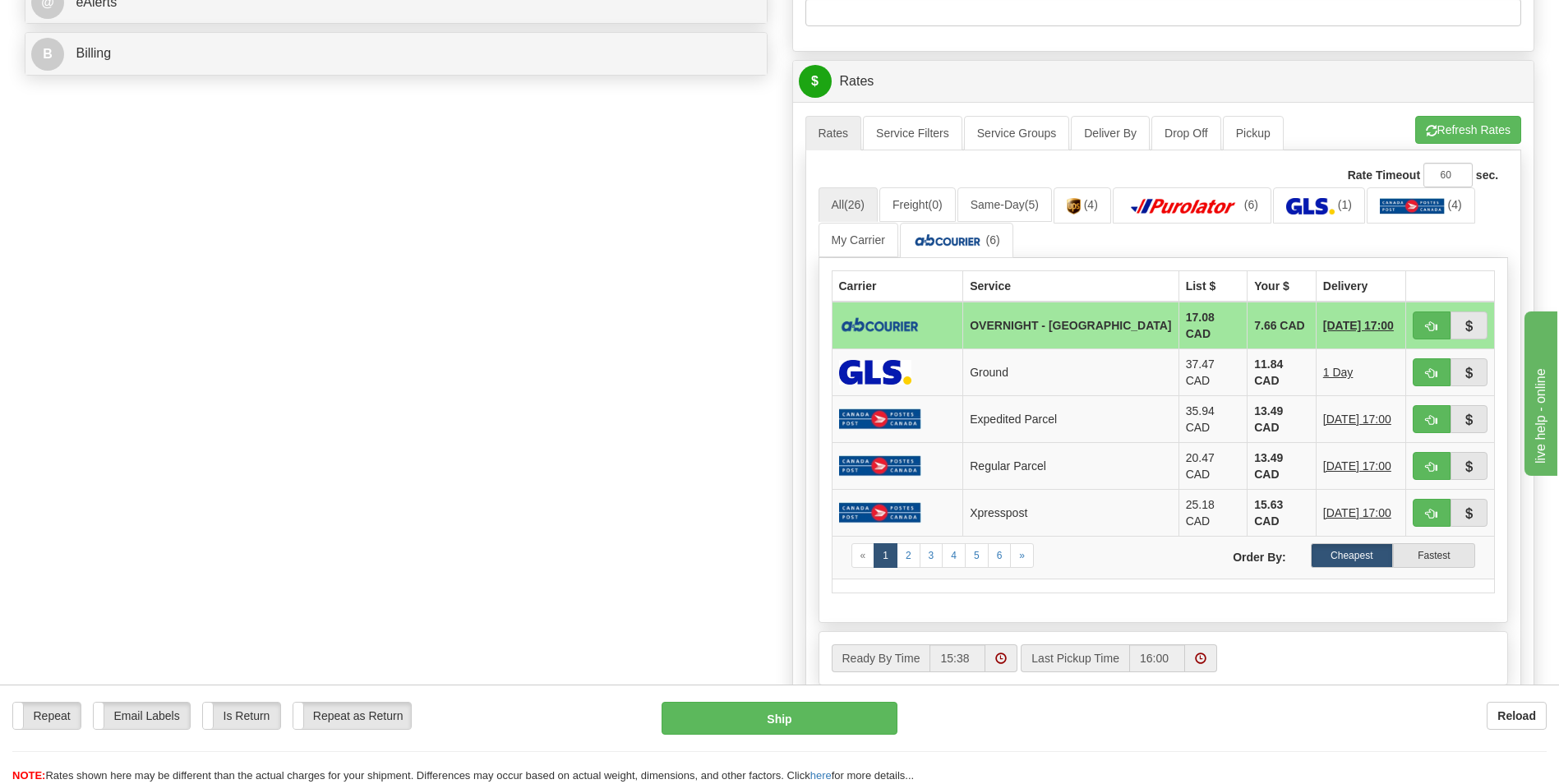
scroll to position [739, 0]
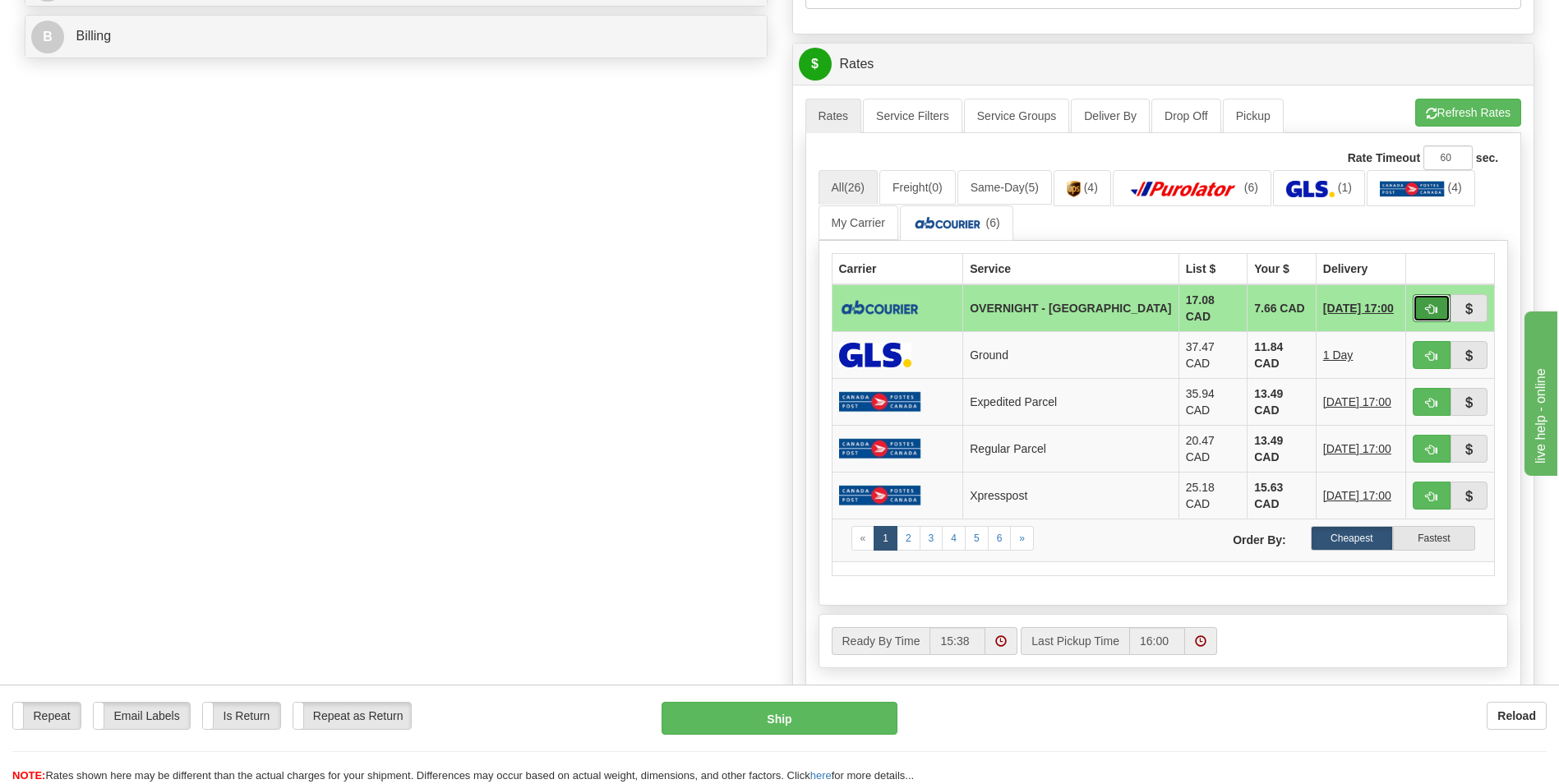
click at [1429, 299] on button "button" at bounding box center [1432, 308] width 38 height 28
type input "4"
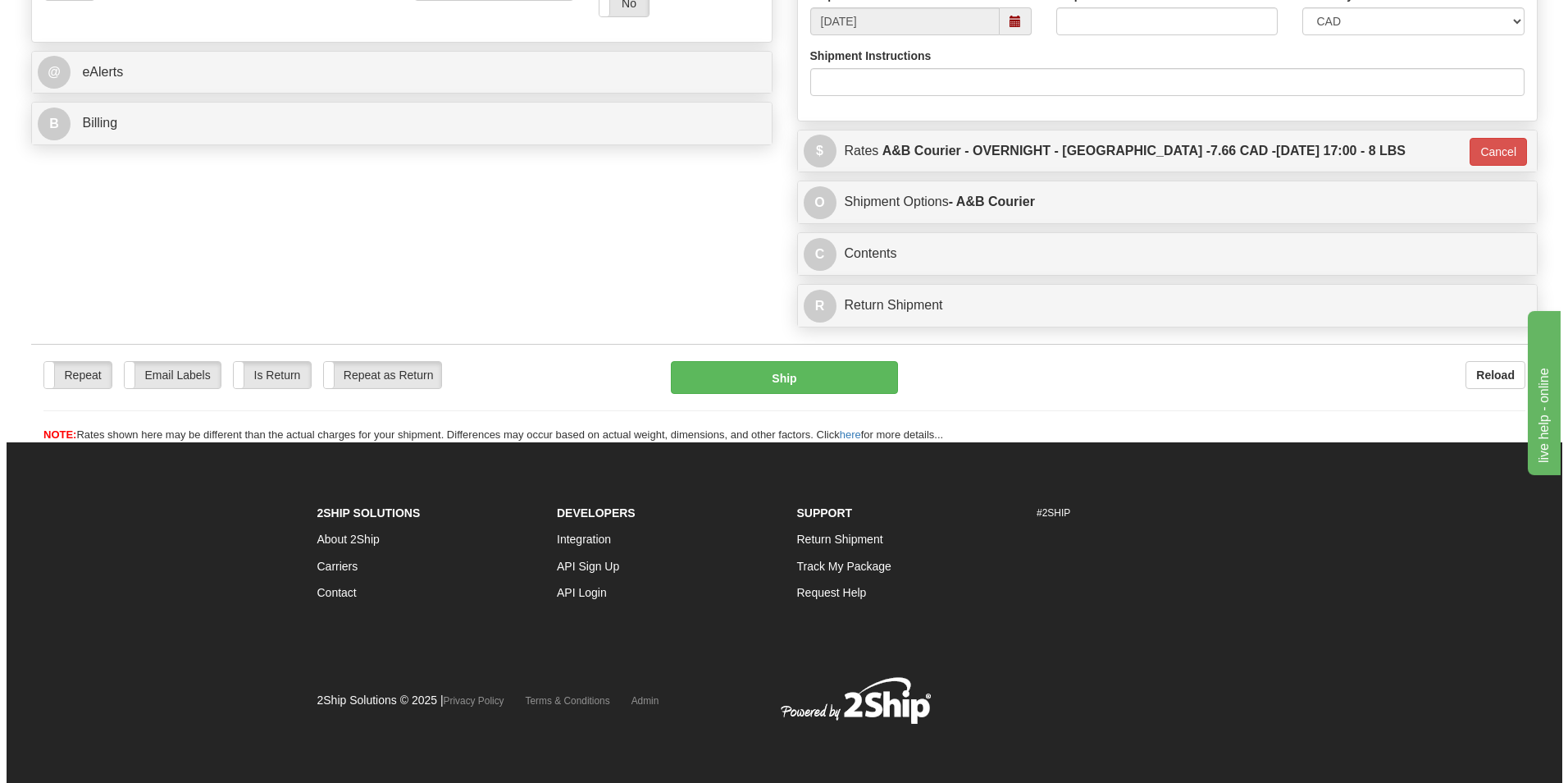
scroll to position [651, 0]
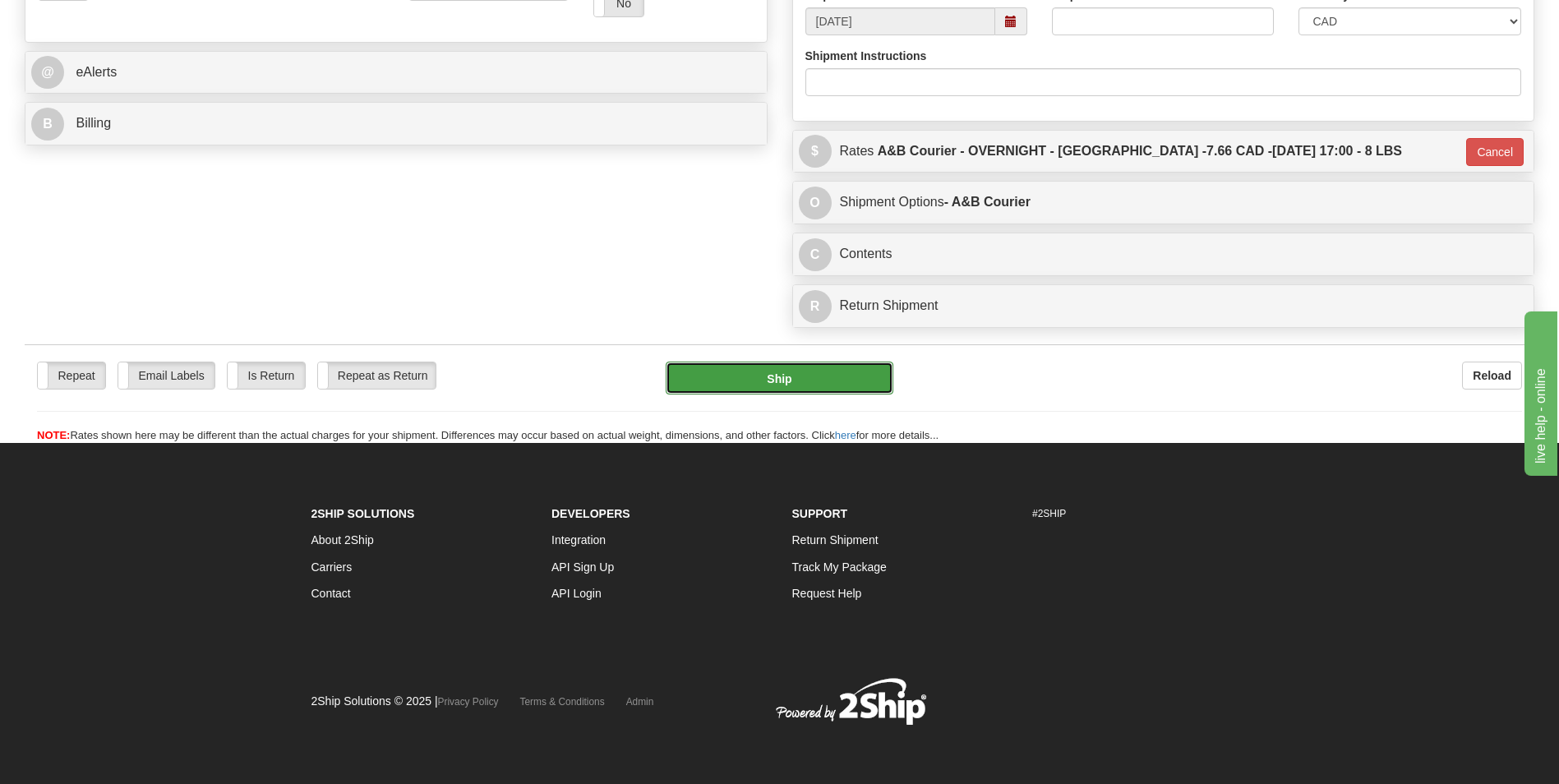
click at [808, 364] on button "Ship" at bounding box center [778, 378] width 226 height 33
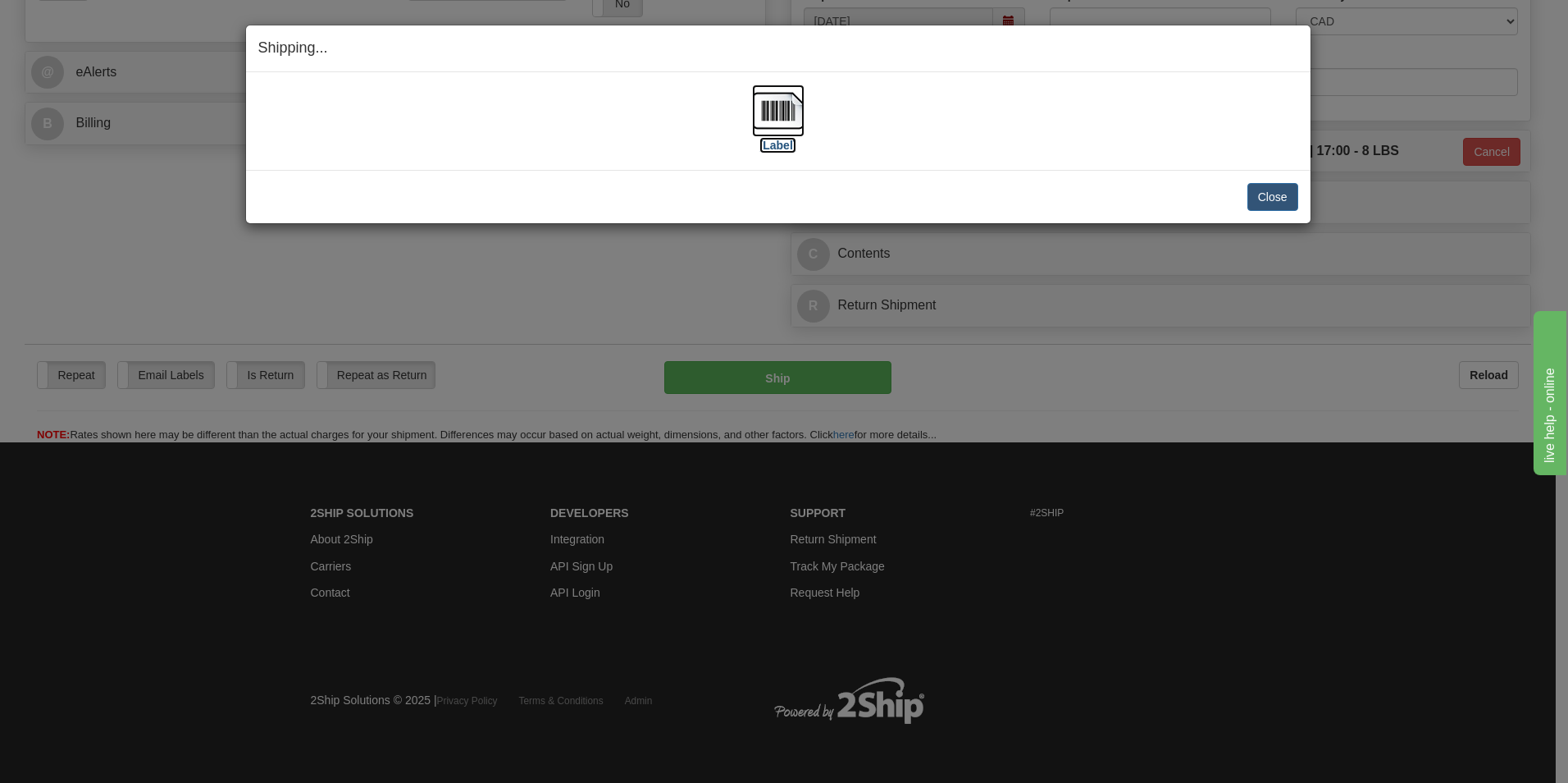
click at [766, 99] on img at bounding box center [778, 110] width 52 height 52
click at [1278, 202] on button "Close" at bounding box center [1272, 197] width 51 height 28
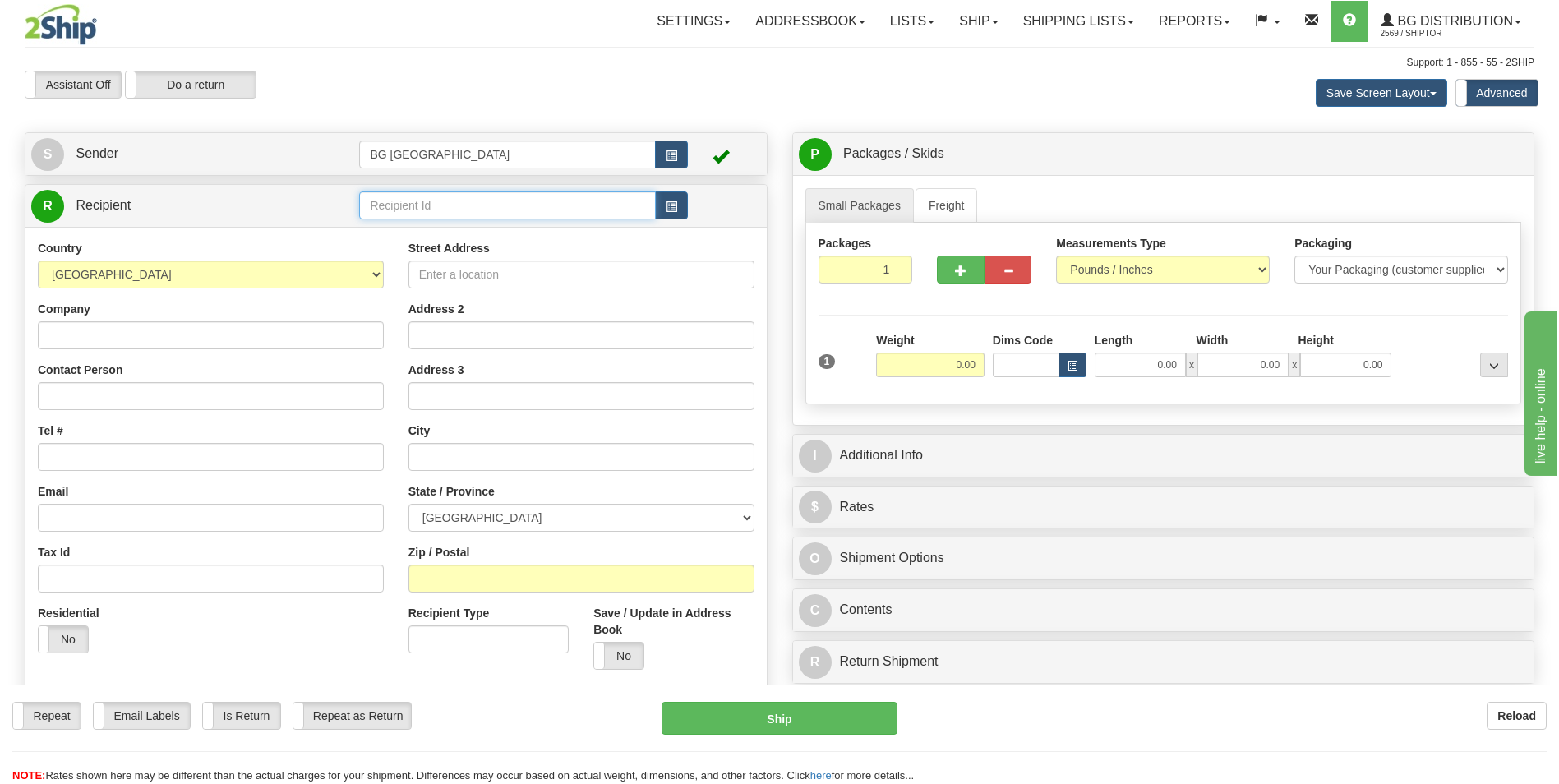
click at [411, 205] on input "text" at bounding box center [507, 205] width 296 height 28
click at [427, 230] on div "60493" at bounding box center [504, 231] width 281 height 18
type input "60493"
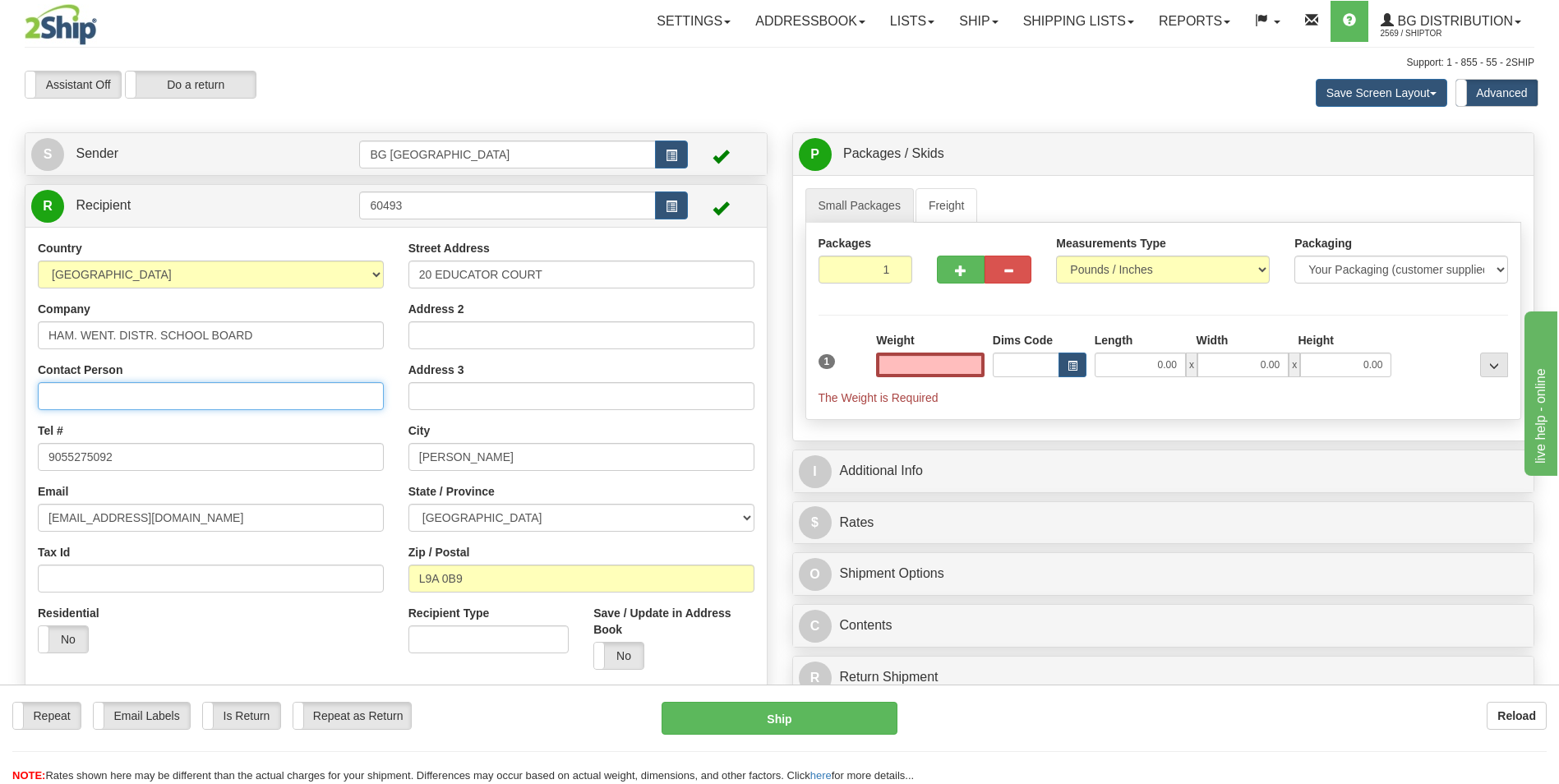
type input "0.00"
click at [125, 400] on input "Contact Person" at bounding box center [211, 396] width 346 height 28
type input "ATTN: DOUG THORNBERRY"
click at [959, 380] on div "Weight 0.00" at bounding box center [931, 361] width 117 height 58
click at [959, 371] on input "0.00" at bounding box center [931, 365] width 108 height 25
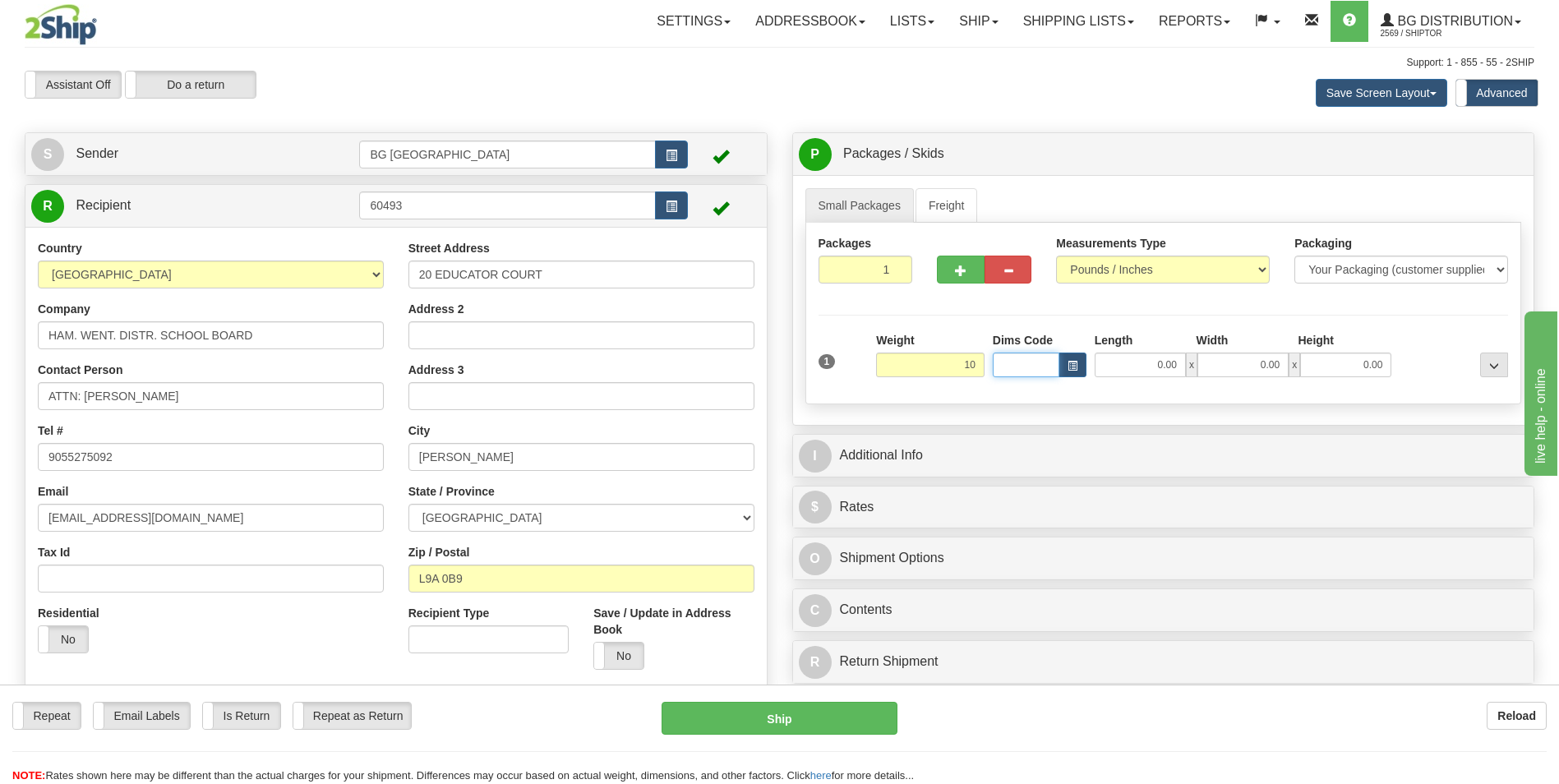
type input "10.00"
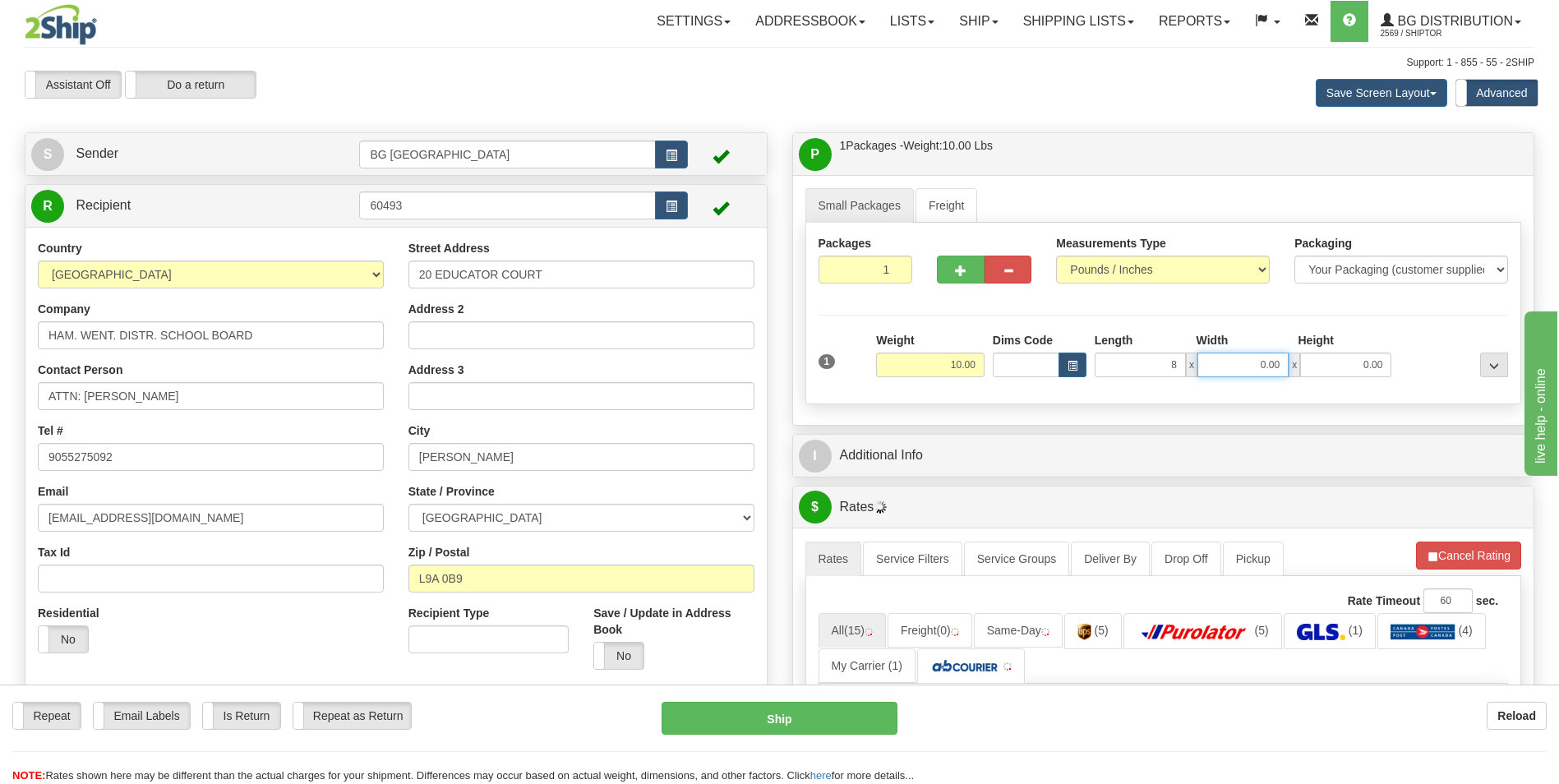
type input "8.00"
type input "6.00"
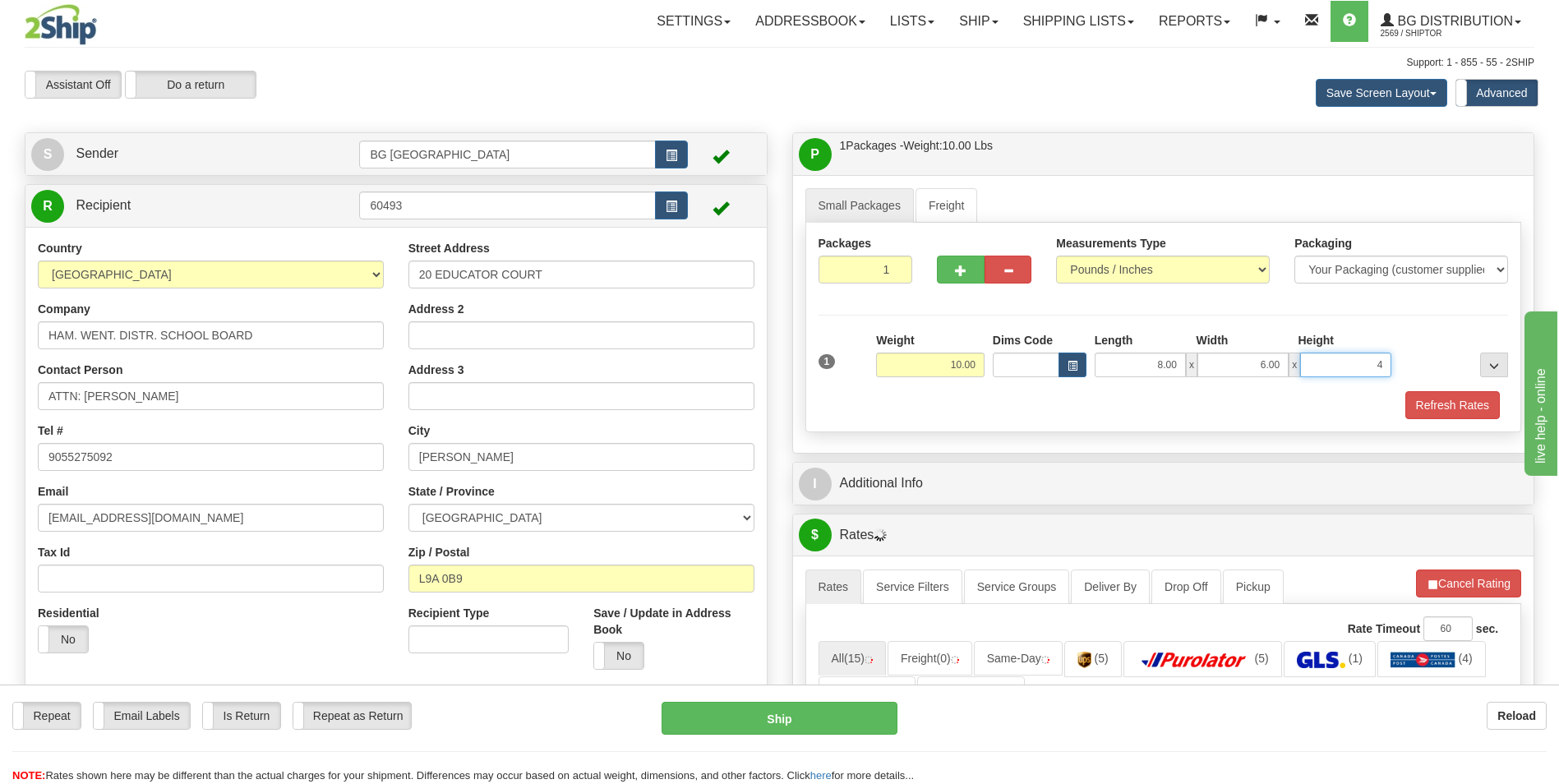
type input "4.00"
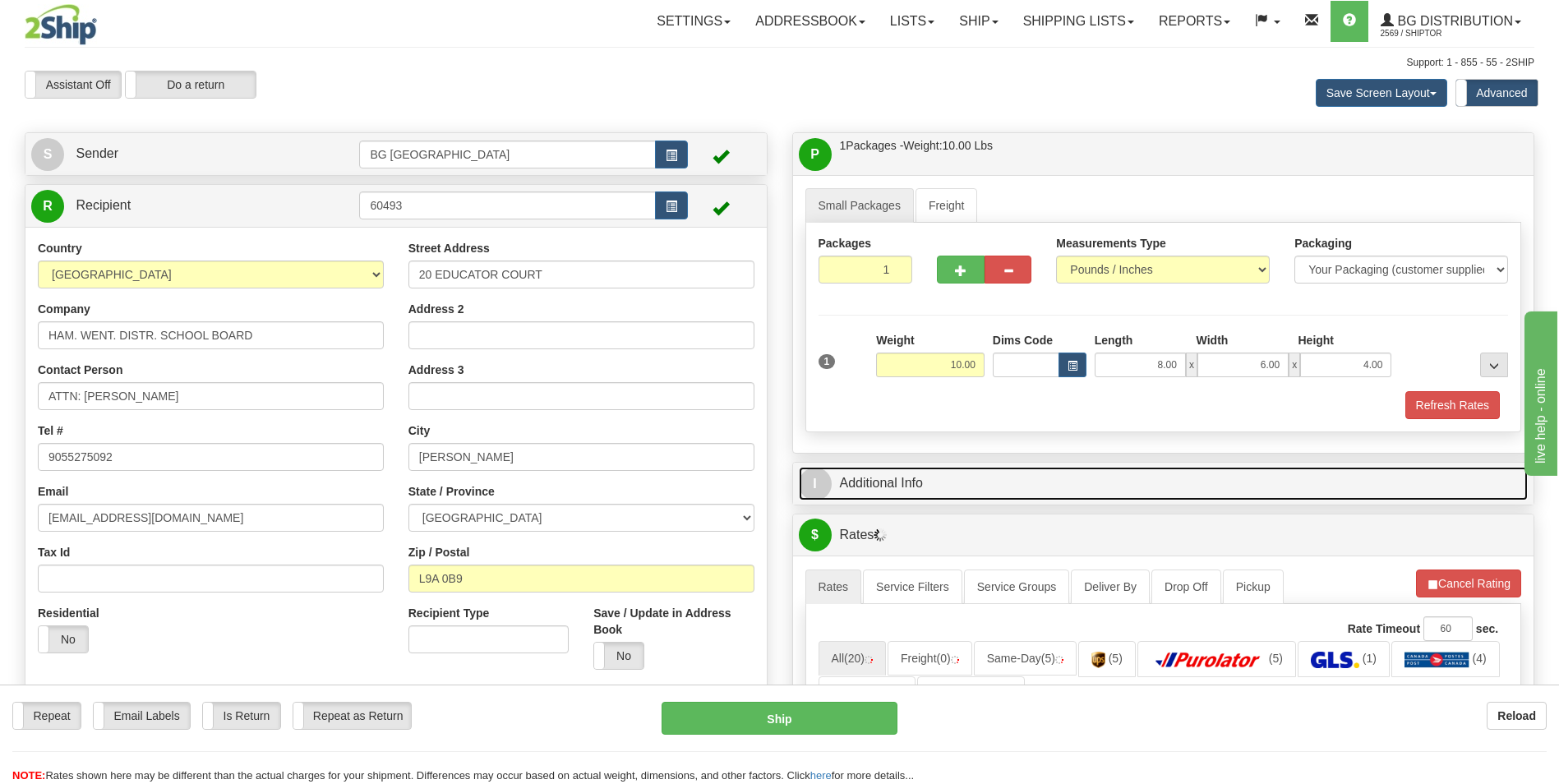
click at [949, 469] on link "I Additional Info" at bounding box center [1164, 483] width 730 height 34
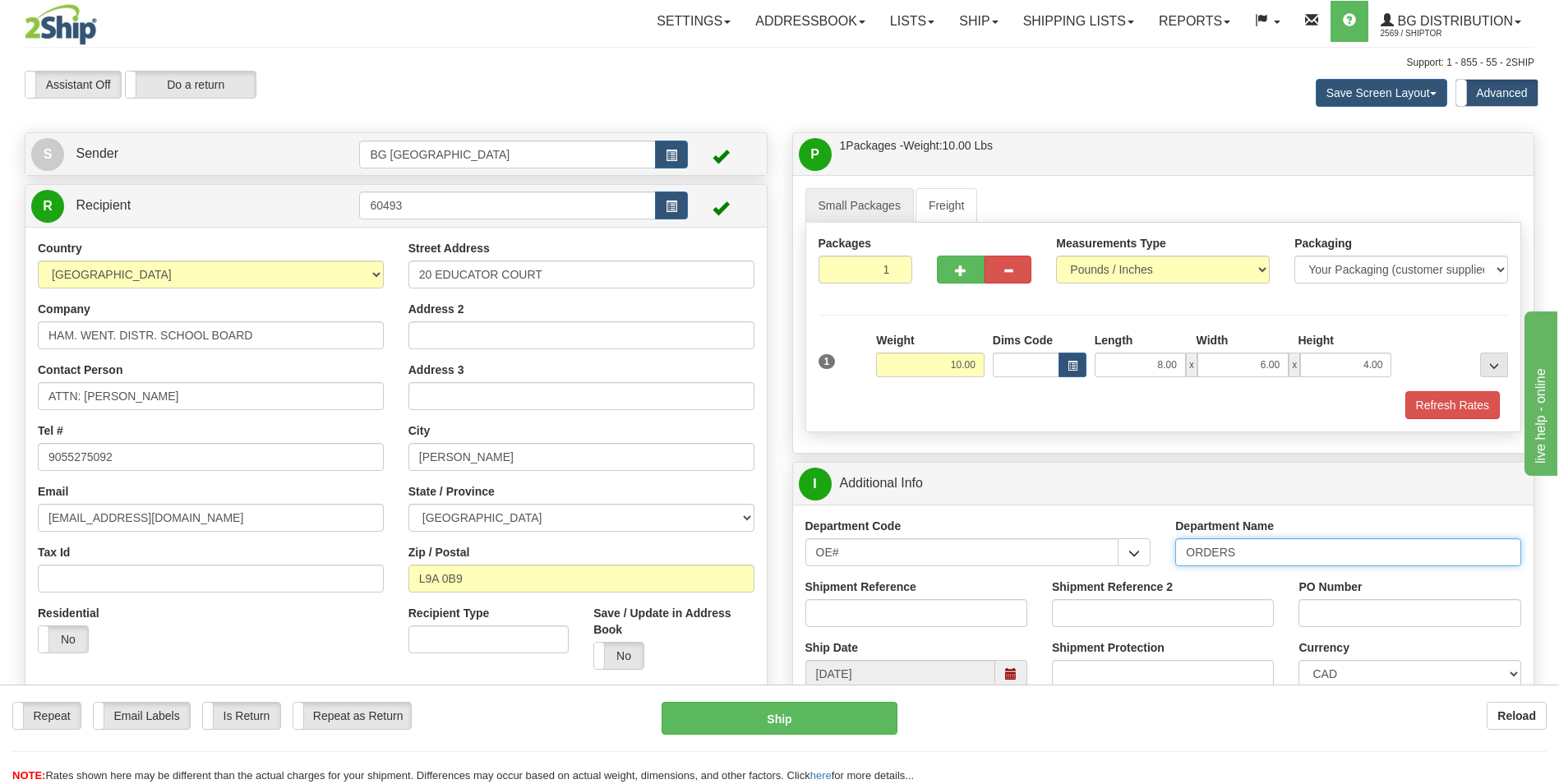
click at [1274, 553] on input "ORDERS" at bounding box center [1348, 552] width 346 height 28
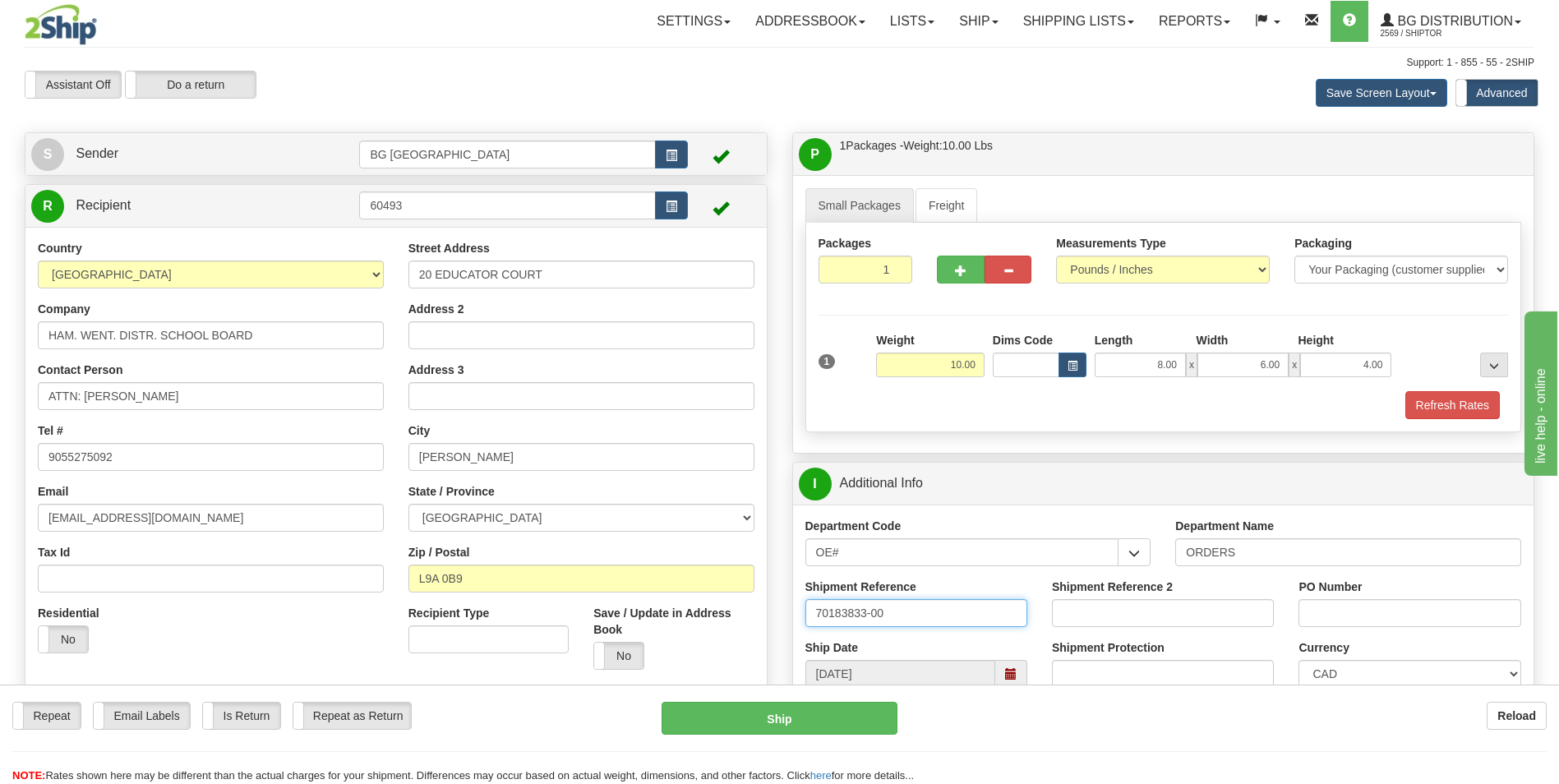
type input "70183833-00"
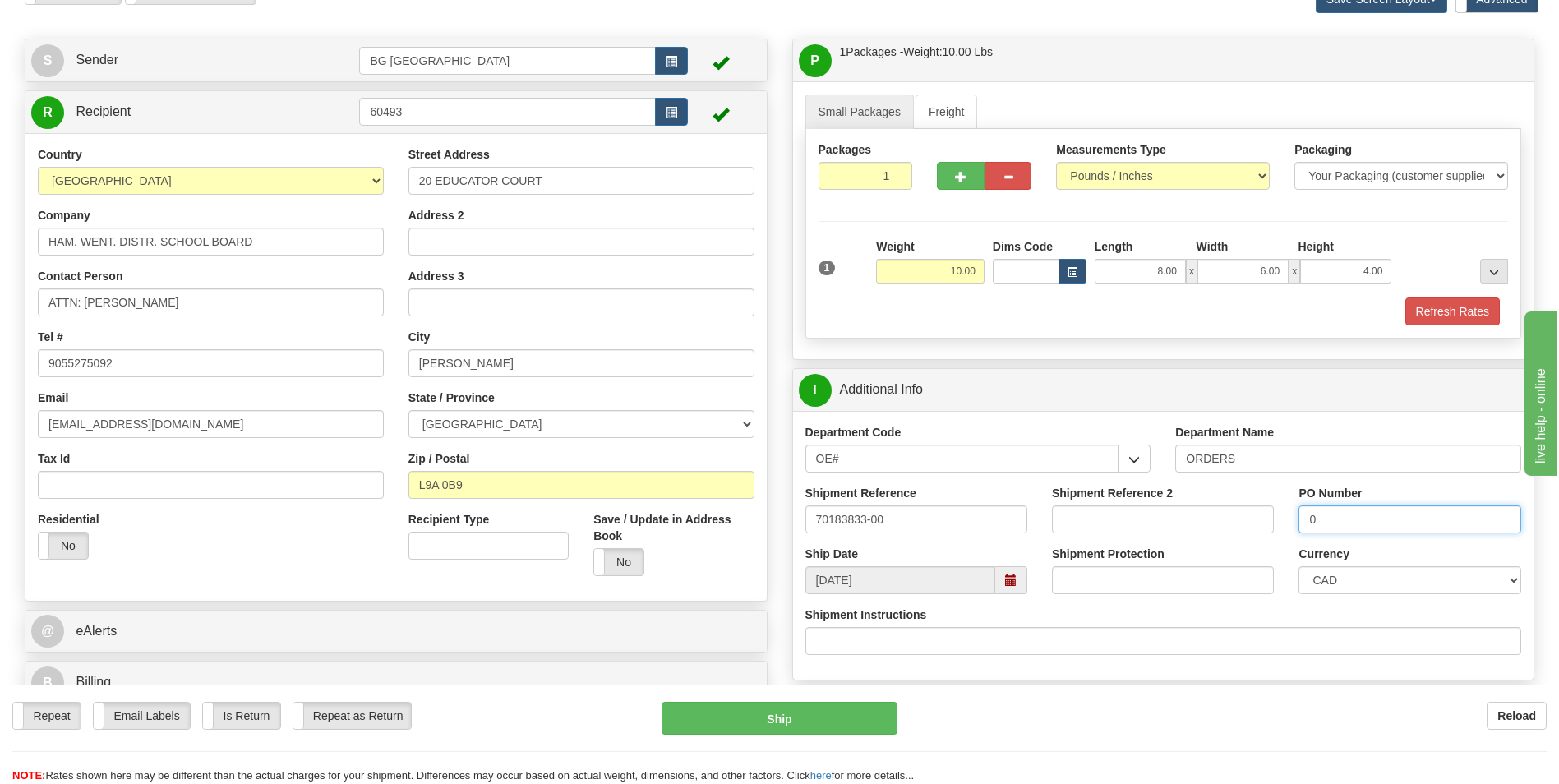
scroll to position [329, 0]
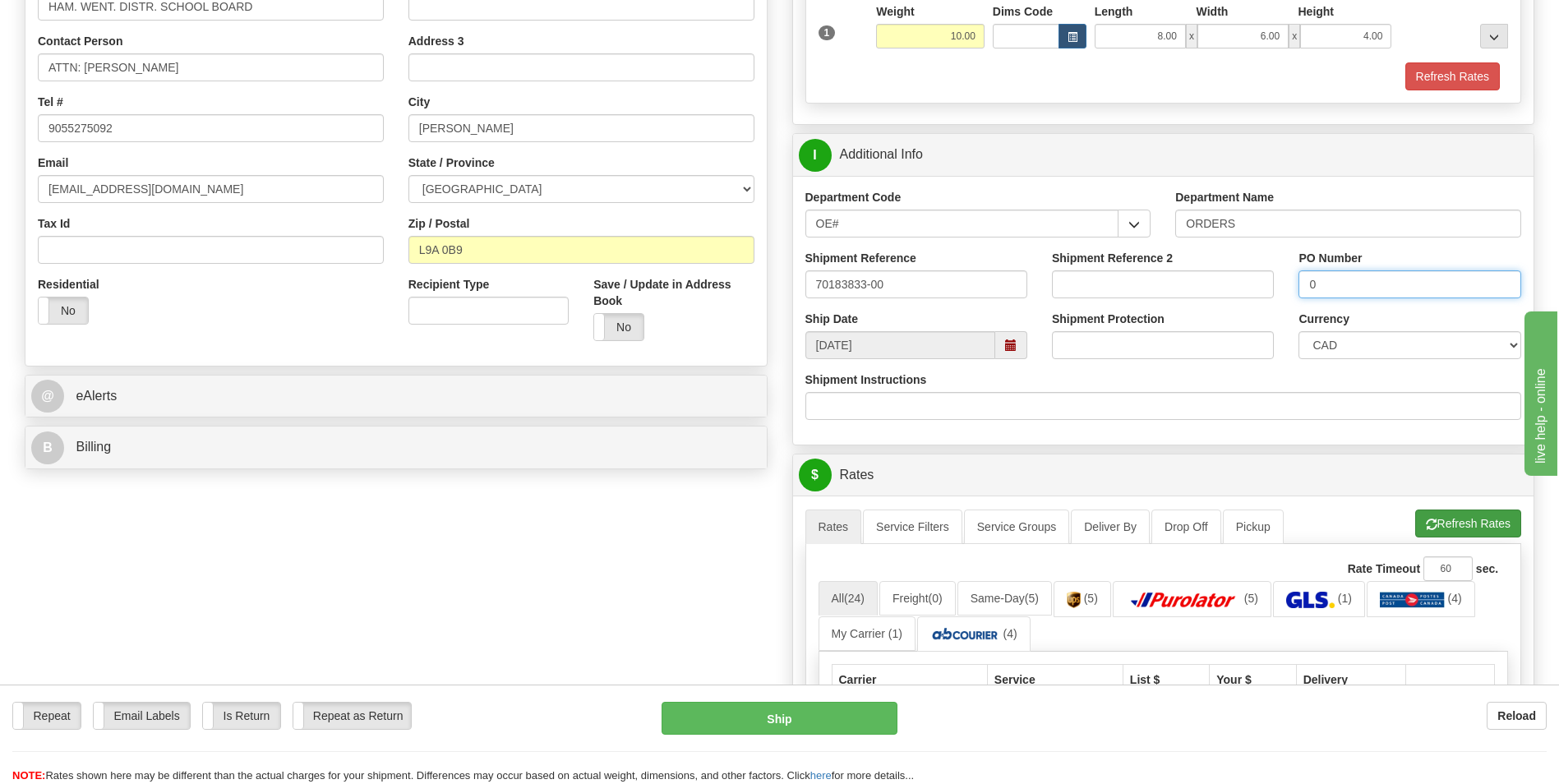
type input "0"
click at [1440, 528] on button "Refresh Rates" at bounding box center [1468, 523] width 106 height 28
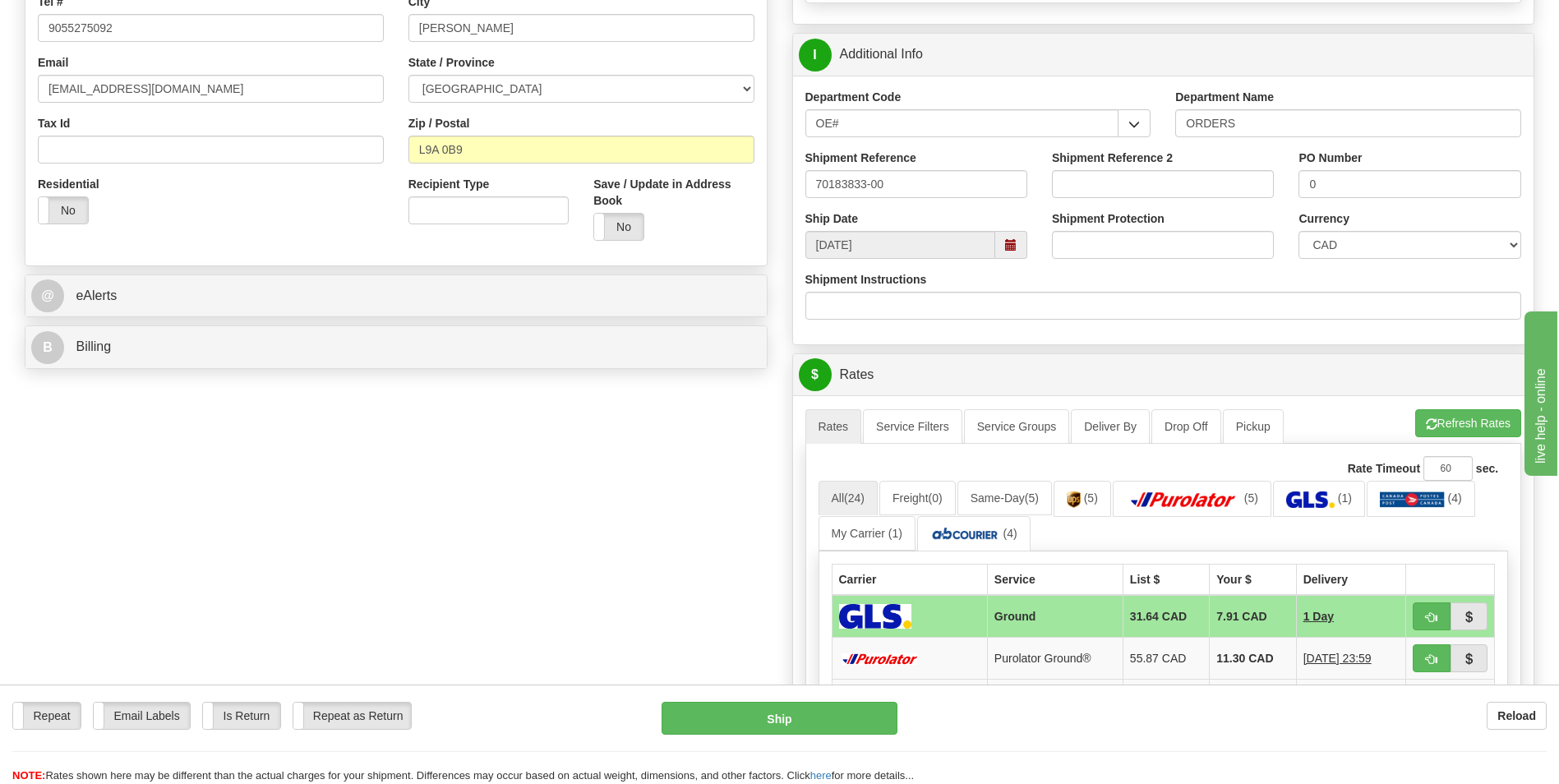
scroll to position [575, 0]
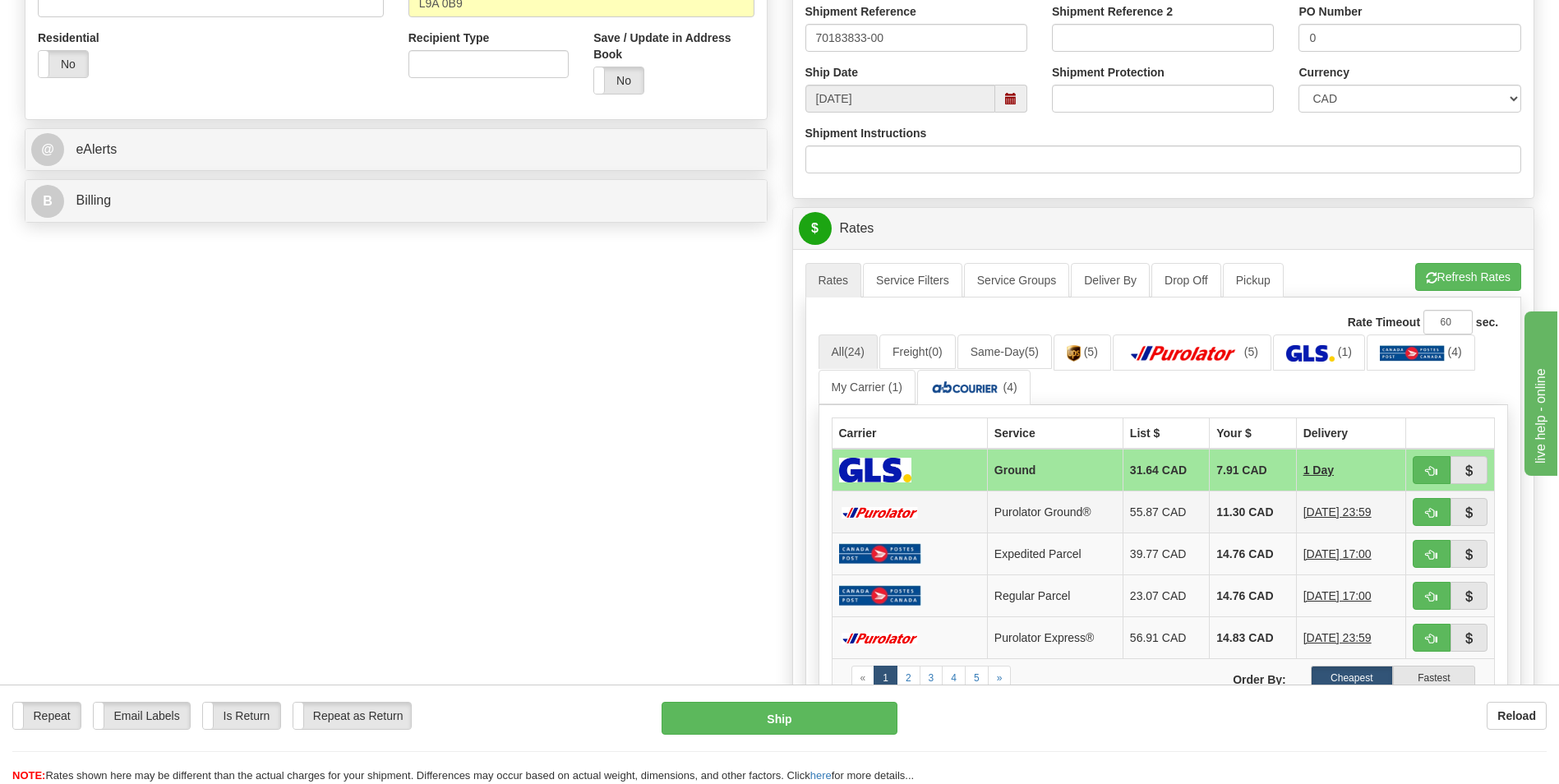
click at [1256, 527] on td "11.30 CAD" at bounding box center [1253, 512] width 86 height 42
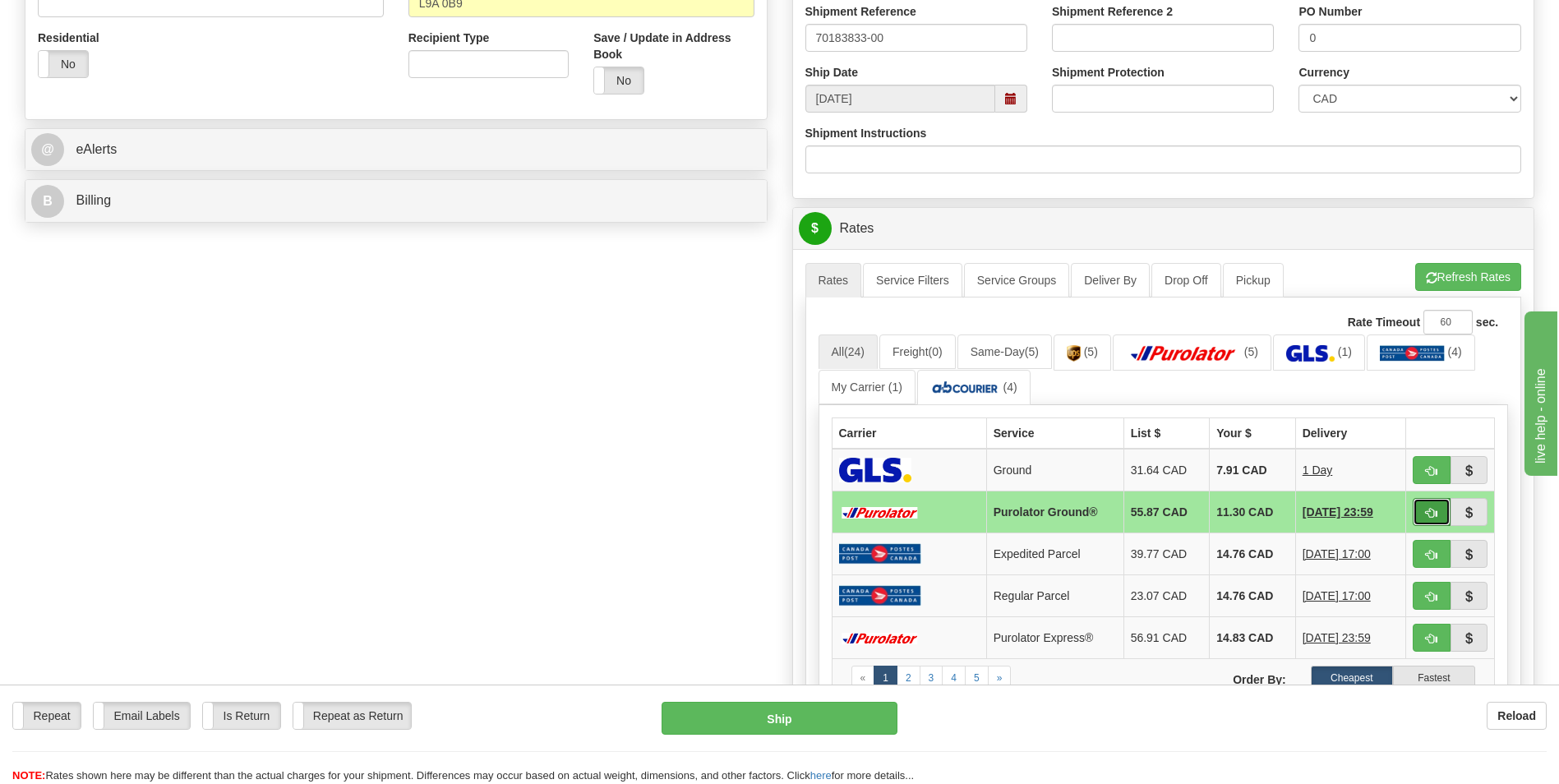
click at [1424, 516] on button "button" at bounding box center [1432, 512] width 38 height 28
type input "260"
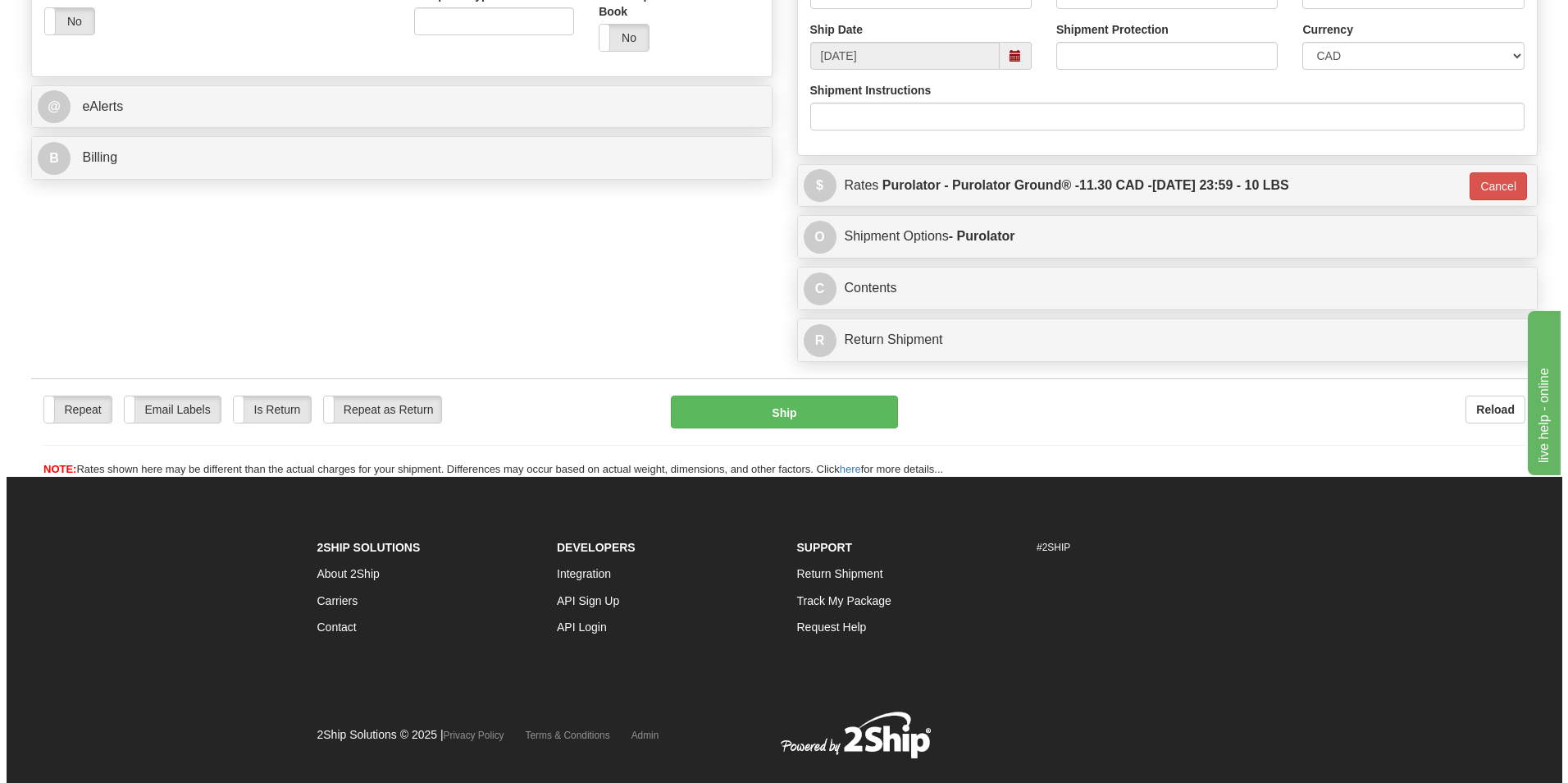
scroll to position [651, 0]
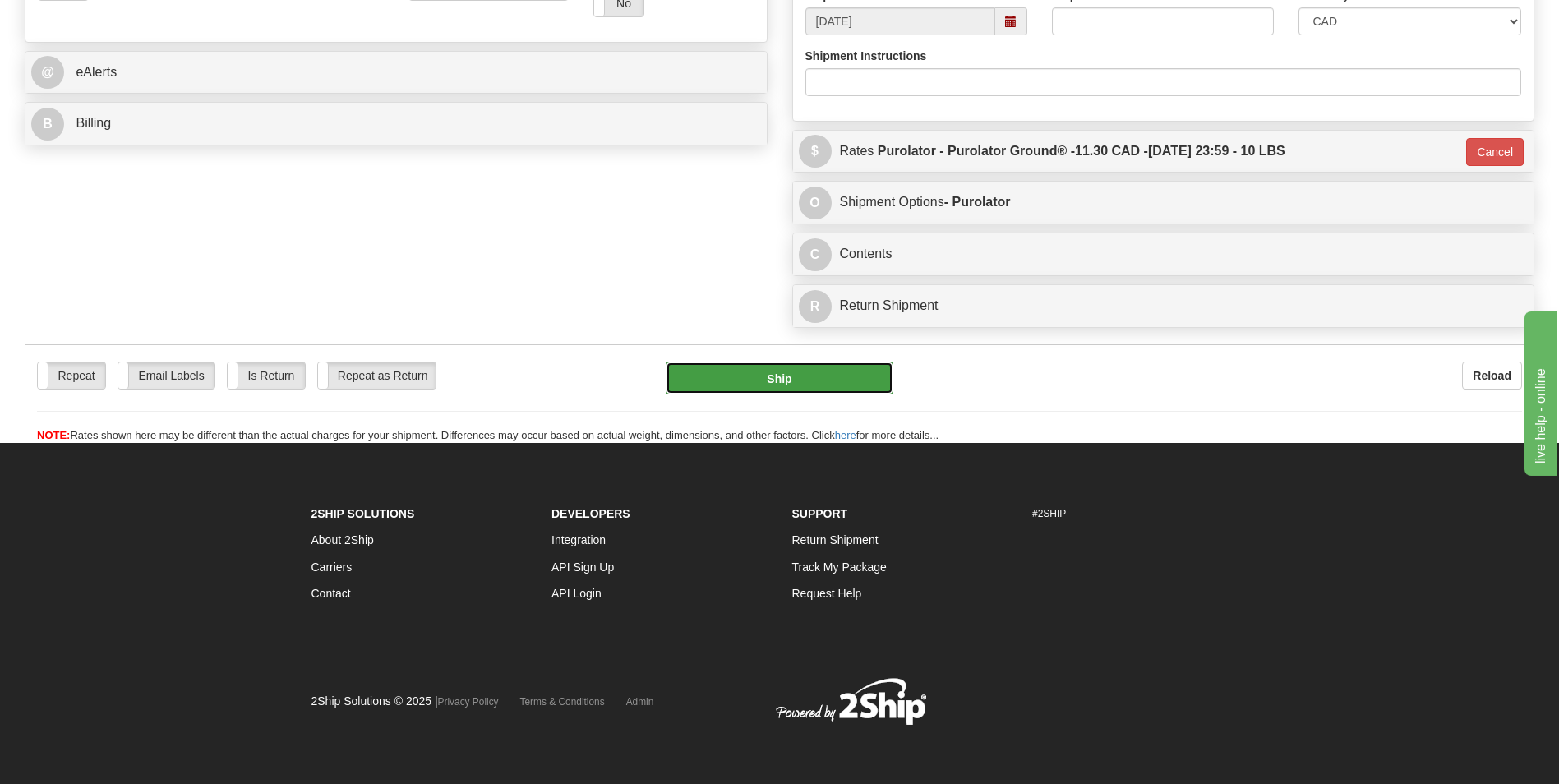
click at [852, 378] on button "Ship" at bounding box center [778, 378] width 226 height 33
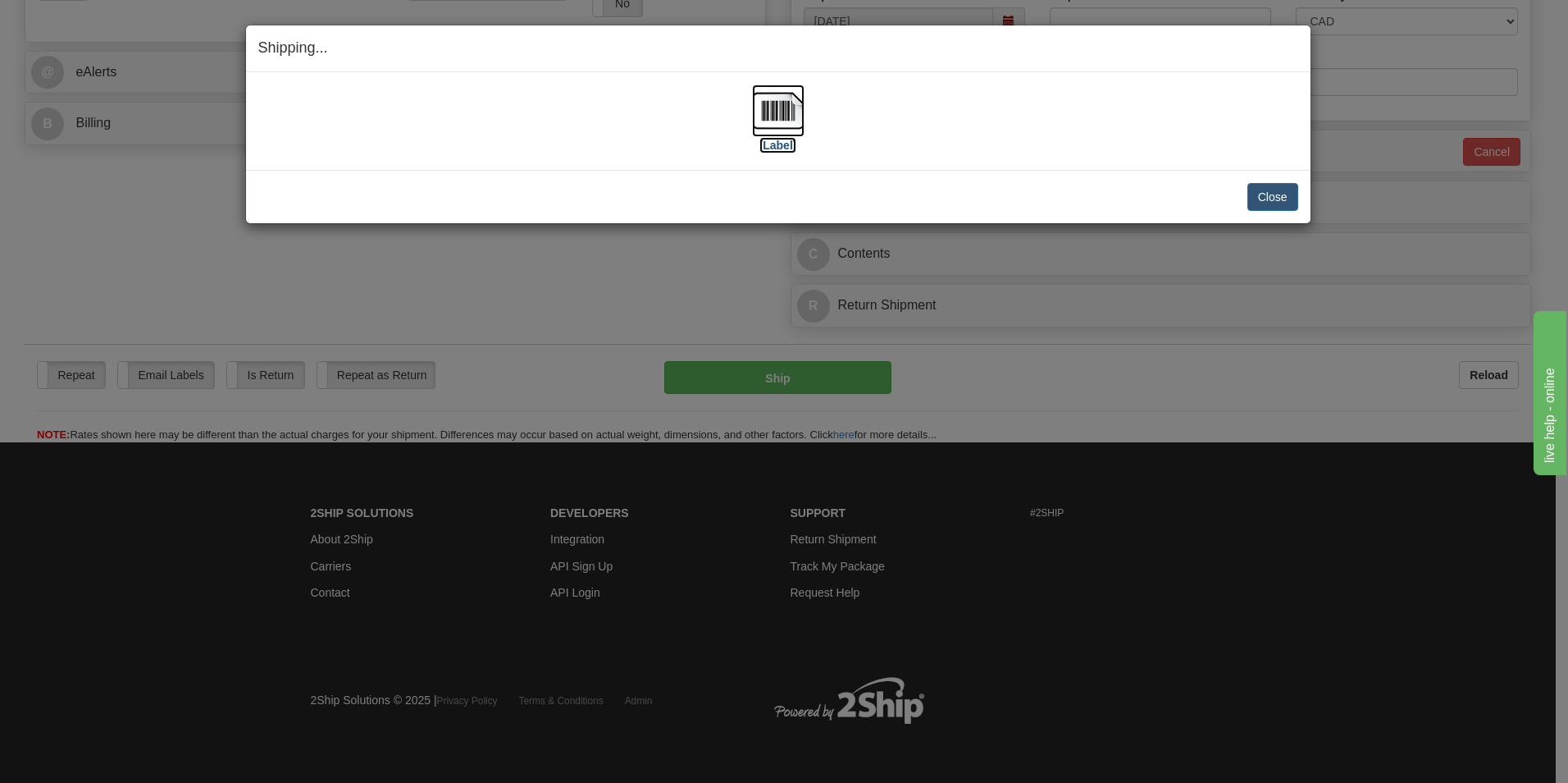
click at [776, 96] on img at bounding box center [778, 110] width 52 height 52
click at [1272, 180] on div "Close Cancel Cancel Shipment and Quit Pickup Quit Pickup ONLY" at bounding box center [778, 197] width 1065 height 53
click at [1266, 192] on button "Close" at bounding box center [1272, 197] width 51 height 28
